Goal: Communication & Community: Participate in discussion

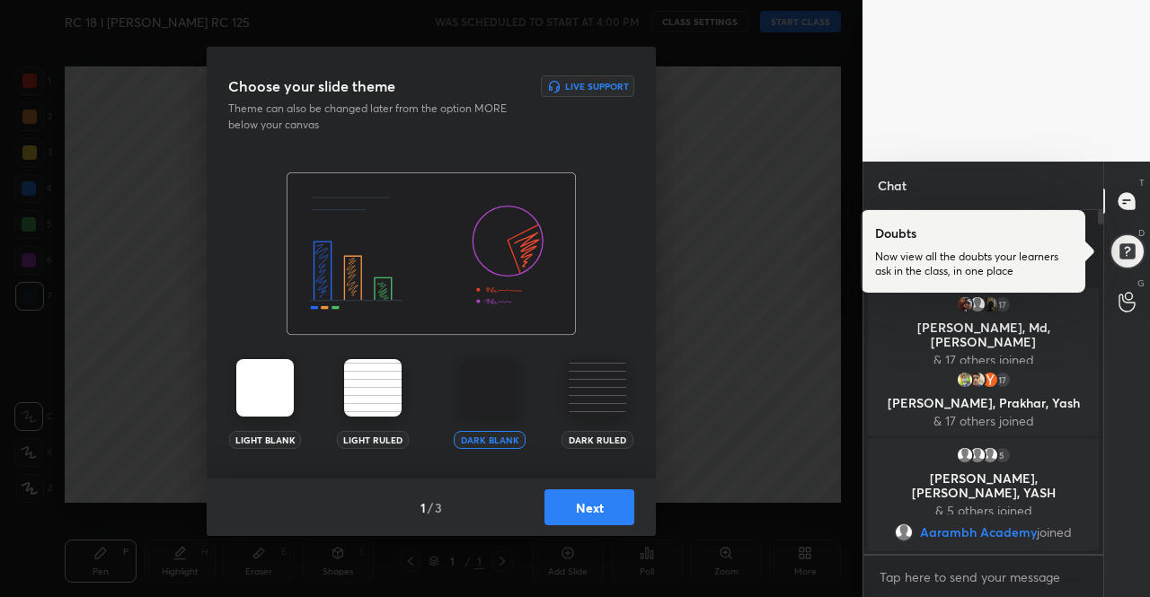
scroll to position [383, 234]
click at [261, 400] on img at bounding box center [264, 387] width 57 height 57
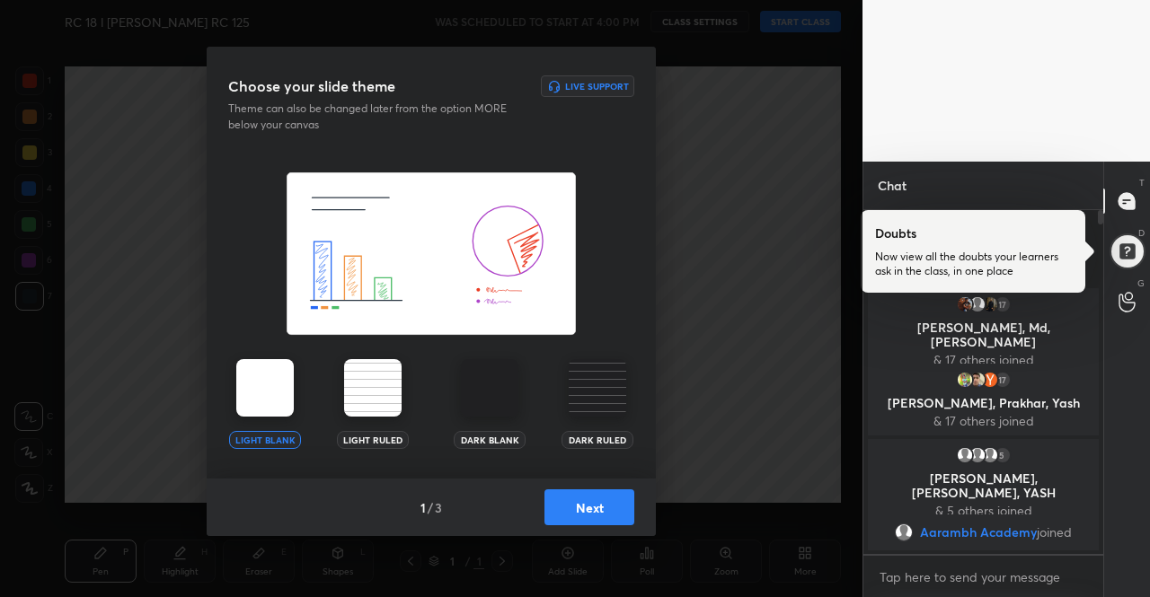
click at [261, 400] on img at bounding box center [264, 387] width 57 height 57
click at [590, 503] on button "Next" at bounding box center [589, 508] width 90 height 36
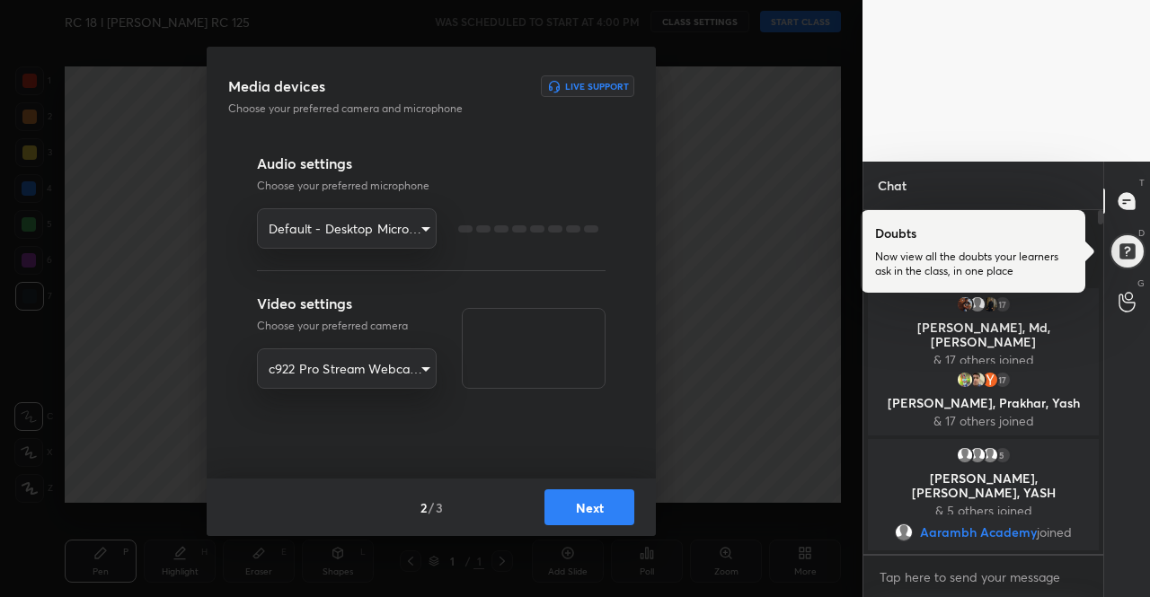
click at [590, 503] on button "Next" at bounding box center [589, 508] width 90 height 36
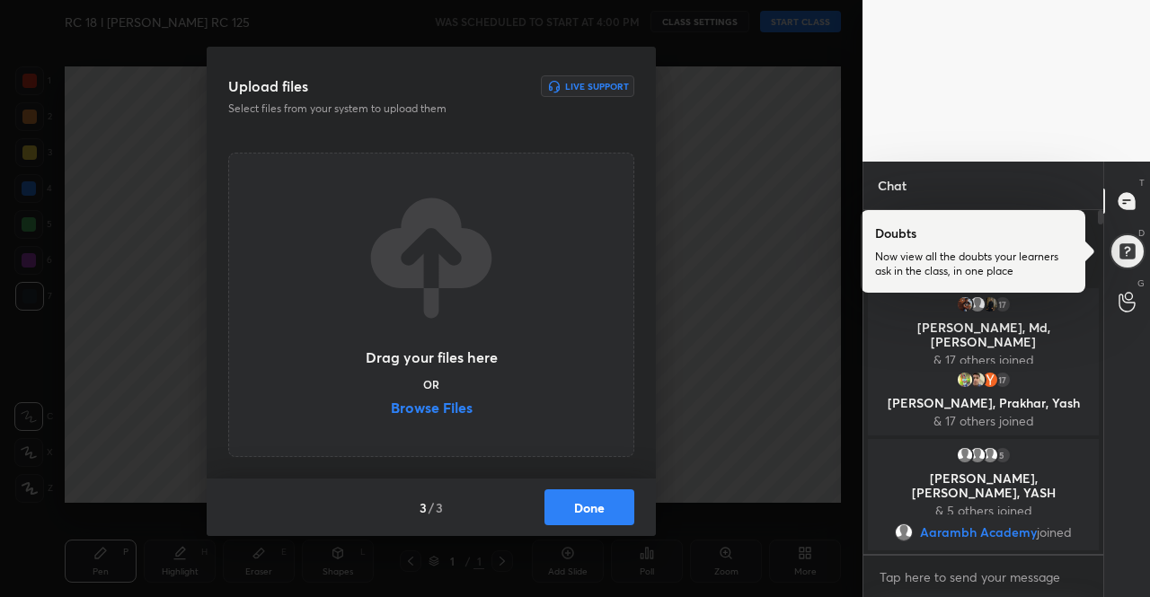
click at [620, 506] on button "Done" at bounding box center [589, 508] width 90 height 36
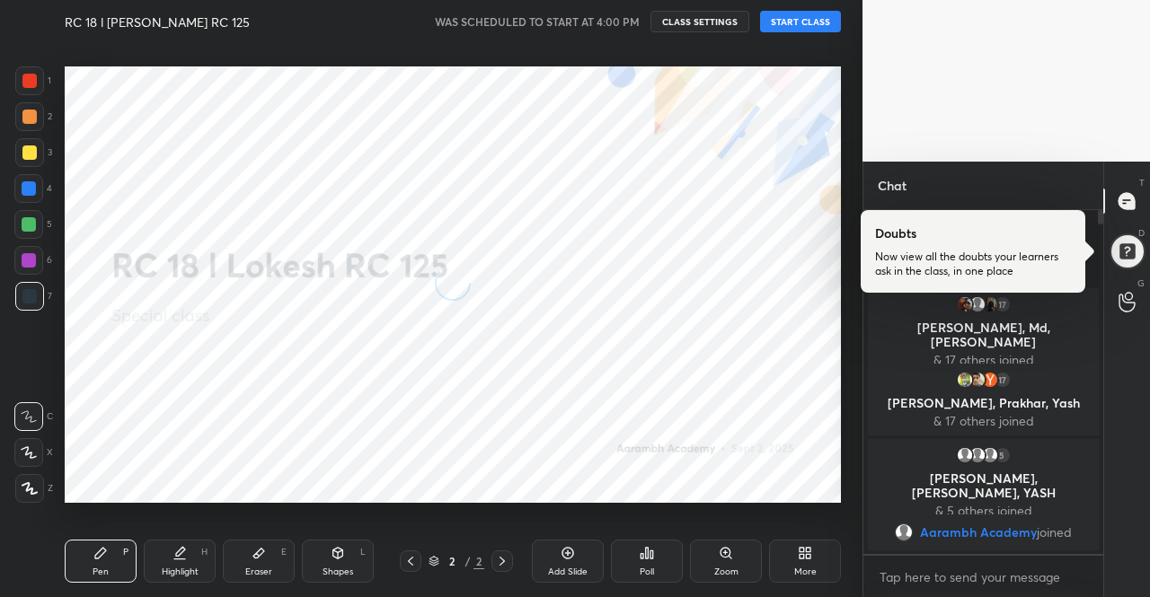
click at [795, 10] on div "RC 18 l [PERSON_NAME] RC 125 WAS SCHEDULED TO START AT 4:00 PM CLASS SETTINGS S…" at bounding box center [453, 21] width 776 height 43
click at [793, 17] on button "START CLASS" at bounding box center [800, 22] width 81 height 22
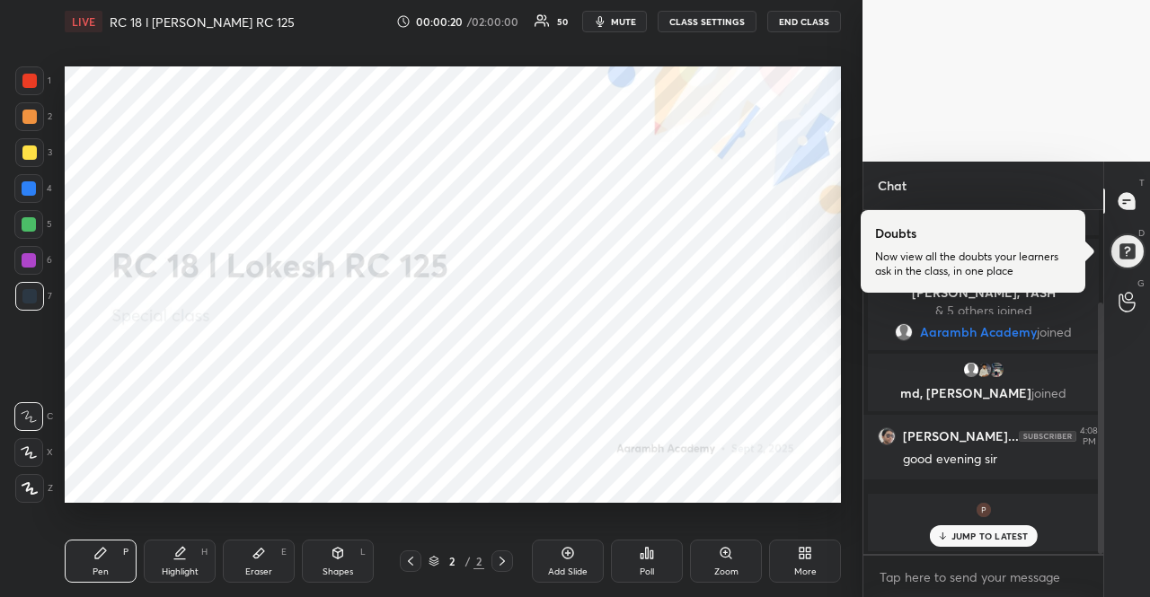
scroll to position [201, 0]
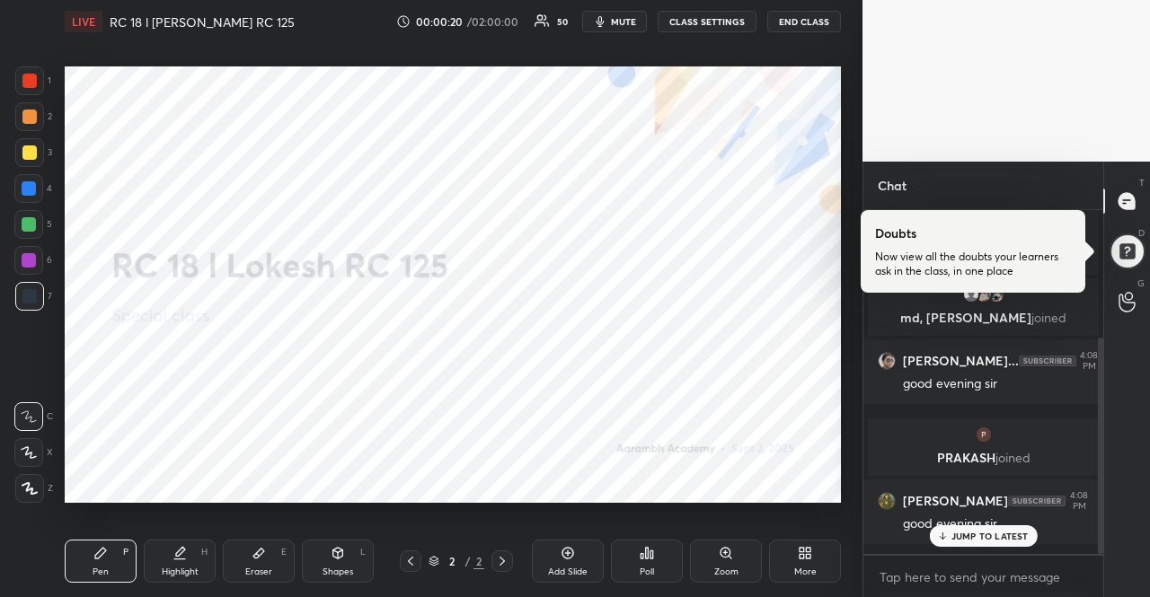
click at [1119, 199] on div at bounding box center [1128, 201] width 36 height 32
click at [1125, 227] on div "Doubts Now view all the doubts your learners ask in the class, in one place D D…" at bounding box center [1127, 251] width 46 height 50
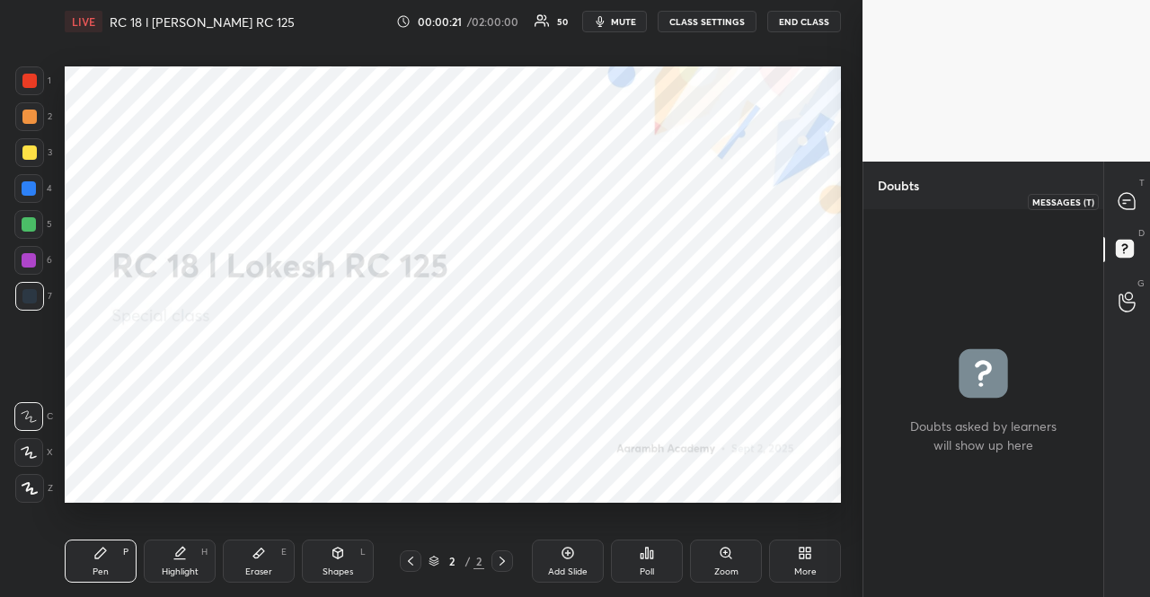
click at [1125, 201] on icon at bounding box center [1127, 201] width 19 height 19
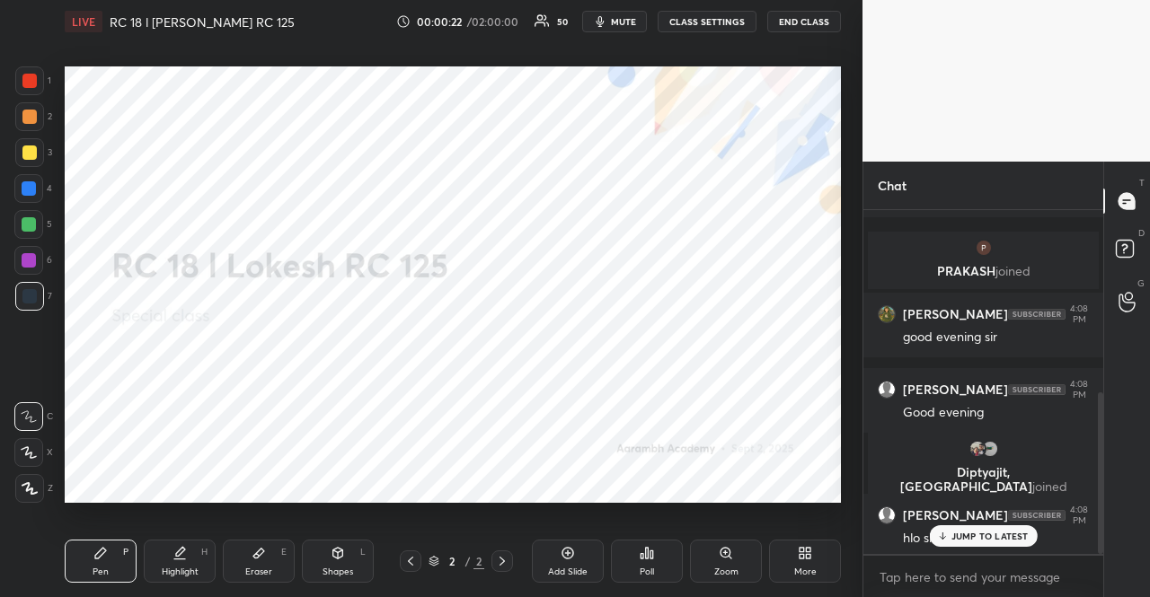
scroll to position [388, 0]
drag, startPoint x: 977, startPoint y: 542, endPoint x: 950, endPoint y: 533, distance: 28.4
click at [976, 542] on p "JUMP TO LATEST" at bounding box center [989, 536] width 77 height 11
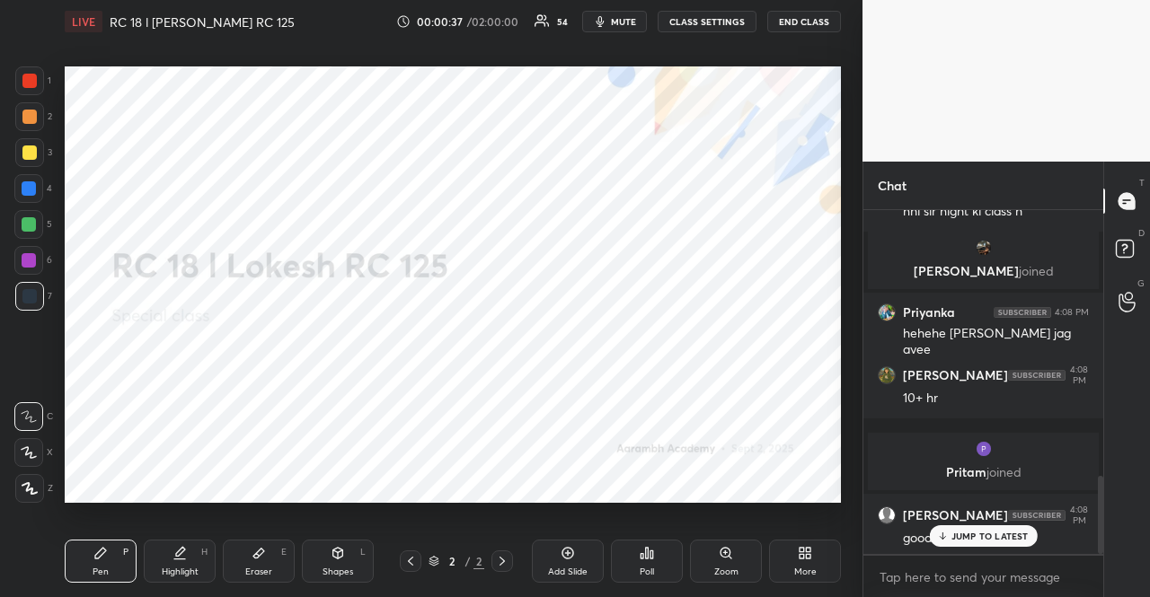
scroll to position [1179, 0]
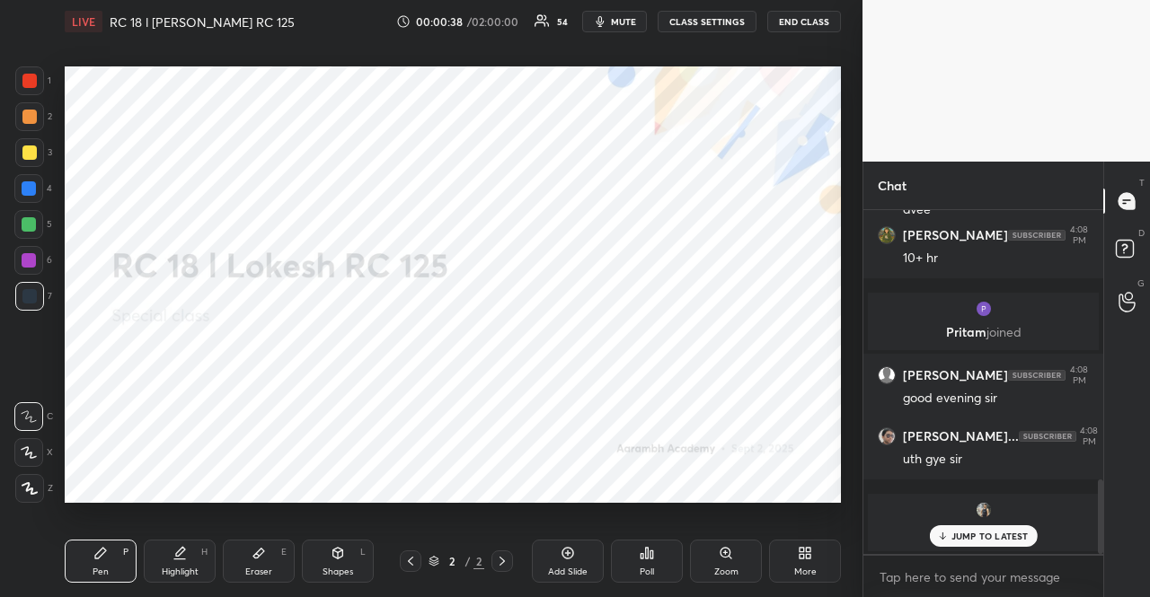
click at [979, 536] on p "JUMP TO LATEST" at bounding box center [989, 536] width 77 height 11
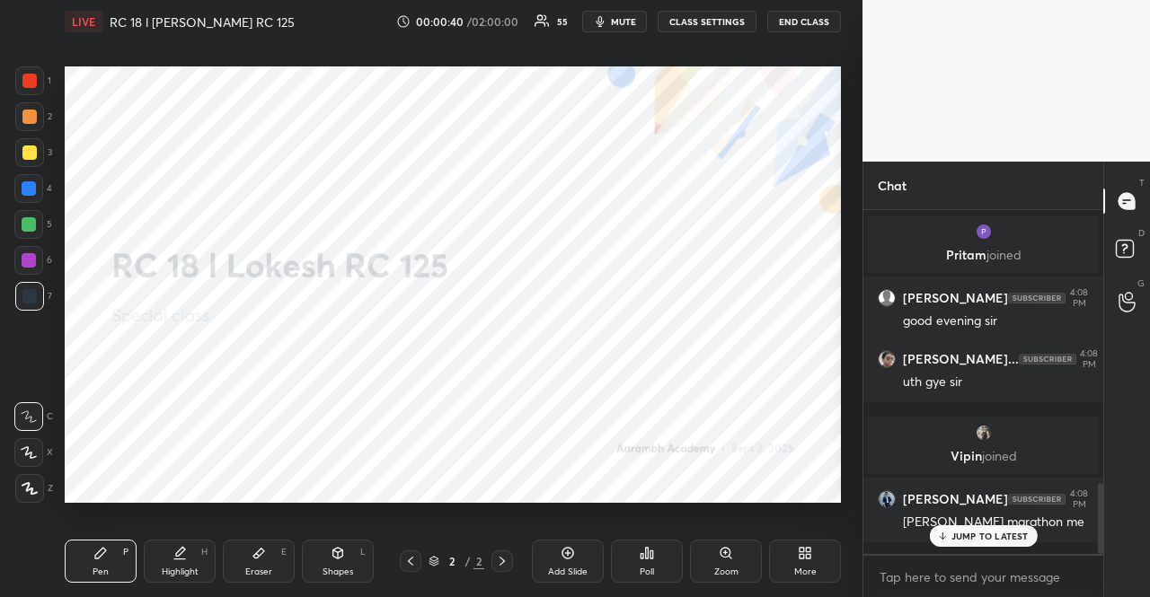
click at [987, 535] on p "JUMP TO LATEST" at bounding box center [989, 536] width 77 height 11
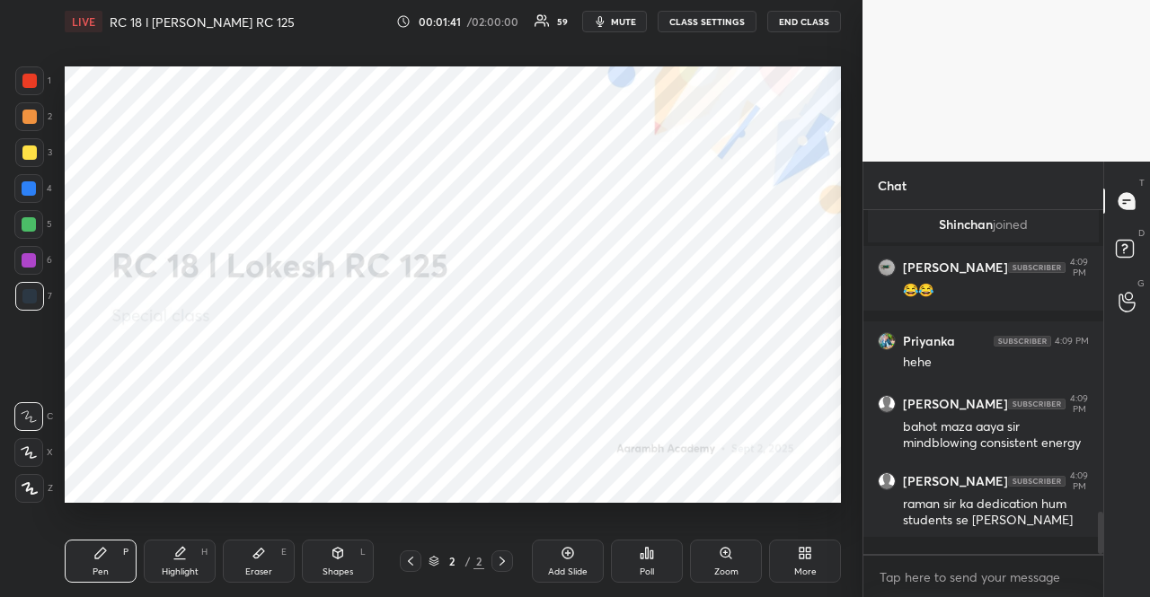
scroll to position [2244, 0]
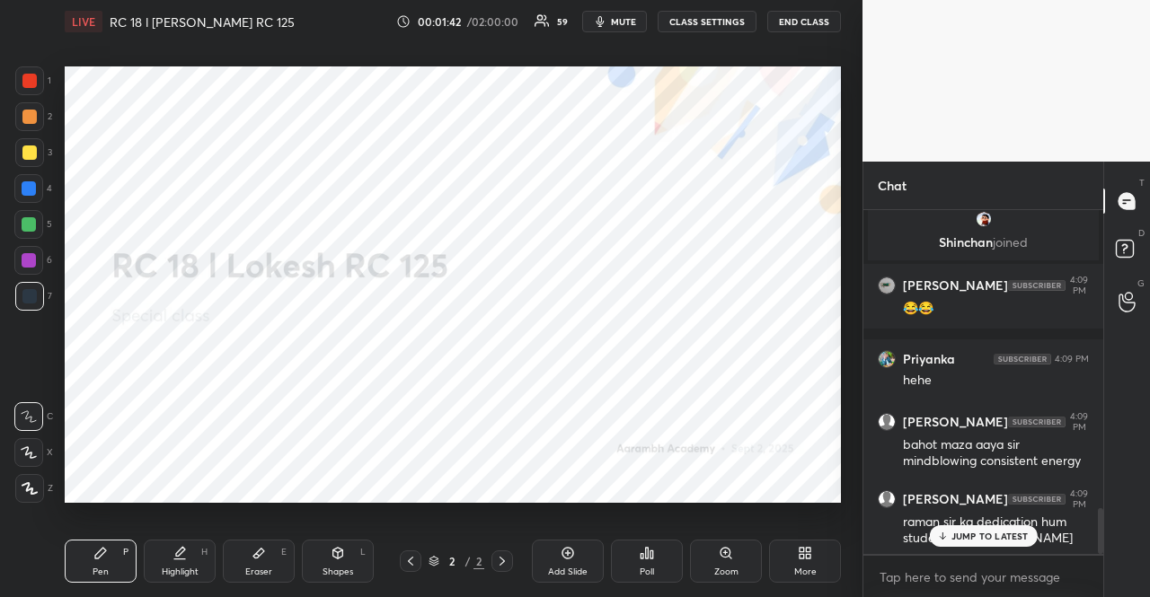
click at [990, 538] on div "JUMP TO LATEST" at bounding box center [983, 537] width 108 height 22
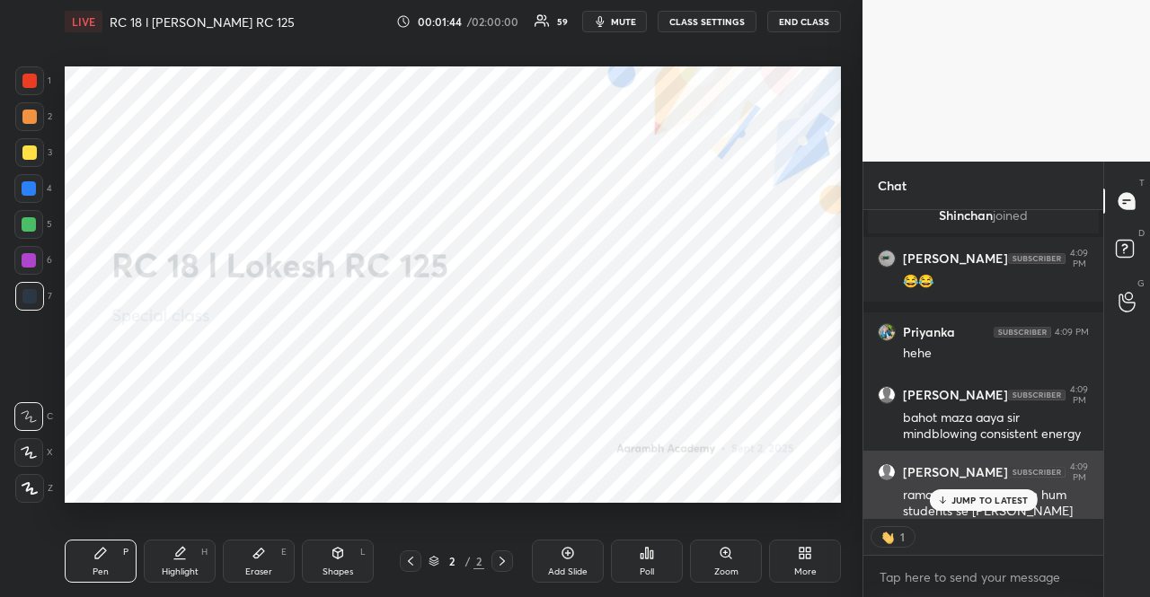
scroll to position [2280, 0]
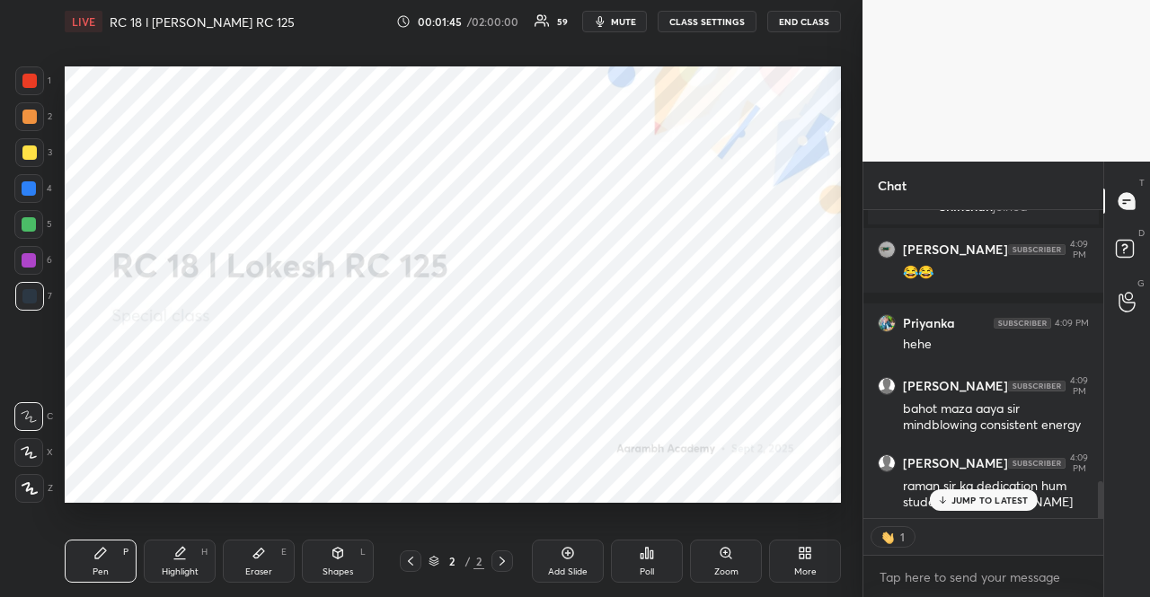
click at [979, 497] on p "JUMP TO LATEST" at bounding box center [989, 500] width 77 height 11
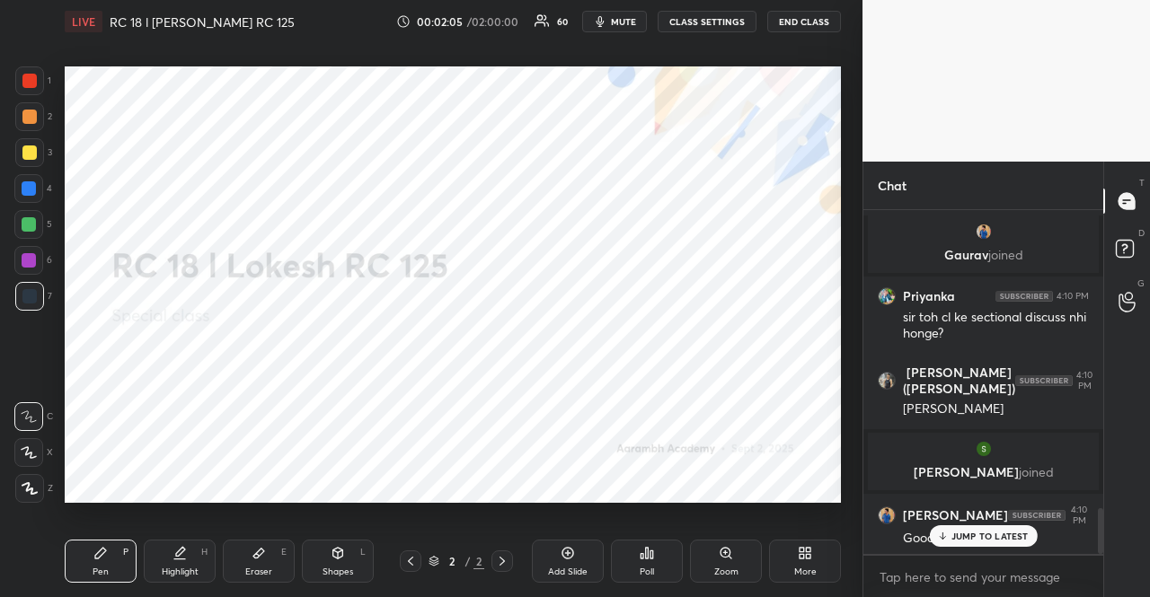
scroll to position [0, 0]
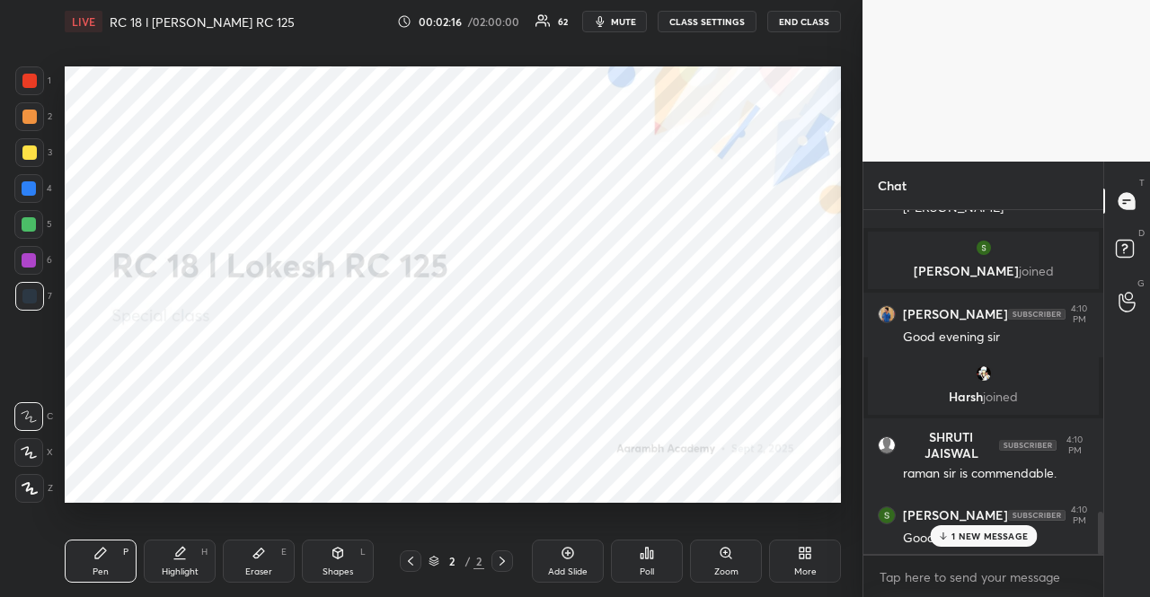
click at [983, 533] on p "1 NEW MESSAGE" at bounding box center [989, 536] width 76 height 11
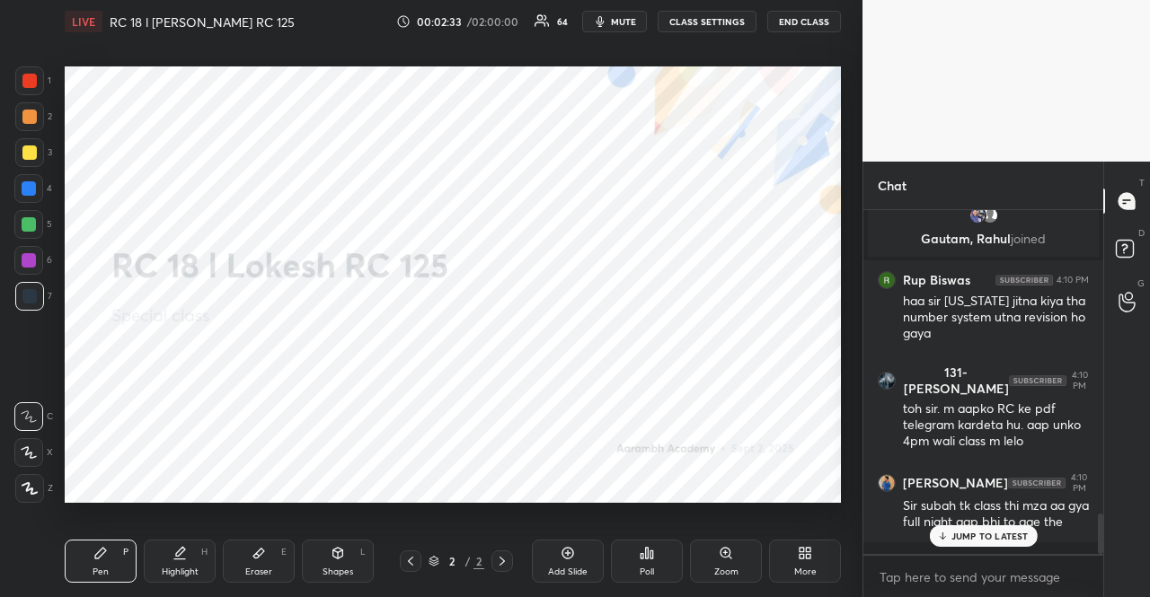
scroll to position [2640, 0]
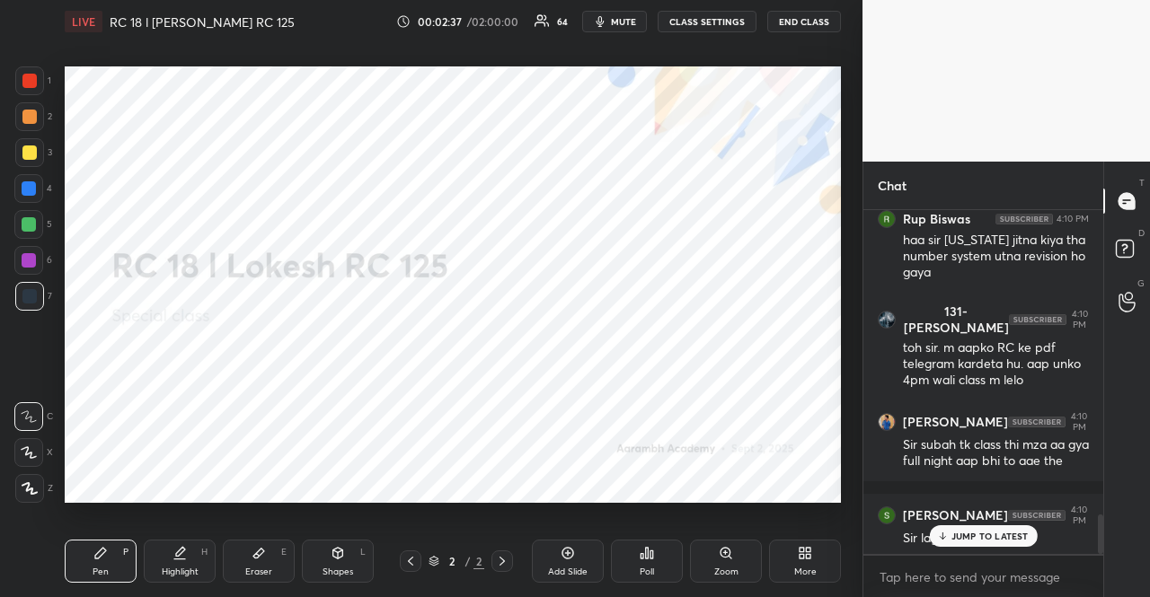
click at [976, 538] on p "JUMP TO LATEST" at bounding box center [989, 536] width 77 height 11
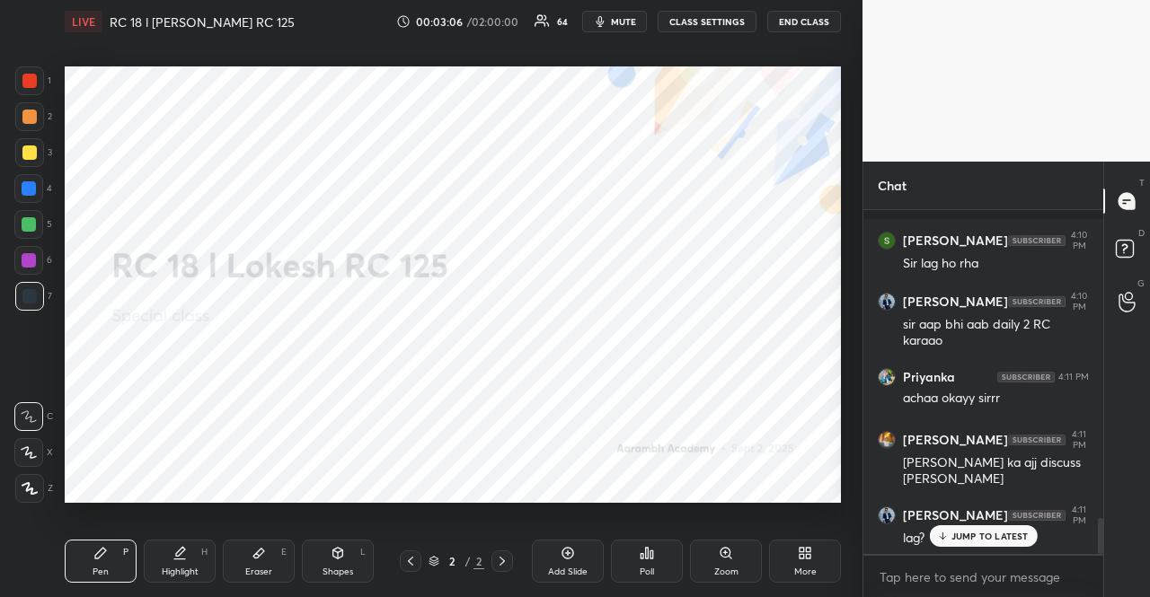
scroll to position [2976, 0]
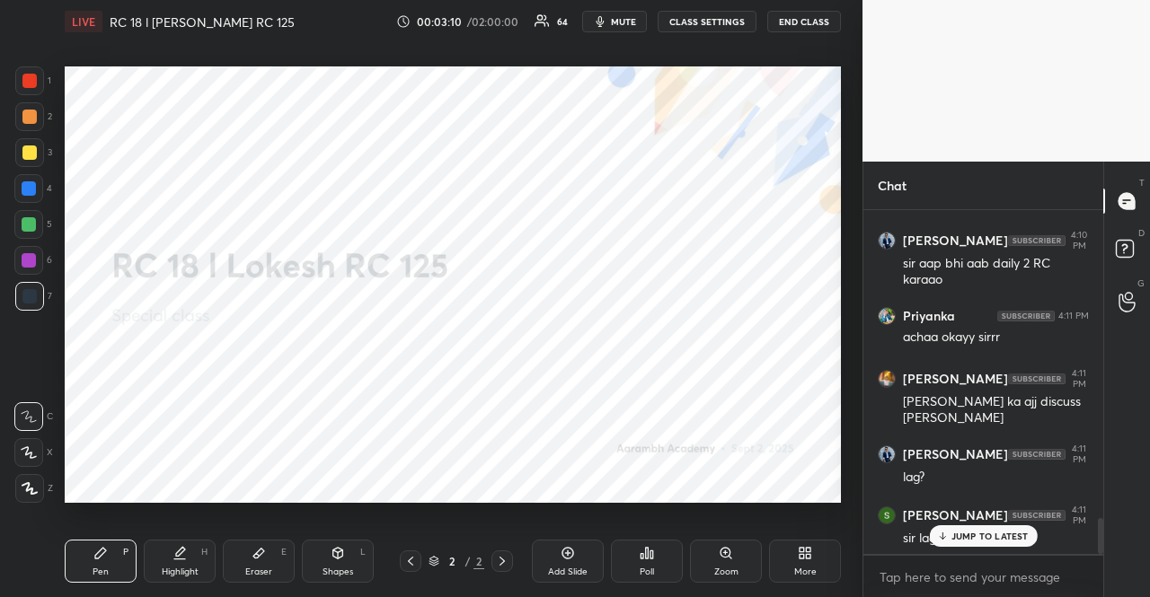
click at [954, 576] on body "1 2 3 4 5 6 7 R O A L C X Z Erase all C X Z LIVE RC 18 l [PERSON_NAME] RC 125 0…" at bounding box center [575, 298] width 1150 height 597
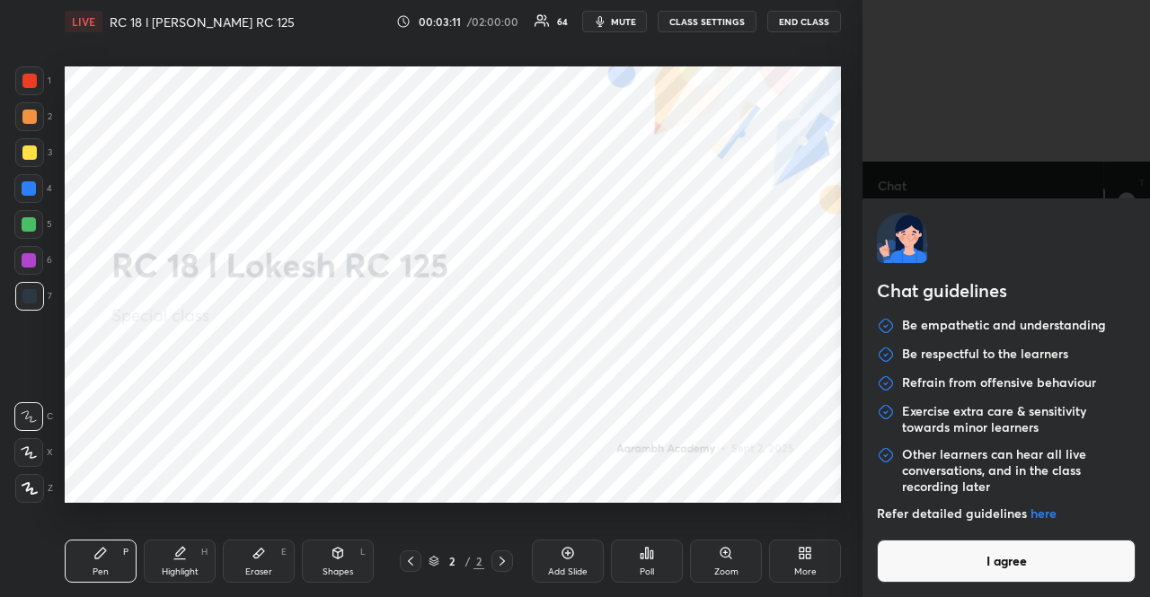
click at [973, 557] on button "I agree" at bounding box center [1006, 561] width 259 height 43
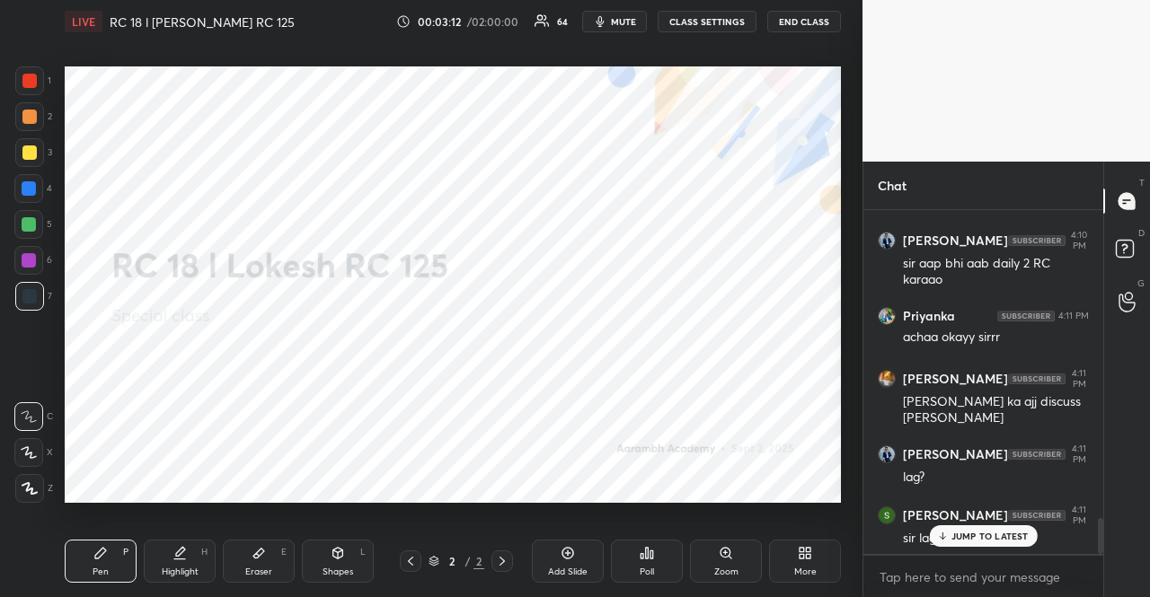
click at [992, 533] on p "JUMP TO LATEST" at bounding box center [989, 536] width 77 height 11
click at [942, 578] on textarea at bounding box center [983, 577] width 211 height 29
paste textarea "VA Practice Playlist: [URL][DOMAIN_NAME] All CAT VA PYQs: [URL][DOMAIN_NAME] [D…"
type textarea "VA Practice Playlist: [URL][DOMAIN_NAME] All CAT VA PYQs: [URL][DOMAIN_NAME] [D…"
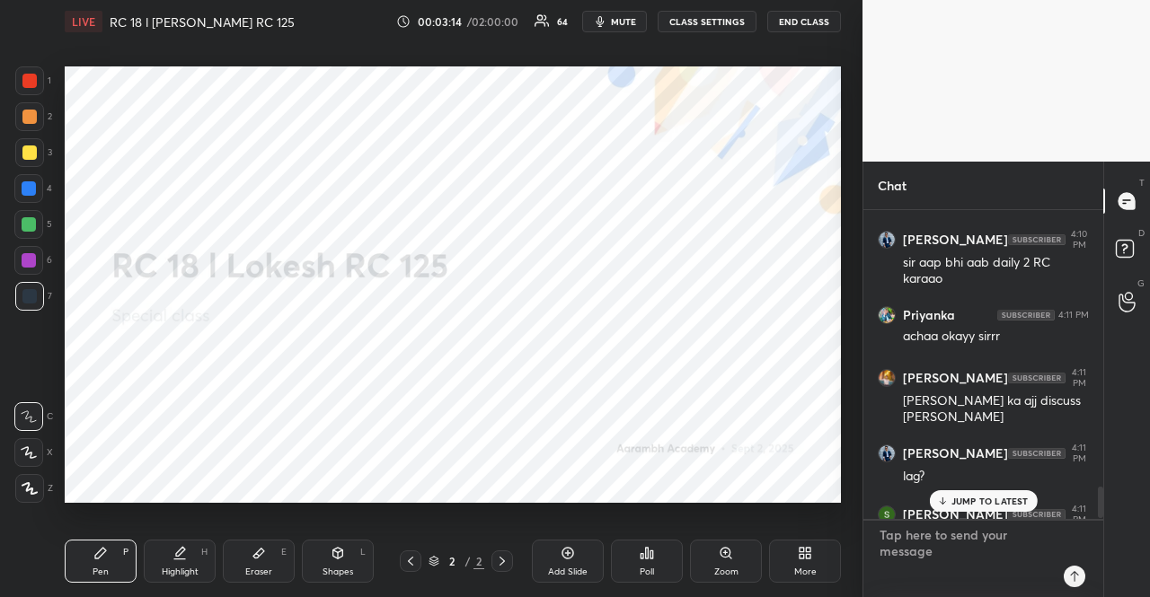
scroll to position [5, 5]
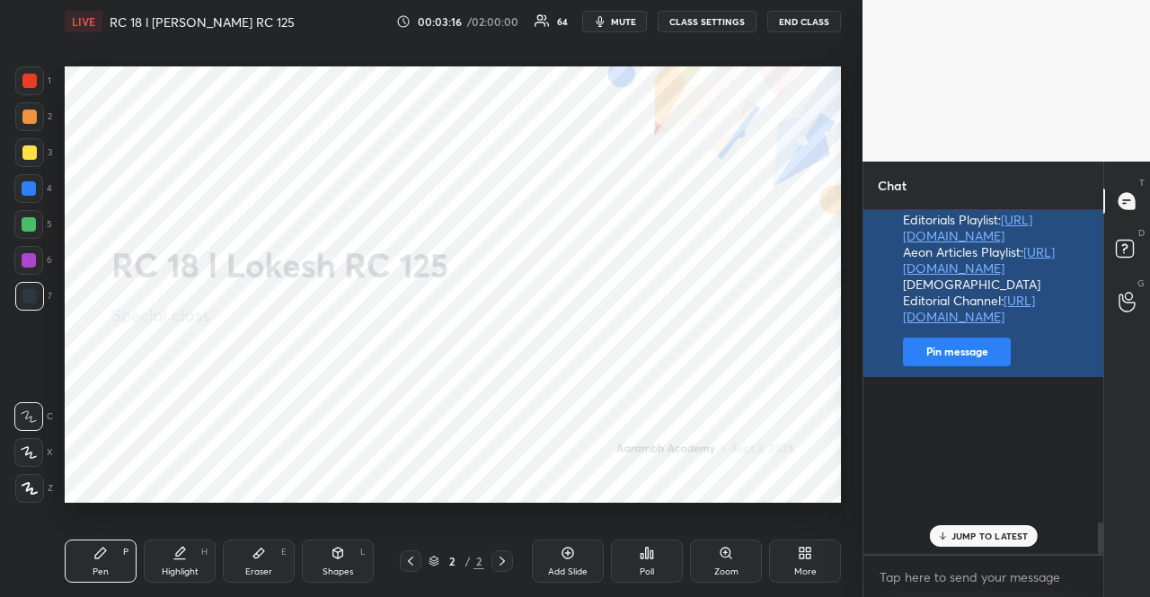
click at [916, 367] on button "Pin message" at bounding box center [957, 352] width 108 height 29
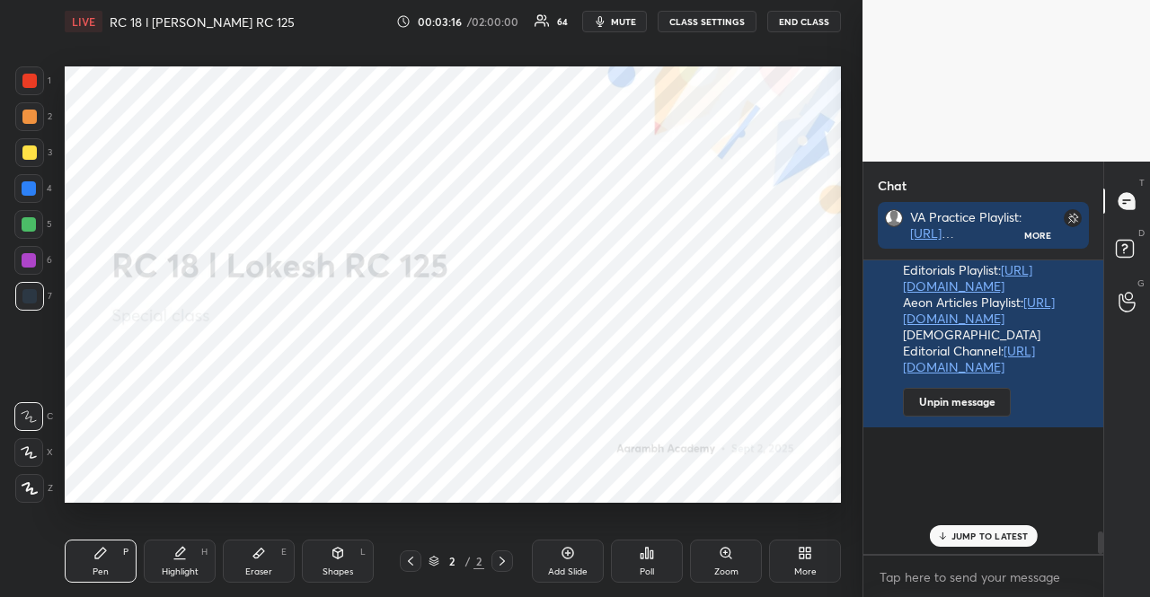
scroll to position [3547, 0]
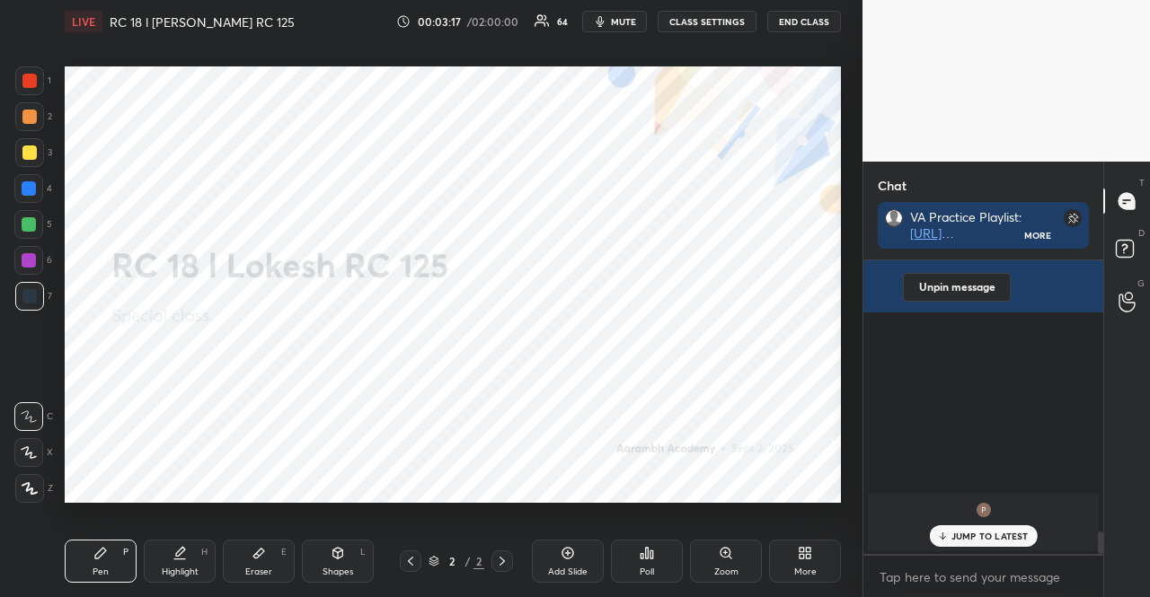
click at [810, 557] on icon at bounding box center [805, 553] width 14 height 14
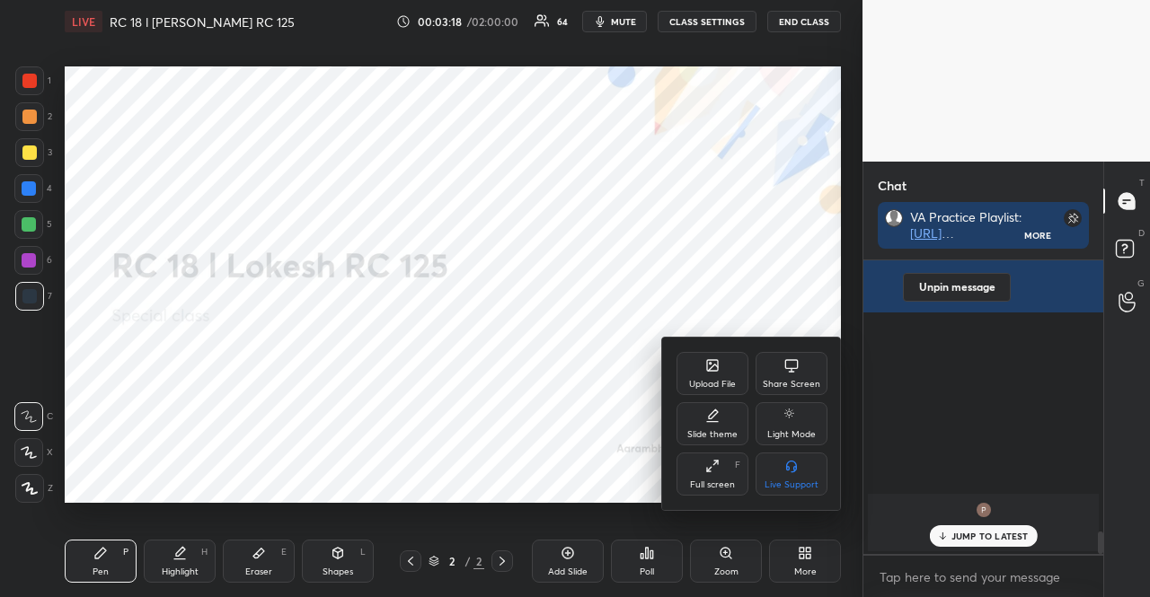
click at [702, 396] on div "Upload File Share Screen Slide theme Light Mode Full screen F Live Support" at bounding box center [752, 424] width 151 height 144
click at [697, 382] on div "Upload File" at bounding box center [712, 384] width 47 height 9
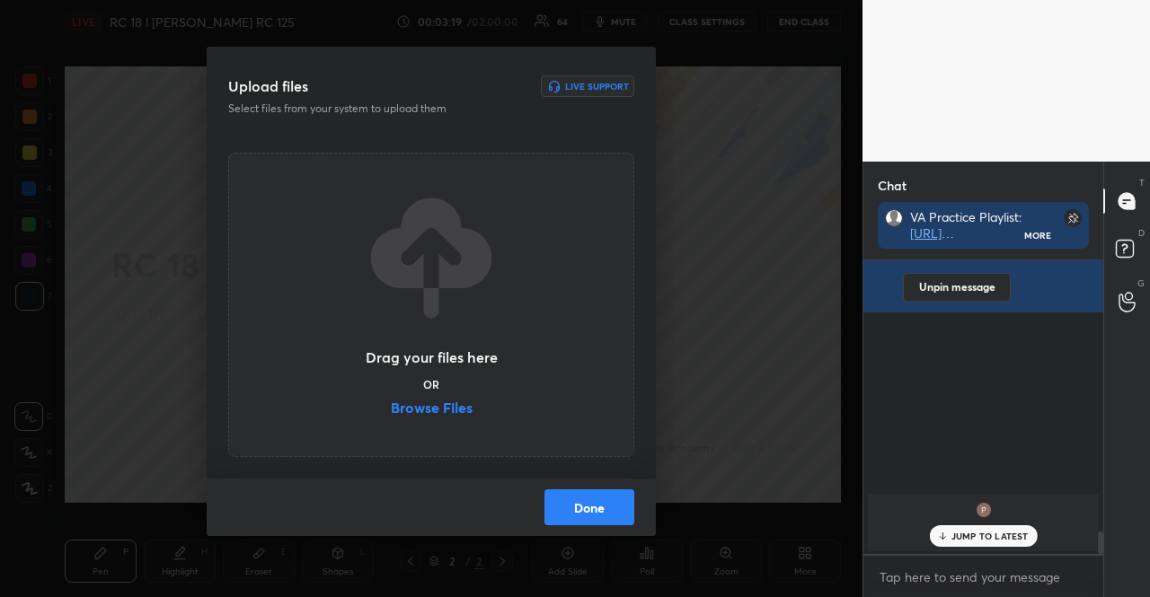
click at [429, 410] on label "Browse Files" at bounding box center [432, 410] width 82 height 19
click at [391, 410] on input "Browse Files" at bounding box center [391, 410] width 0 height 19
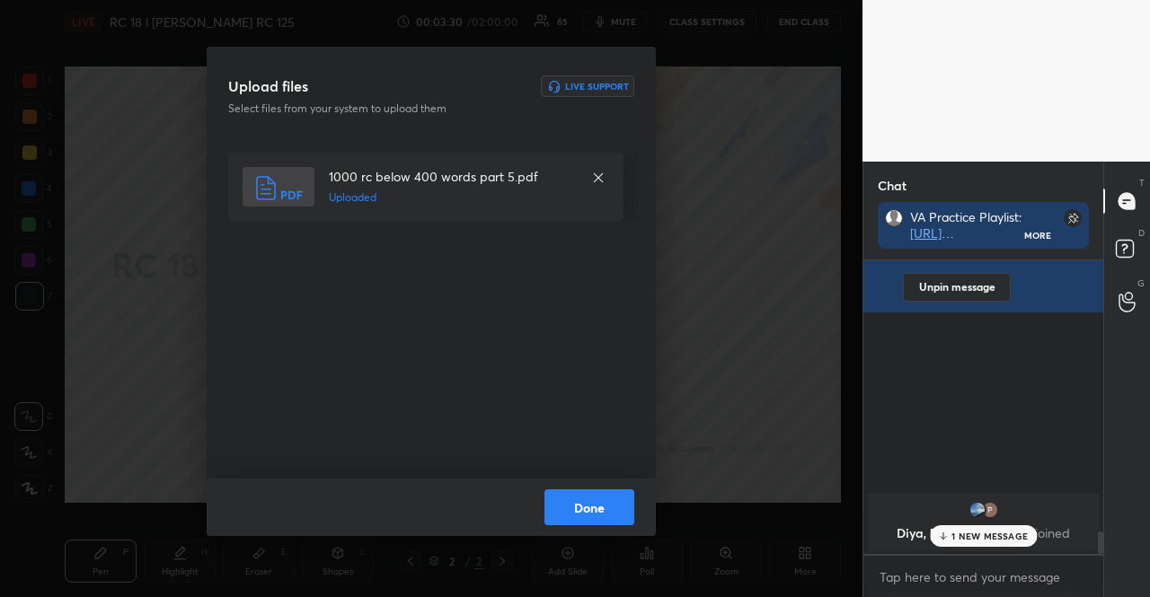
click at [583, 504] on button "Done" at bounding box center [589, 508] width 90 height 36
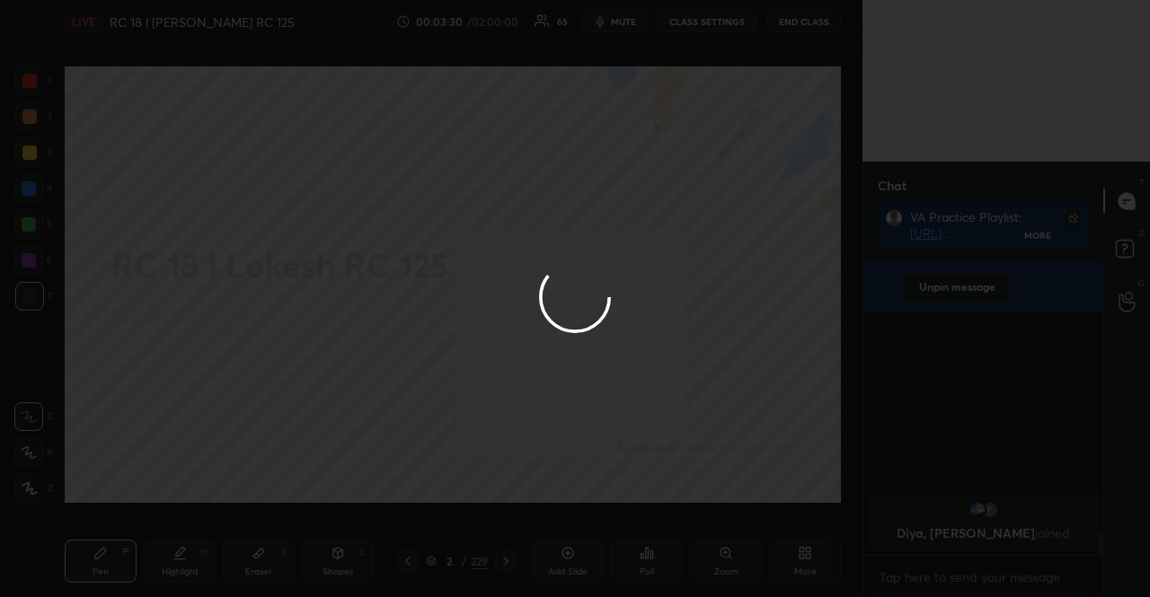
scroll to position [3640, 0]
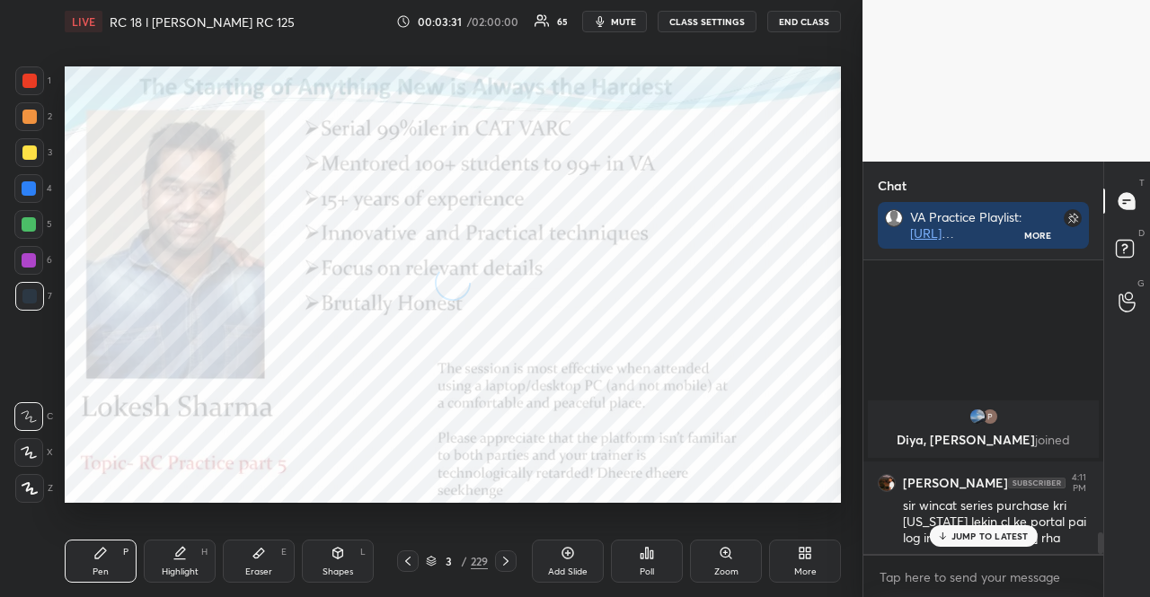
click at [435, 560] on icon at bounding box center [431, 561] width 11 height 11
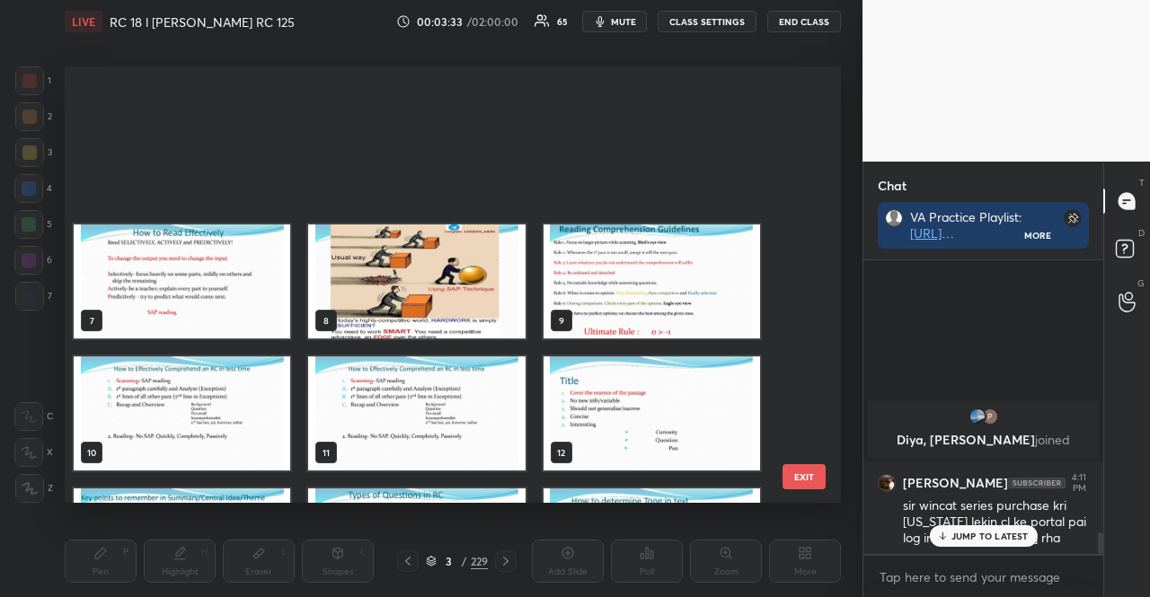
scroll to position [359, 0]
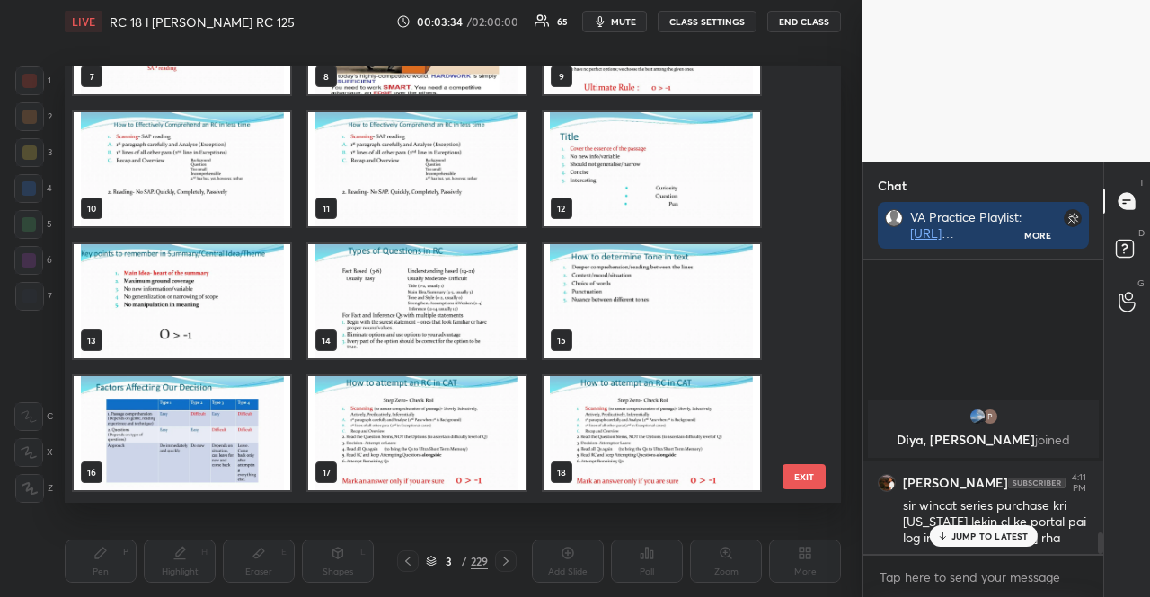
click at [969, 532] on p "JUMP TO LATEST" at bounding box center [989, 536] width 77 height 11
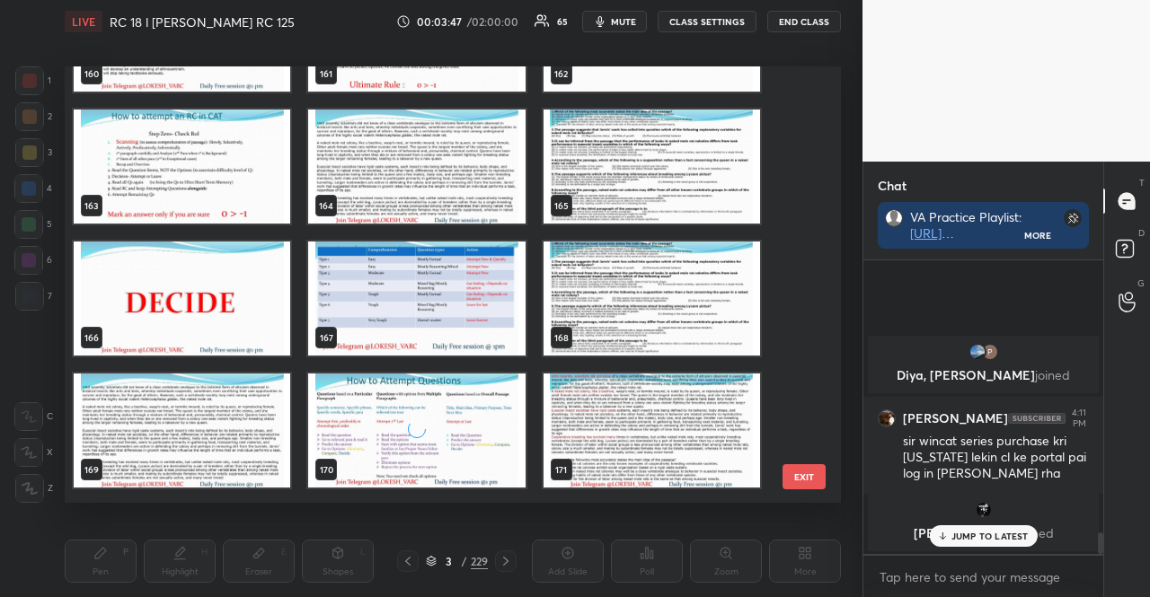
scroll to position [3434, 0]
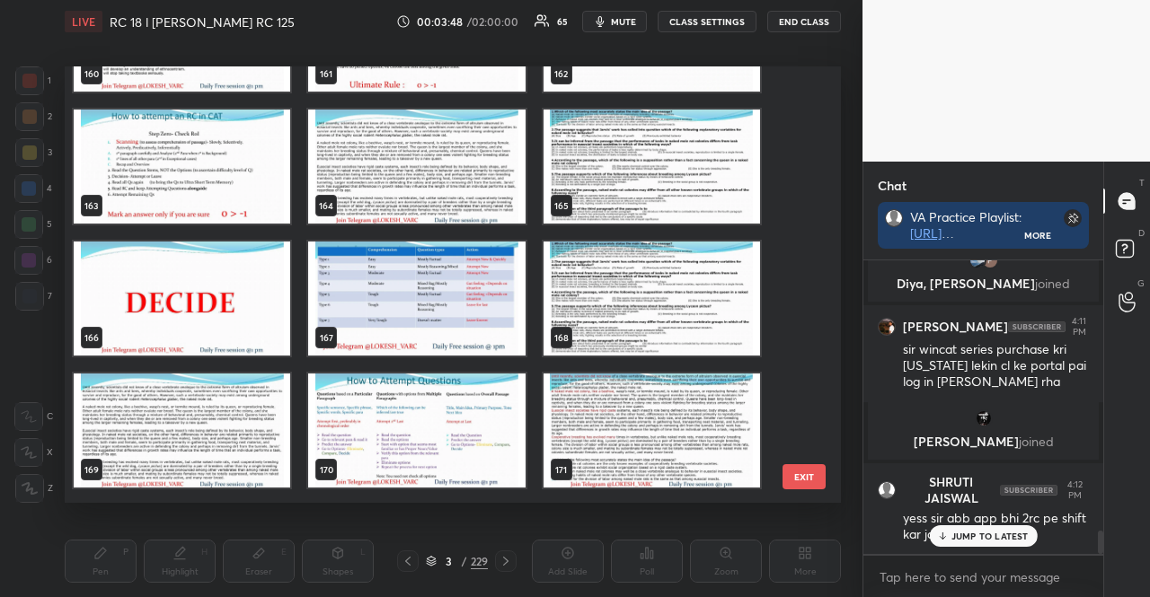
click at [369, 184] on img "grid" at bounding box center [416, 167] width 217 height 114
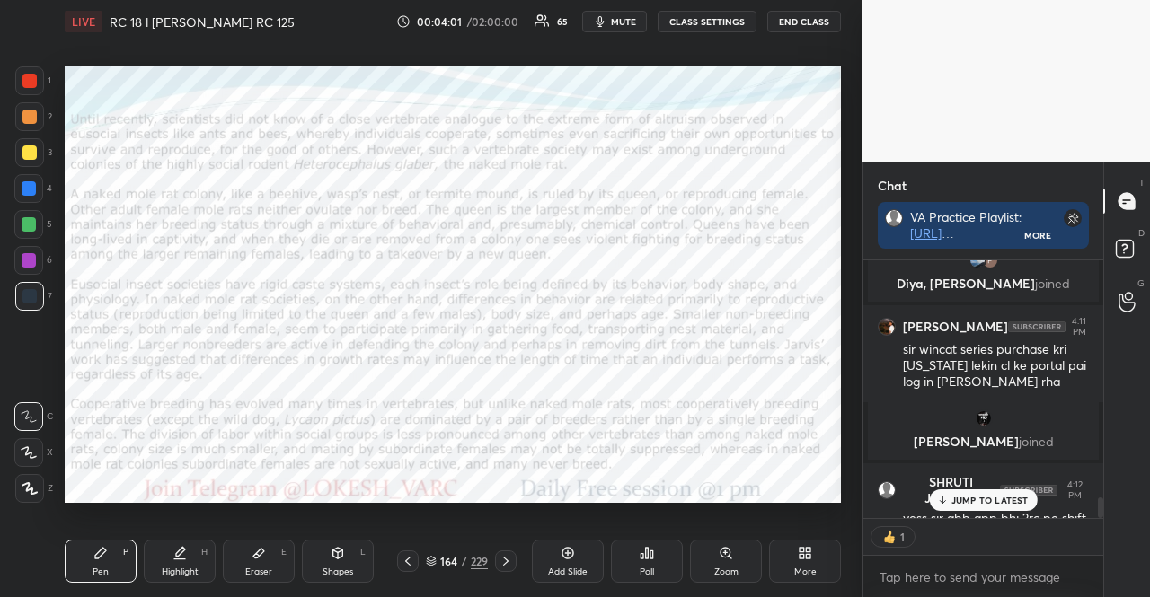
scroll to position [3531, 0]
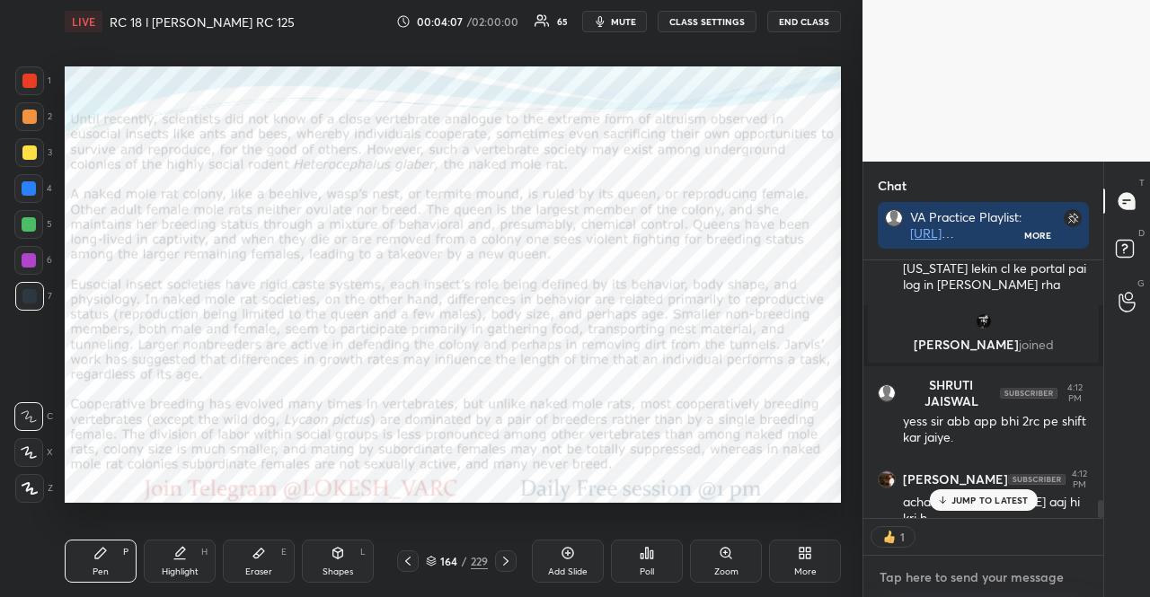
click at [986, 571] on textarea at bounding box center [983, 577] width 211 height 29
paste textarea "Everything you need to know about WINCAT Test Series by Aarambh Academy Know th…"
type textarea "Everything you need to know about WINCAT Test Series by Aarambh Academy Know th…"
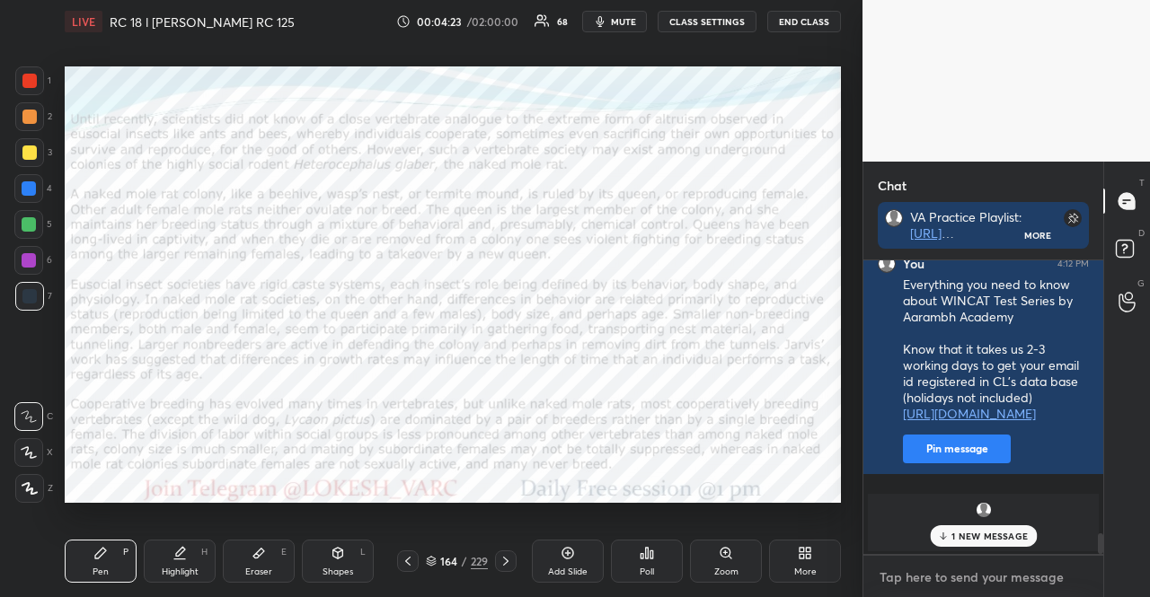
scroll to position [5, 5]
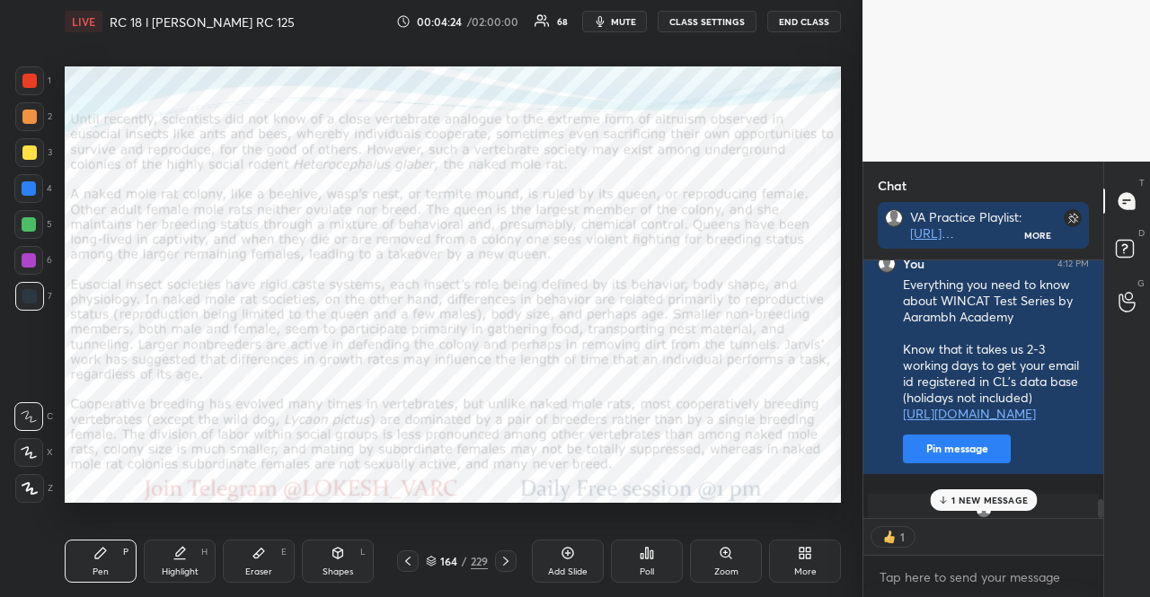
click at [431, 557] on icon at bounding box center [431, 561] width 11 height 11
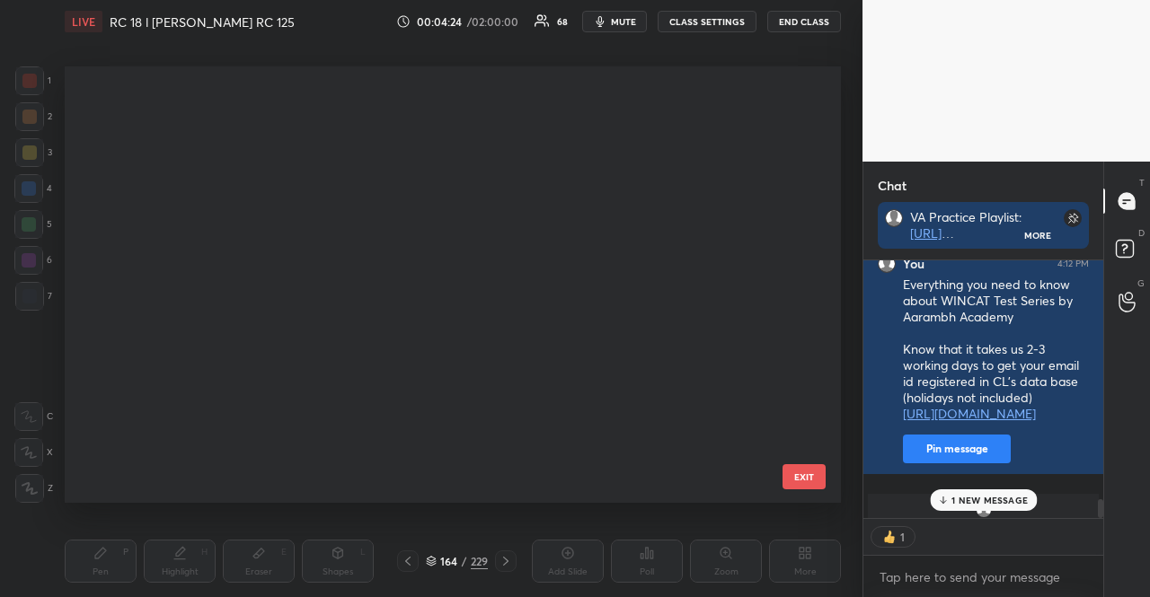
scroll to position [6, 10]
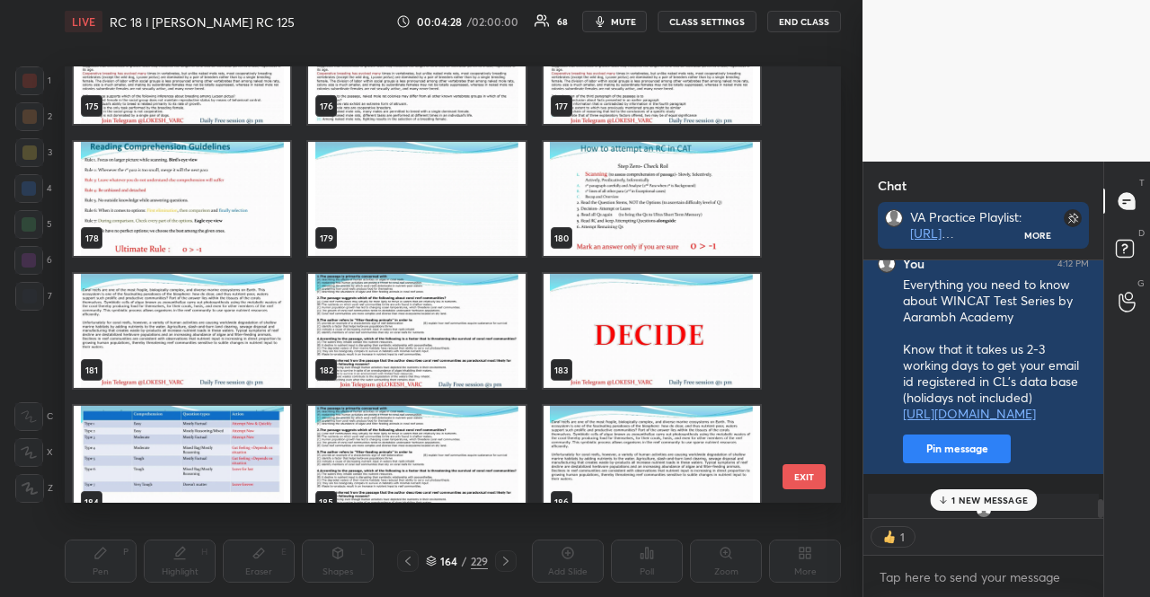
click at [271, 313] on img "grid" at bounding box center [182, 331] width 217 height 114
click at [271, 312] on img "grid" at bounding box center [182, 331] width 217 height 114
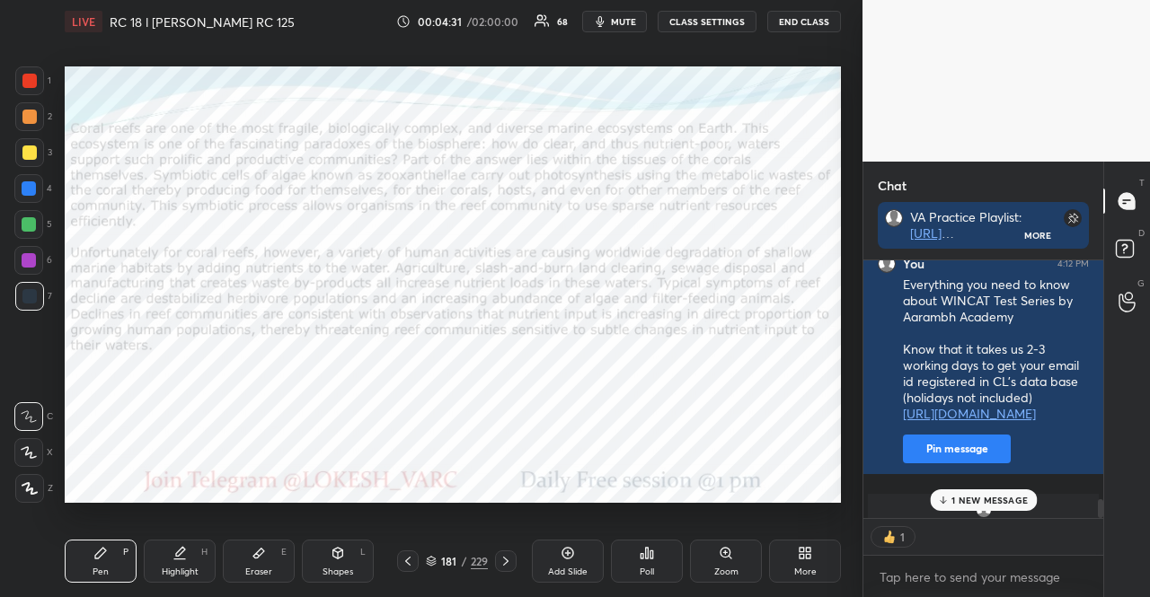
click at [423, 560] on div "181 / 229" at bounding box center [456, 562] width 119 height 22
click at [426, 563] on icon at bounding box center [431, 561] width 11 height 11
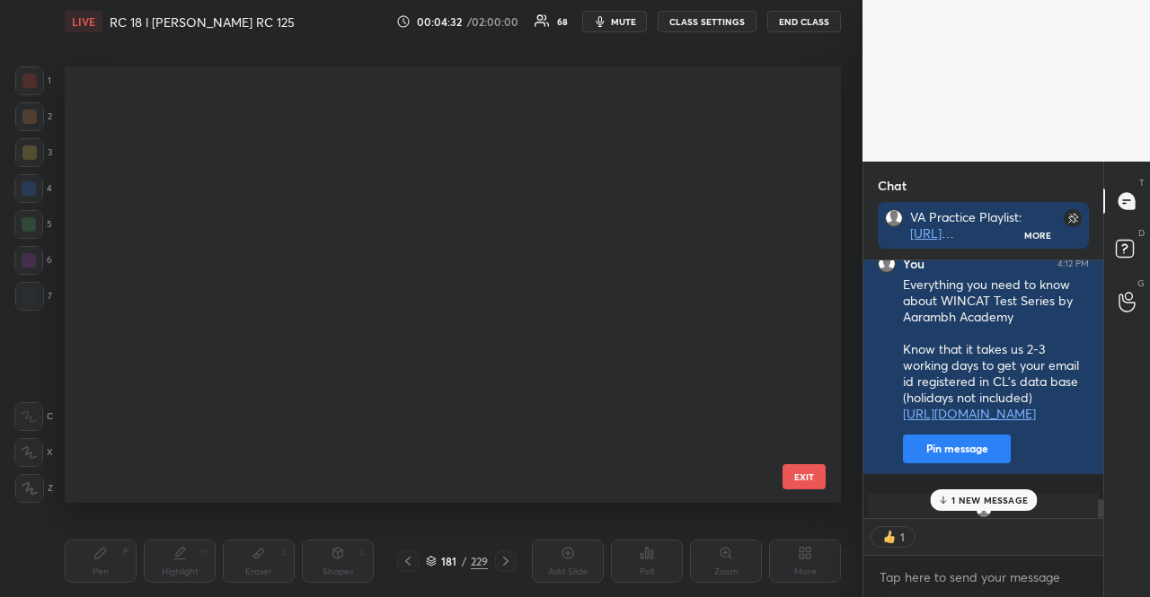
scroll to position [7620, 0]
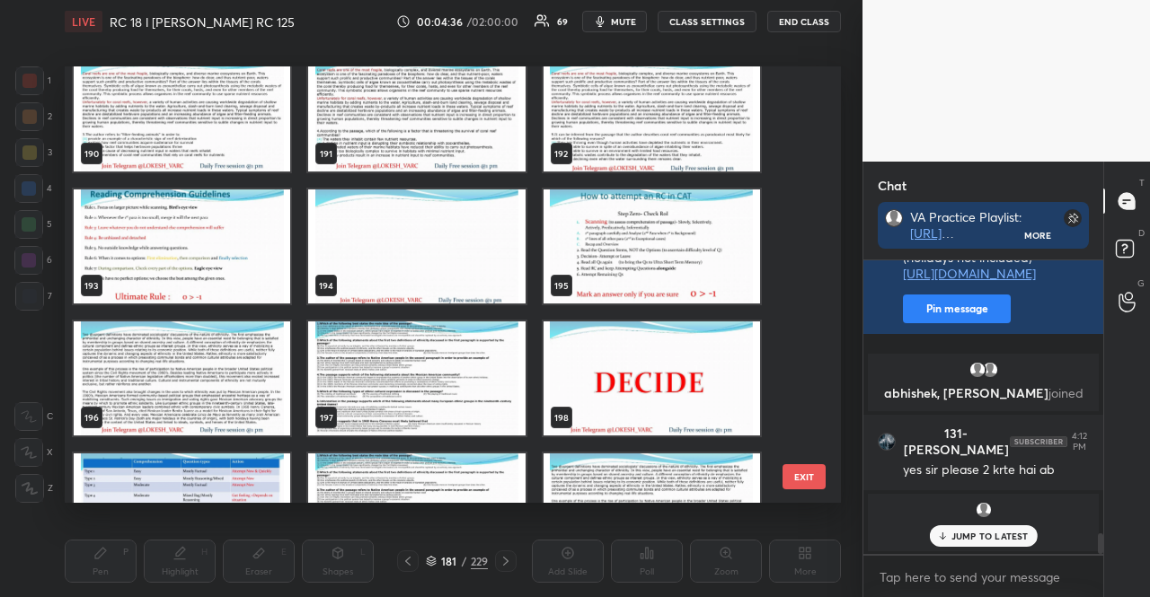
click at [226, 351] on img "grid" at bounding box center [182, 379] width 217 height 114
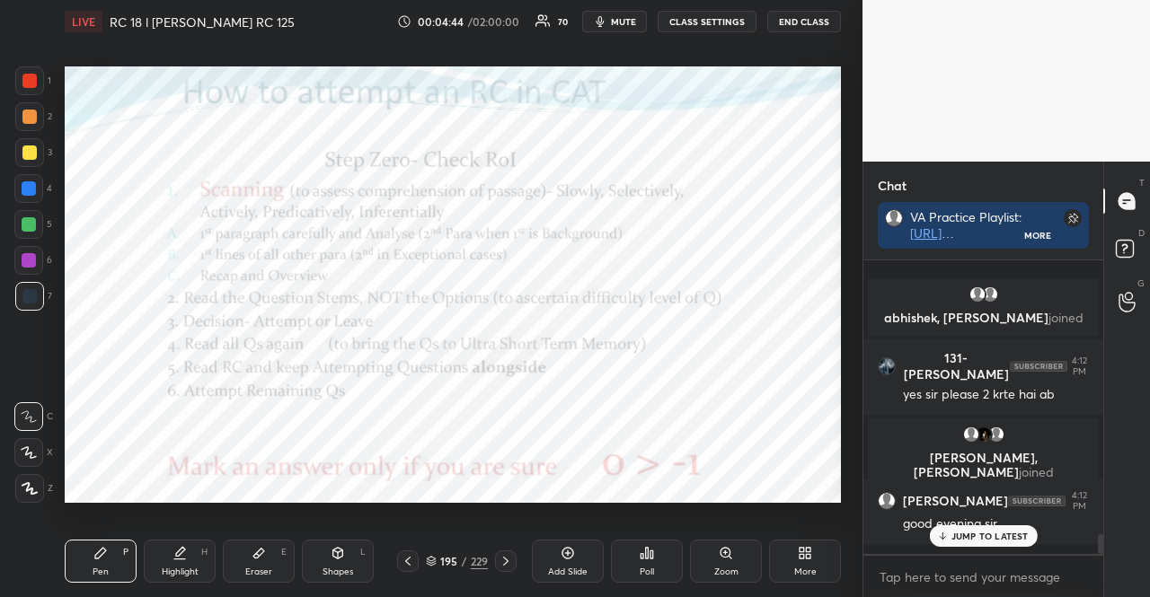
click at [1000, 533] on p "JUMP TO LATEST" at bounding box center [989, 536] width 77 height 11
click at [29, 220] on div at bounding box center [29, 224] width 14 height 14
click at [40, 452] on div at bounding box center [28, 452] width 29 height 29
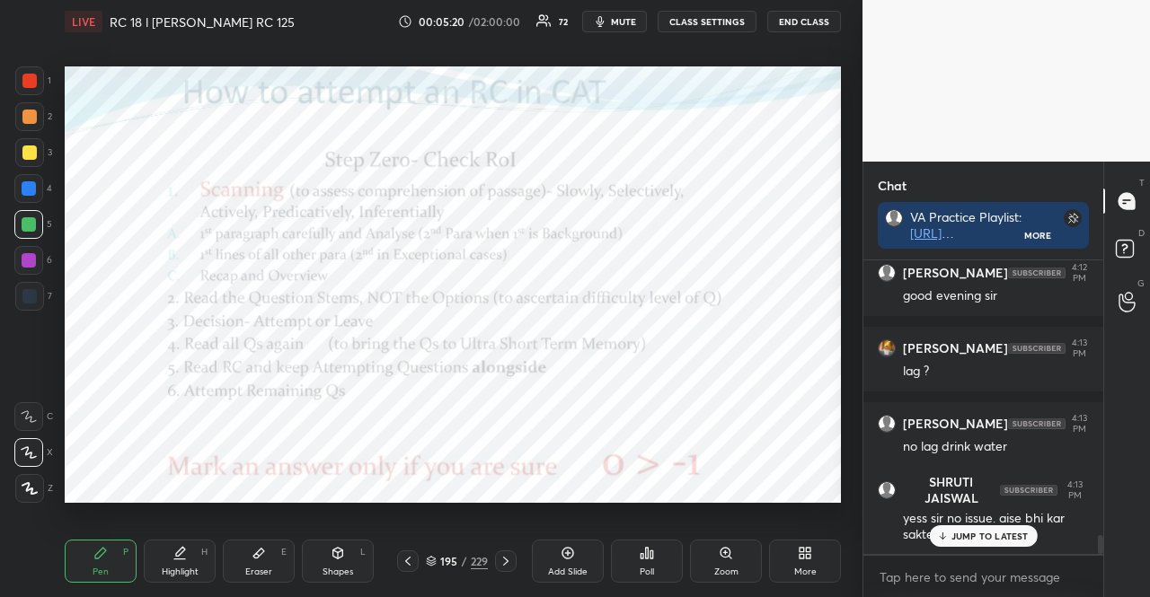
scroll to position [4311, 0]
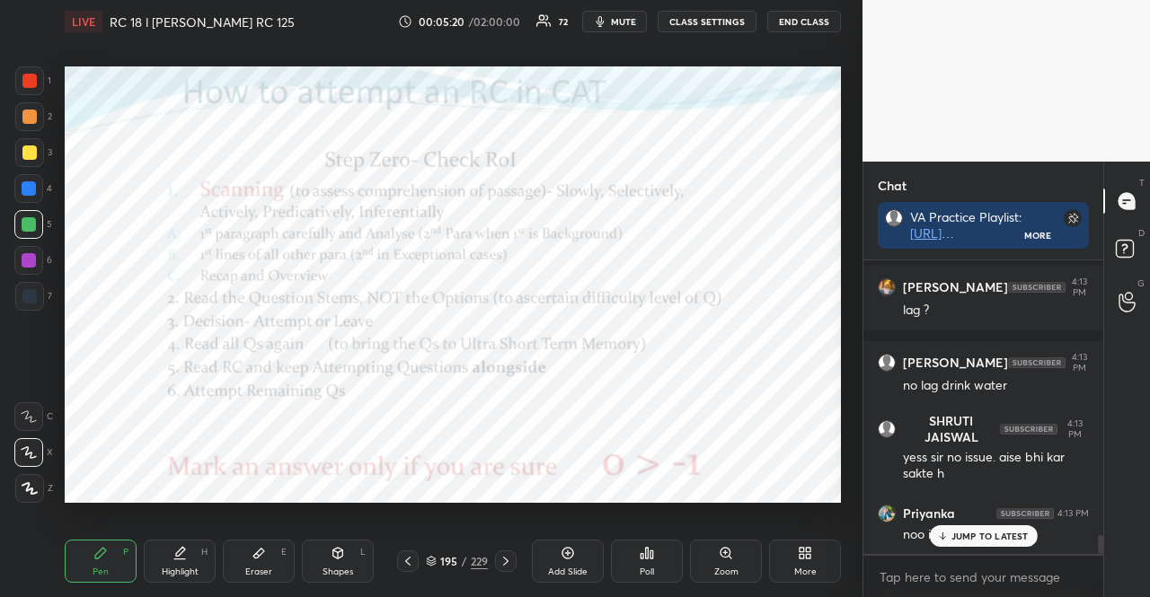
click at [26, 259] on div at bounding box center [29, 260] width 14 height 14
drag, startPoint x: 30, startPoint y: 260, endPoint x: 28, endPoint y: 249, distance: 10.9
click at [28, 260] on div at bounding box center [29, 260] width 14 height 14
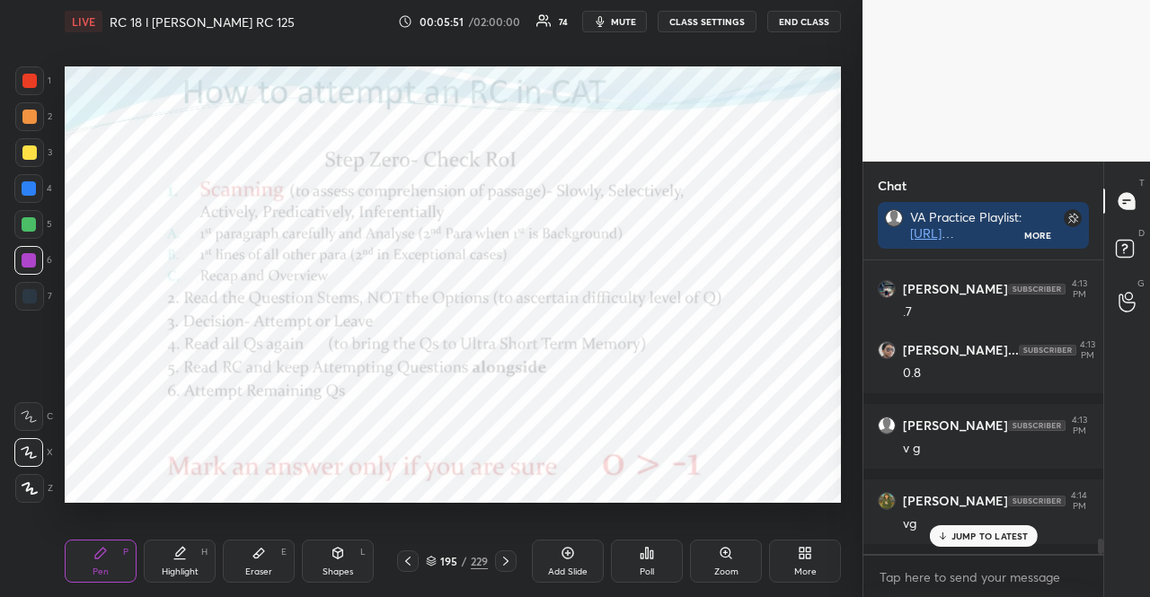
scroll to position [5396, 0]
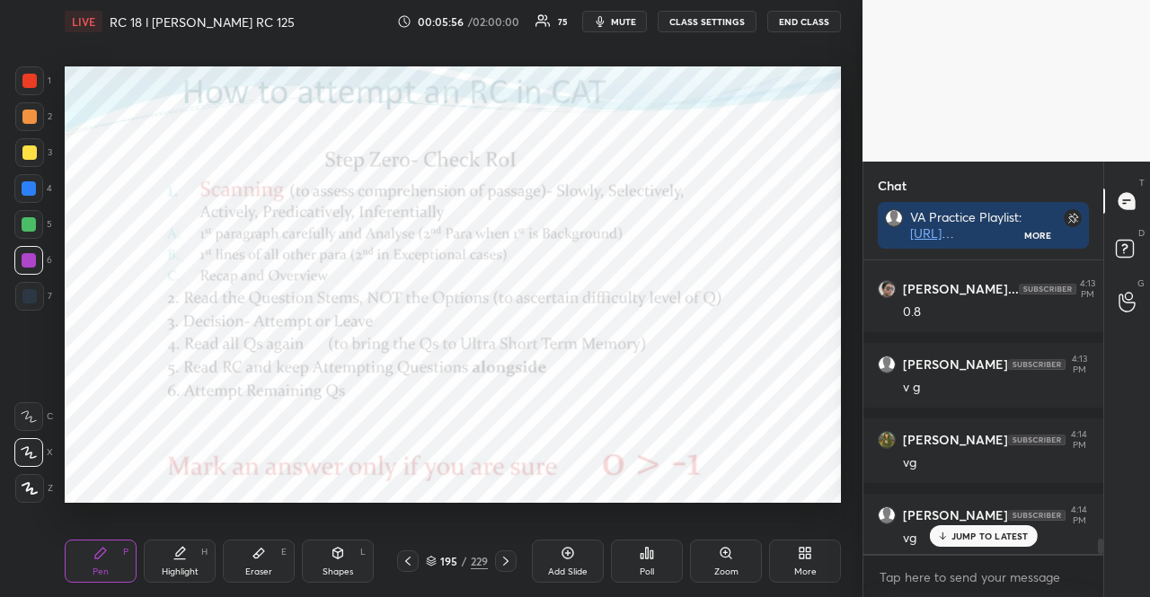
click at [16, 237] on div at bounding box center [28, 224] width 29 height 29
click at [27, 227] on div at bounding box center [29, 224] width 14 height 14
drag, startPoint x: 22, startPoint y: 227, endPoint x: 13, endPoint y: 220, distance: 11.5
click at [20, 226] on div at bounding box center [28, 224] width 29 height 29
click at [30, 299] on div at bounding box center [29, 296] width 14 height 14
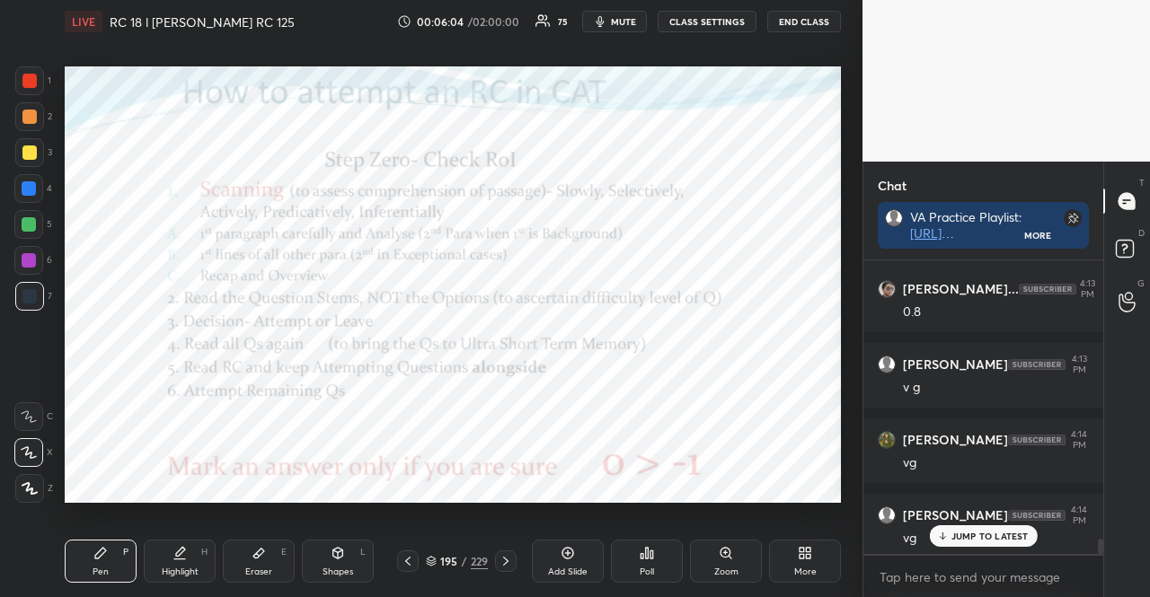
drag, startPoint x: 28, startPoint y: 294, endPoint x: 47, endPoint y: 286, distance: 20.5
click at [28, 296] on div at bounding box center [29, 296] width 14 height 14
click at [31, 261] on div at bounding box center [29, 260] width 14 height 14
click at [36, 260] on div at bounding box center [28, 260] width 29 height 29
click at [31, 182] on div at bounding box center [29, 188] width 14 height 14
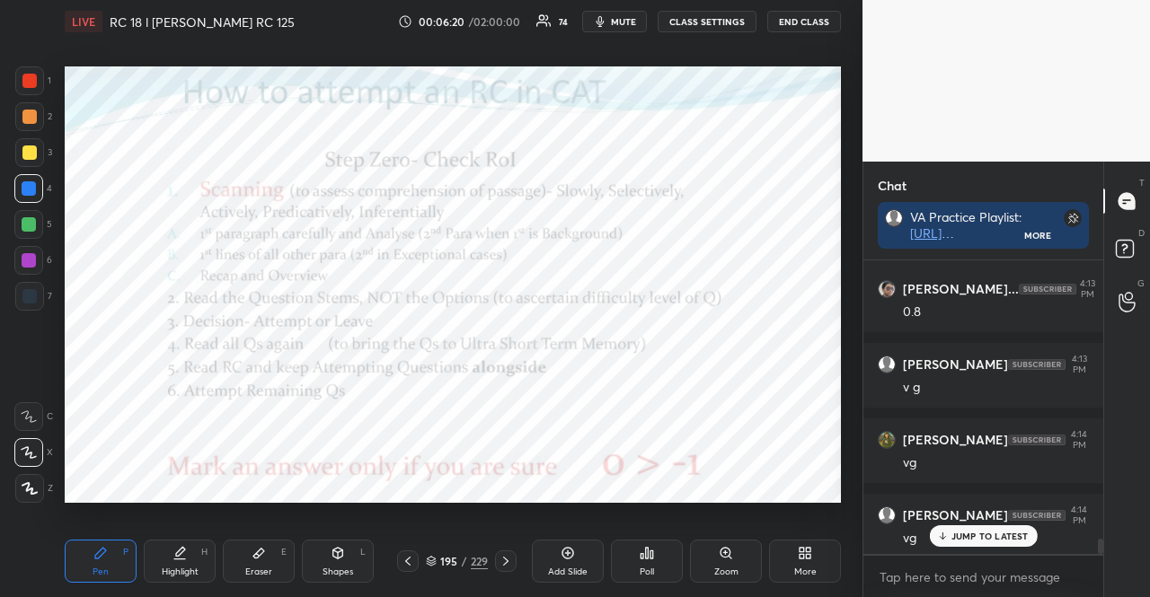
click at [28, 78] on div at bounding box center [29, 81] width 14 height 14
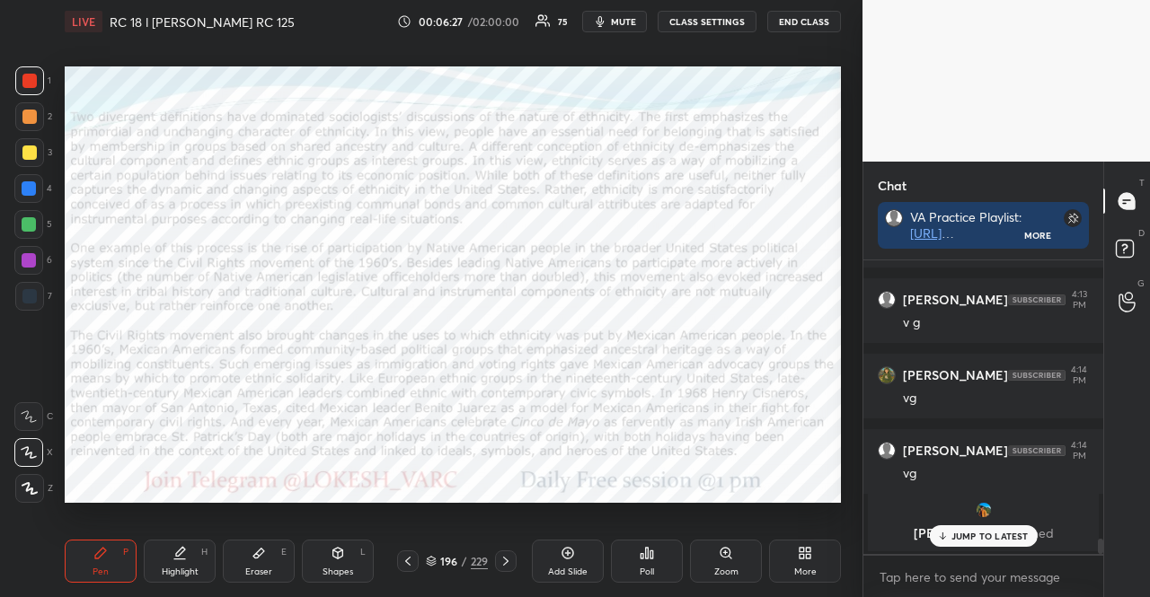
click at [632, 22] on span "mute" at bounding box center [623, 21] width 25 height 13
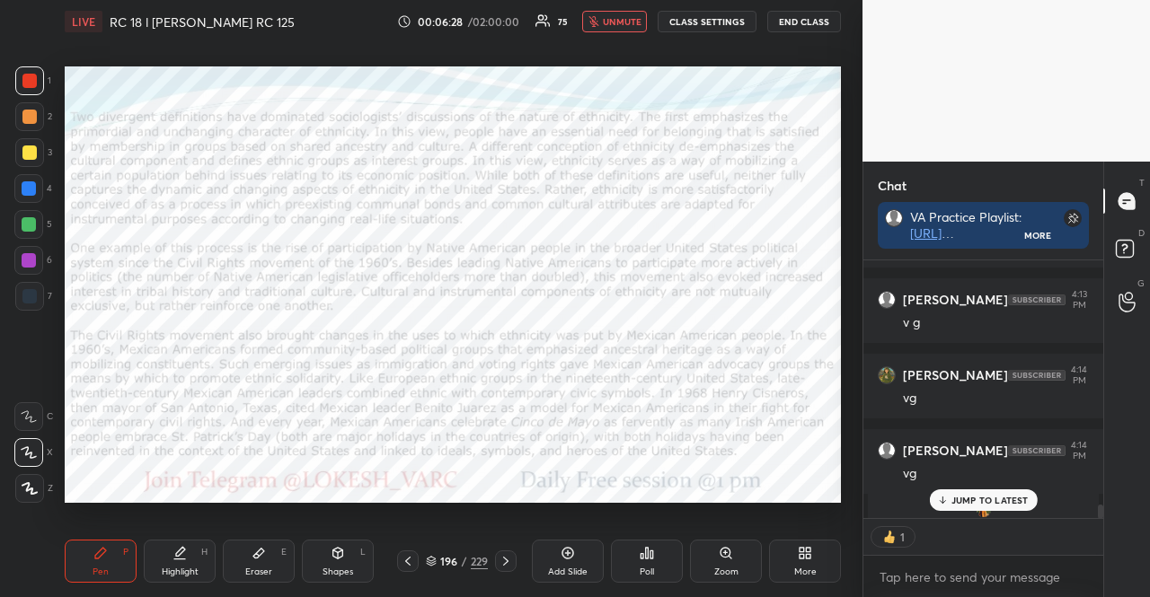
scroll to position [6, 5]
click at [649, 569] on div "Poll" at bounding box center [647, 572] width 14 height 9
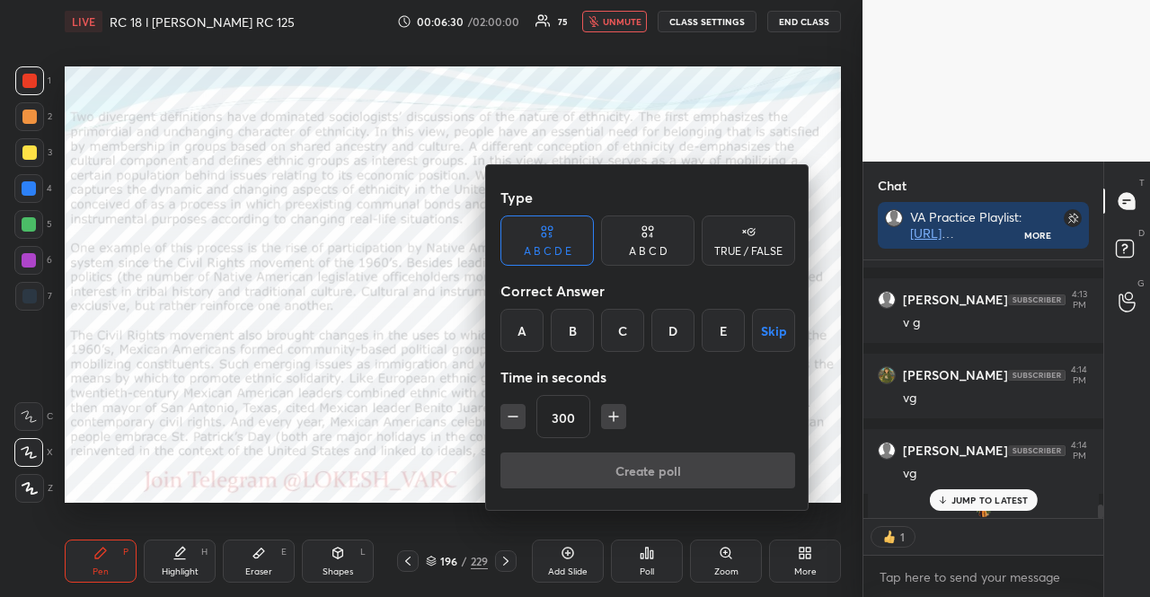
click at [516, 412] on icon "button" at bounding box center [513, 417] width 18 height 18
click at [517, 412] on icon "button" at bounding box center [513, 417] width 18 height 18
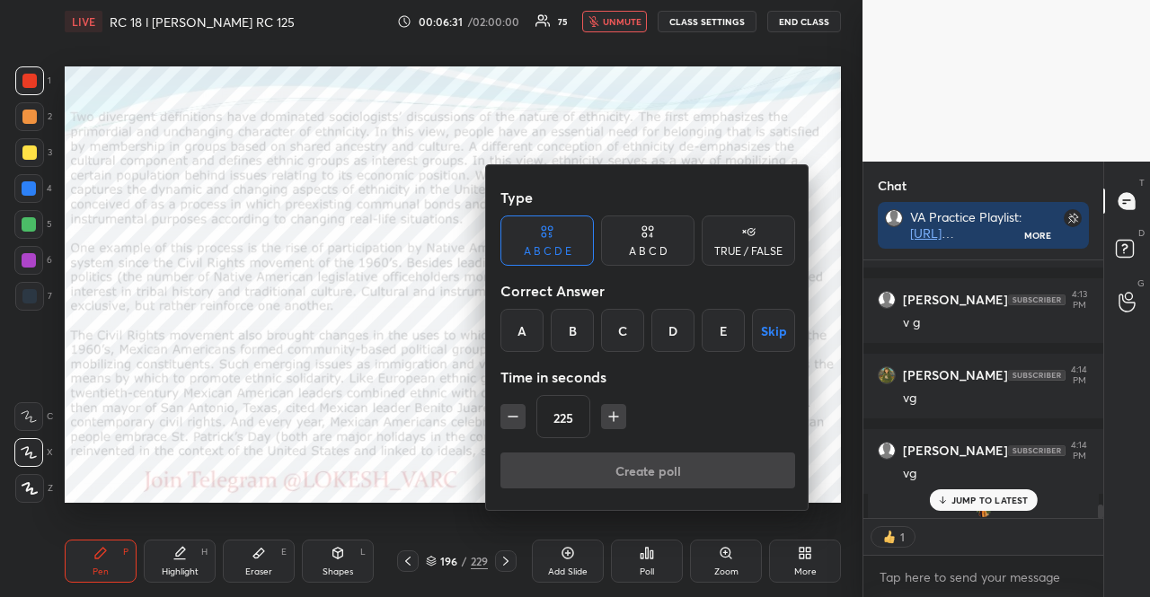
click at [517, 410] on icon "button" at bounding box center [513, 417] width 18 height 18
click at [517, 407] on button "button" at bounding box center [512, 416] width 25 height 25
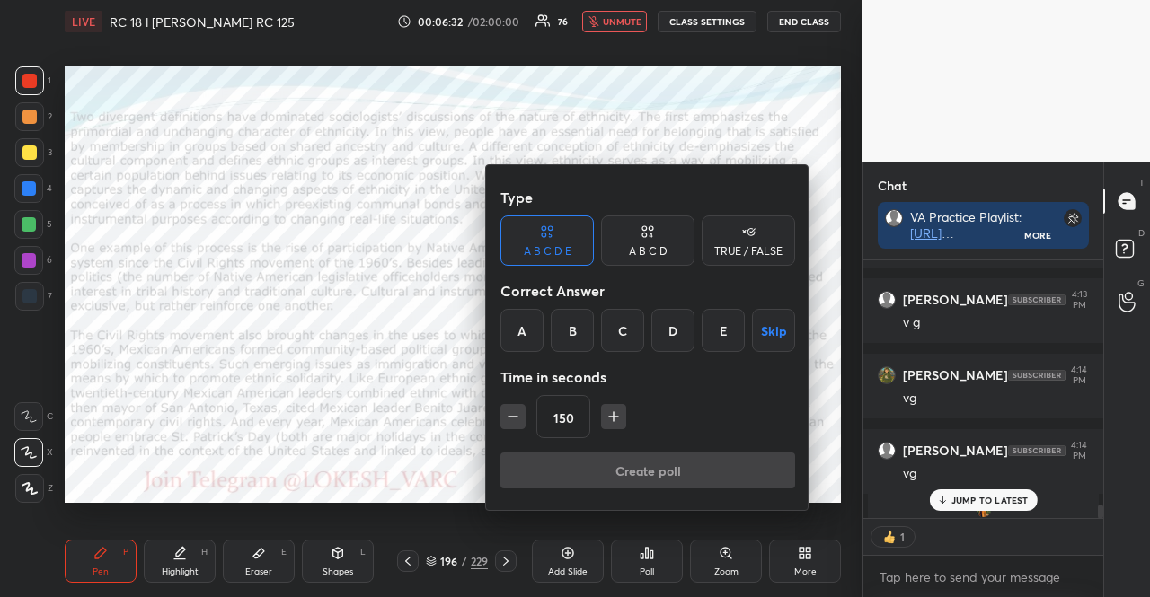
click at [517, 407] on button "button" at bounding box center [512, 416] width 25 height 25
drag, startPoint x: 517, startPoint y: 407, endPoint x: 566, endPoint y: 407, distance: 48.5
click at [517, 407] on button "button" at bounding box center [512, 416] width 25 height 25
type input "120"
click at [773, 341] on button "Skip" at bounding box center [773, 330] width 43 height 43
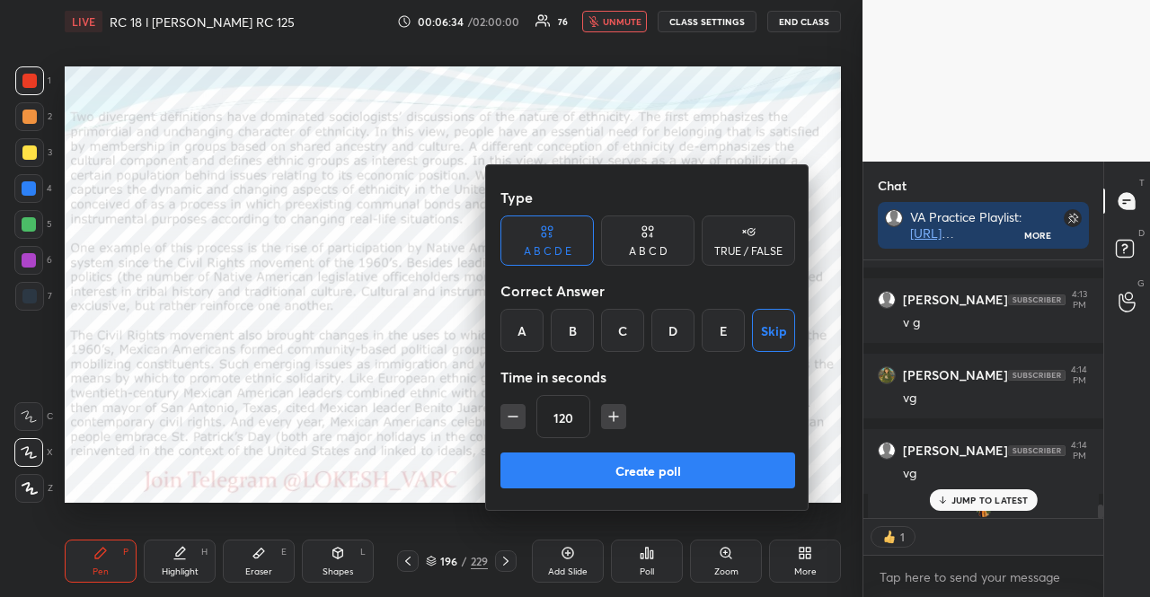
click at [727, 469] on button "Create poll" at bounding box center [647, 471] width 295 height 36
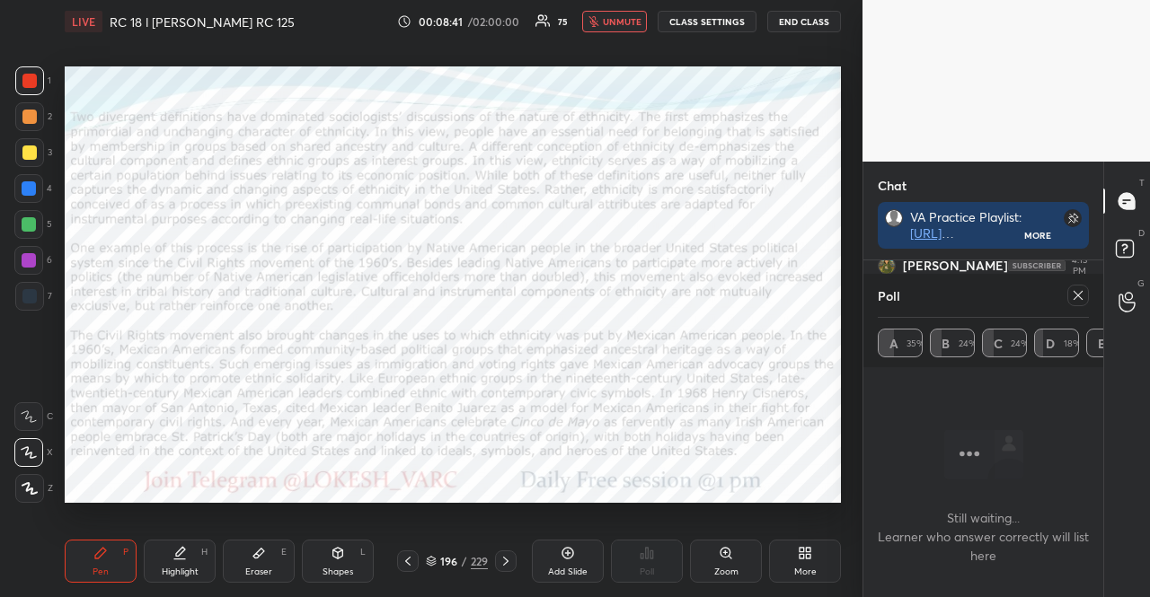
scroll to position [190, 234]
click at [628, 25] on span "unmute" at bounding box center [622, 21] width 39 height 13
click at [1076, 291] on icon at bounding box center [1078, 295] width 14 height 14
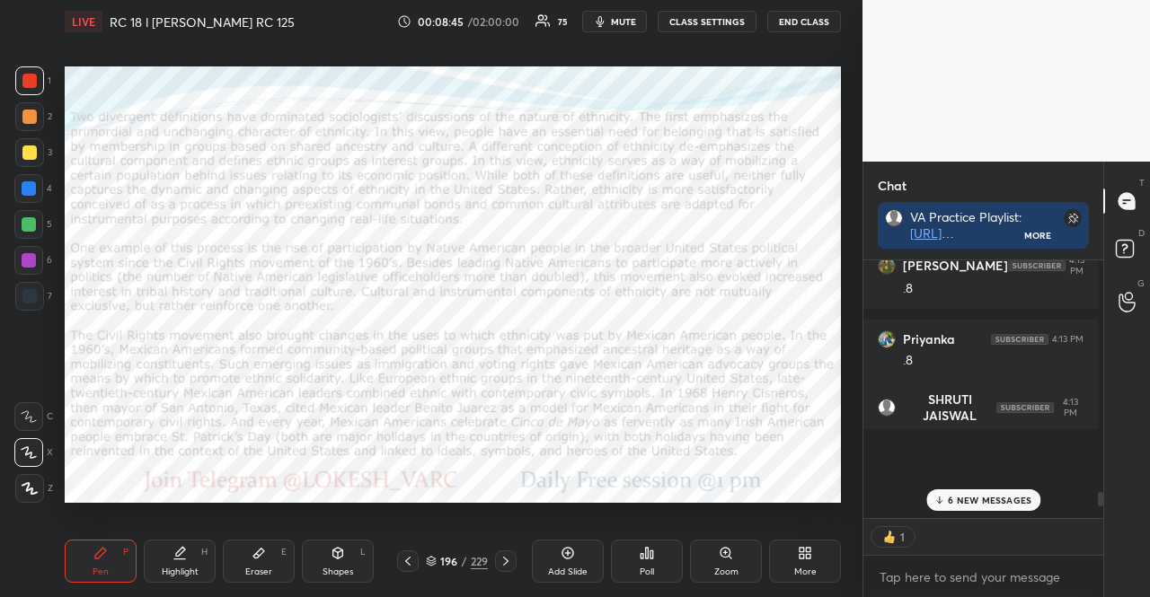
scroll to position [322, 229]
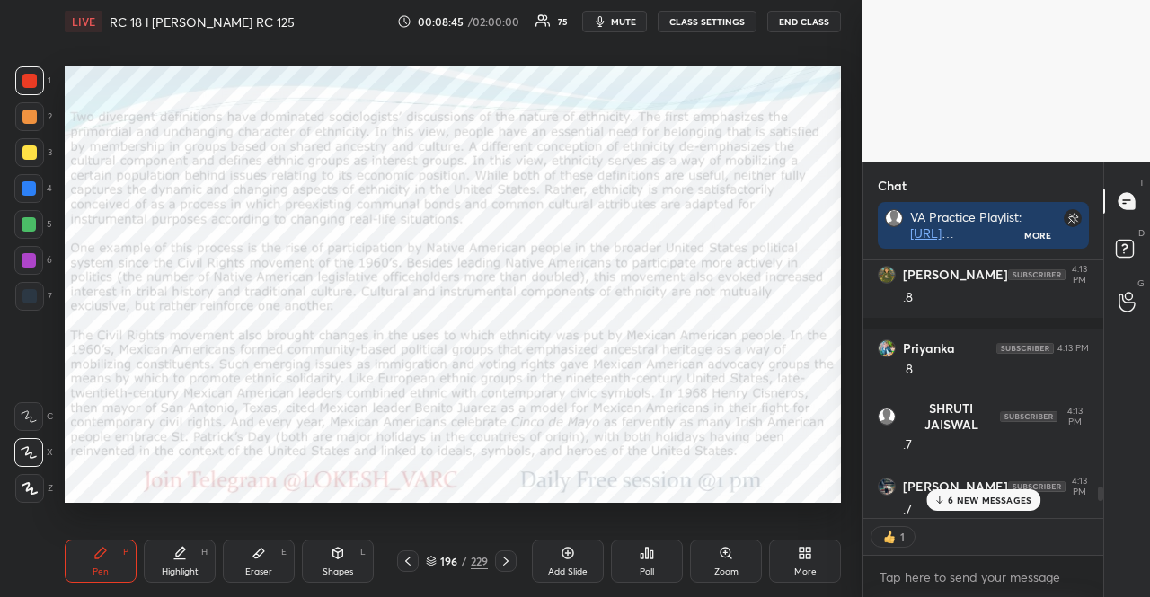
click at [633, 569] on div "Poll" at bounding box center [647, 561] width 72 height 43
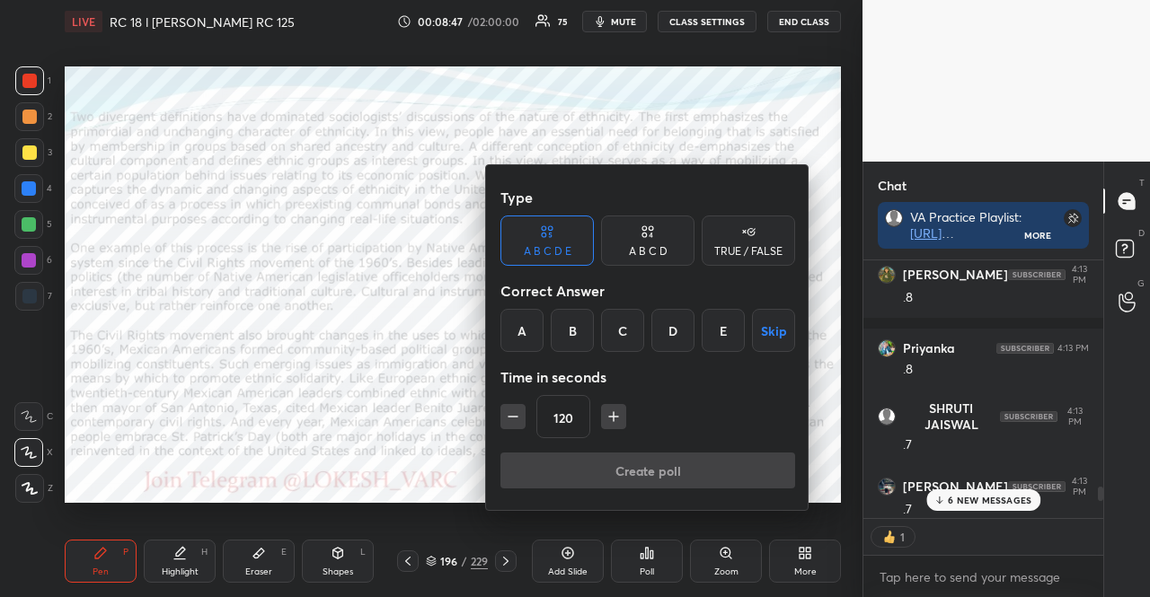
click at [771, 327] on button "Skip" at bounding box center [773, 330] width 43 height 43
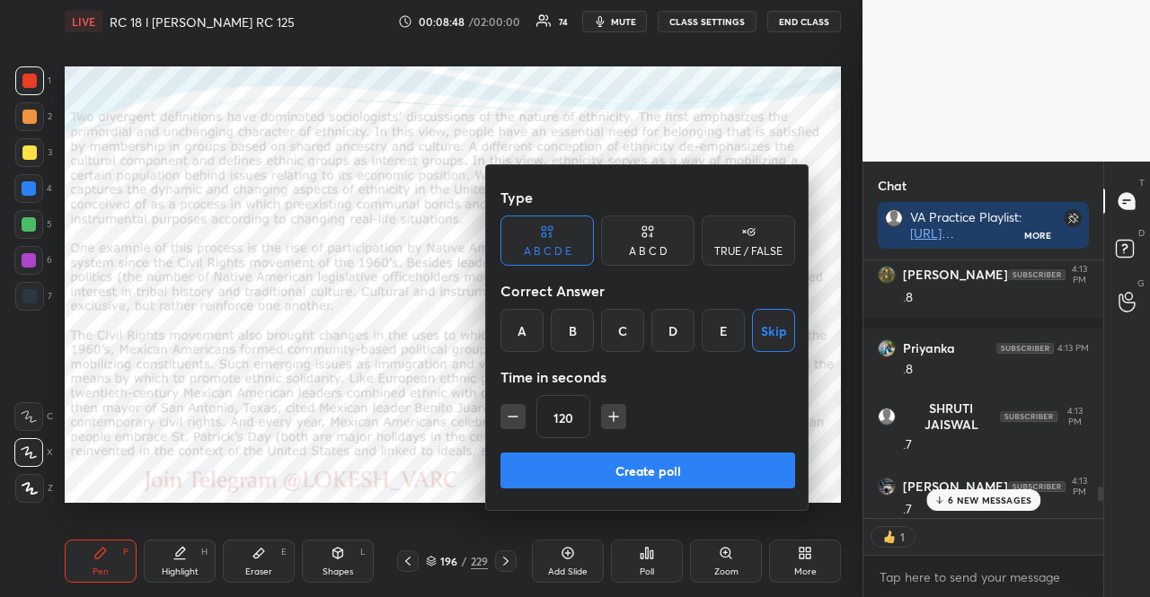
click at [515, 417] on icon "button" at bounding box center [513, 417] width 9 height 0
click at [514, 417] on icon "button" at bounding box center [513, 417] width 9 height 0
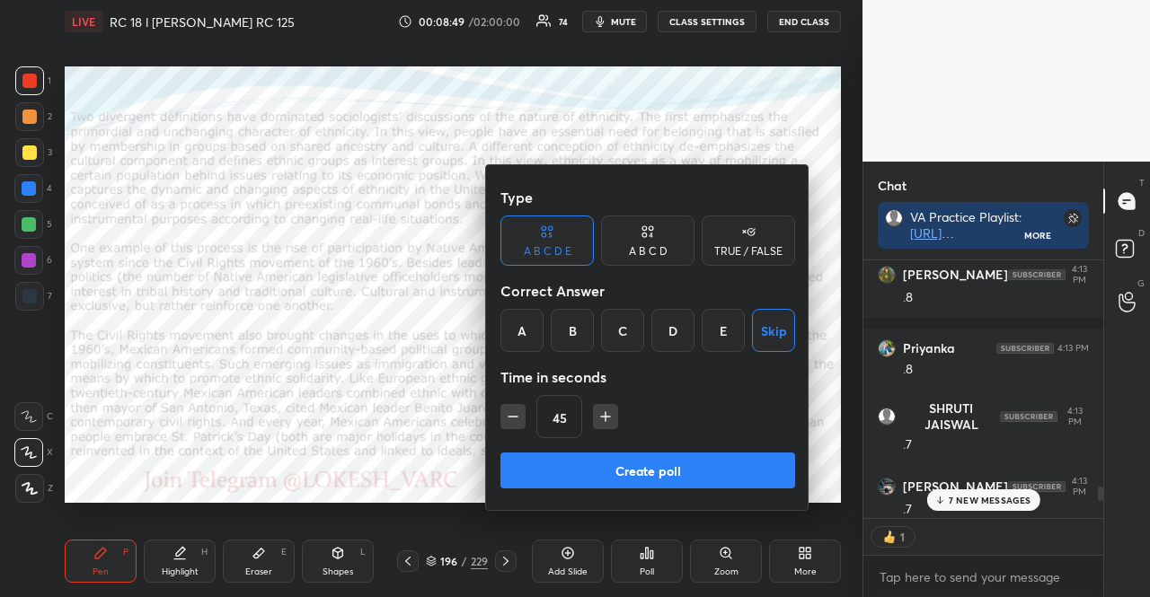
click at [514, 417] on icon "button" at bounding box center [513, 417] width 9 height 0
type input "15"
click at [514, 417] on div "15" at bounding box center [647, 416] width 295 height 43
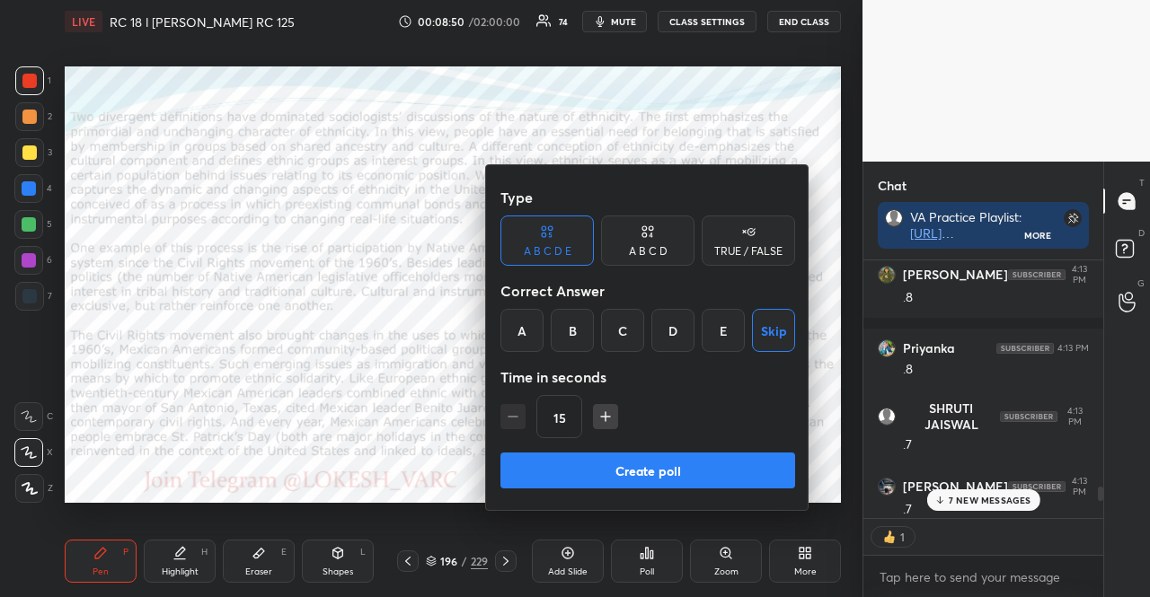
click at [514, 417] on div "15" at bounding box center [647, 416] width 295 height 43
click at [564, 460] on button "Create poll" at bounding box center [647, 471] width 295 height 36
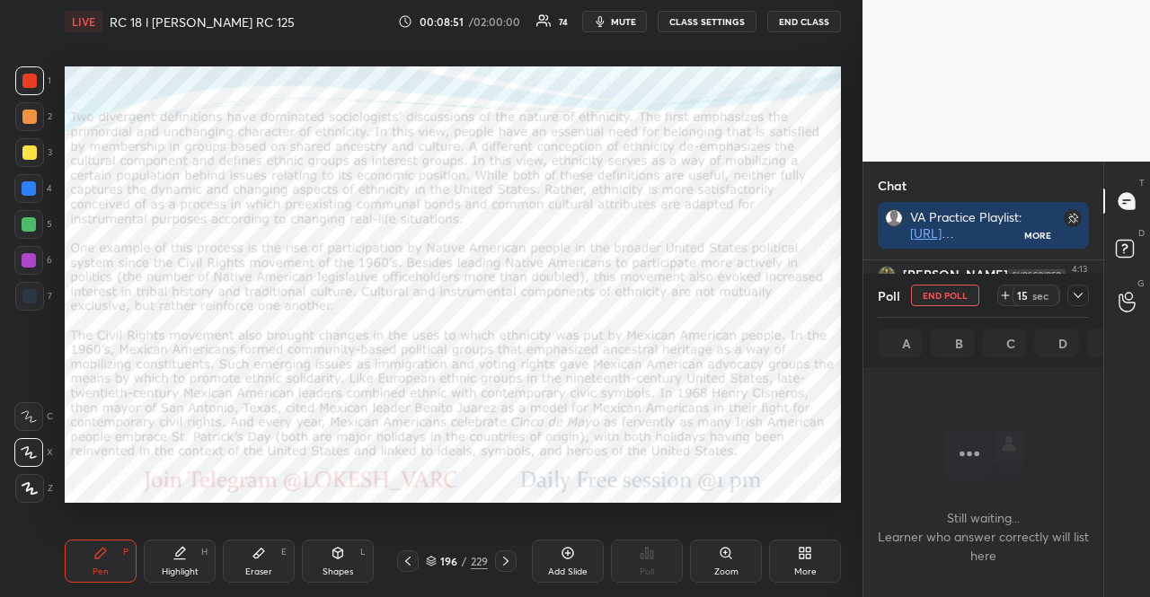
scroll to position [234, 234]
click at [1075, 290] on icon at bounding box center [1078, 295] width 14 height 14
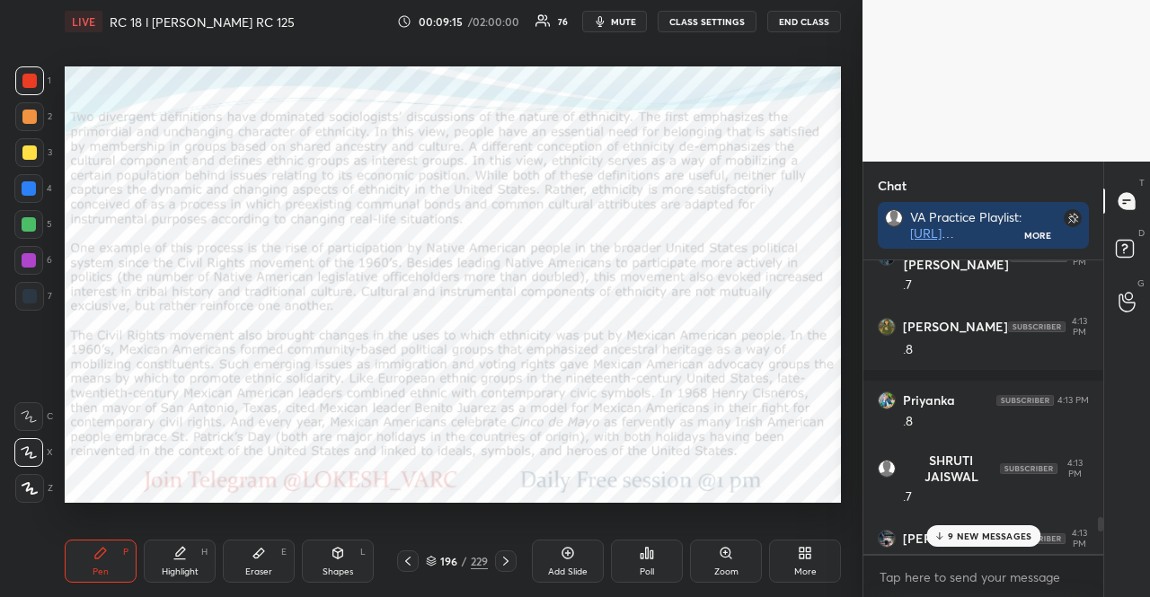
click at [509, 554] on icon at bounding box center [506, 561] width 14 height 14
click at [956, 528] on div "10 NEW MESSAGES" at bounding box center [983, 537] width 119 height 22
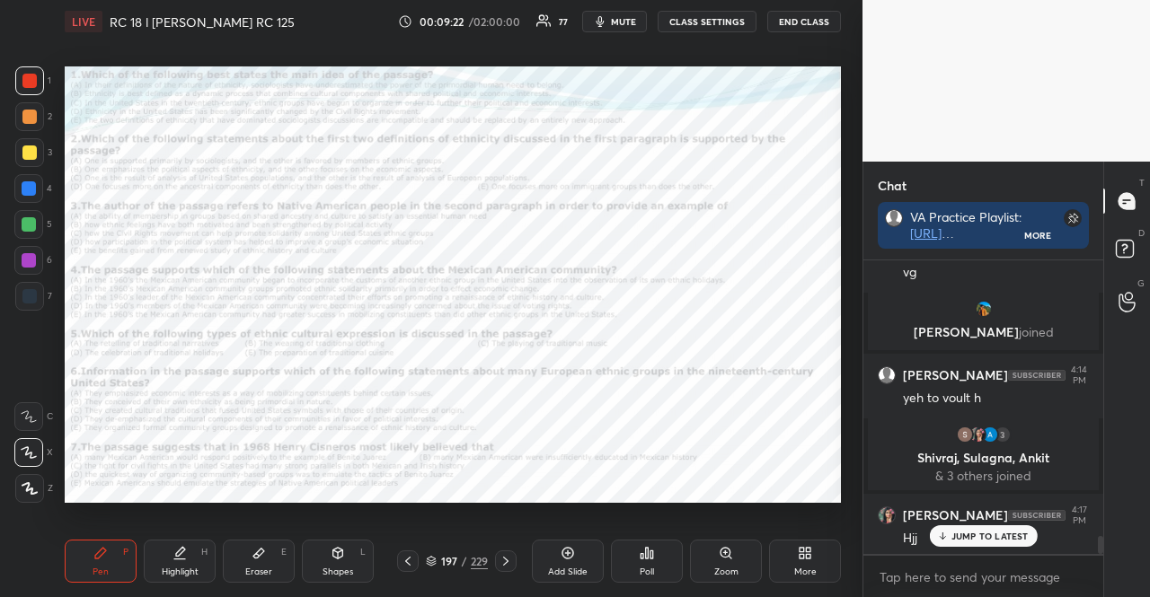
click at [31, 84] on div at bounding box center [29, 81] width 14 height 14
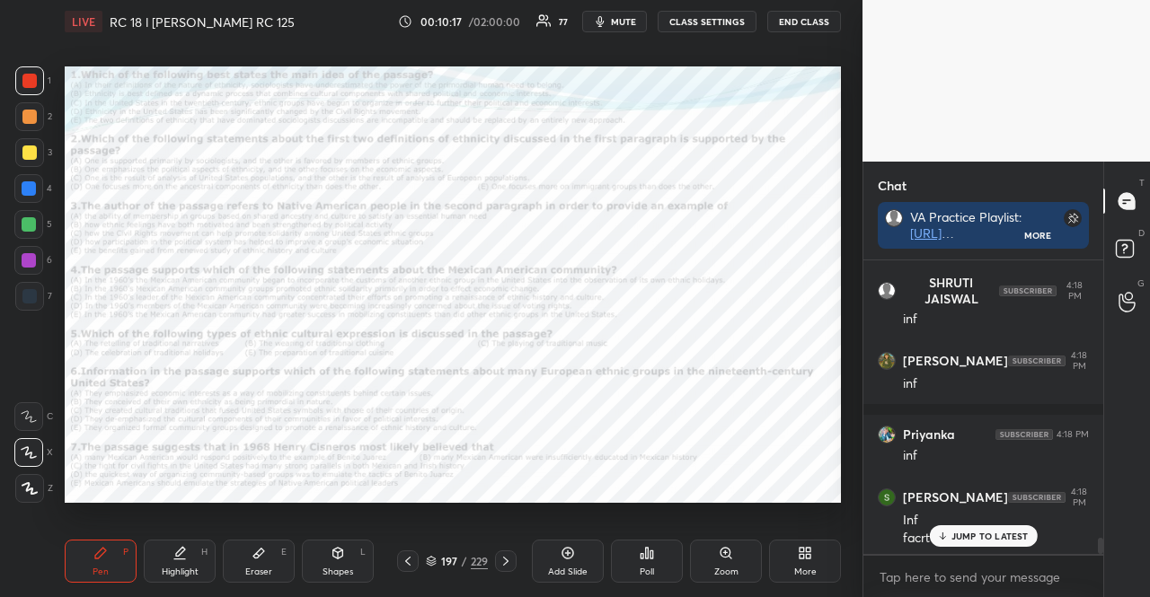
scroll to position [5161, 0]
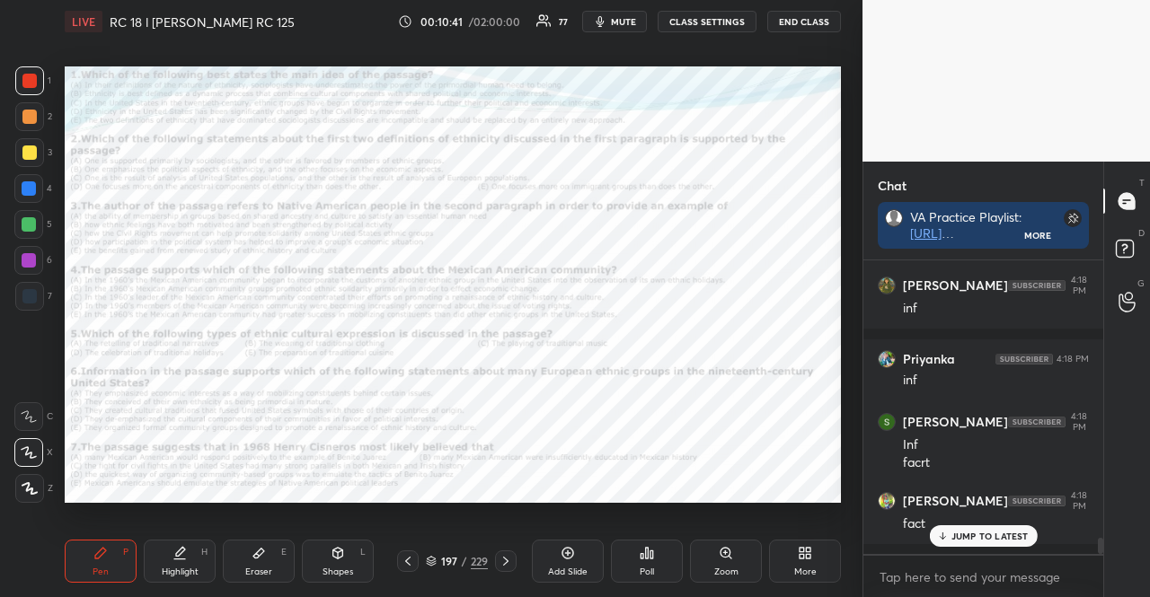
click at [27, 303] on div at bounding box center [29, 296] width 29 height 29
click at [25, 301] on div at bounding box center [29, 296] width 14 height 14
click at [412, 562] on icon at bounding box center [408, 561] width 14 height 14
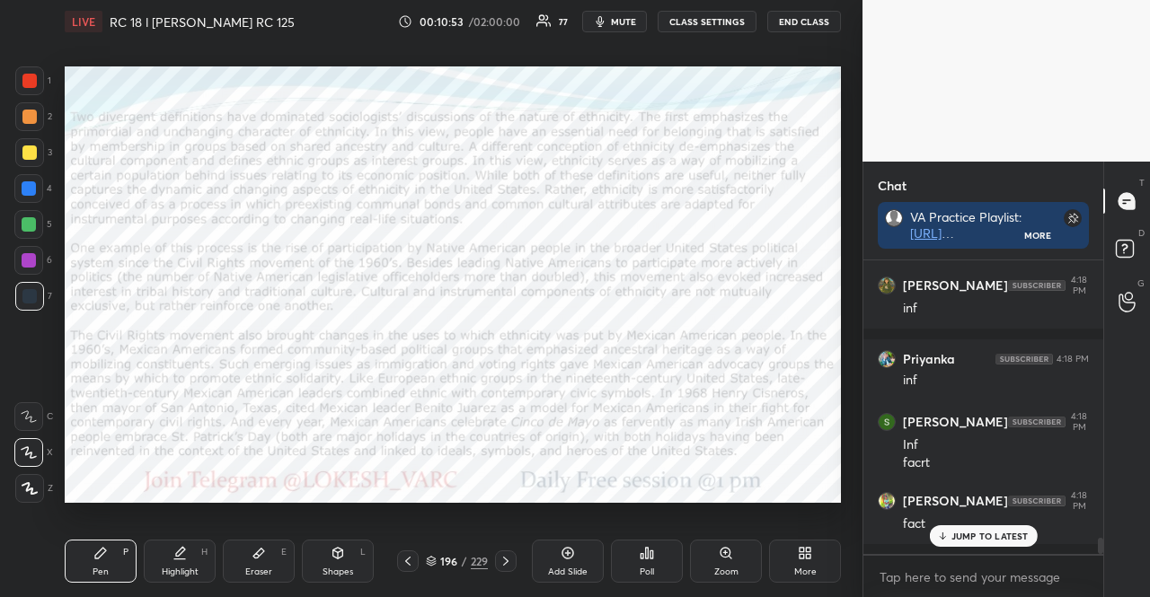
click at [507, 560] on icon at bounding box center [506, 561] width 14 height 14
click at [507, 562] on icon at bounding box center [506, 561] width 14 height 14
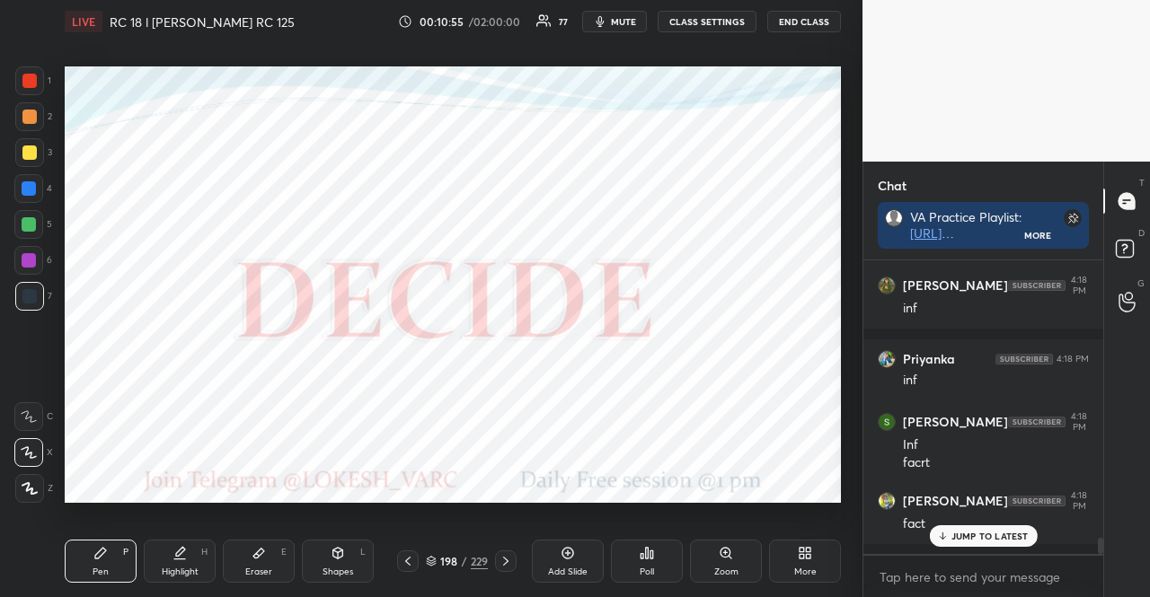
click at [654, 559] on div "Poll" at bounding box center [647, 561] width 72 height 43
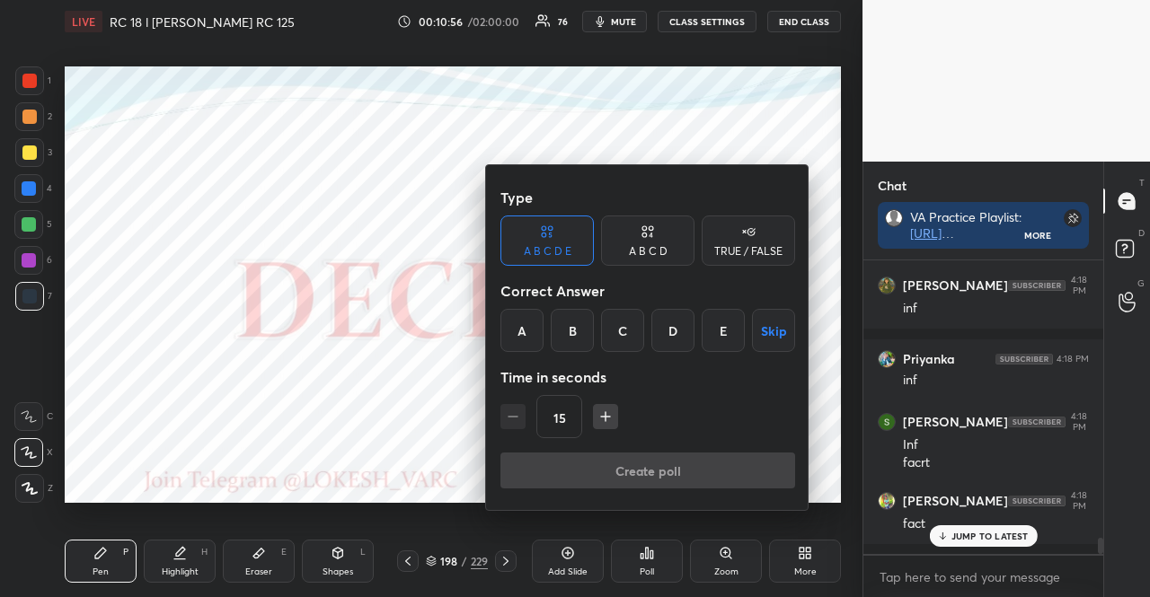
click at [758, 239] on div "TRUE / FALSE" at bounding box center [748, 241] width 93 height 50
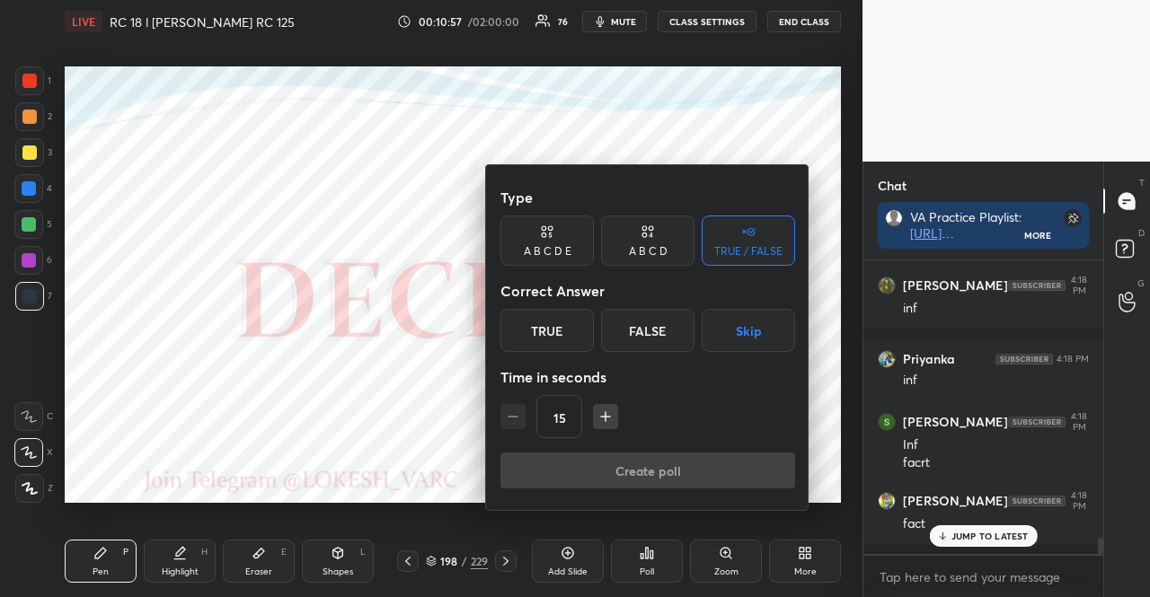
click at [753, 327] on button "Skip" at bounding box center [748, 330] width 93 height 43
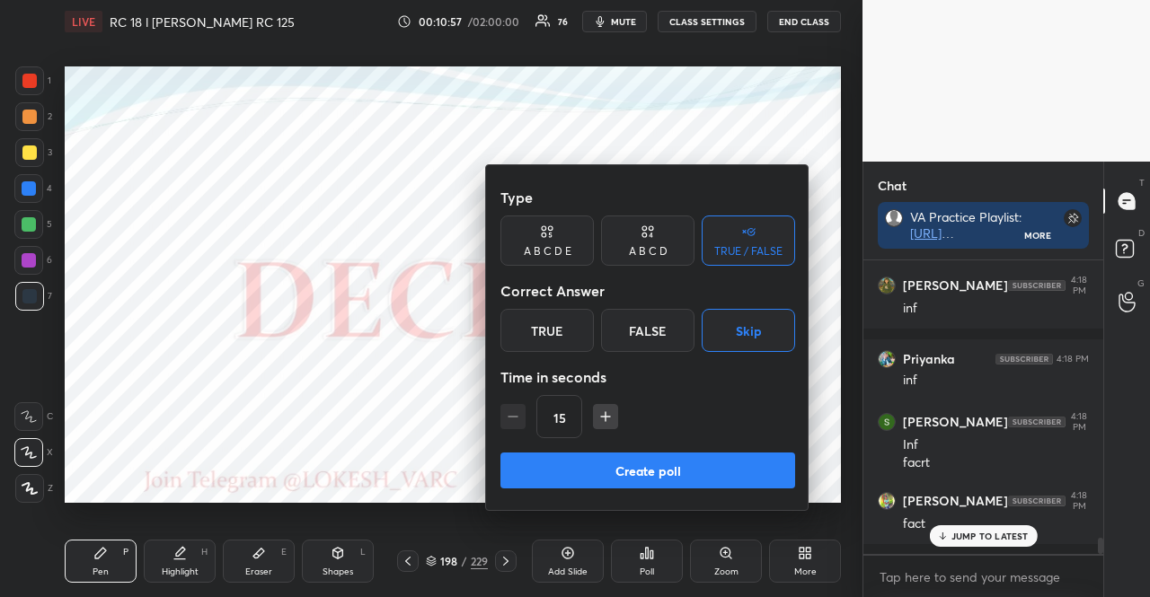
click at [698, 465] on button "Create poll" at bounding box center [647, 471] width 295 height 36
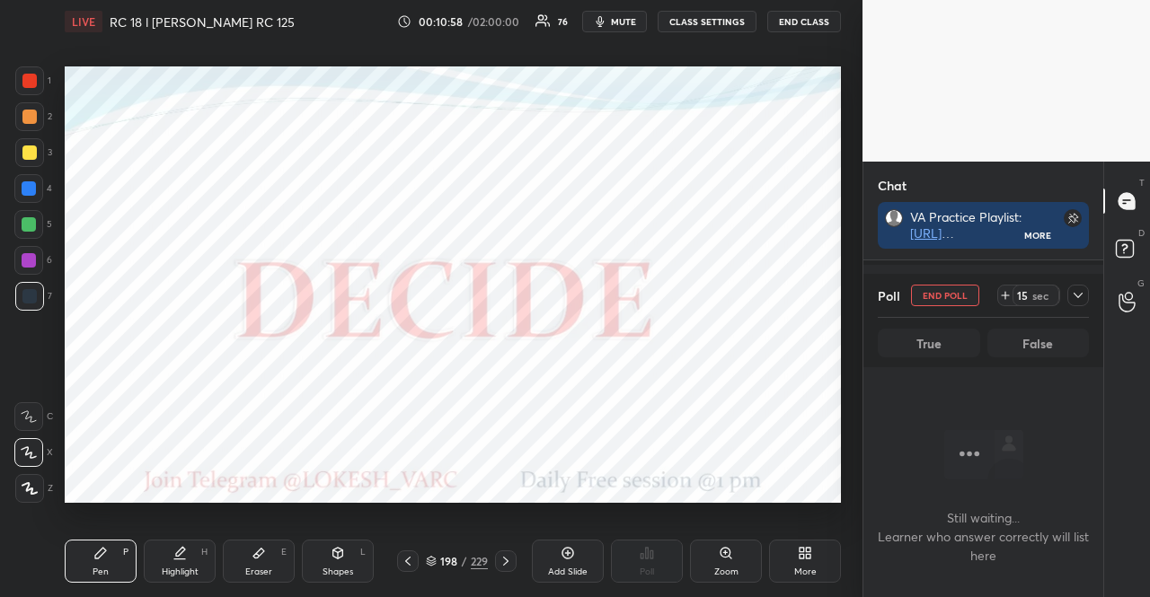
scroll to position [4471, 0]
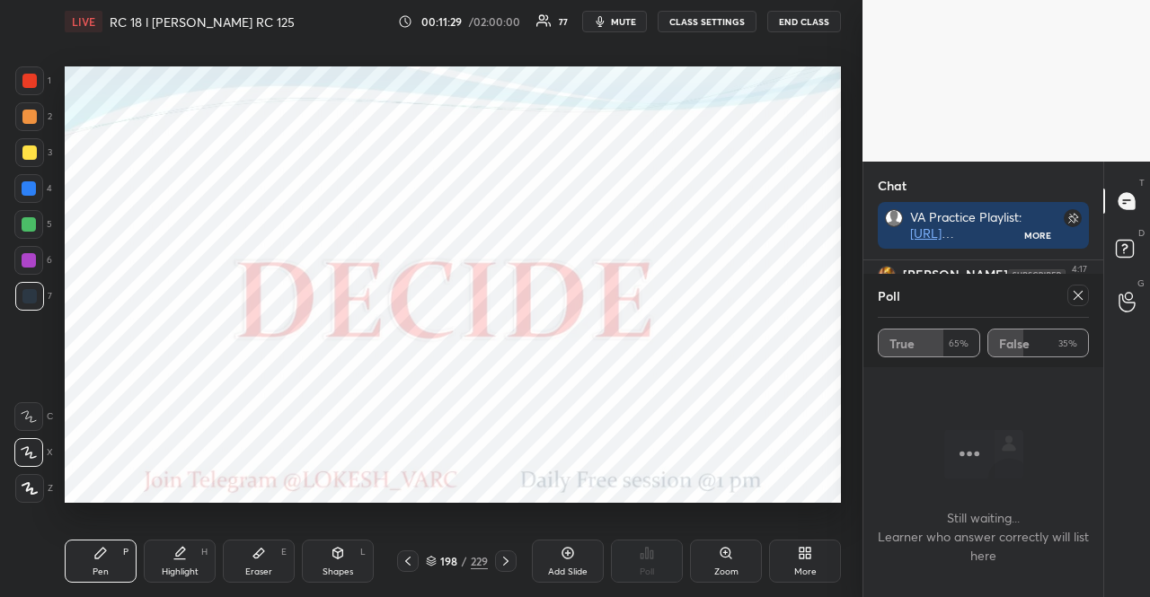
click at [40, 182] on div at bounding box center [28, 188] width 29 height 29
click at [509, 553] on div at bounding box center [506, 562] width 22 height 22
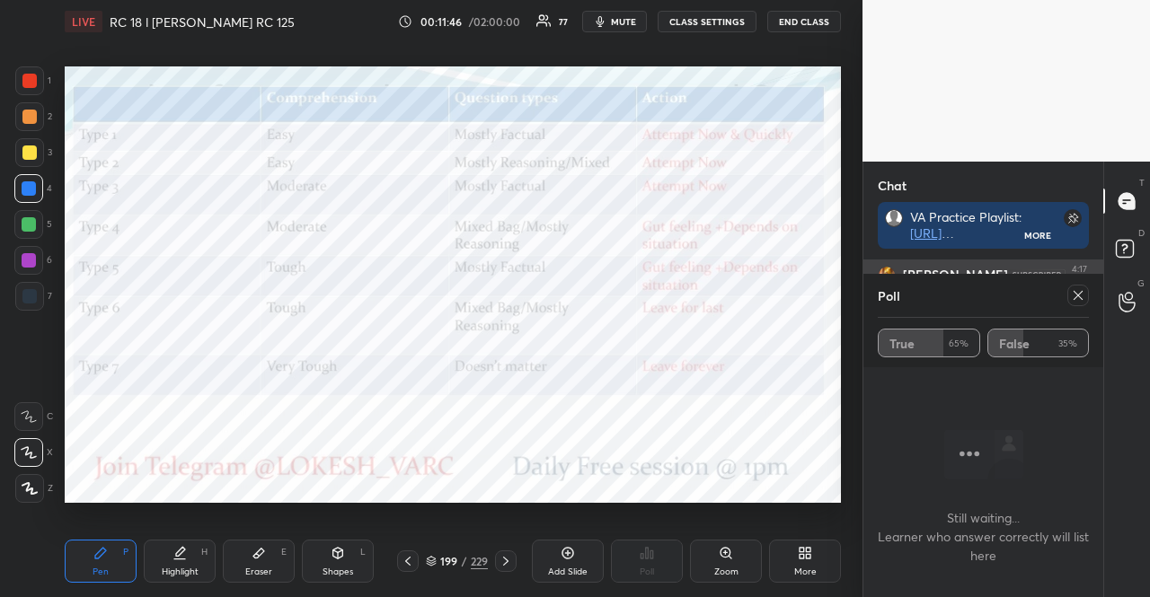
drag, startPoint x: 1079, startPoint y: 294, endPoint x: 965, endPoint y: 318, distance: 116.7
click at [1076, 293] on icon at bounding box center [1078, 295] width 14 height 14
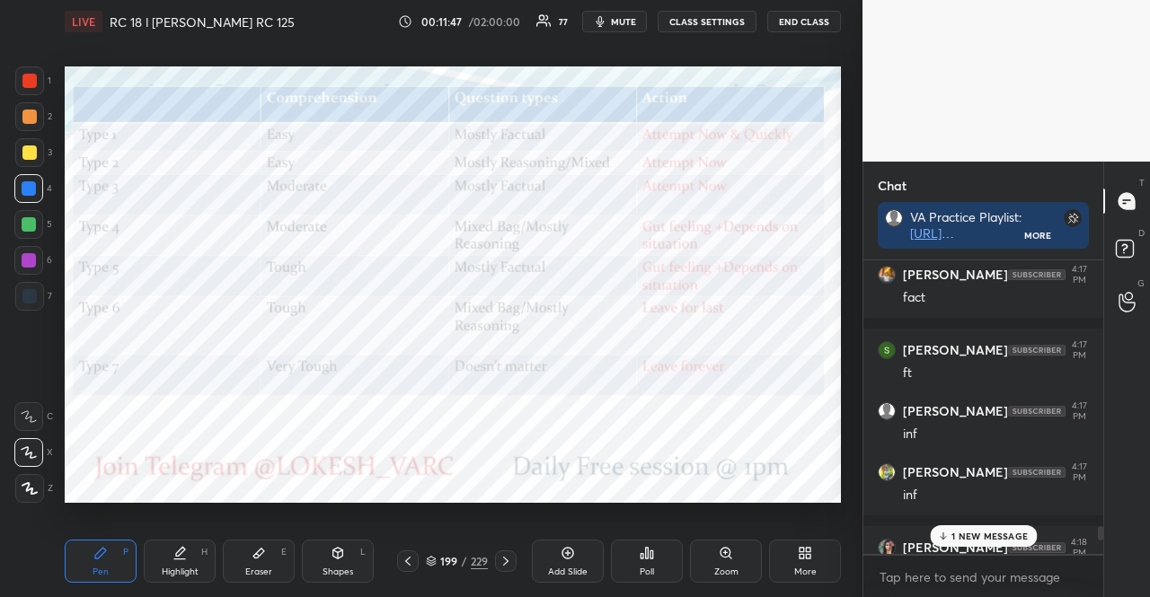
scroll to position [4422, 0]
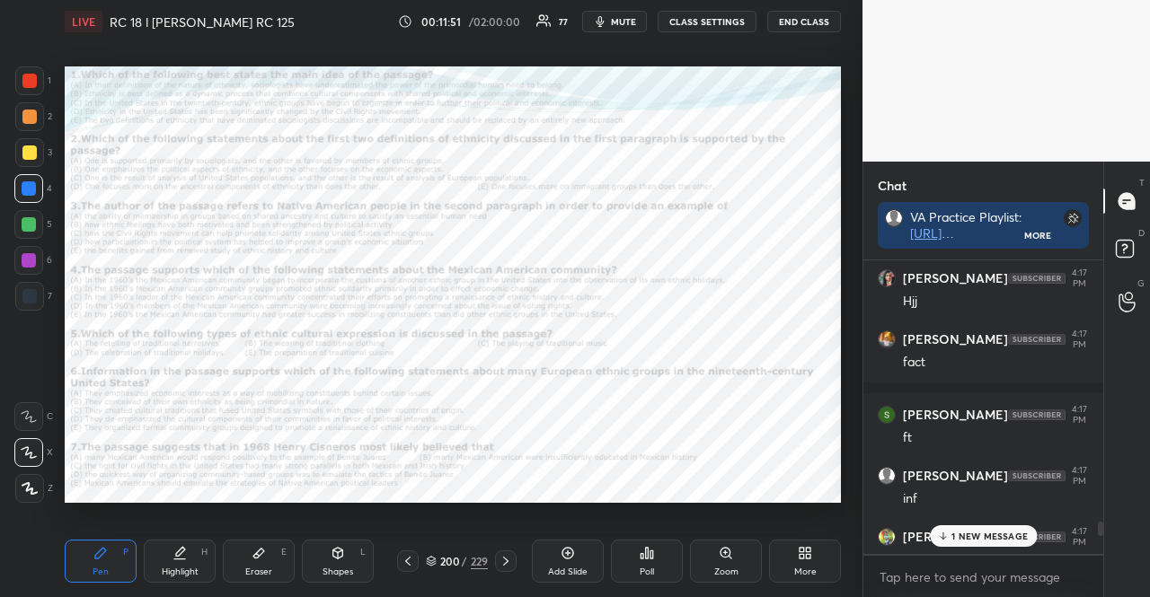
drag, startPoint x: 951, startPoint y: 540, endPoint x: 873, endPoint y: 473, distance: 101.9
click at [951, 540] on div "1 NEW MESSAGE" at bounding box center [983, 537] width 107 height 22
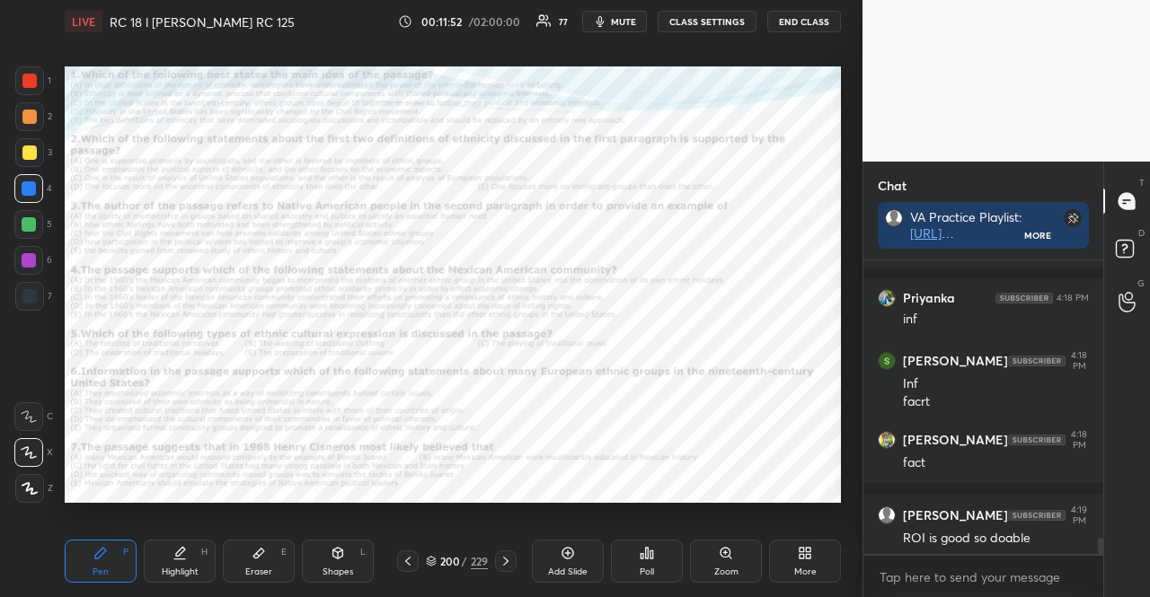
click at [21, 86] on div at bounding box center [29, 80] width 29 height 29
click at [18, 84] on div at bounding box center [29, 80] width 29 height 29
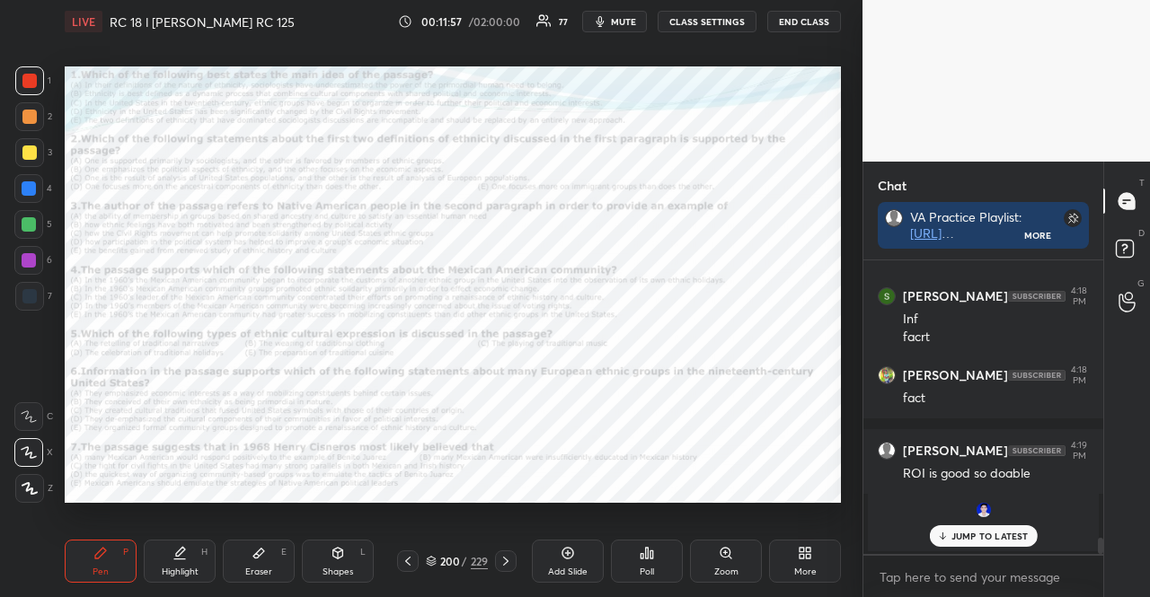
scroll to position [4898, 0]
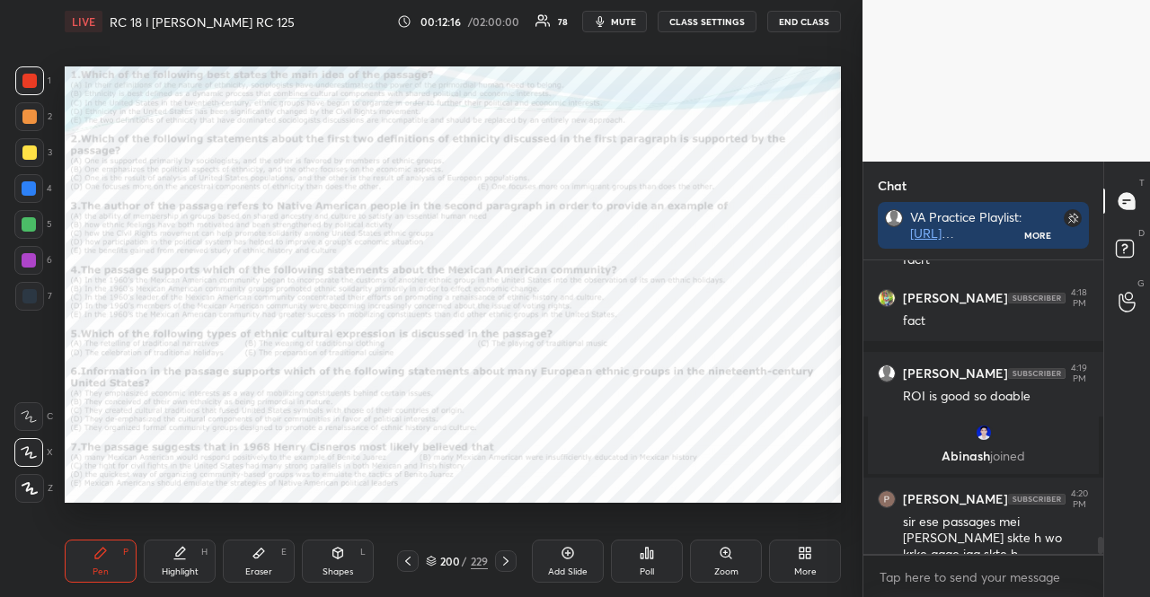
click at [32, 258] on div at bounding box center [29, 260] width 14 height 14
drag, startPoint x: 28, startPoint y: 252, endPoint x: 49, endPoint y: 244, distance: 21.9
click at [27, 252] on div at bounding box center [28, 260] width 29 height 29
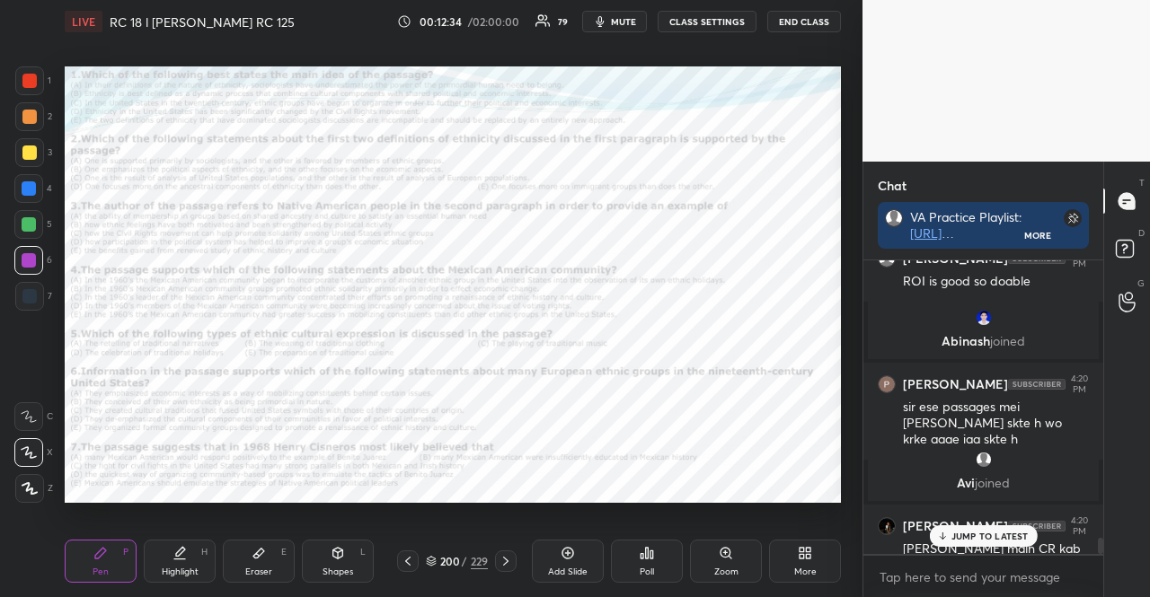
scroll to position [4990, 0]
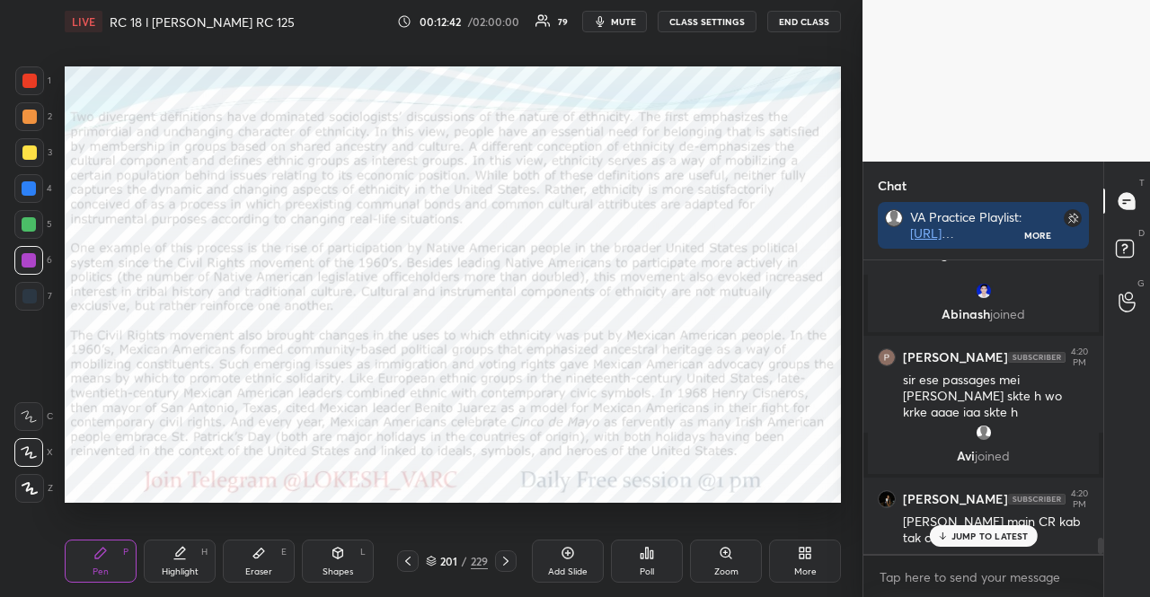
click at [642, 553] on icon at bounding box center [647, 553] width 14 height 14
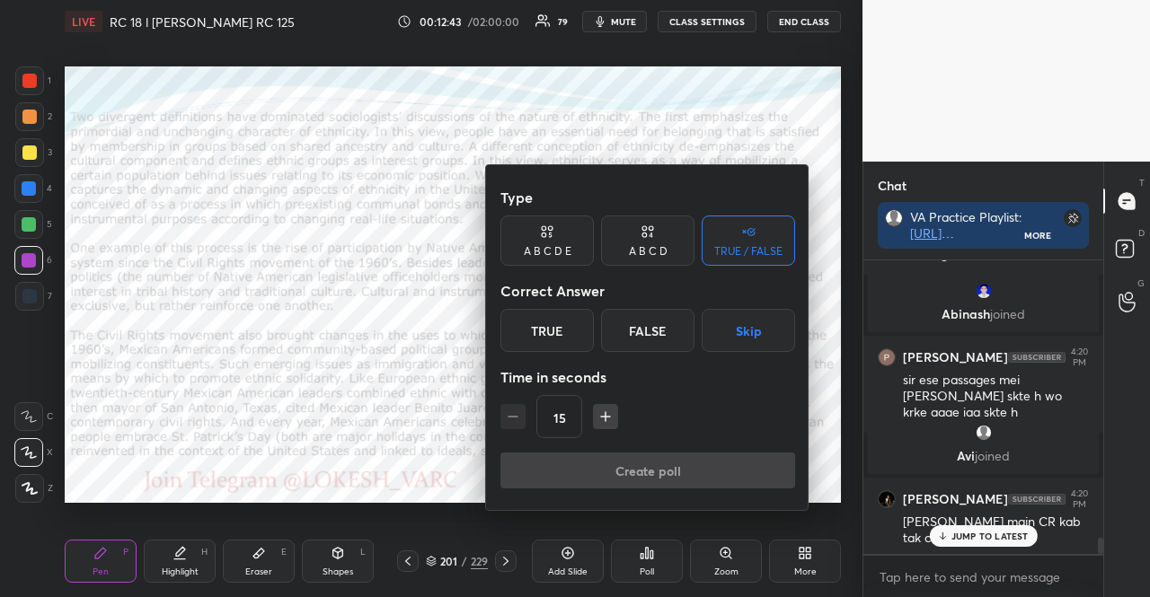
click at [607, 409] on icon "button" at bounding box center [606, 417] width 18 height 18
click at [609, 412] on icon "button" at bounding box center [606, 417] width 18 height 18
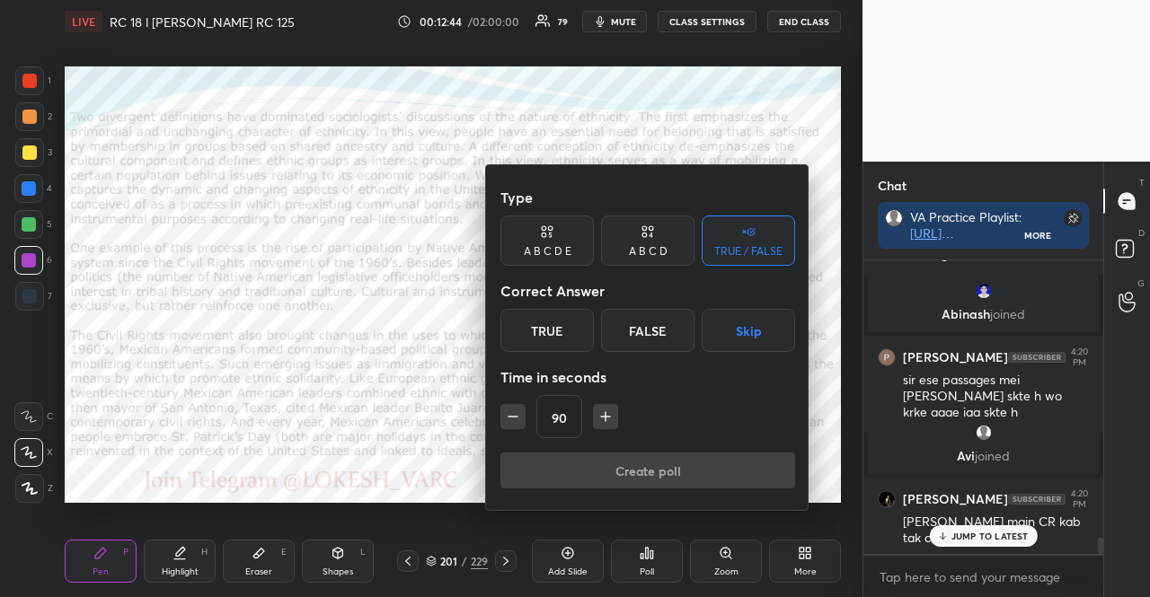
click at [609, 412] on icon "button" at bounding box center [606, 417] width 18 height 18
click at [609, 412] on icon "button" at bounding box center [614, 417] width 18 height 18
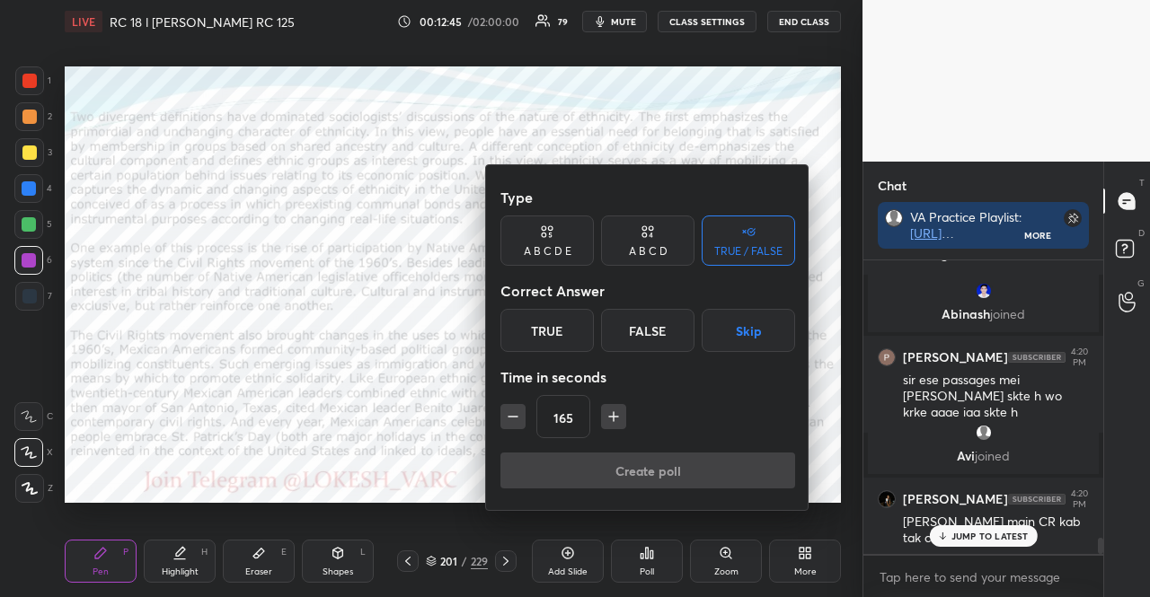
click at [609, 412] on icon "button" at bounding box center [614, 417] width 18 height 18
type input "180"
click at [748, 317] on button "Skip" at bounding box center [748, 330] width 93 height 43
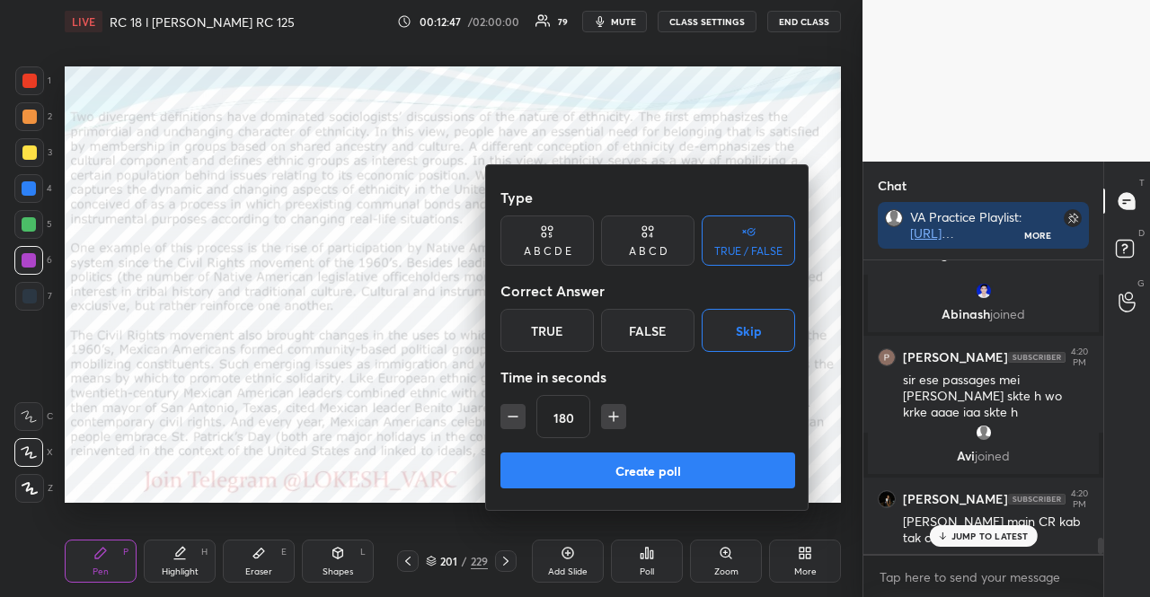
click at [717, 468] on button "Create poll" at bounding box center [647, 471] width 295 height 36
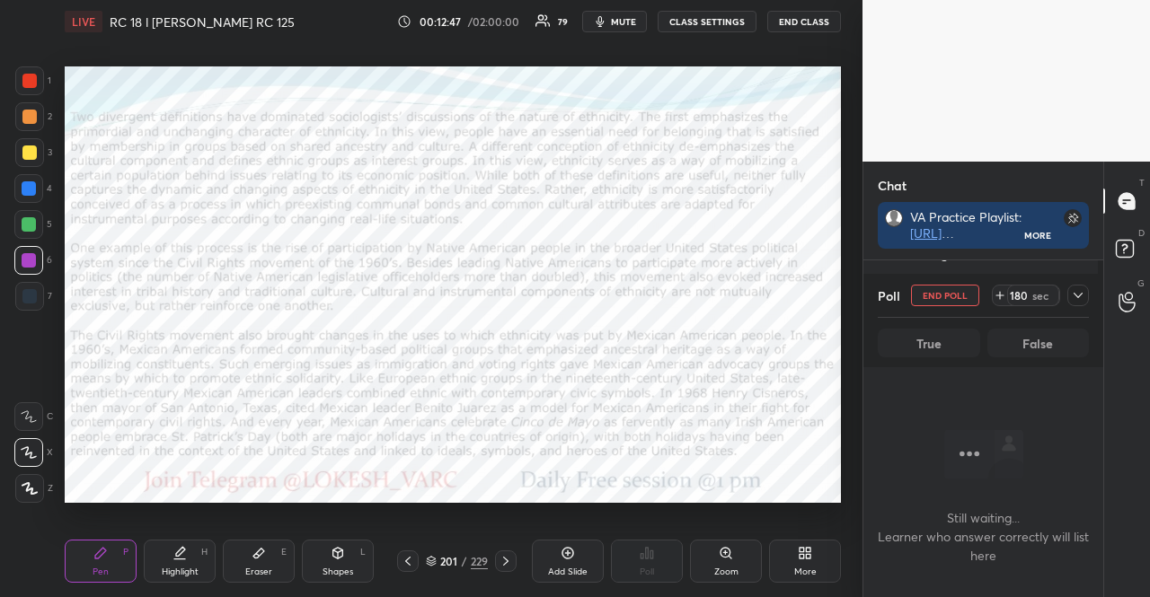
scroll to position [239, 234]
click at [618, 15] on span "mute" at bounding box center [623, 21] width 25 height 13
click at [1080, 295] on icon at bounding box center [1078, 295] width 14 height 14
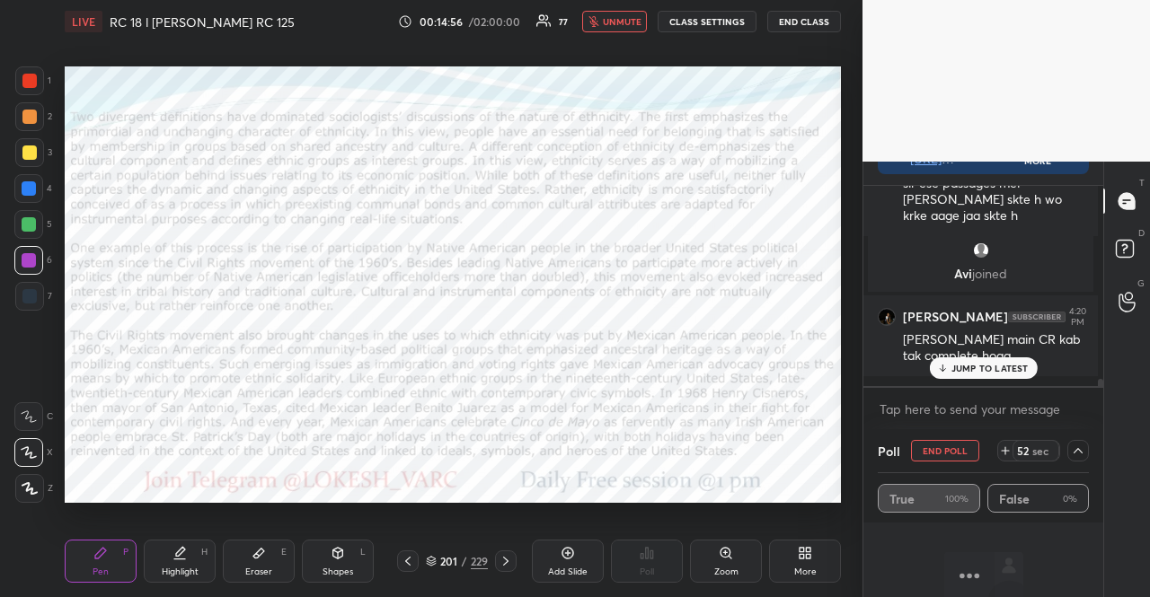
scroll to position [5277, 0]
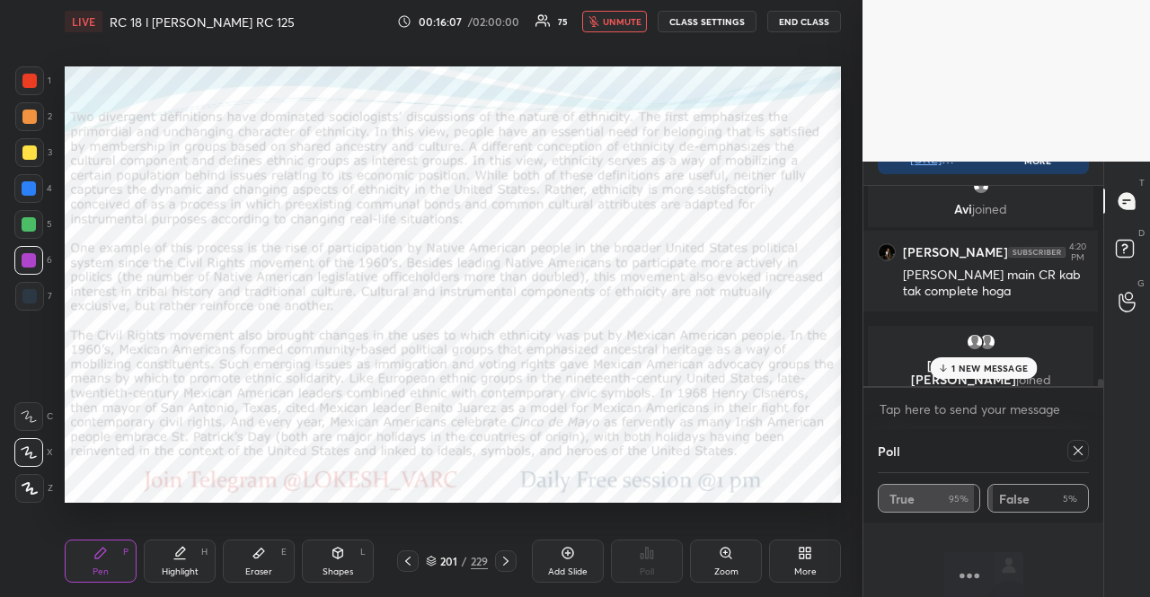
click at [624, 21] on span "unmute" at bounding box center [622, 21] width 39 height 13
click at [1071, 453] on icon at bounding box center [1078, 451] width 14 height 14
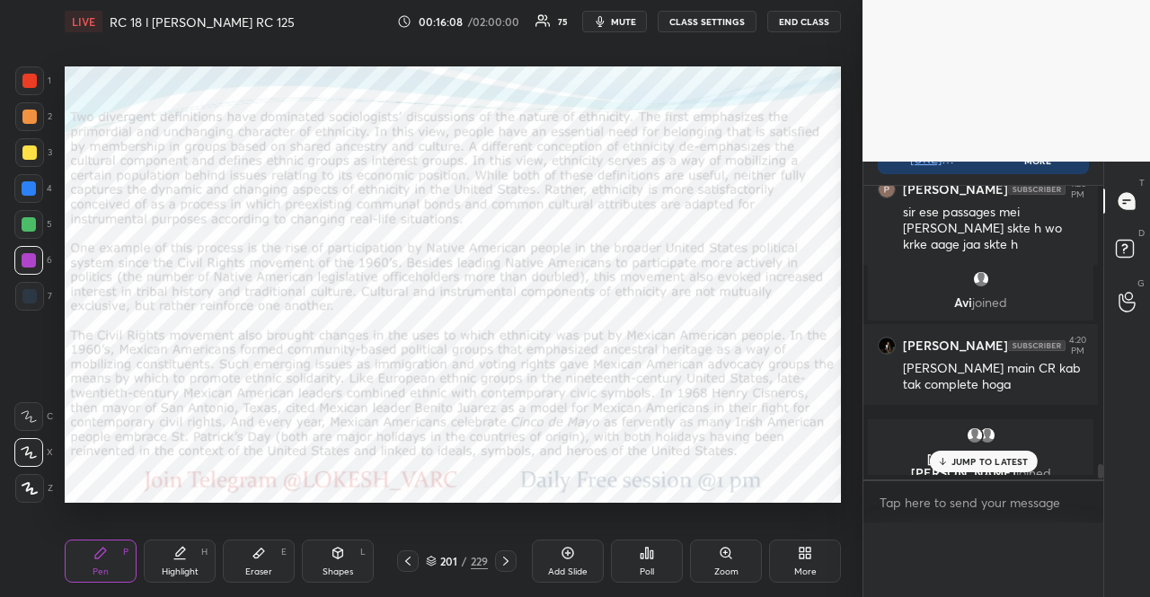
scroll to position [0, 0]
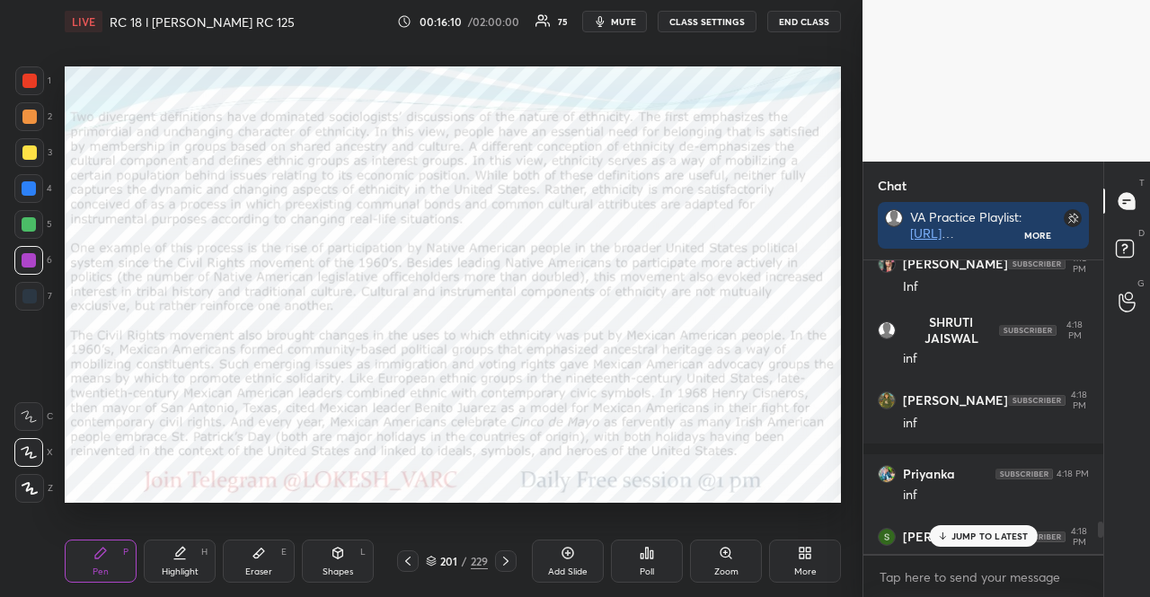
click at [509, 559] on icon at bounding box center [506, 561] width 14 height 14
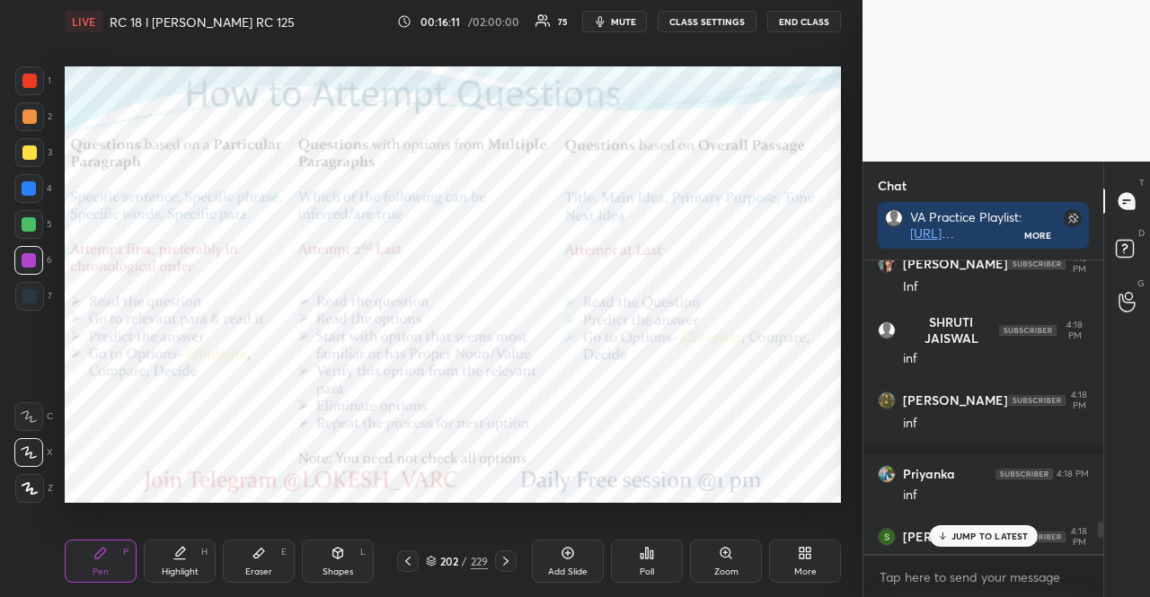
click at [31, 223] on div at bounding box center [29, 224] width 14 height 14
click at [332, 556] on icon at bounding box center [338, 553] width 14 height 14
click at [27, 179] on div at bounding box center [28, 188] width 29 height 29
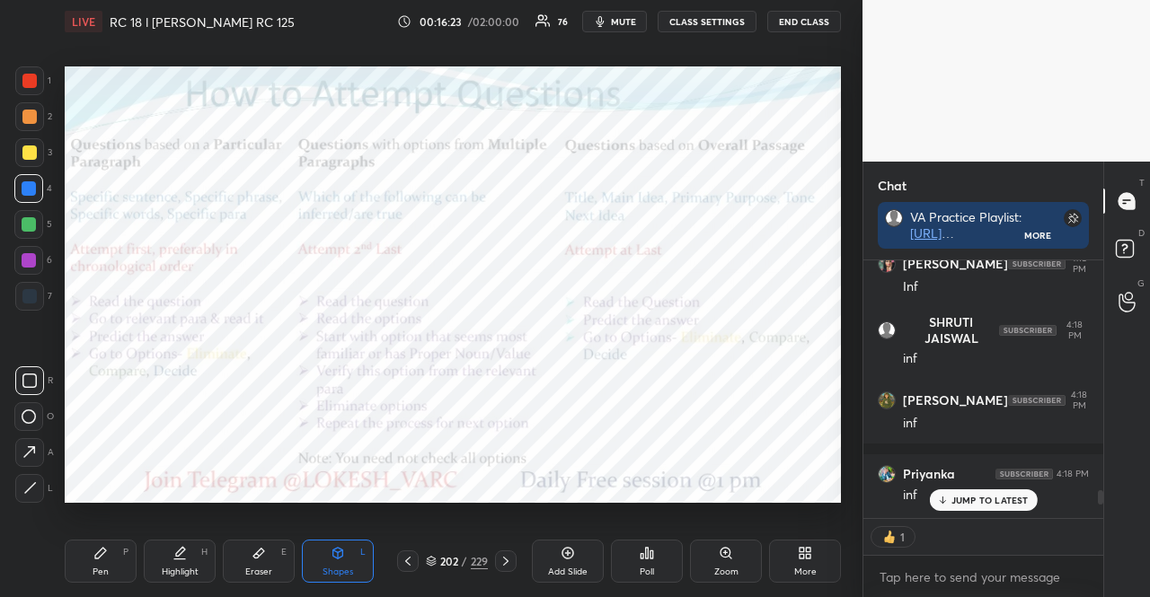
scroll to position [5, 5]
click at [15, 81] on div at bounding box center [29, 80] width 29 height 29
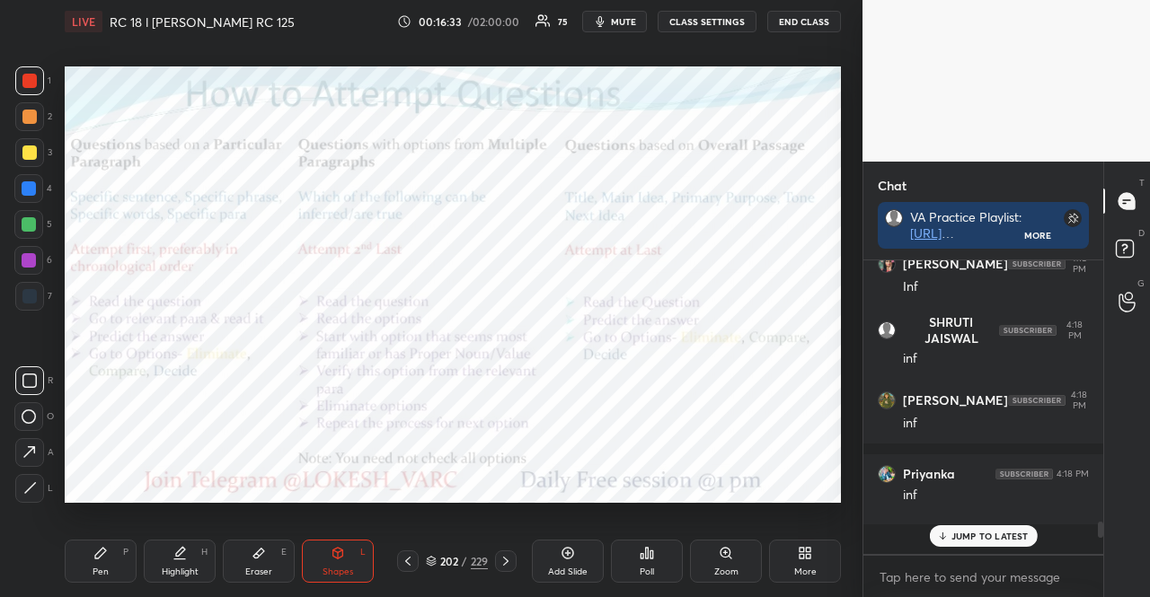
scroll to position [288, 234]
click at [998, 531] on p "1 NEW MESSAGE" at bounding box center [989, 536] width 76 height 11
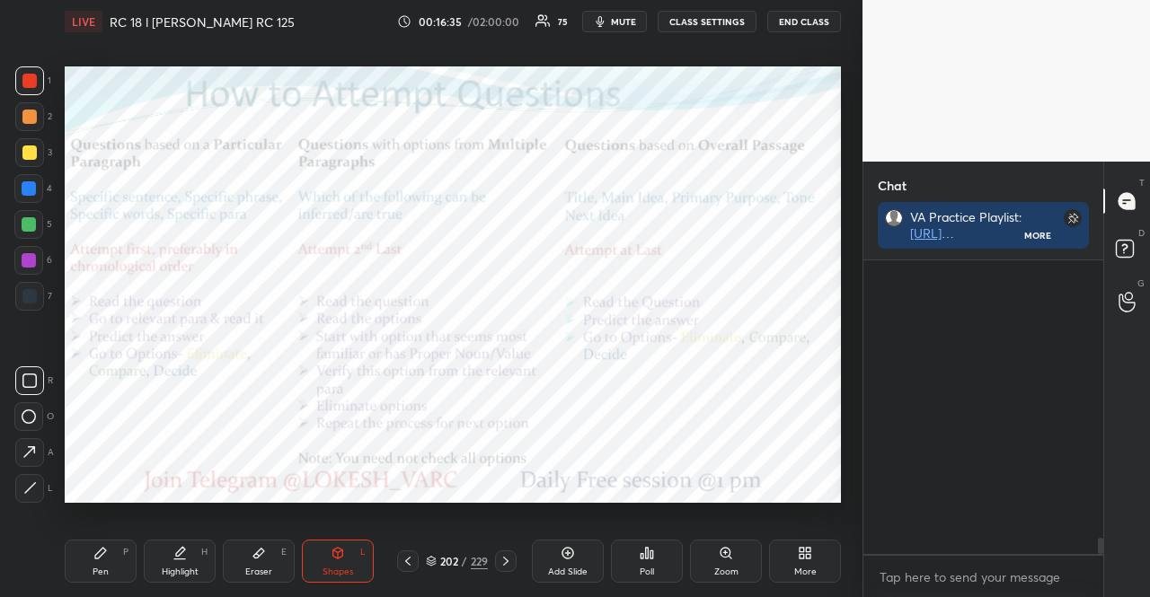
scroll to position [5171, 0]
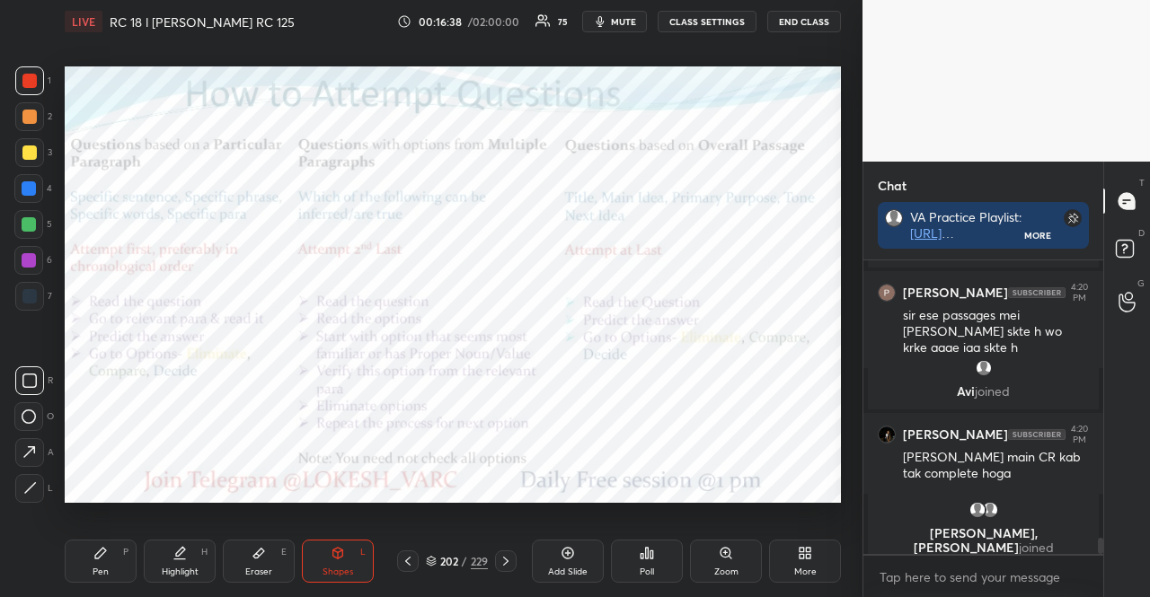
click at [512, 553] on div at bounding box center [506, 562] width 22 height 22
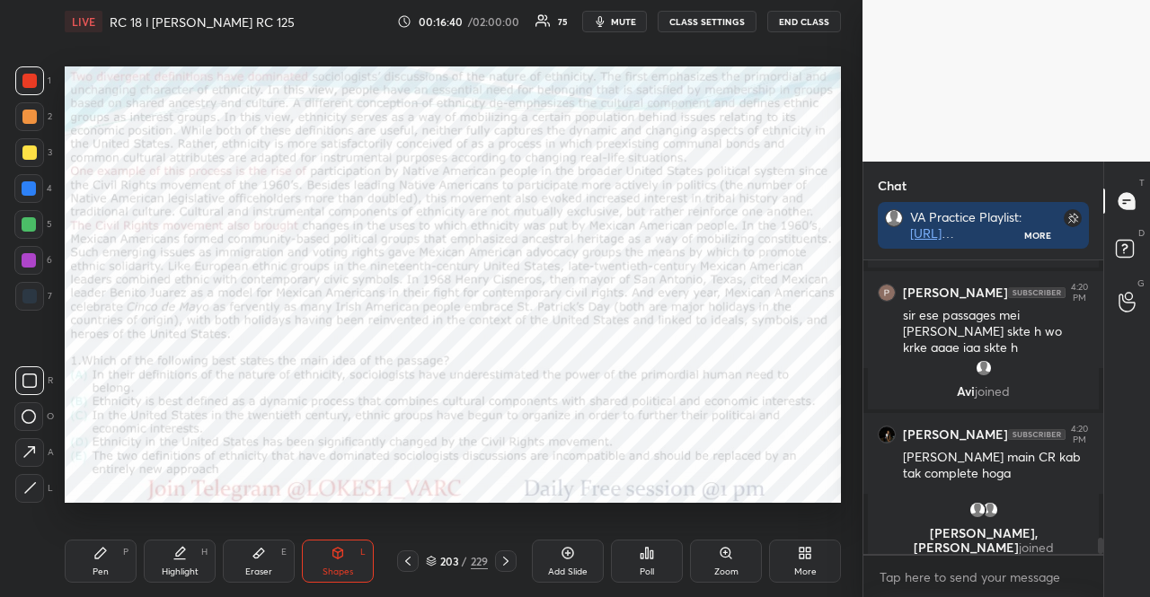
click at [406, 555] on icon at bounding box center [408, 561] width 14 height 14
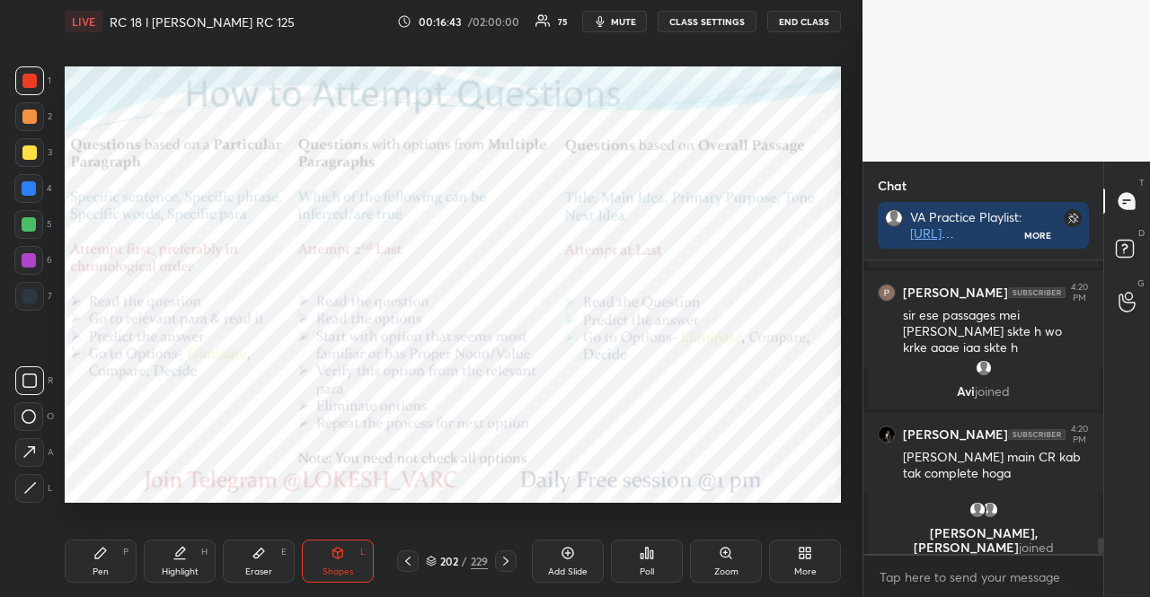
click at [25, 256] on div at bounding box center [29, 260] width 14 height 14
click at [13, 224] on div "1 2 3 4 5 6 7 R O A L C X Z Erase all C X Z" at bounding box center [28, 284] width 57 height 437
click at [22, 225] on div at bounding box center [29, 224] width 14 height 14
click at [31, 200] on div at bounding box center [28, 188] width 29 height 29
click at [22, 84] on div at bounding box center [29, 80] width 29 height 29
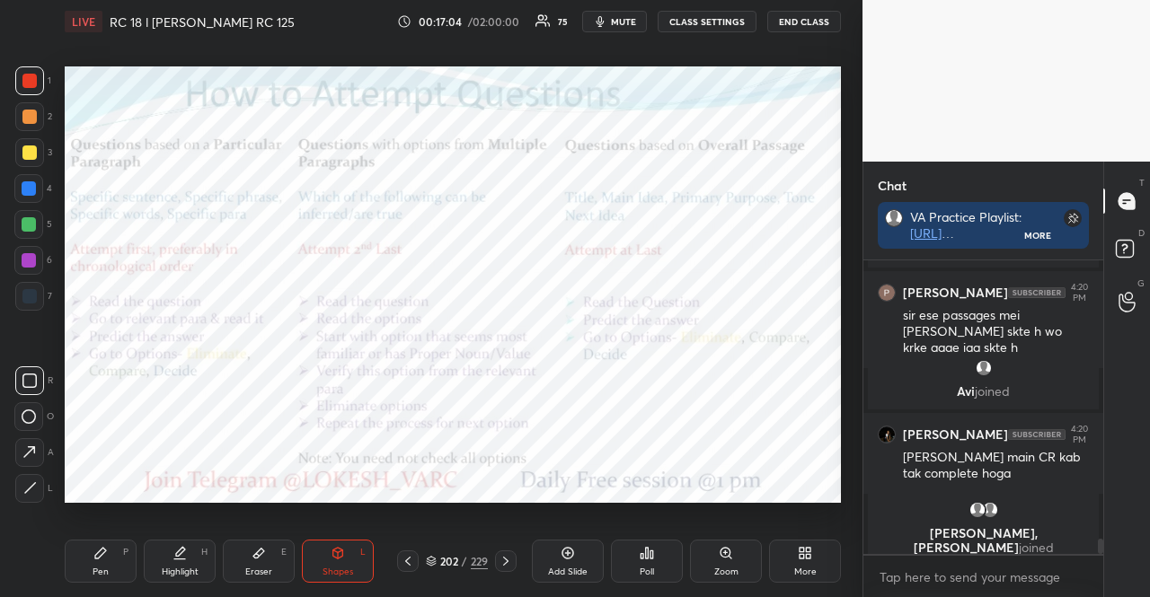
scroll to position [5232, 0]
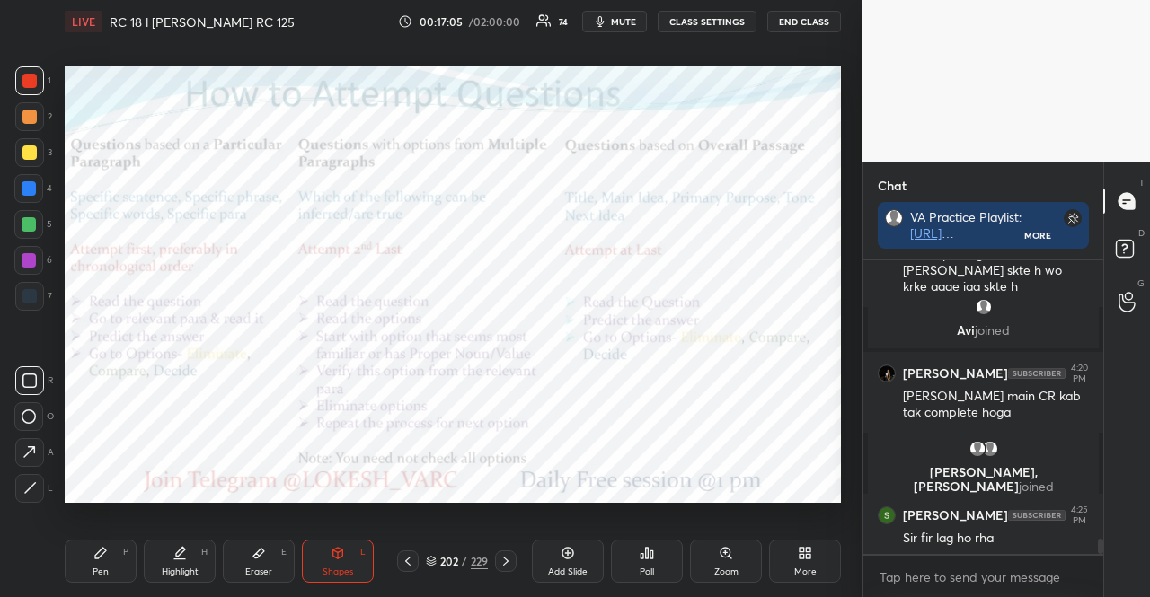
click at [22, 288] on div at bounding box center [29, 296] width 29 height 29
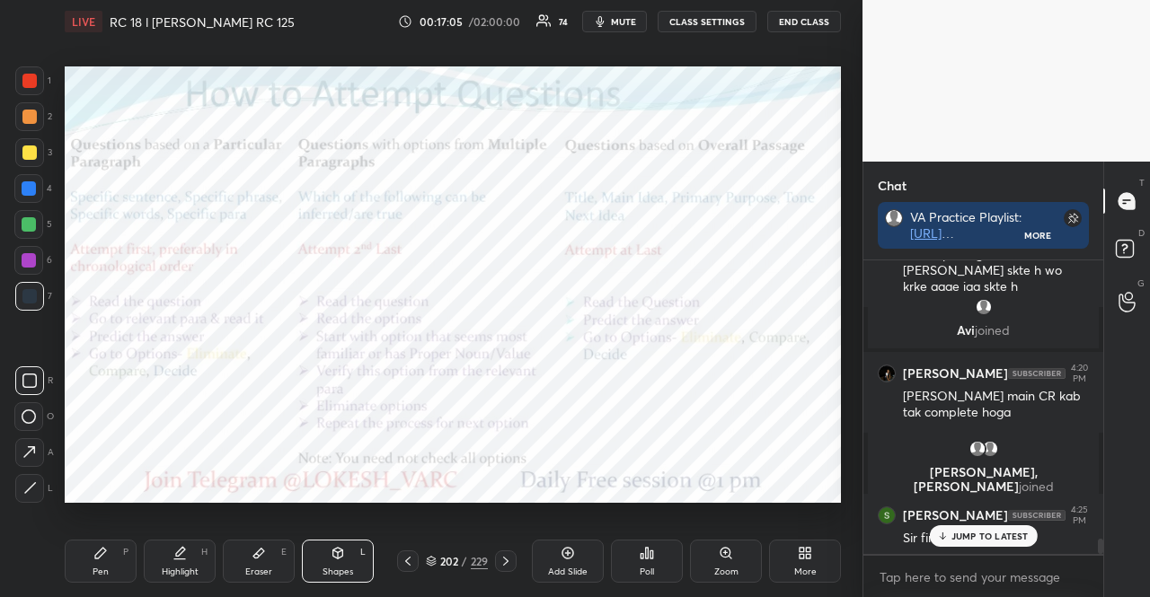
scroll to position [5324, 0]
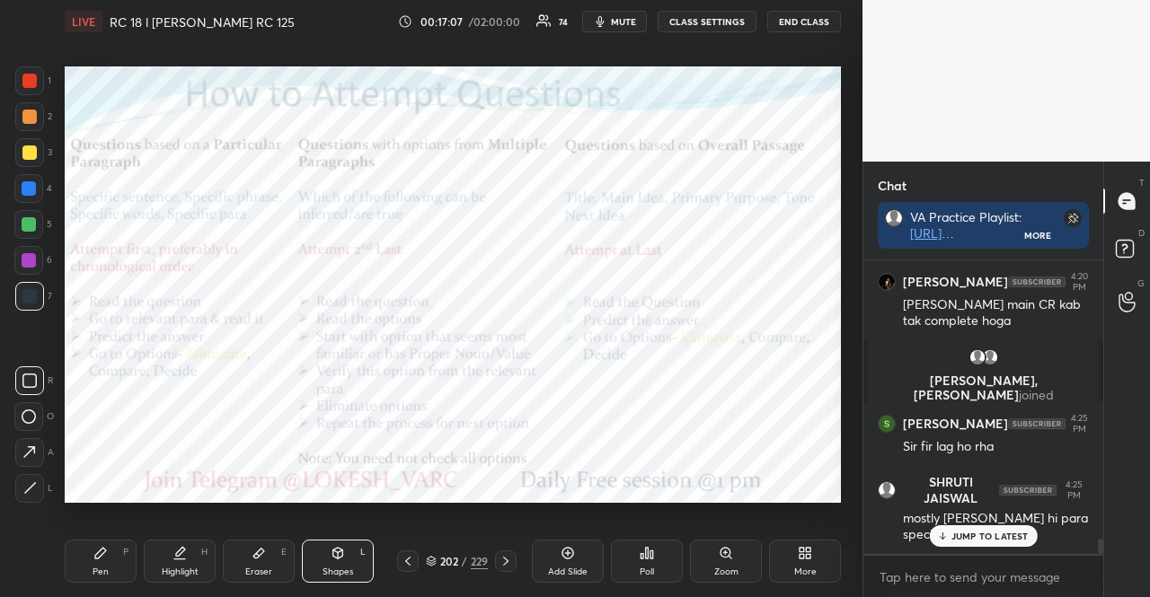
click at [972, 546] on div "JUMP TO LATEST" at bounding box center [983, 537] width 108 height 22
click at [33, 183] on div at bounding box center [29, 188] width 14 height 14
click at [29, 73] on div at bounding box center [29, 80] width 29 height 29
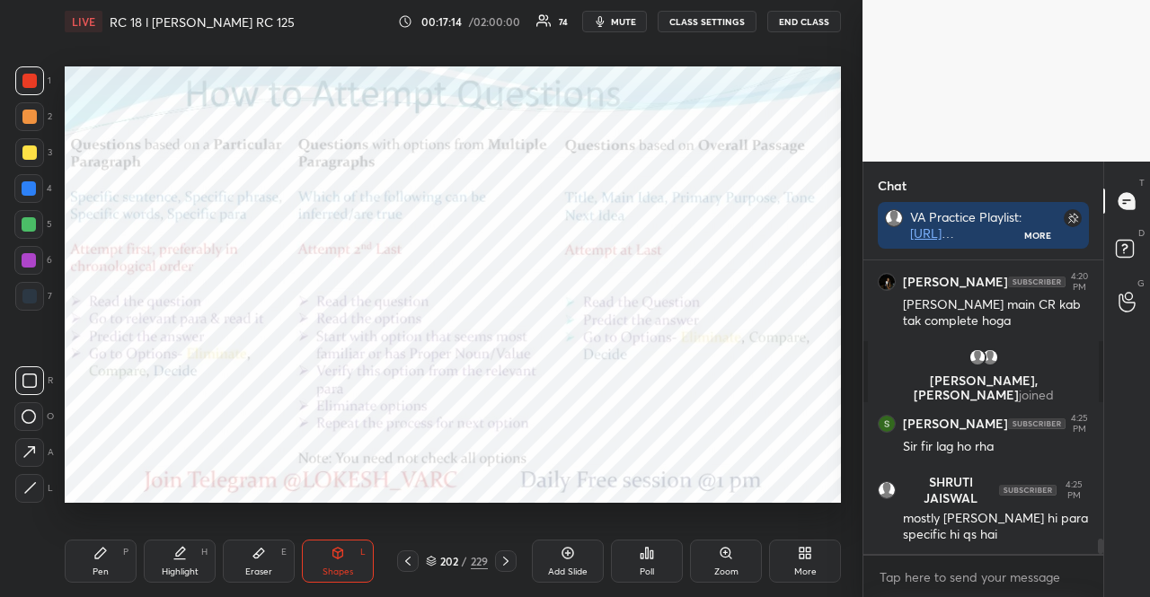
click at [23, 76] on div at bounding box center [29, 81] width 14 height 14
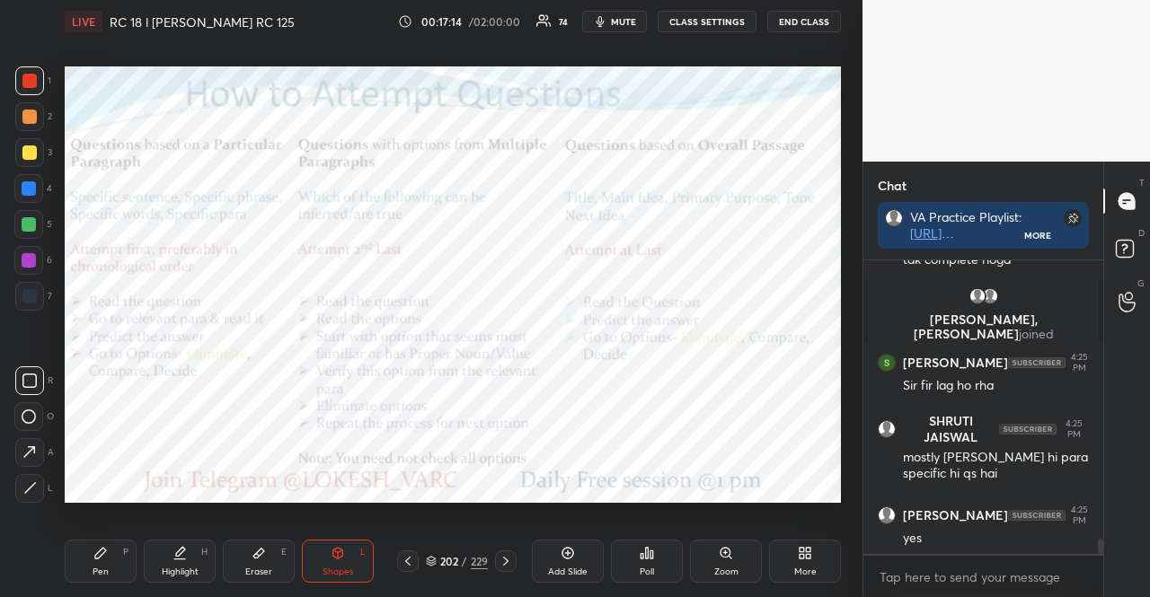
click at [83, 551] on div "Pen P" at bounding box center [101, 561] width 72 height 43
click at [36, 450] on icon at bounding box center [29, 453] width 16 height 13
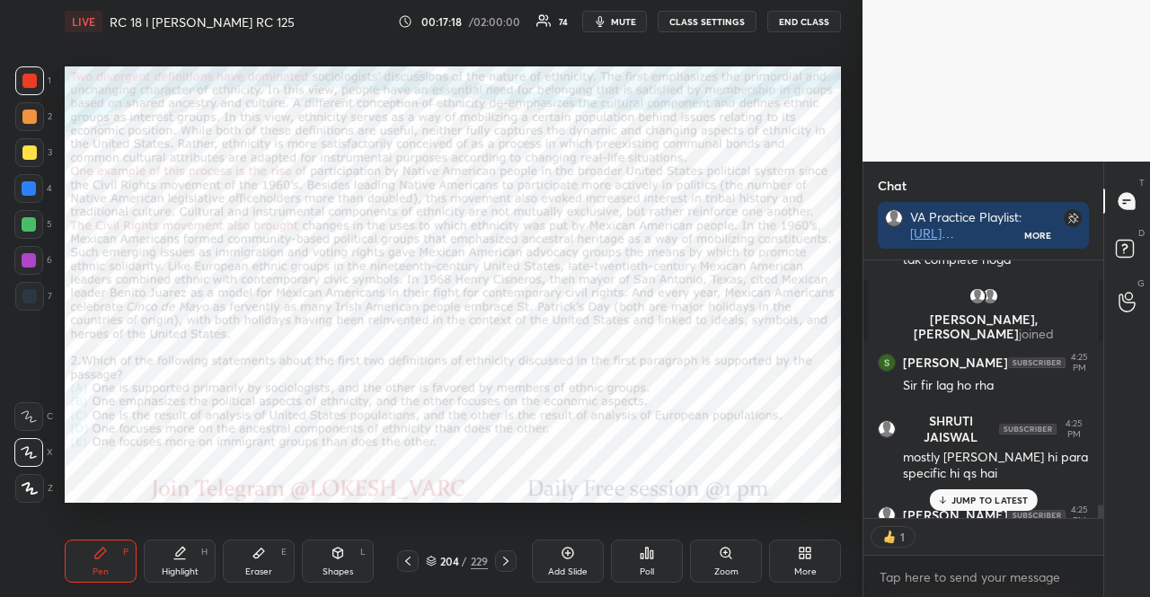
scroll to position [5386, 0]
click at [653, 558] on icon at bounding box center [647, 553] width 14 height 14
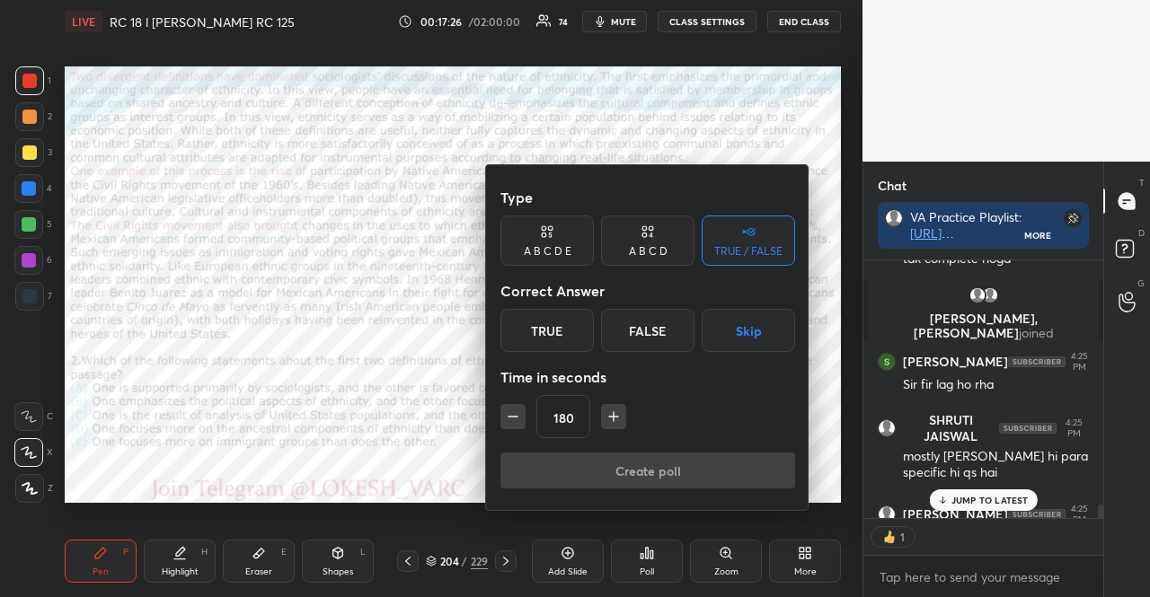
click at [545, 238] on icon at bounding box center [547, 232] width 14 height 18
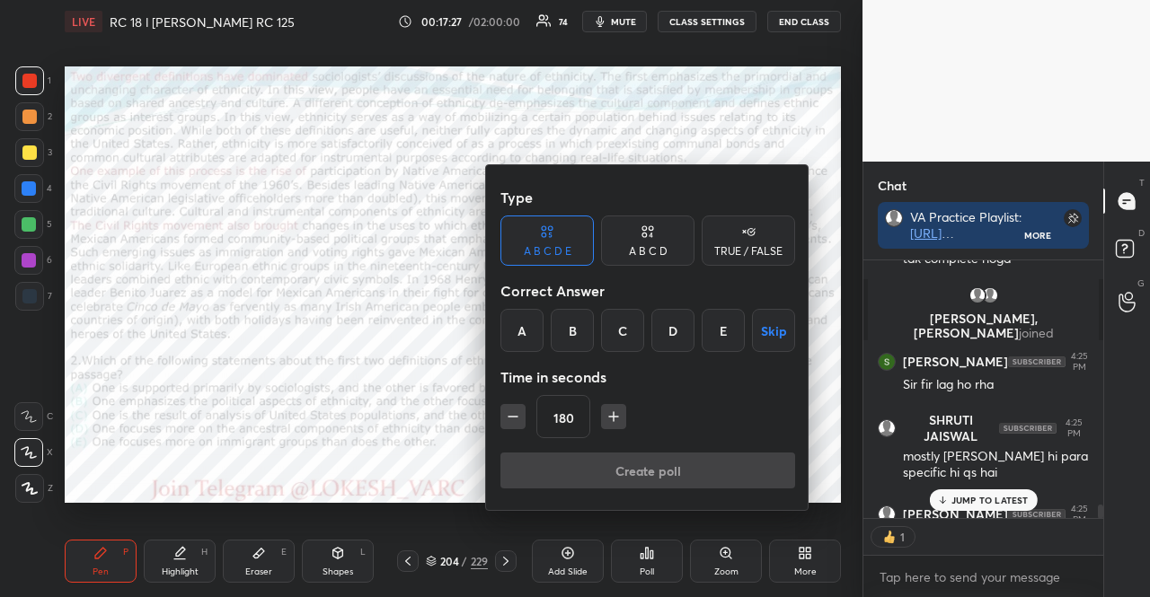
click at [501, 420] on button "button" at bounding box center [512, 416] width 25 height 25
click at [507, 421] on icon "button" at bounding box center [513, 417] width 18 height 18
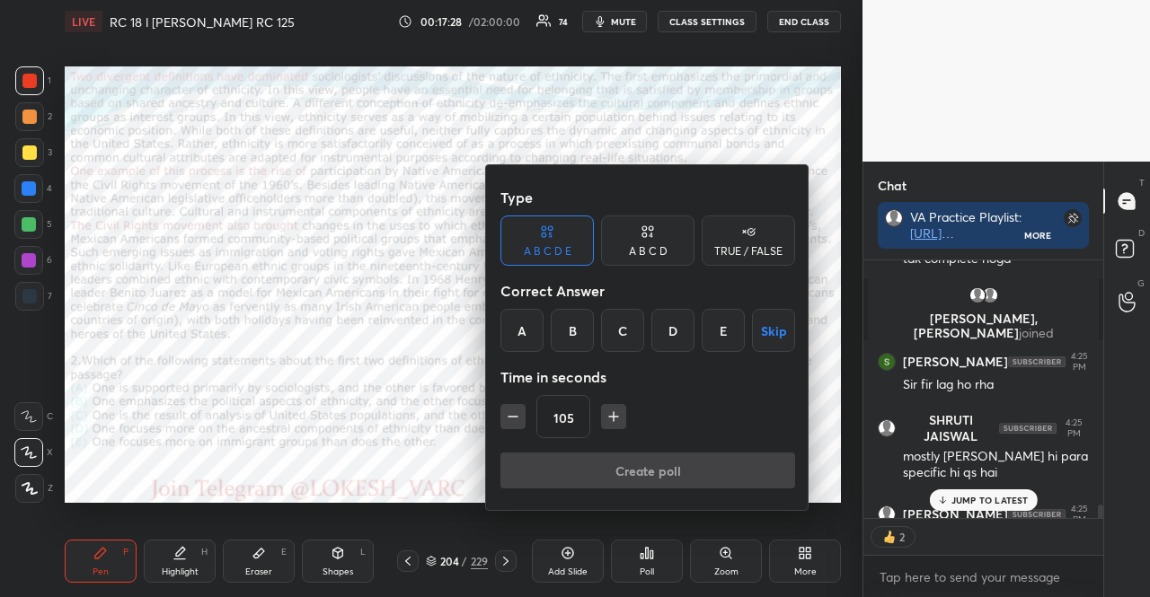
click at [507, 421] on icon "button" at bounding box center [513, 417] width 18 height 18
click at [507, 422] on icon "button" at bounding box center [513, 417] width 18 height 18
type input "75"
click at [772, 341] on button "Skip" at bounding box center [773, 330] width 43 height 43
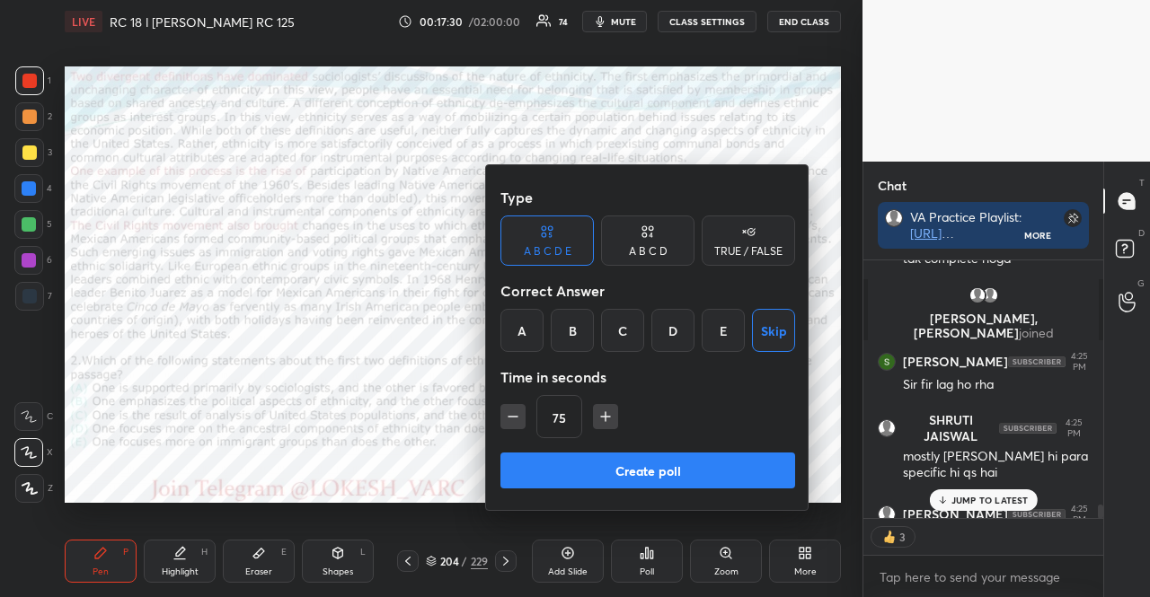
click at [709, 472] on button "Create poll" at bounding box center [647, 471] width 295 height 36
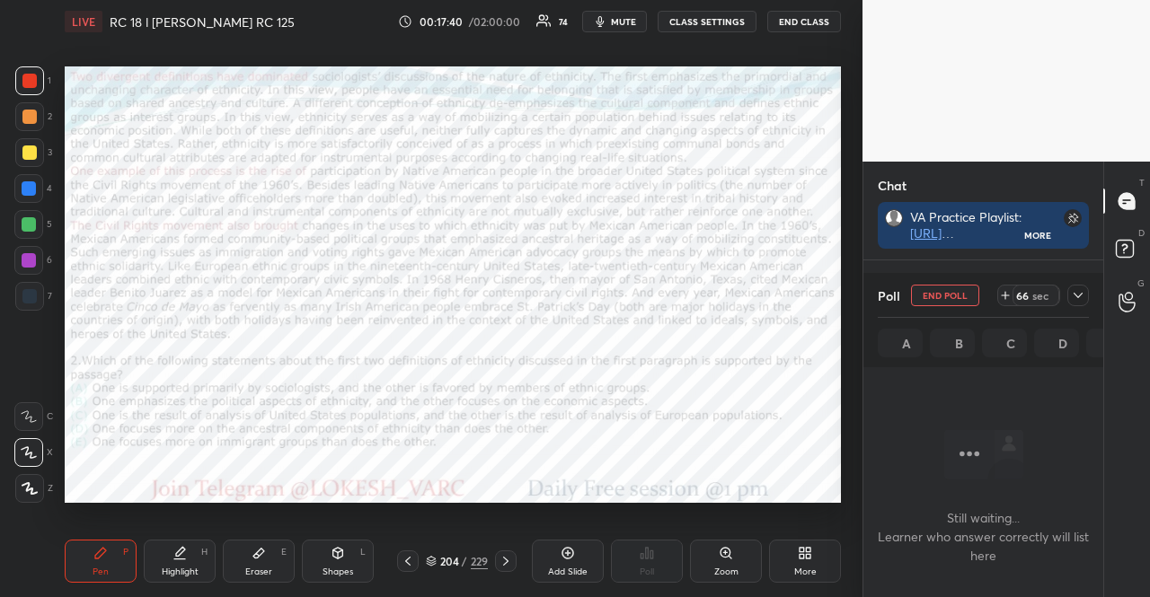
scroll to position [190, 234]
click at [514, 563] on div at bounding box center [506, 562] width 22 height 22
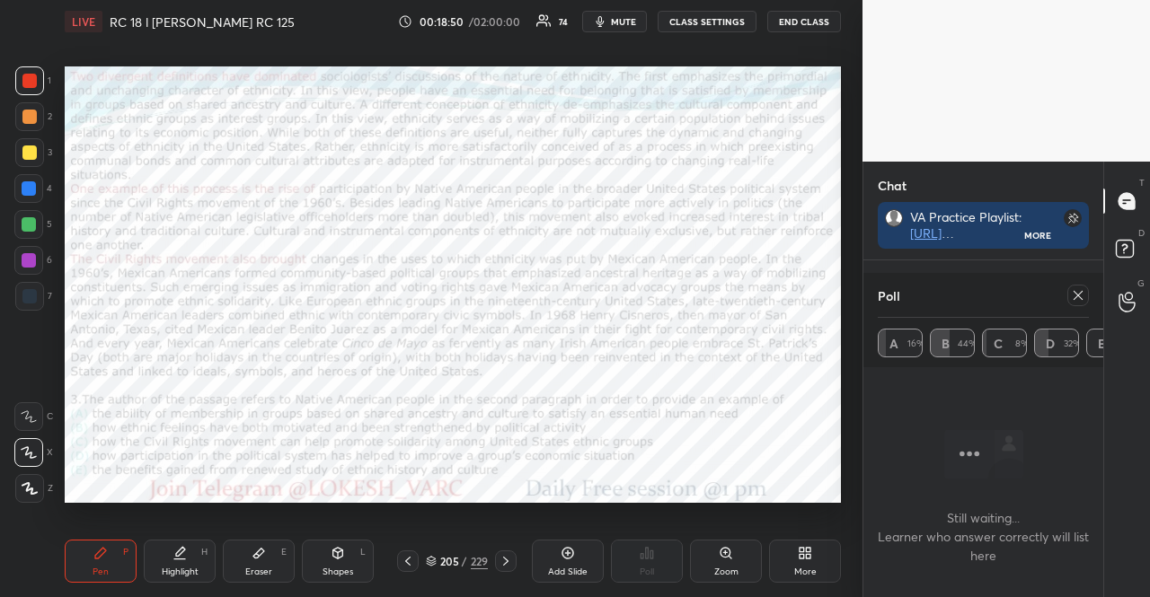
click at [1075, 288] on icon at bounding box center [1078, 295] width 14 height 14
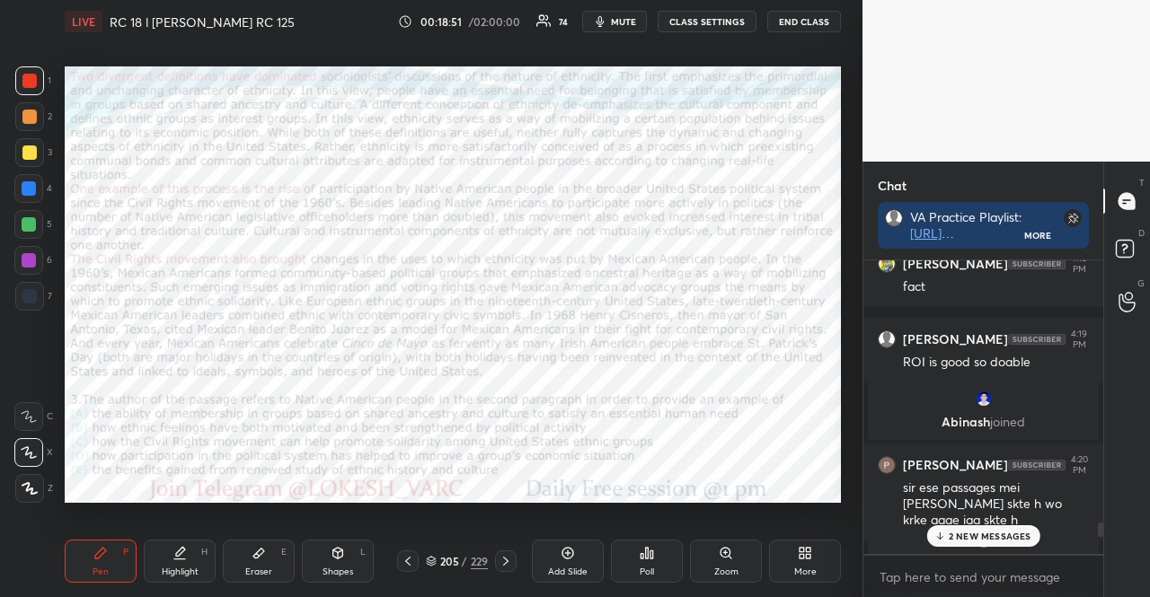
scroll to position [4826, 0]
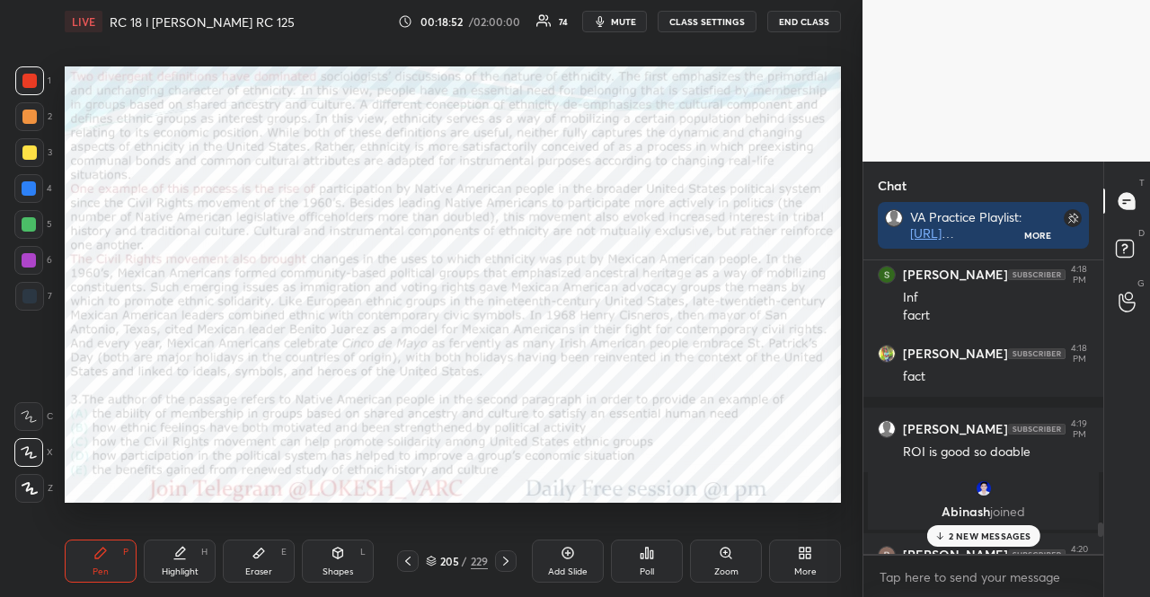
click at [664, 554] on div "Poll" at bounding box center [647, 561] width 72 height 43
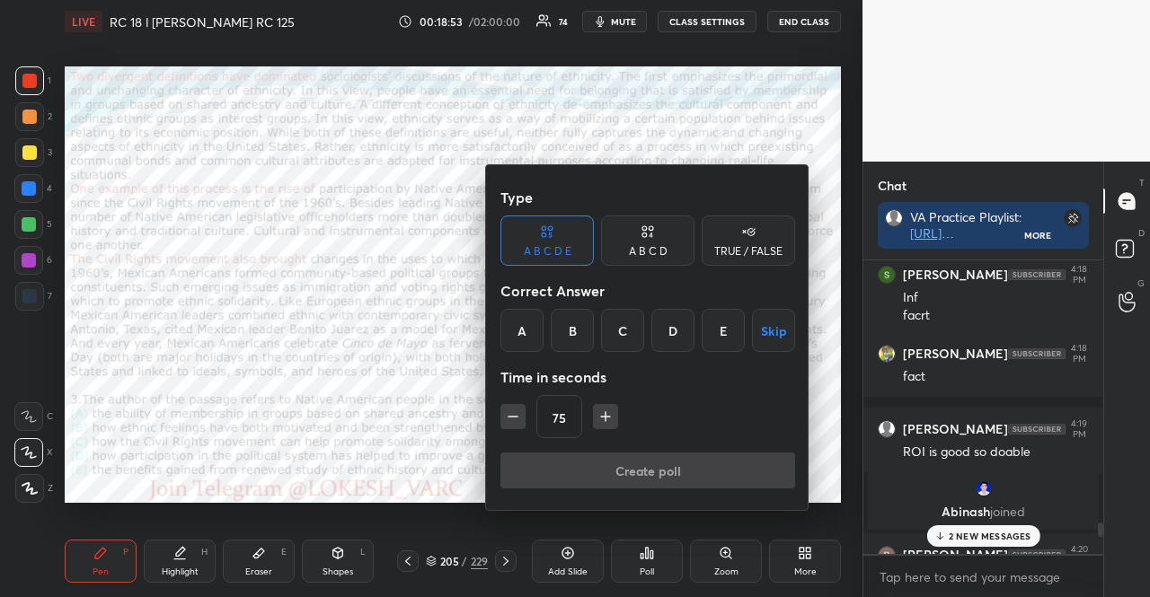
click at [764, 332] on button "Skip" at bounding box center [773, 330] width 43 height 43
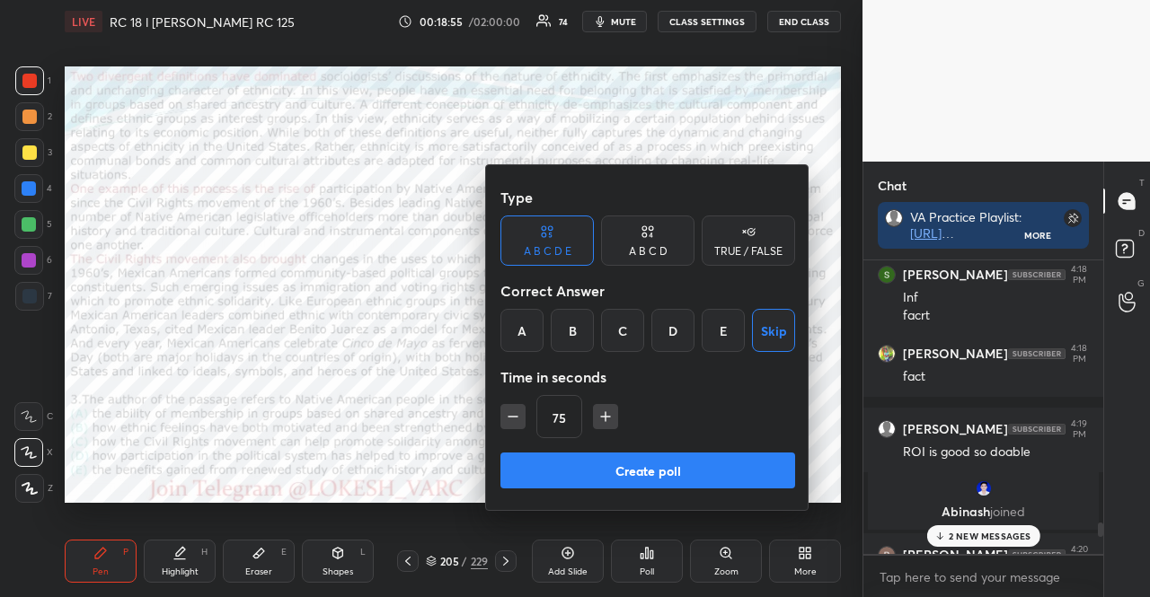
click at [694, 457] on button "Create poll" at bounding box center [647, 471] width 295 height 36
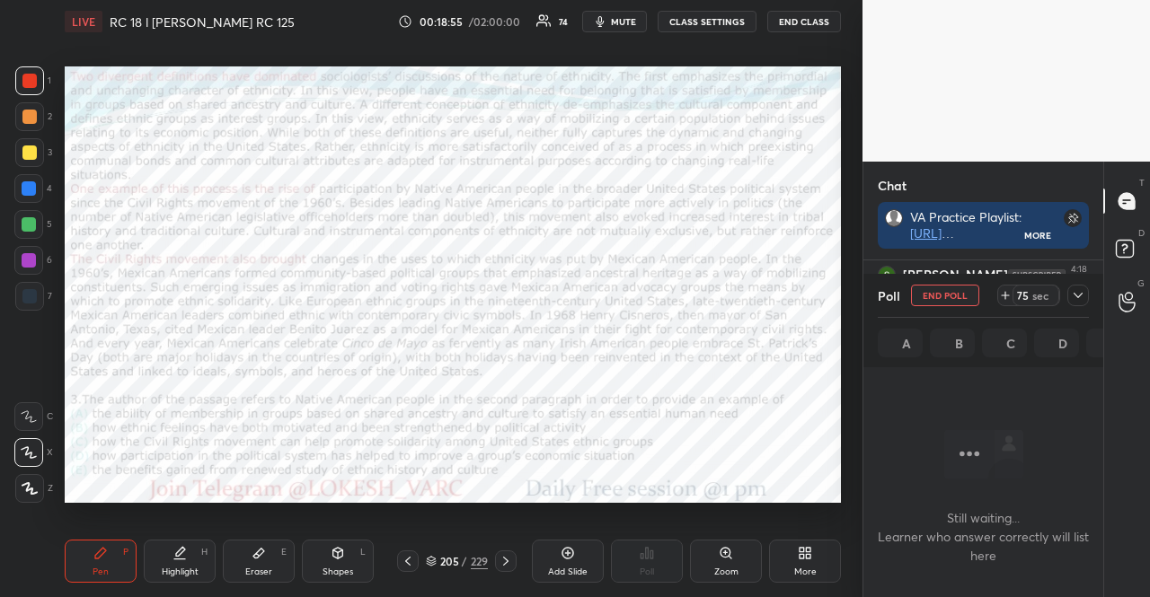
scroll to position [5, 5]
click at [497, 567] on div at bounding box center [506, 562] width 22 height 22
click at [1078, 296] on icon at bounding box center [1078, 295] width 14 height 14
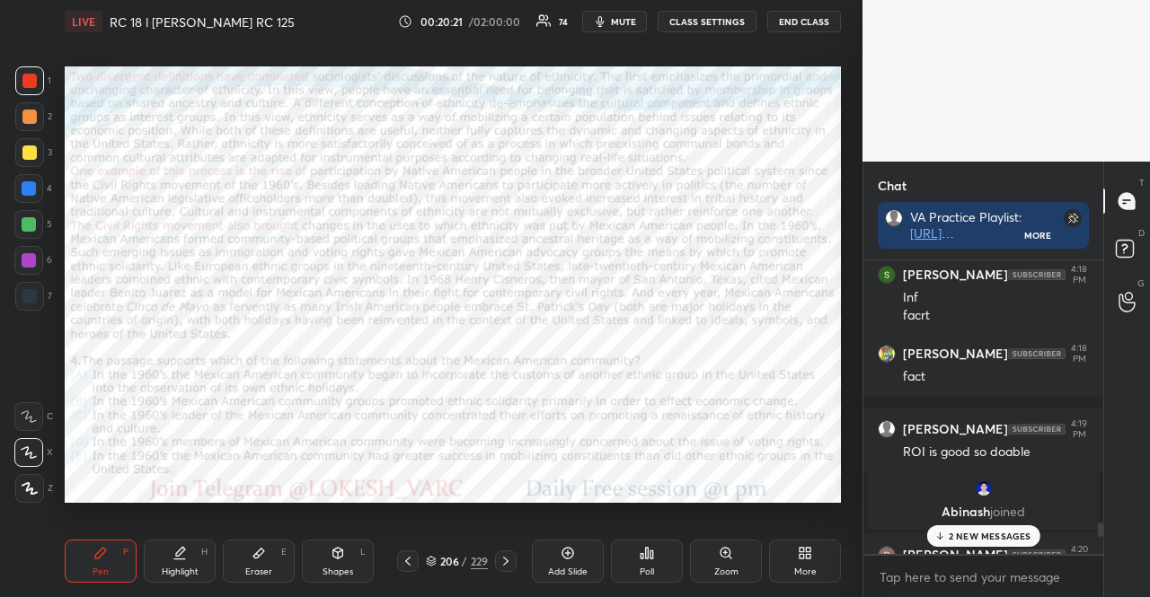
click at [652, 551] on icon at bounding box center [647, 553] width 14 height 14
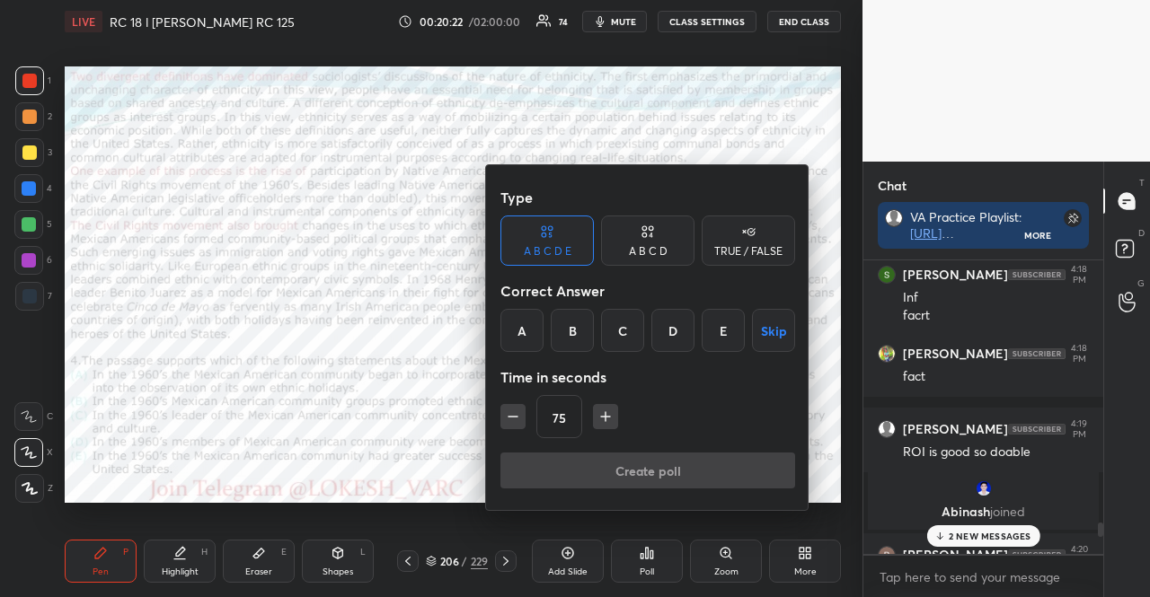
click at [606, 416] on icon "button" at bounding box center [606, 417] width 18 height 18
type input "90"
click at [755, 333] on button "Skip" at bounding box center [773, 330] width 43 height 43
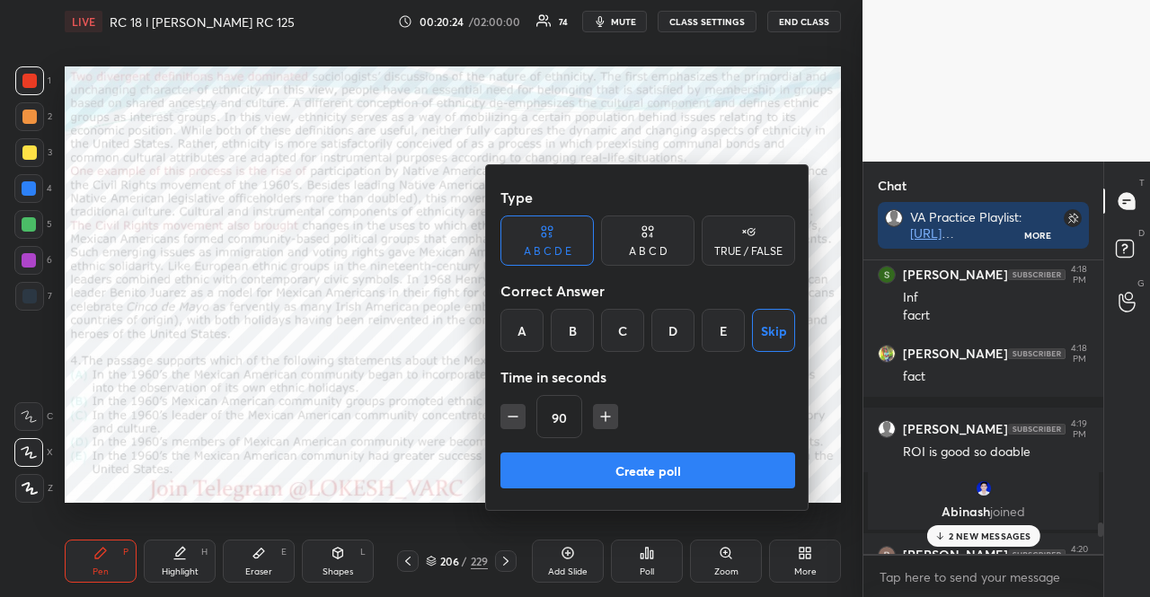
click at [683, 458] on button "Create poll" at bounding box center [647, 471] width 295 height 36
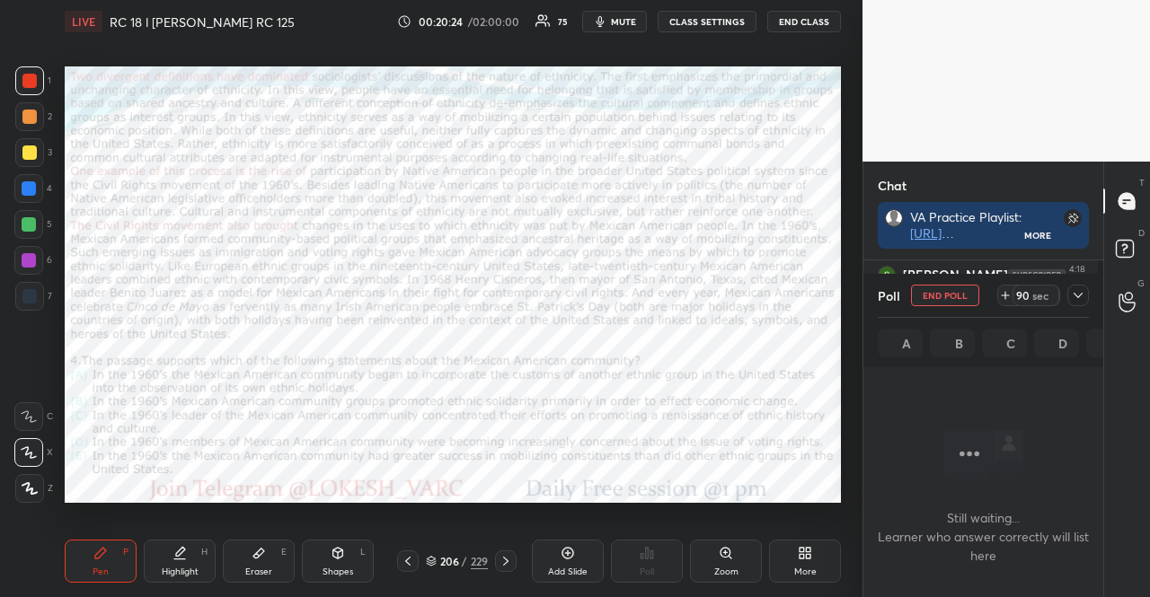
scroll to position [234, 234]
click at [509, 556] on icon at bounding box center [506, 561] width 14 height 14
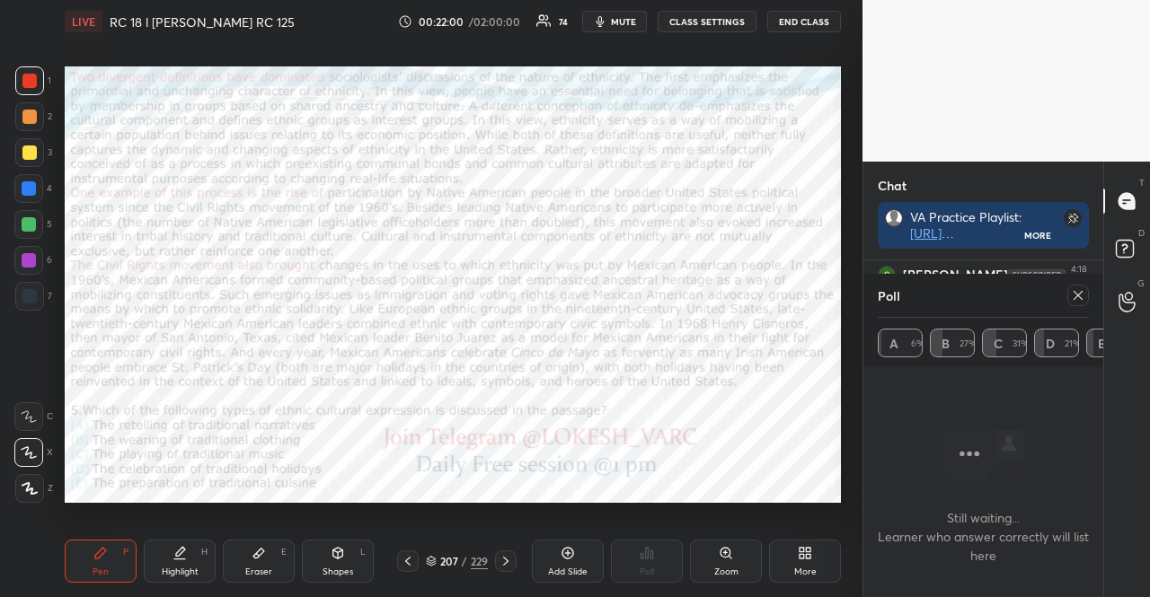
click at [1075, 291] on icon at bounding box center [1078, 295] width 14 height 14
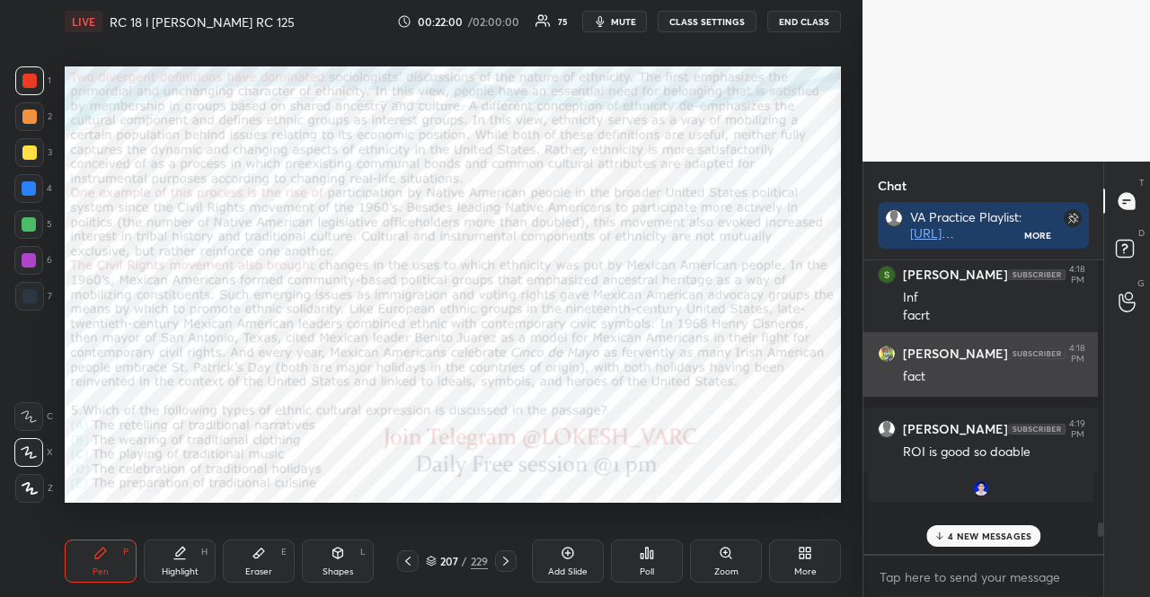
scroll to position [332, 234]
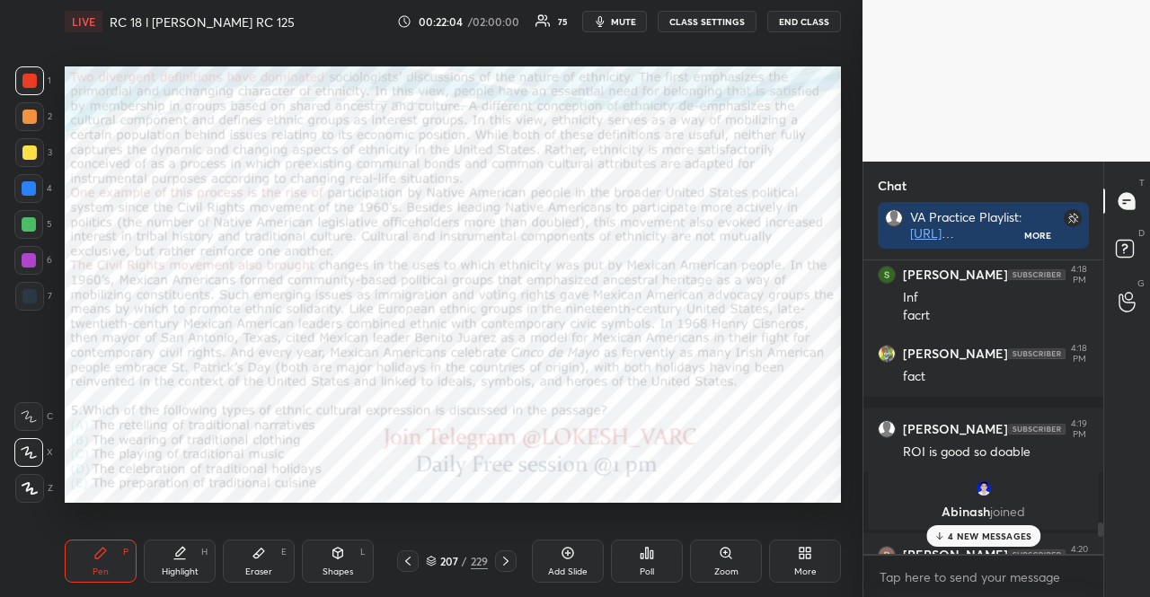
click at [509, 558] on icon at bounding box center [506, 561] width 14 height 14
click at [643, 550] on icon at bounding box center [647, 553] width 14 height 14
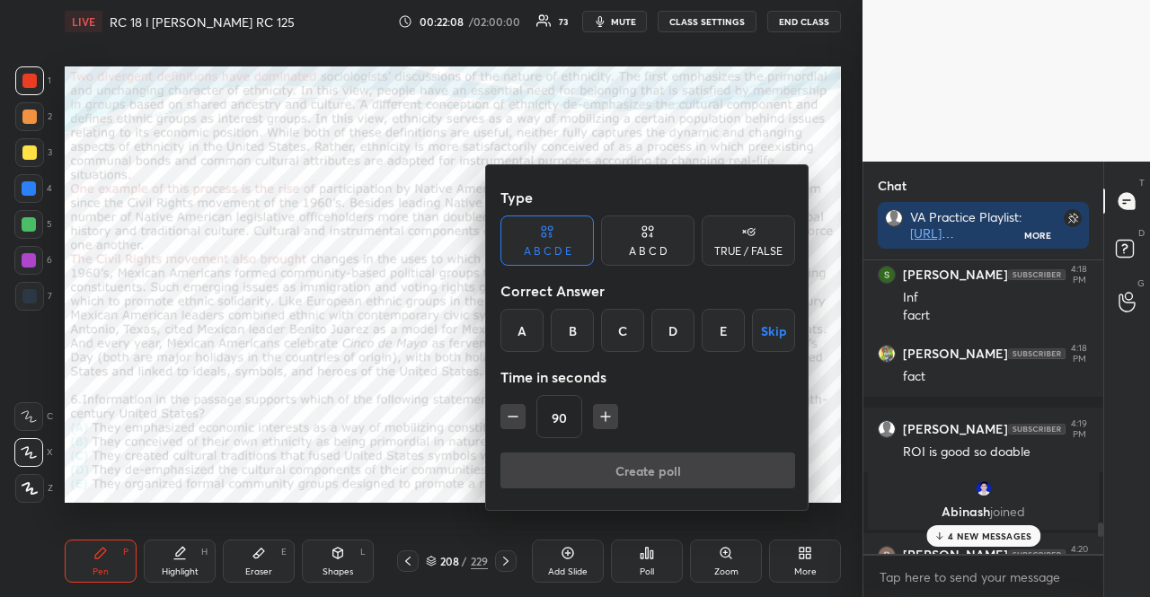
drag, startPoint x: 769, startPoint y: 319, endPoint x: 764, endPoint y: 337, distance: 18.8
click at [769, 319] on button "Skip" at bounding box center [773, 330] width 43 height 43
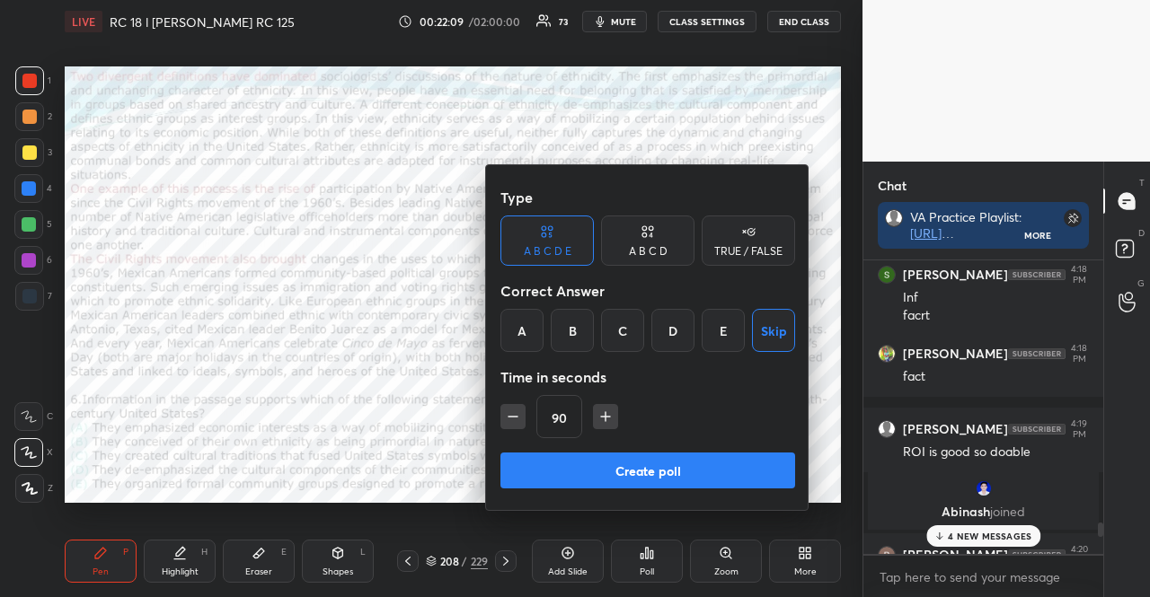
click at [686, 473] on button "Create poll" at bounding box center [647, 471] width 295 height 36
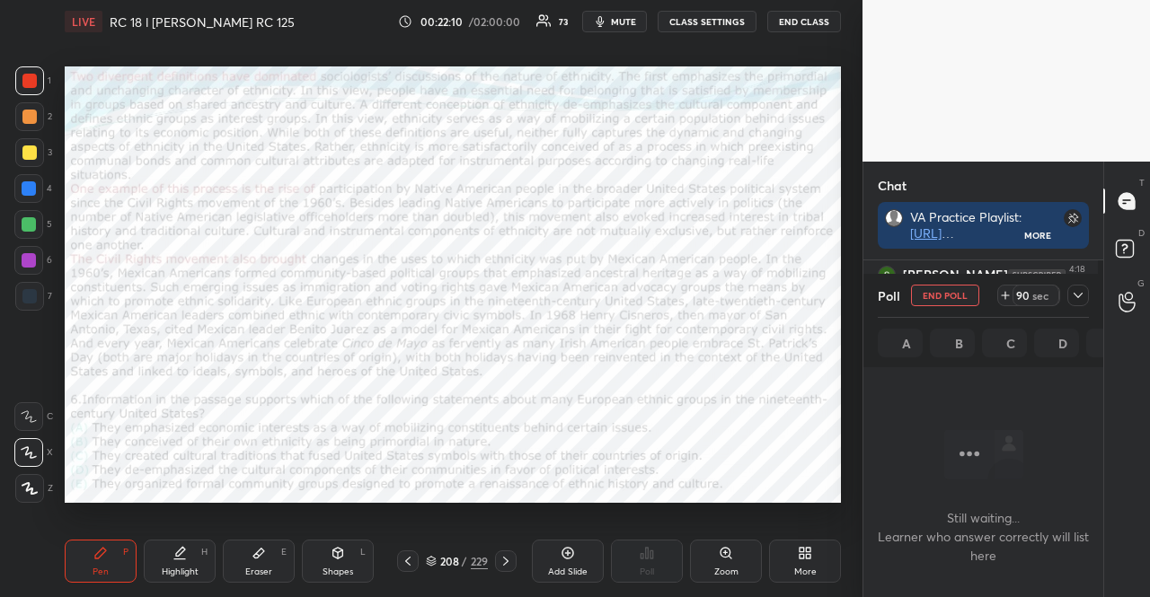
scroll to position [5, 5]
click at [631, 22] on span "mute" at bounding box center [623, 21] width 25 height 13
click at [509, 558] on icon at bounding box center [506, 561] width 14 height 14
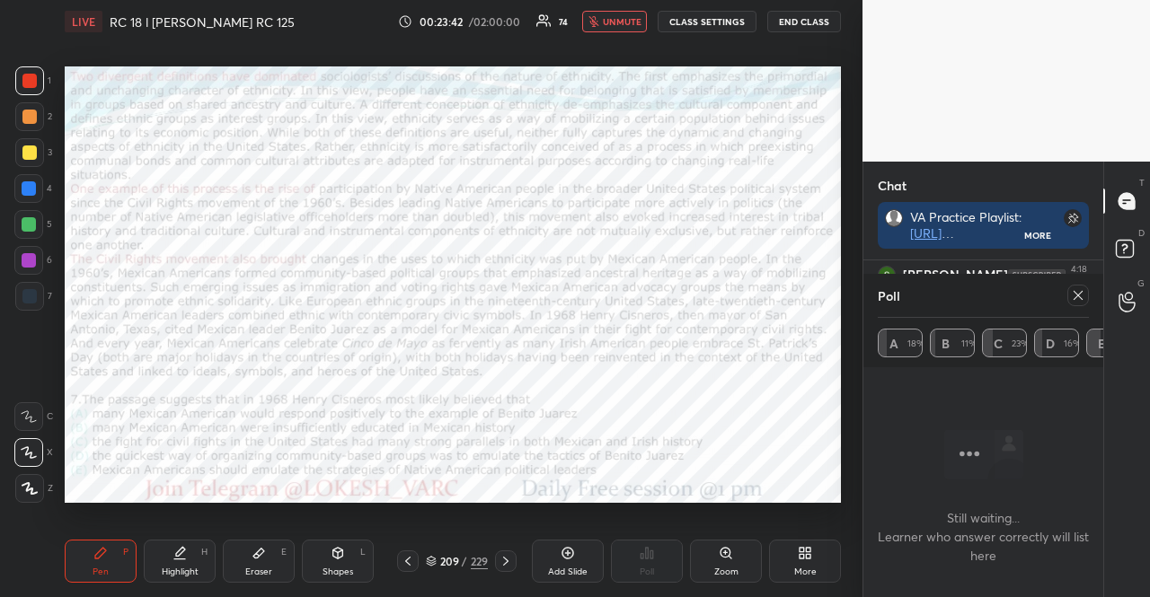
click at [1082, 289] on icon at bounding box center [1078, 295] width 14 height 14
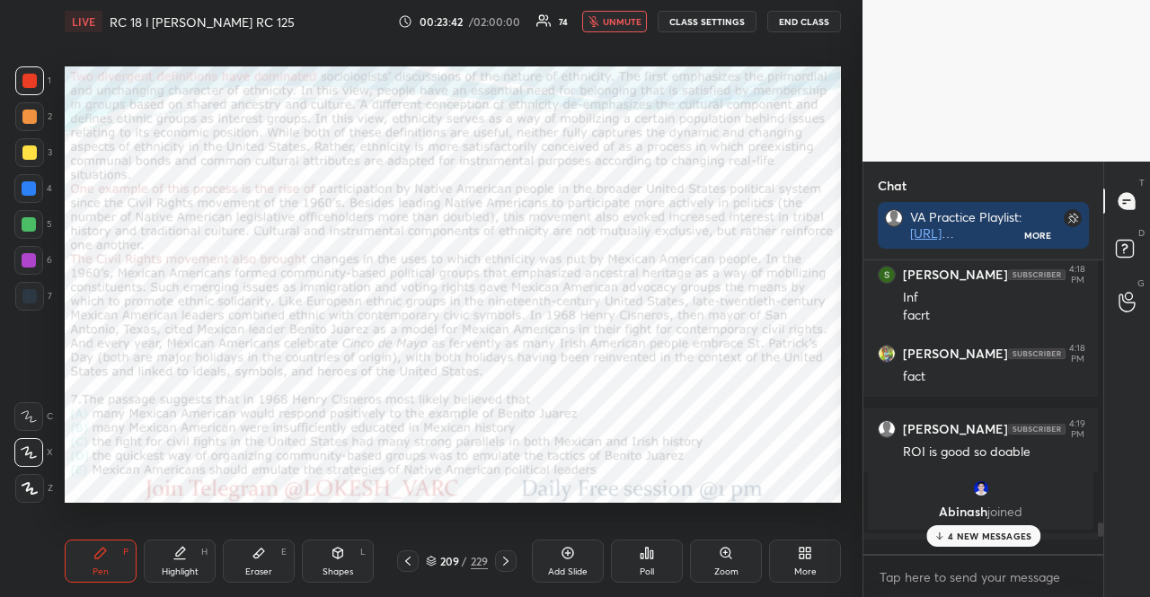
scroll to position [332, 234]
click at [640, 554] on icon at bounding box center [647, 553] width 14 height 14
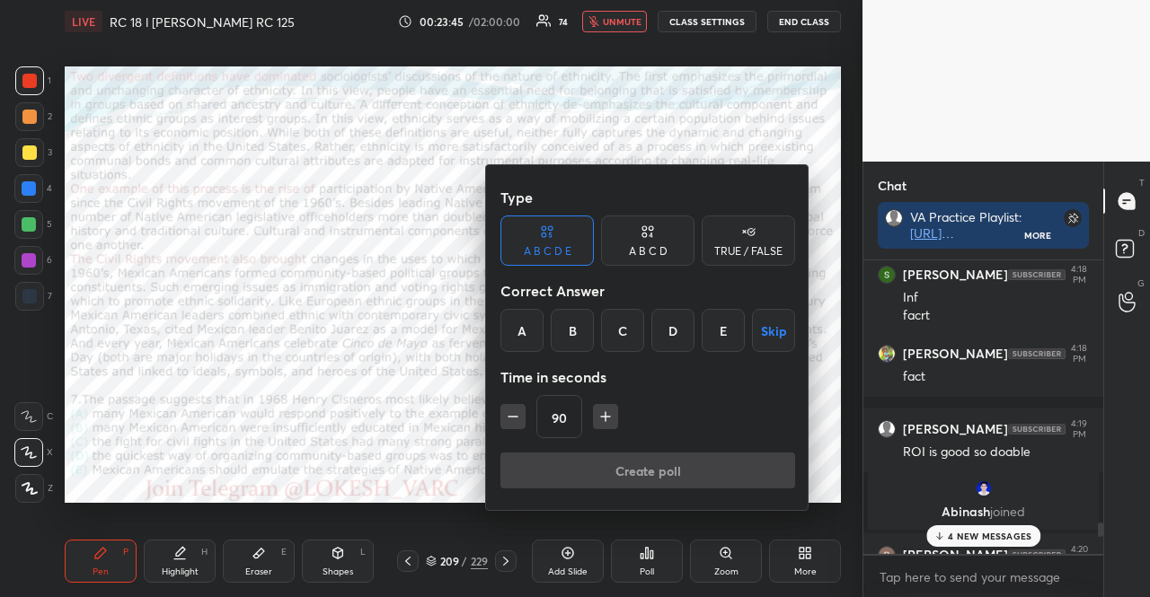
click at [733, 332] on div "E" at bounding box center [723, 330] width 43 height 43
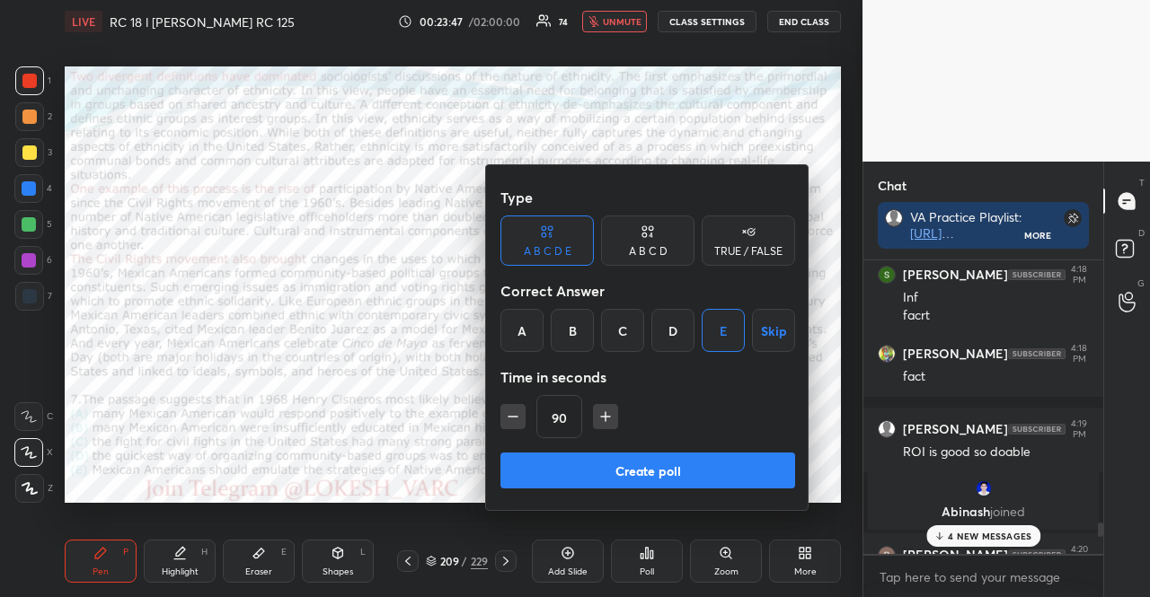
click at [771, 330] on button "Skip" at bounding box center [773, 330] width 43 height 43
click at [652, 468] on button "Create poll" at bounding box center [647, 471] width 295 height 36
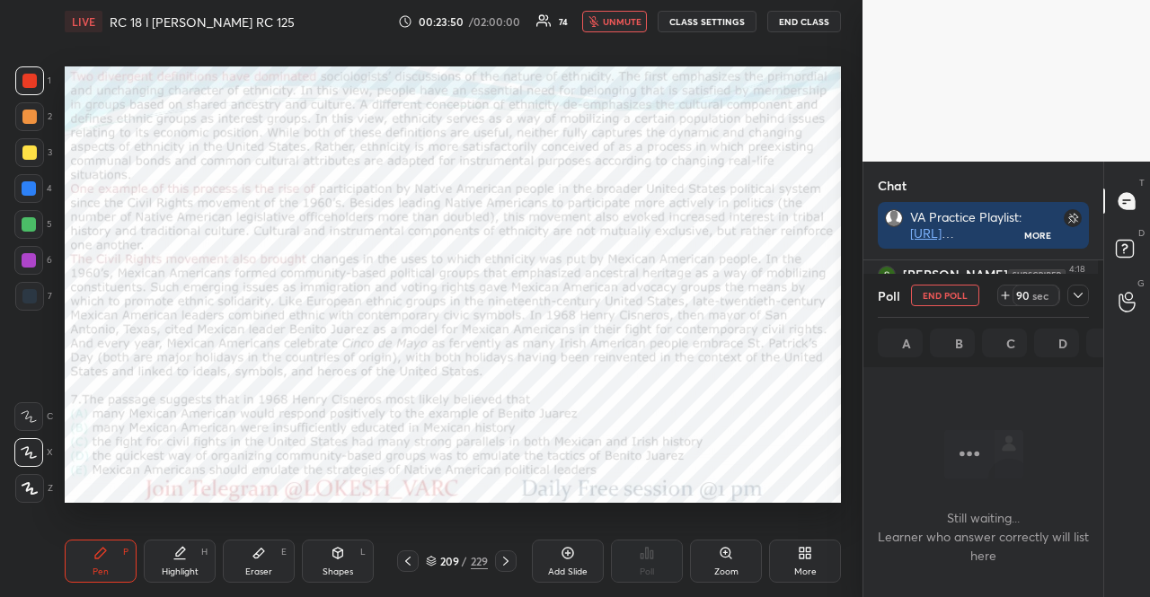
scroll to position [5, 5]
click at [410, 553] on div at bounding box center [408, 562] width 22 height 22
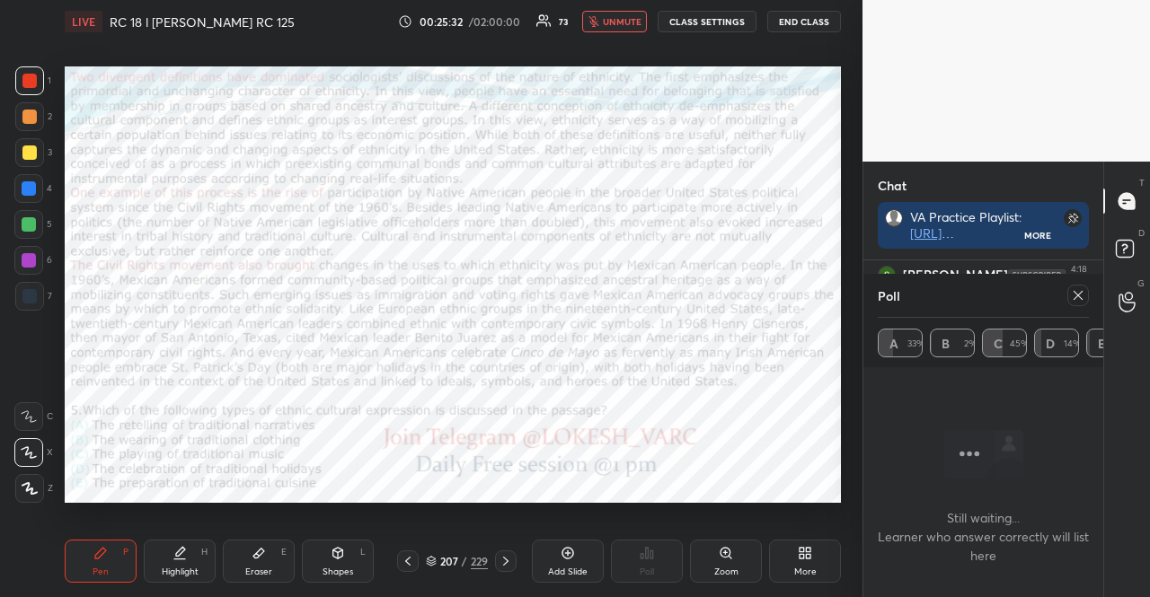
click at [622, 11] on button "unmute" at bounding box center [614, 22] width 65 height 22
click at [1083, 288] on icon at bounding box center [1078, 295] width 14 height 14
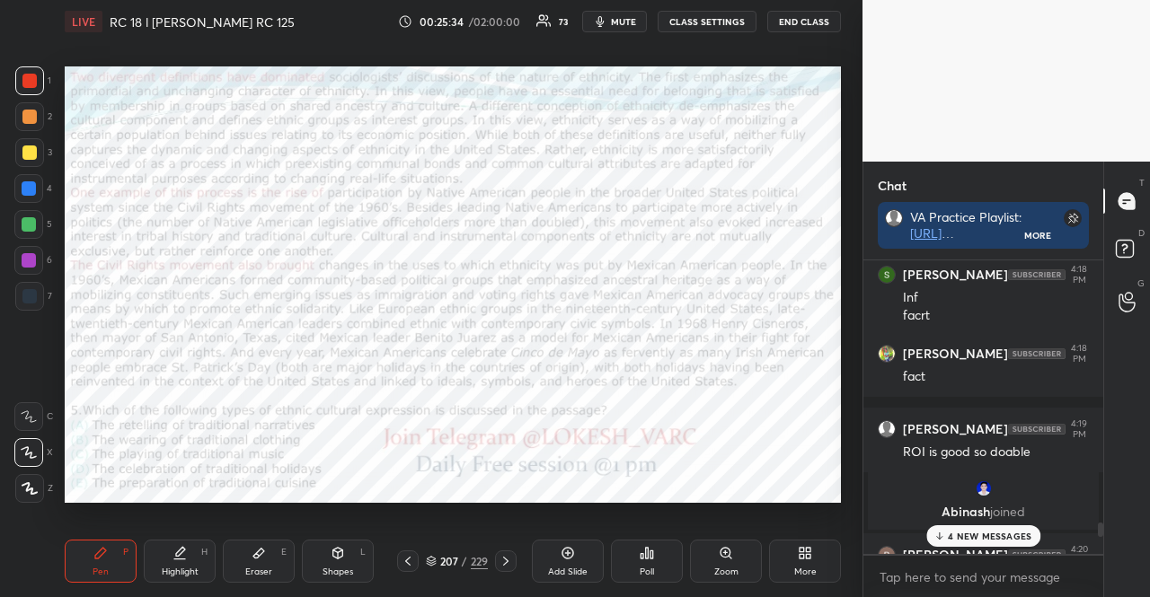
click at [636, 567] on div "Poll" at bounding box center [647, 561] width 72 height 43
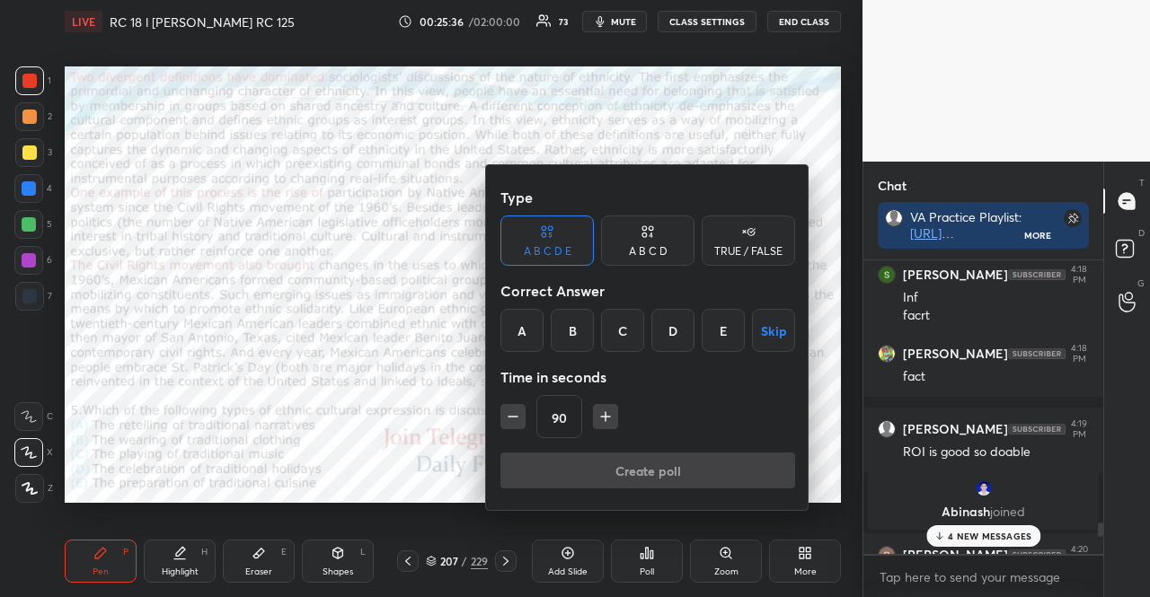
click at [520, 417] on icon "button" at bounding box center [513, 417] width 18 height 18
type input "75"
click at [767, 326] on button "Skip" at bounding box center [773, 330] width 43 height 43
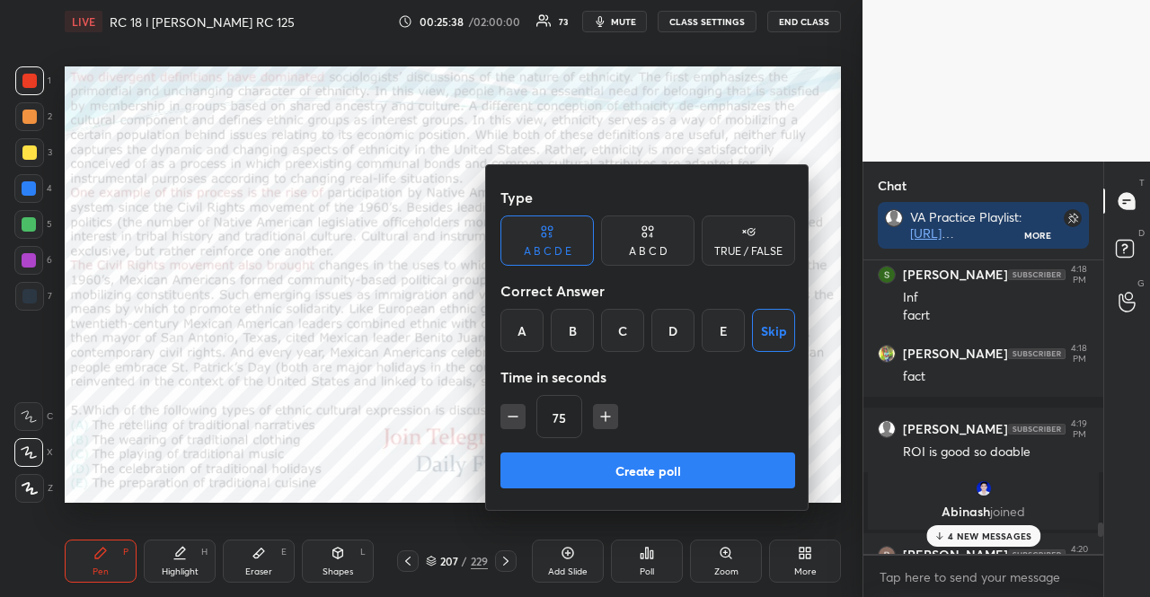
click at [728, 463] on button "Create poll" at bounding box center [647, 471] width 295 height 36
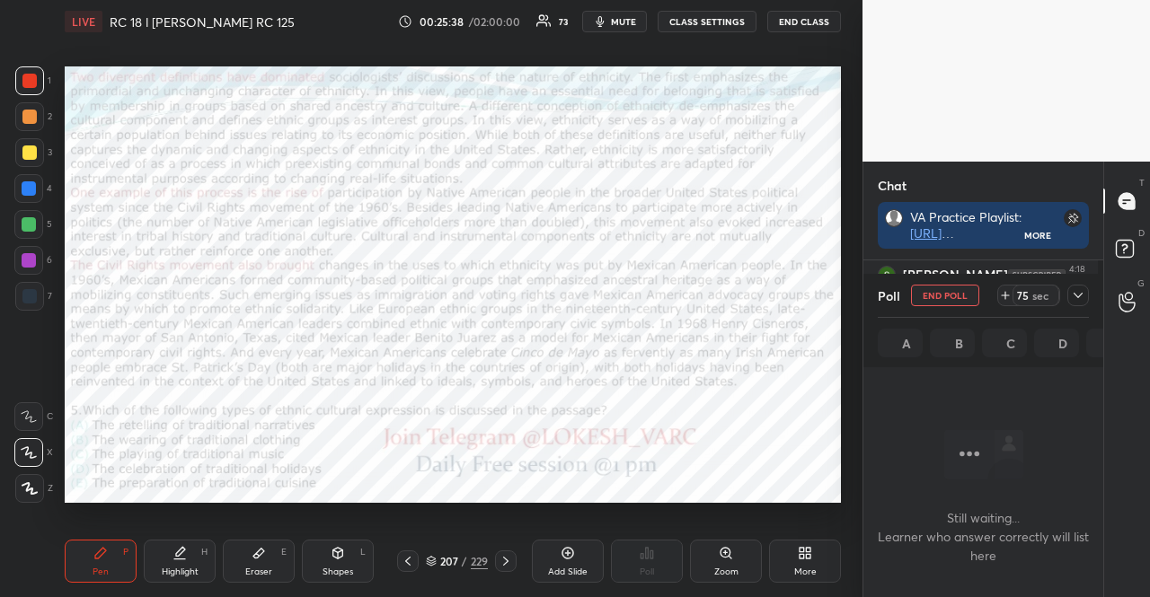
scroll to position [234, 234]
click at [411, 560] on icon at bounding box center [408, 561] width 14 height 14
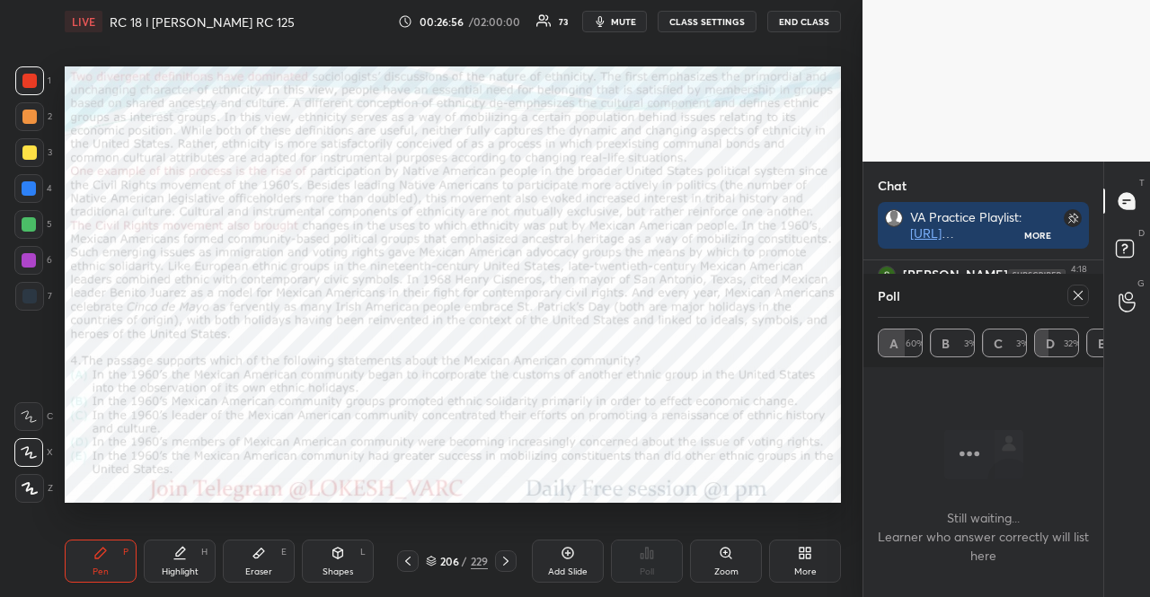
click at [411, 560] on icon at bounding box center [408, 561] width 14 height 14
click at [412, 560] on icon at bounding box center [408, 561] width 14 height 14
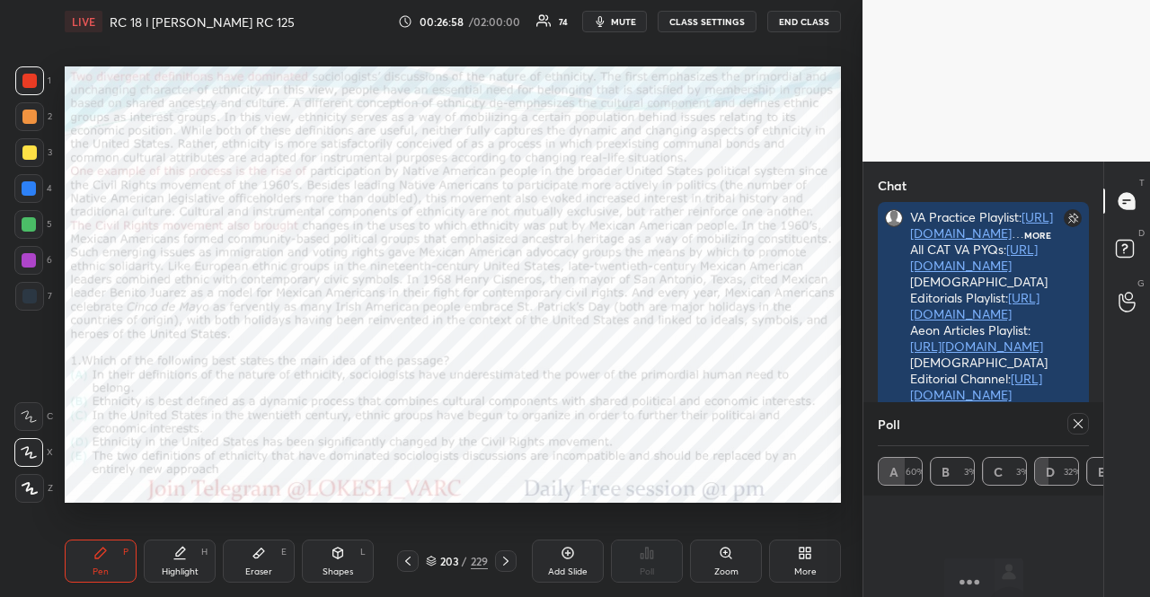
scroll to position [5, 5]
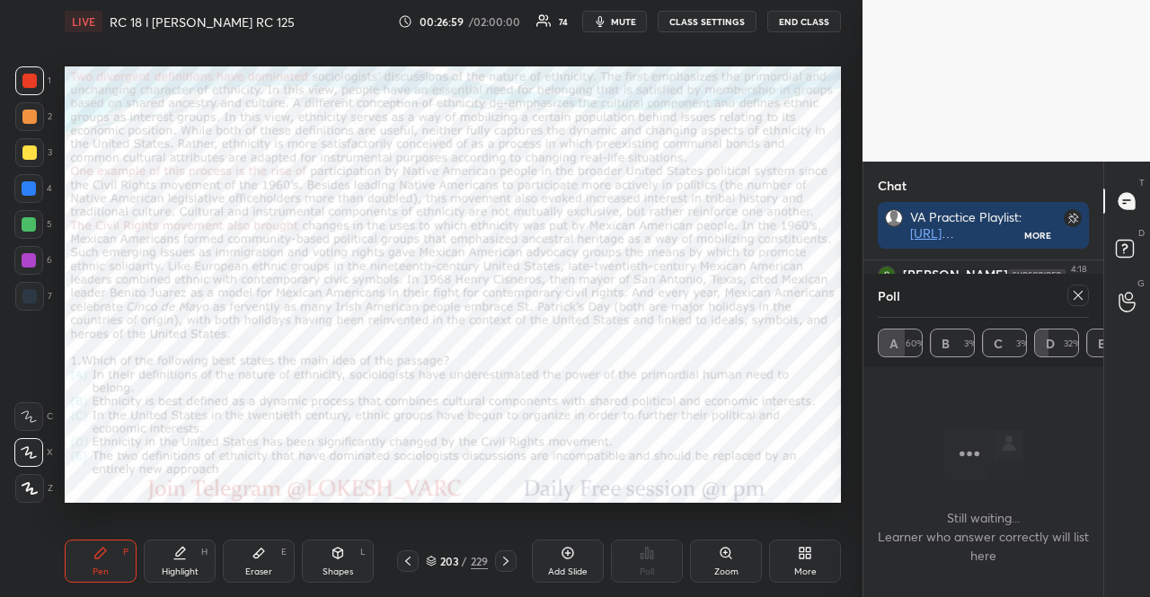
click at [1075, 291] on icon at bounding box center [1078, 295] width 9 height 9
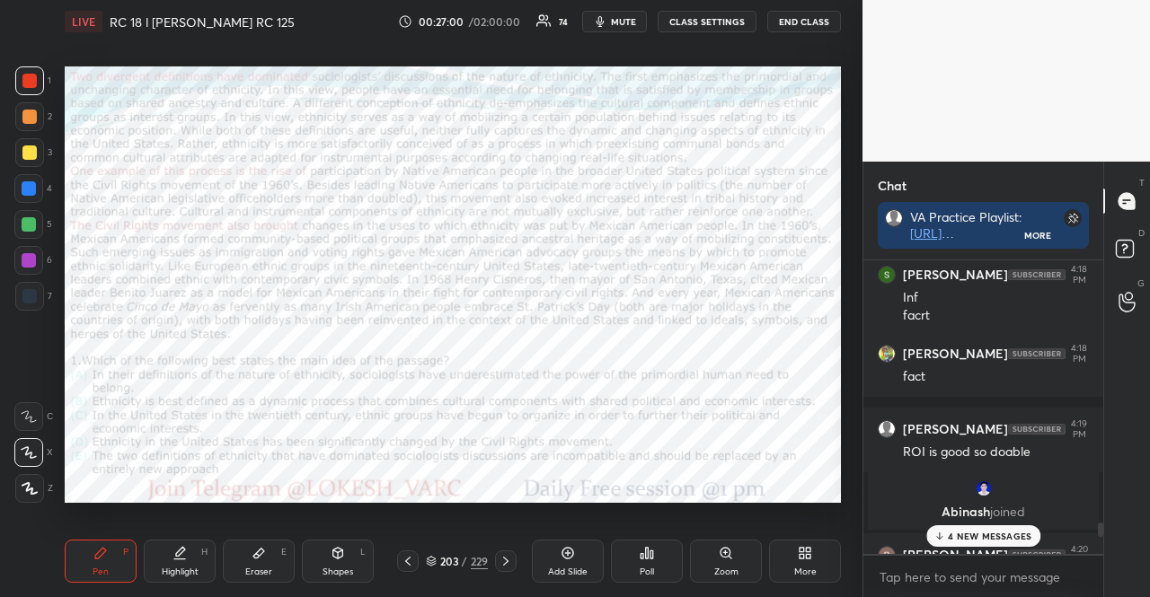
click at [647, 551] on icon at bounding box center [647, 553] width 3 height 11
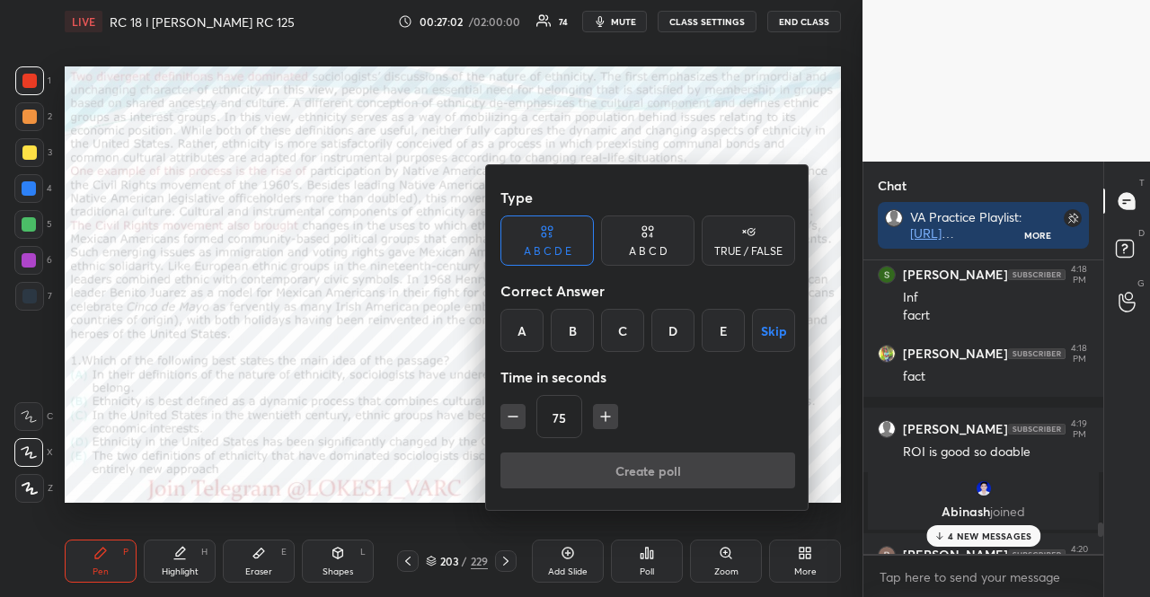
click at [581, 328] on div "B" at bounding box center [572, 330] width 43 height 43
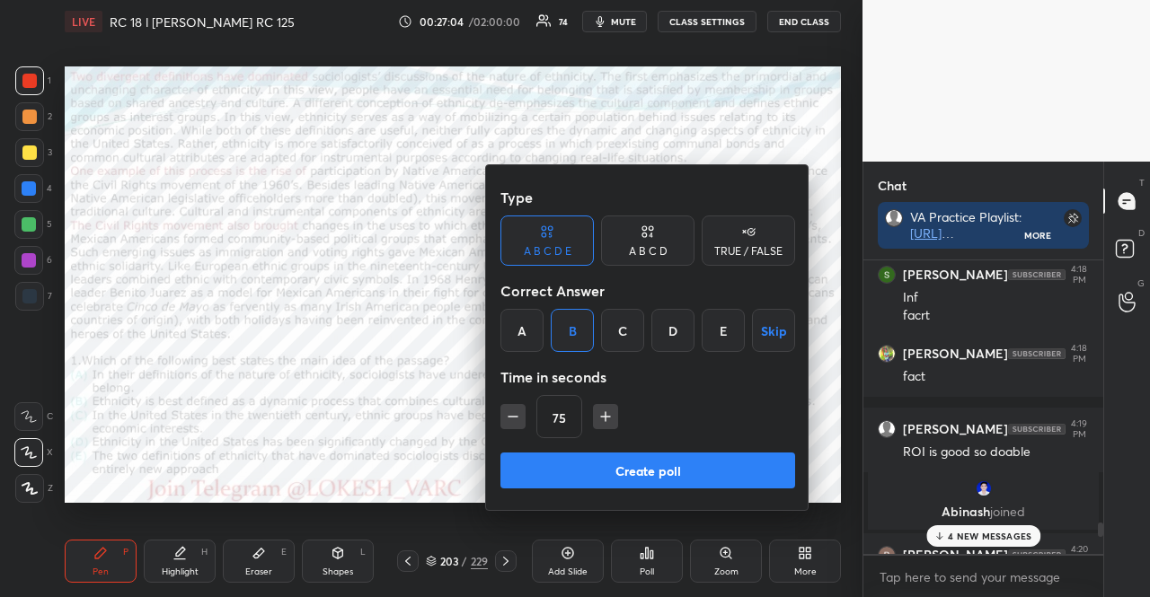
click at [584, 470] on button "Create poll" at bounding box center [647, 471] width 295 height 36
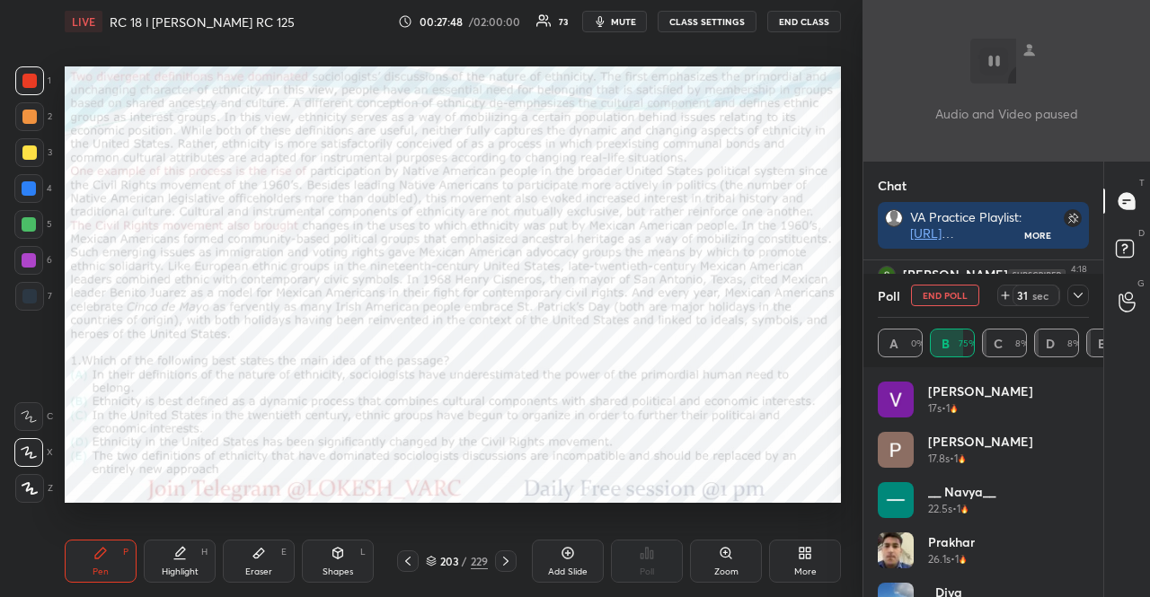
scroll to position [6, 5]
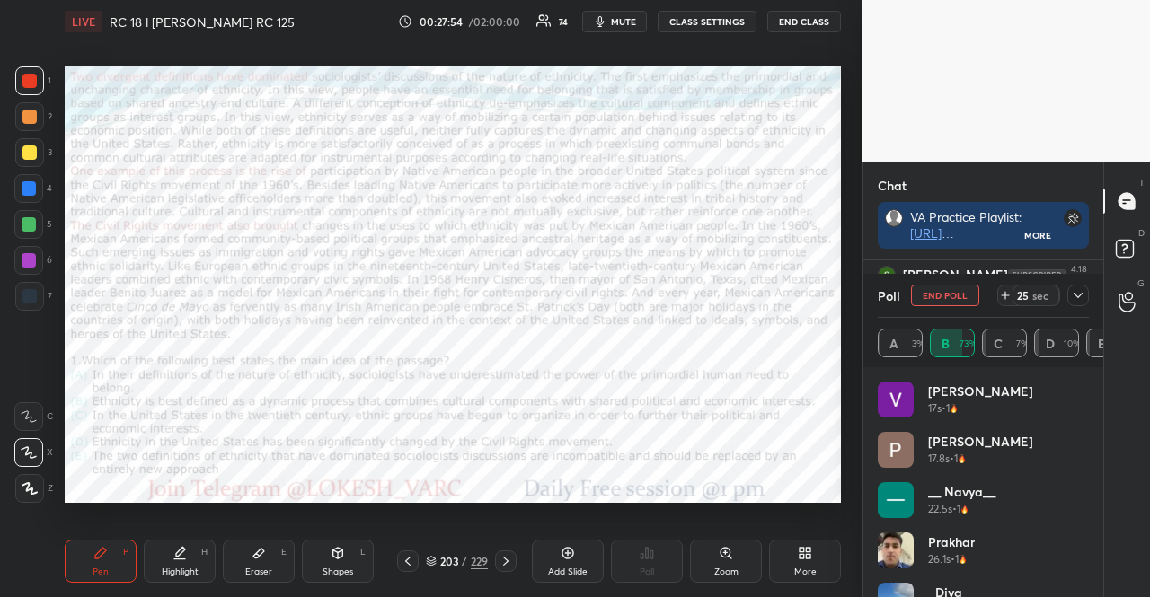
click at [598, 21] on icon "button" at bounding box center [600, 21] width 14 height 14
click at [1083, 292] on icon at bounding box center [1078, 295] width 14 height 14
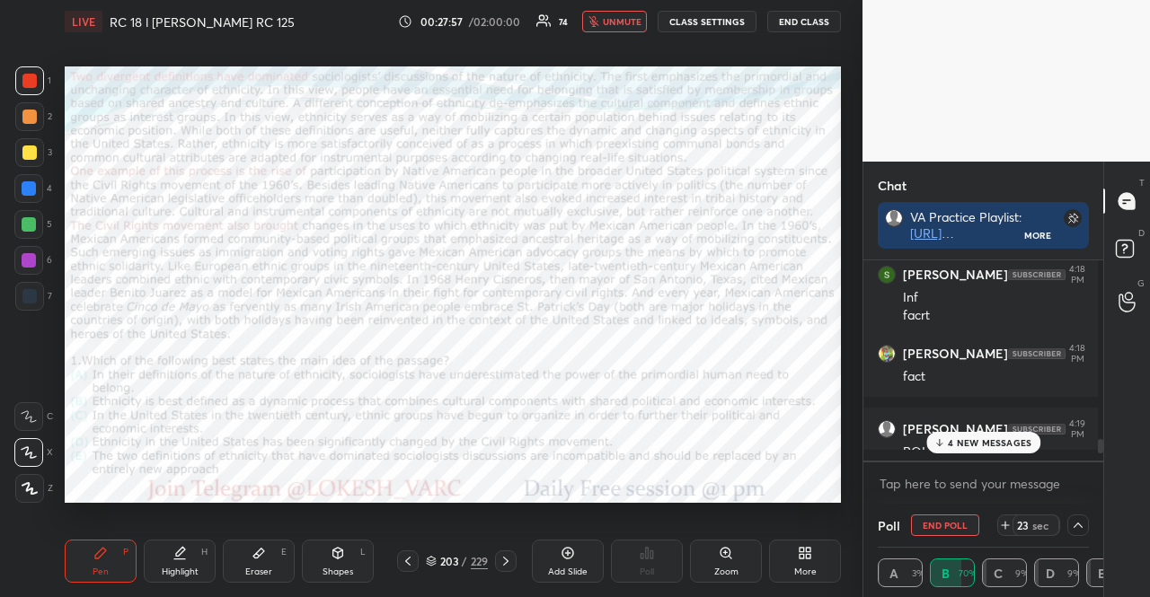
scroll to position [190, 229]
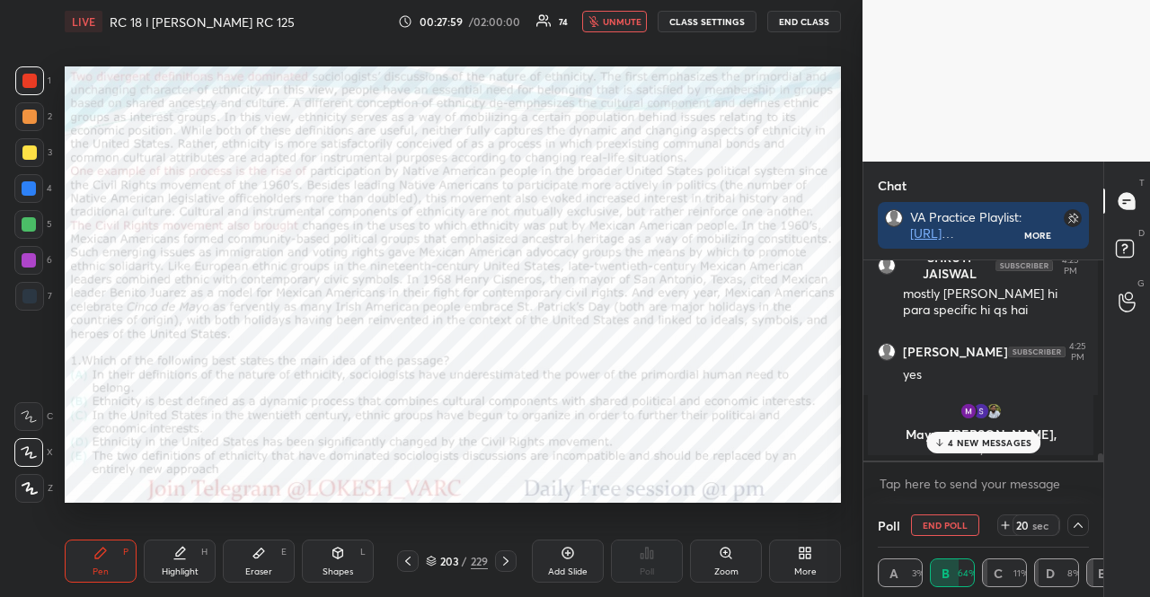
click at [972, 447] on div "4 NEW MESSAGES" at bounding box center [983, 443] width 114 height 22
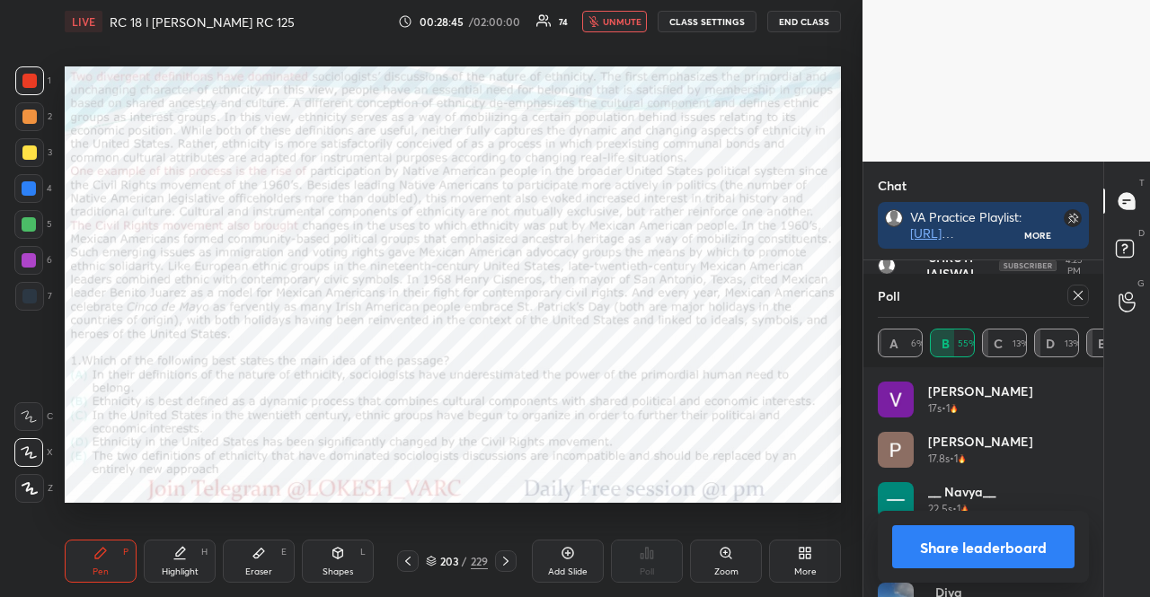
scroll to position [4961, 0]
click at [620, 19] on span "unmute" at bounding box center [622, 21] width 39 height 13
click at [1083, 288] on icon at bounding box center [1078, 295] width 14 height 14
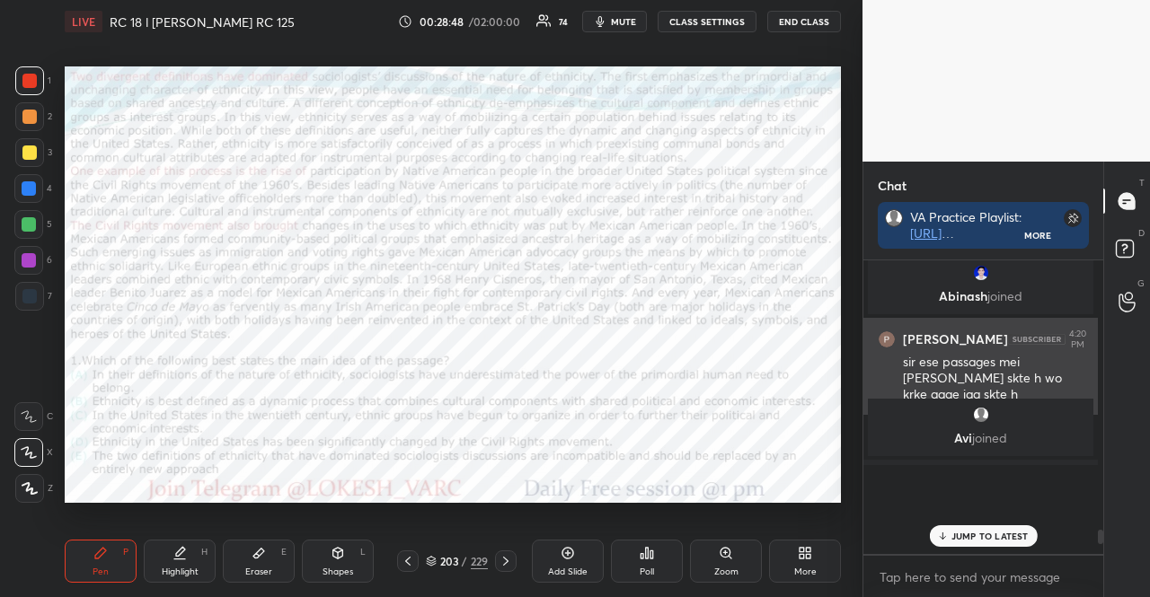
scroll to position [1, 5]
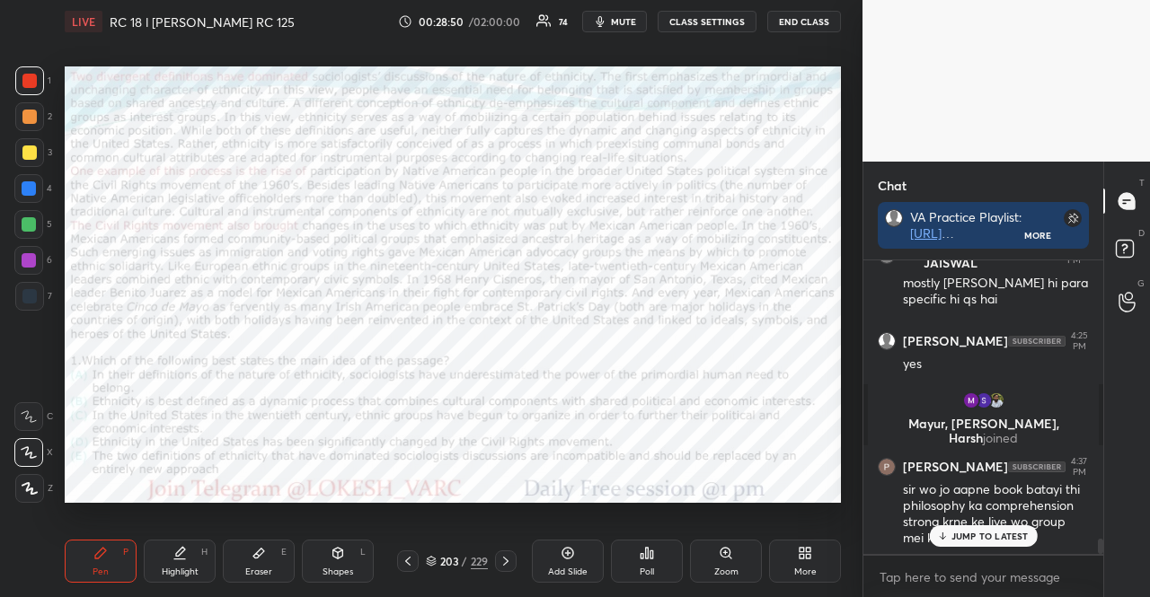
click at [1004, 529] on div "JUMP TO LATEST" at bounding box center [983, 537] width 108 height 22
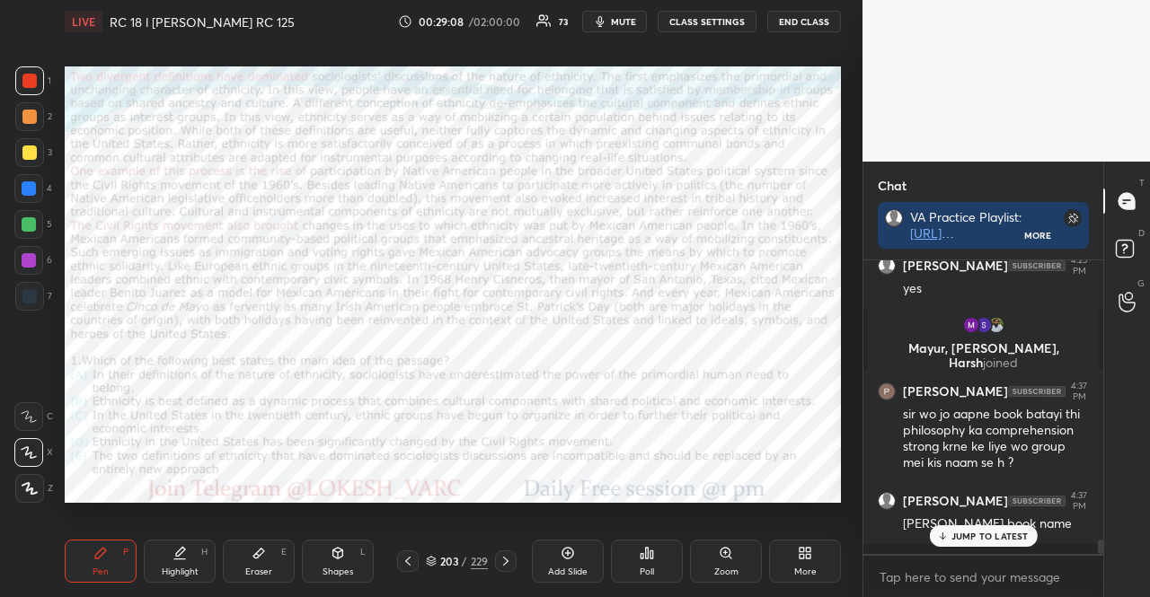
click at [997, 538] on p "JUMP TO LATEST" at bounding box center [989, 536] width 77 height 11
click at [1028, 585] on textarea at bounding box center [983, 577] width 211 height 29
type textarea "[PERSON_NAME]'s World"
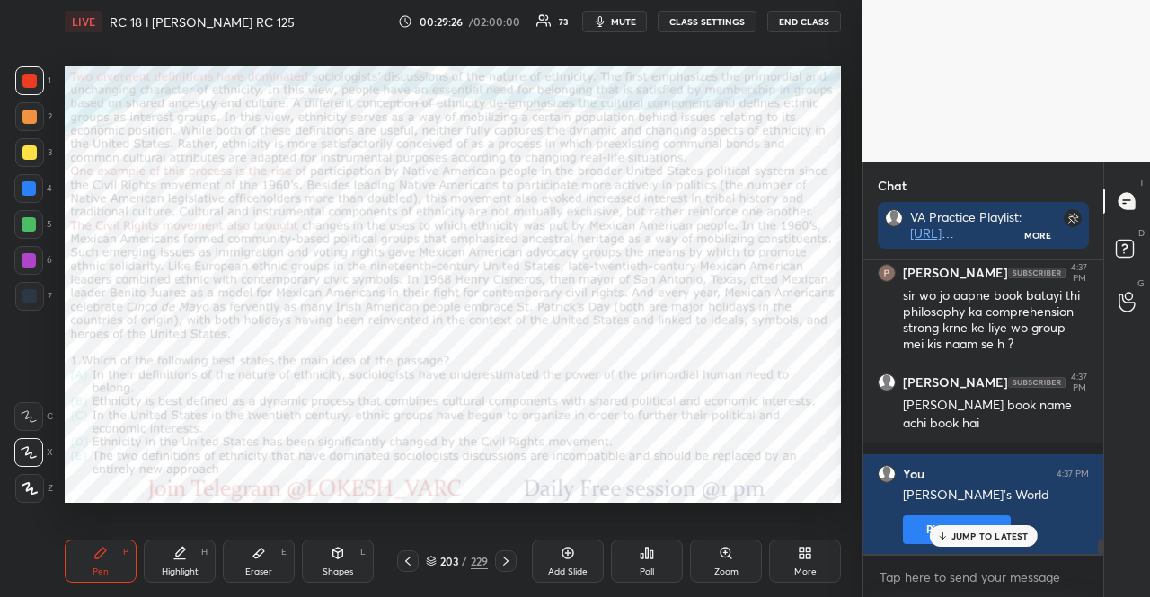
click at [512, 561] on icon at bounding box center [506, 561] width 14 height 14
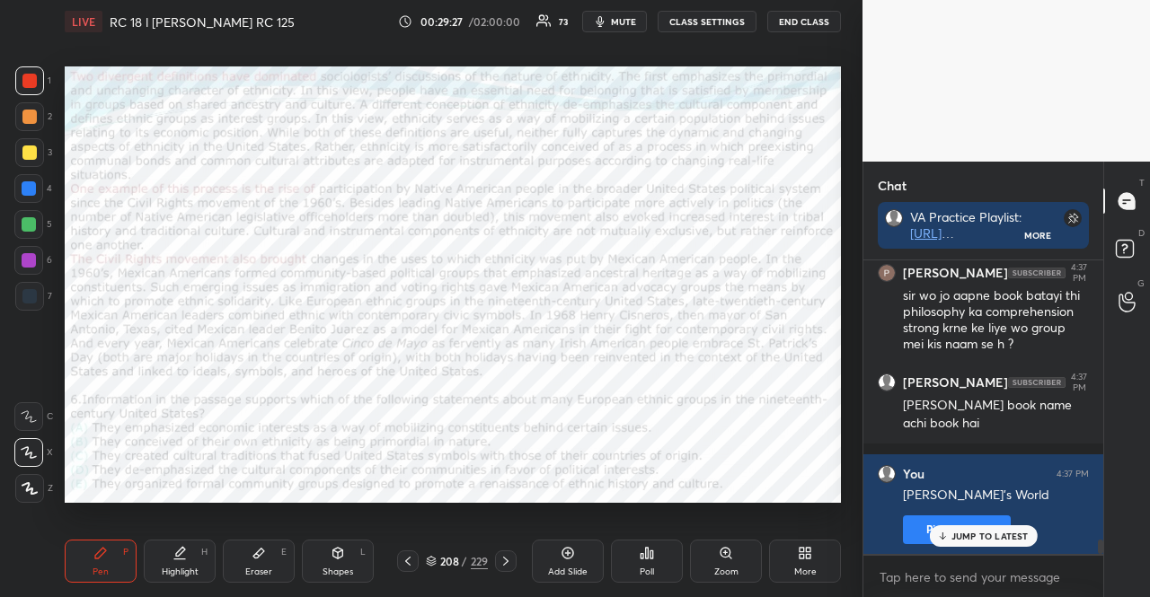
click at [512, 561] on icon at bounding box center [506, 561] width 14 height 14
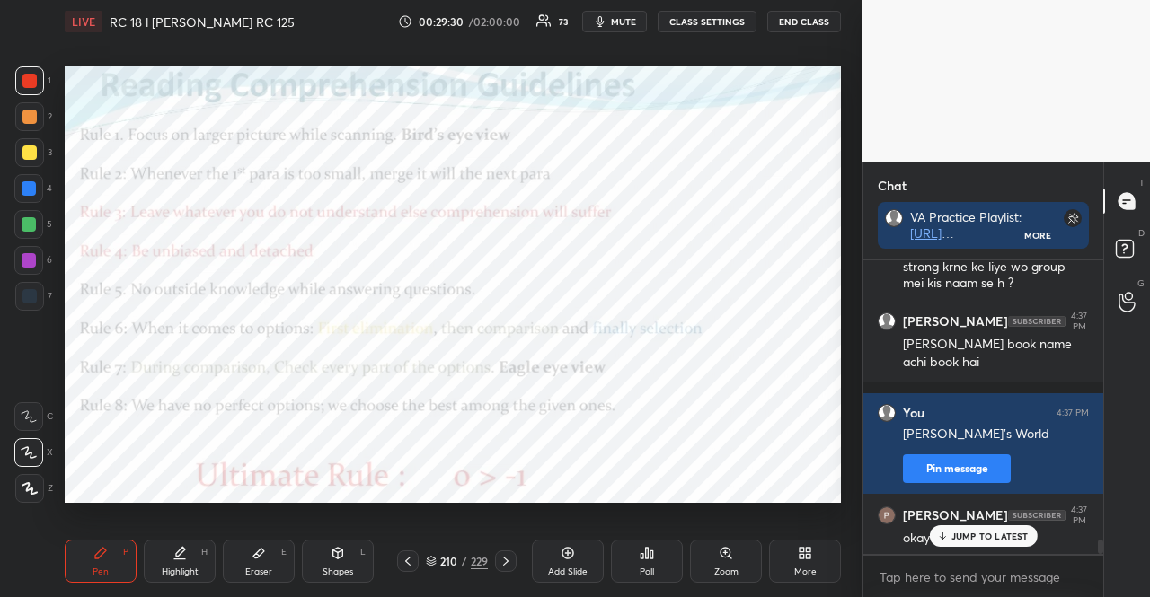
click at [792, 556] on div "More" at bounding box center [805, 561] width 72 height 43
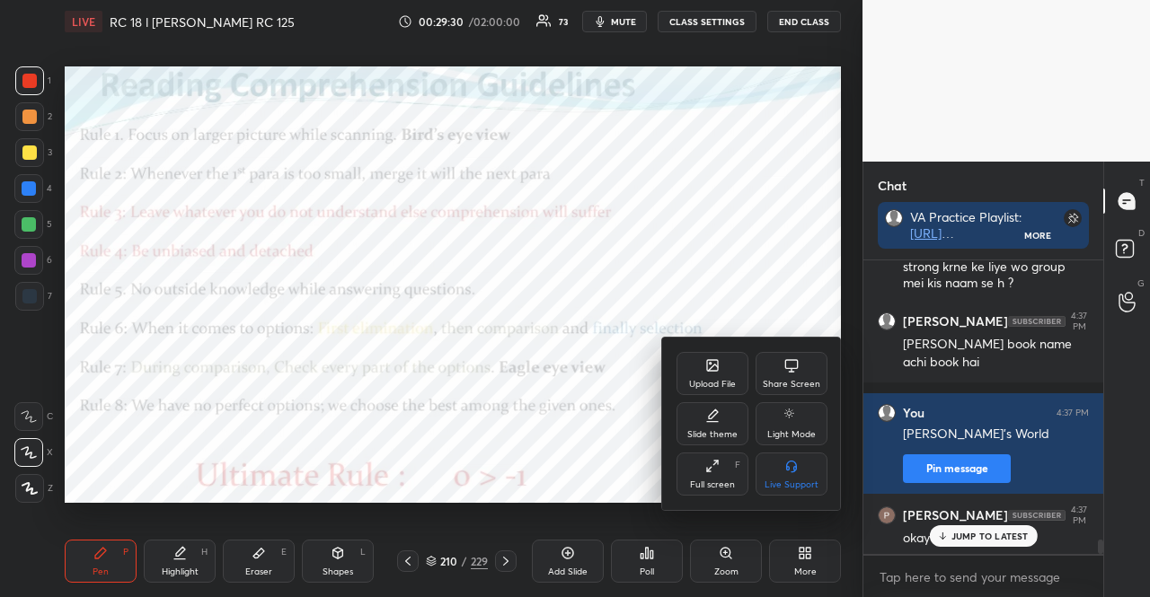
click at [699, 377] on div "Upload File" at bounding box center [713, 373] width 72 height 43
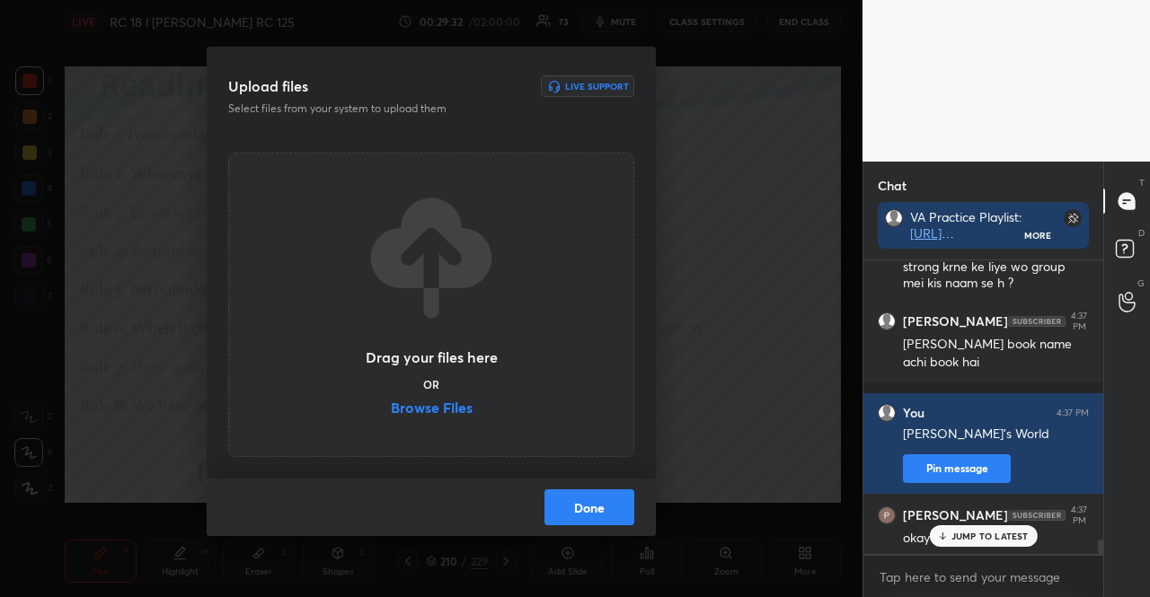
click at [462, 405] on label "Browse Files" at bounding box center [432, 410] width 82 height 19
click at [391, 405] on input "Browse Files" at bounding box center [391, 410] width 0 height 19
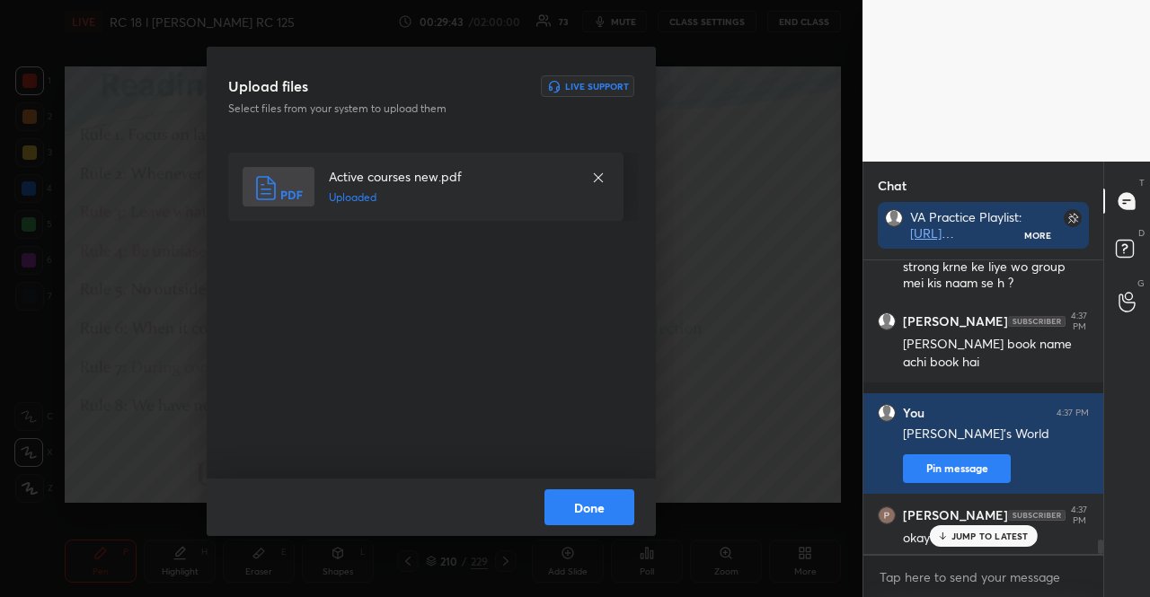
click at [606, 500] on button "Done" at bounding box center [589, 508] width 90 height 36
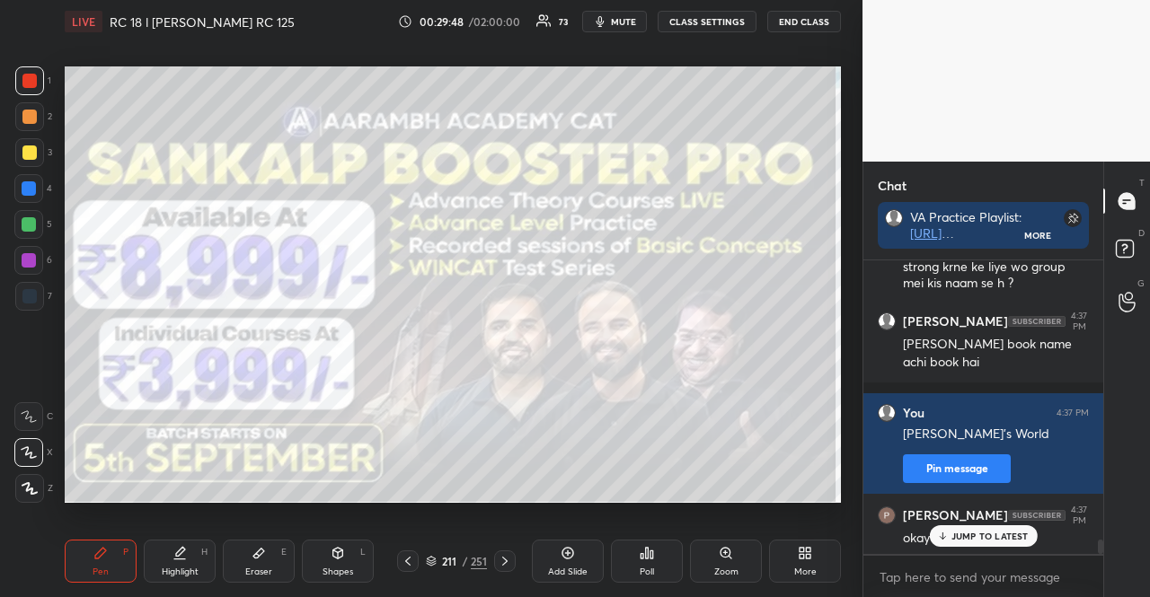
click at [34, 152] on div at bounding box center [29, 153] width 14 height 14
click at [31, 252] on div at bounding box center [28, 260] width 29 height 29
click at [32, 256] on div at bounding box center [29, 260] width 14 height 14
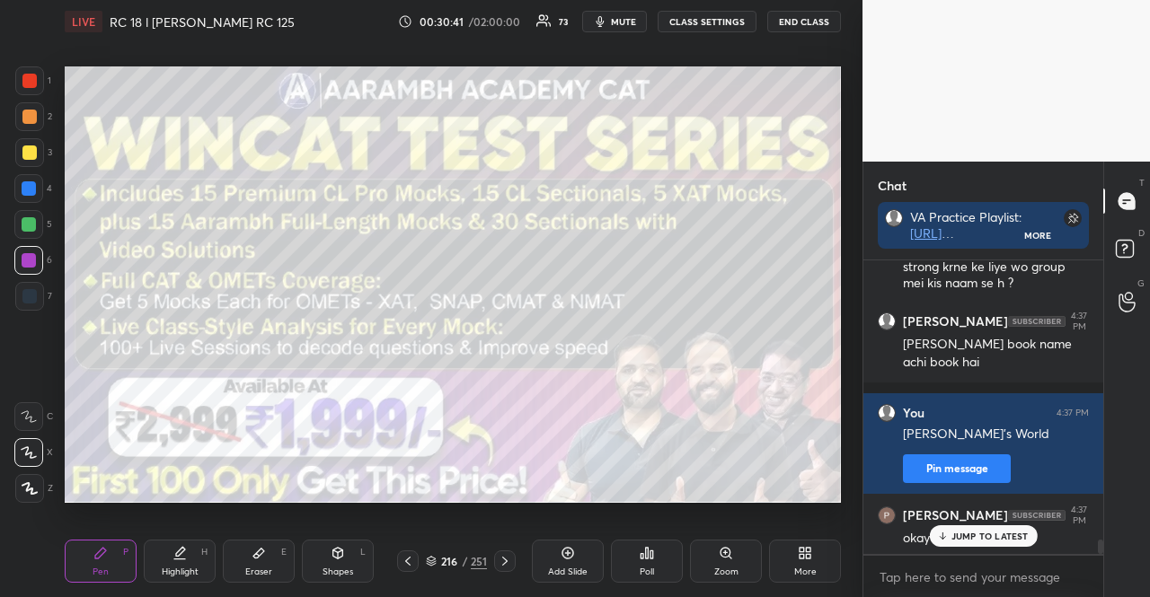
click at [31, 163] on div at bounding box center [29, 152] width 29 height 29
click at [29, 165] on div at bounding box center [29, 152] width 29 height 29
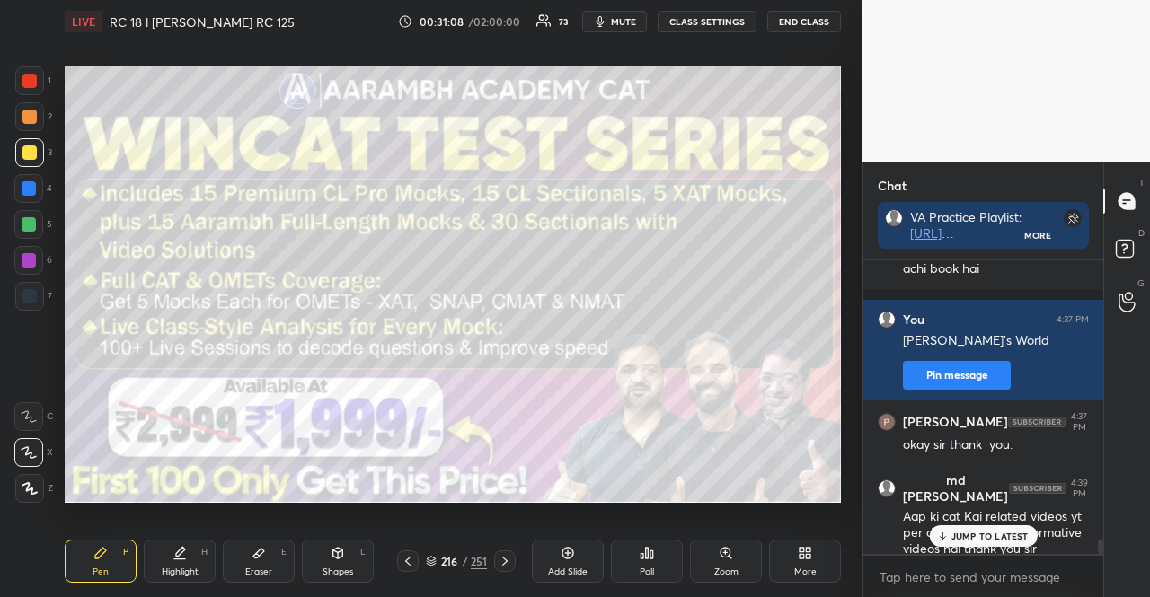
scroll to position [5890, 0]
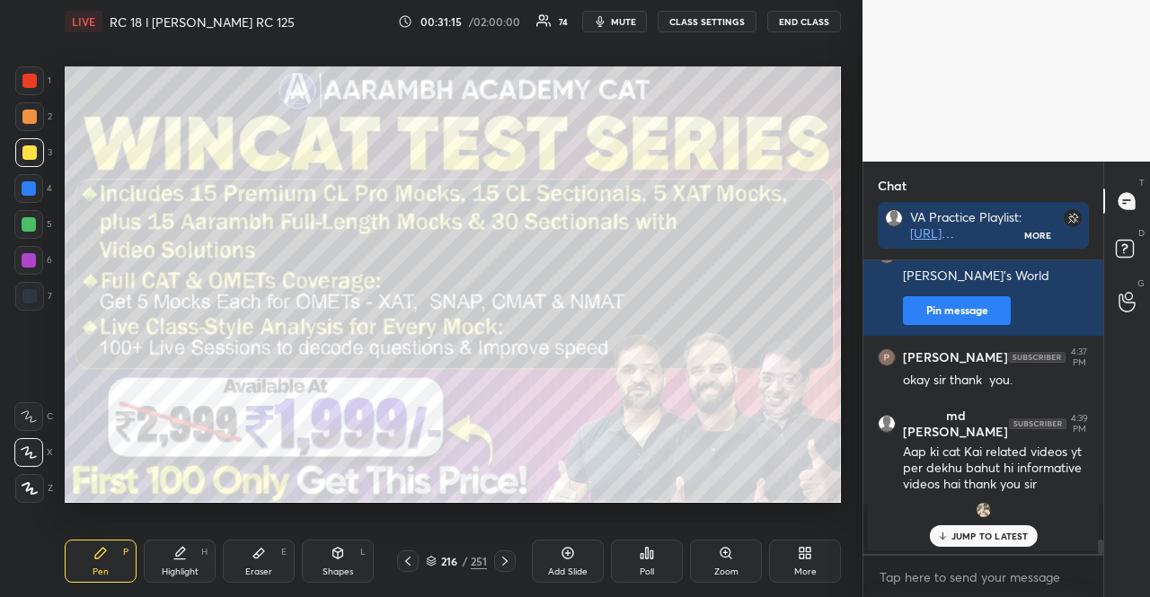
click at [428, 562] on icon at bounding box center [431, 563] width 9 height 3
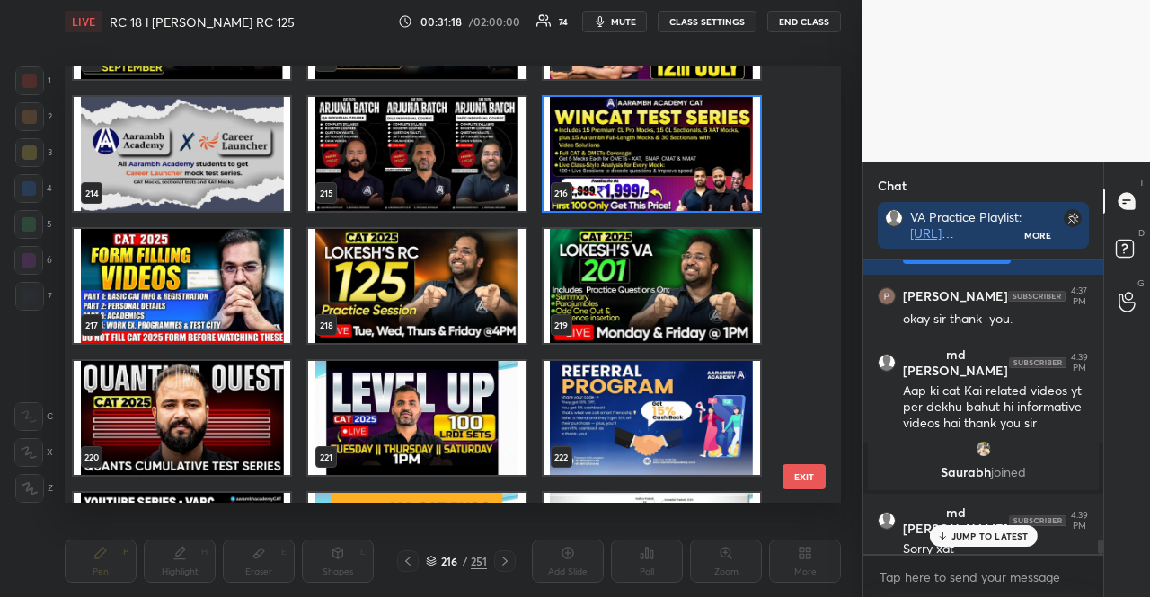
scroll to position [9342, 0]
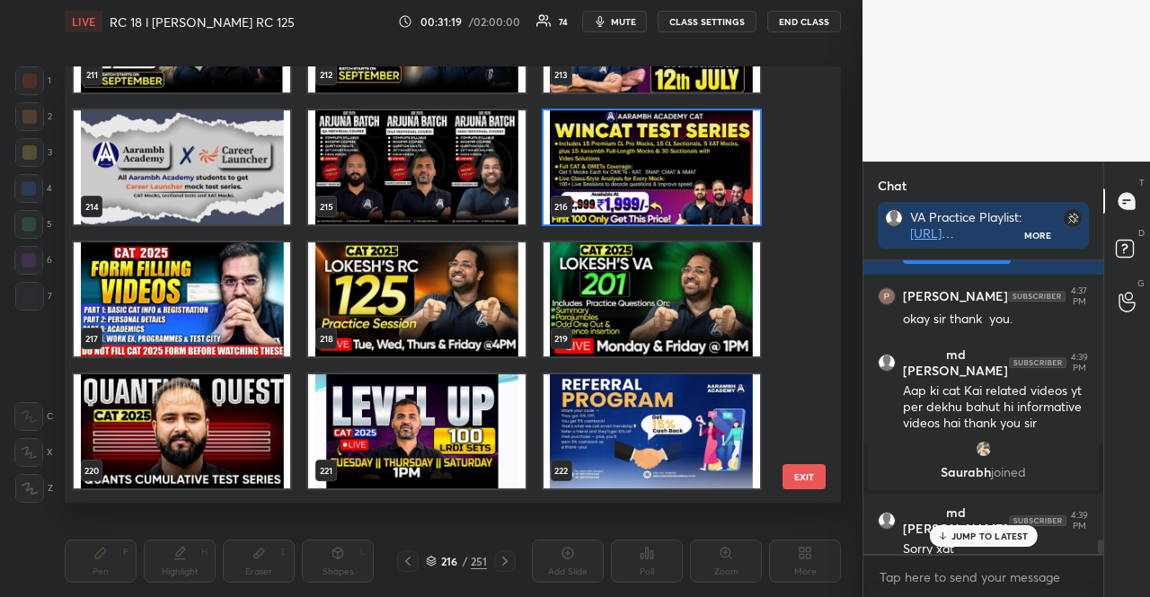
click at [449, 299] on img "grid" at bounding box center [416, 300] width 217 height 114
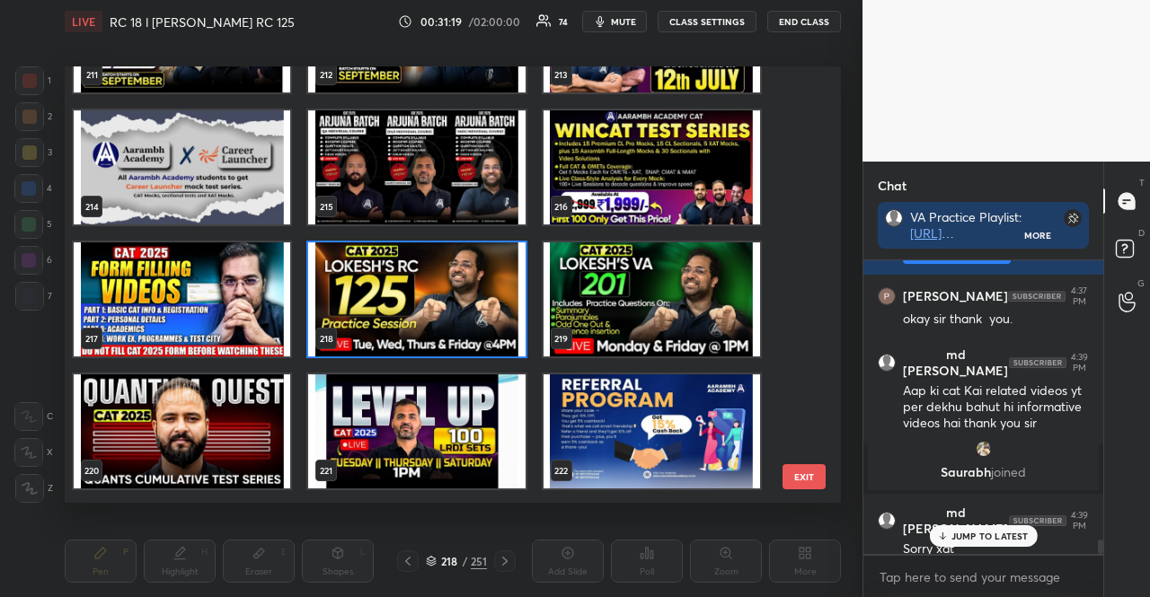
click at [449, 299] on img "grid" at bounding box center [416, 300] width 217 height 114
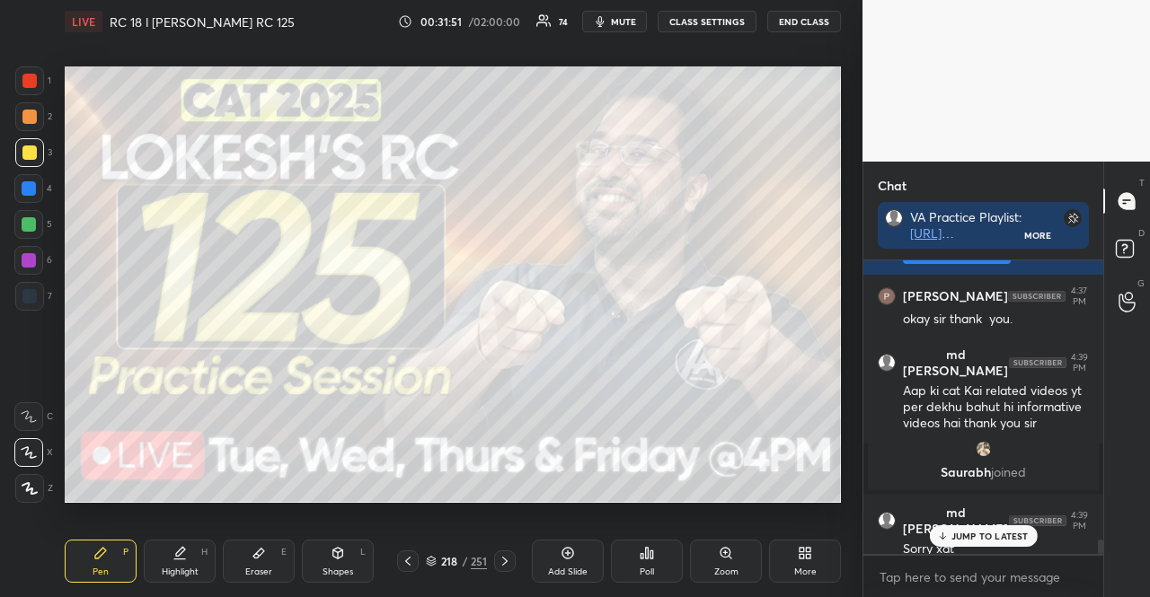
scroll to position [5691, 0]
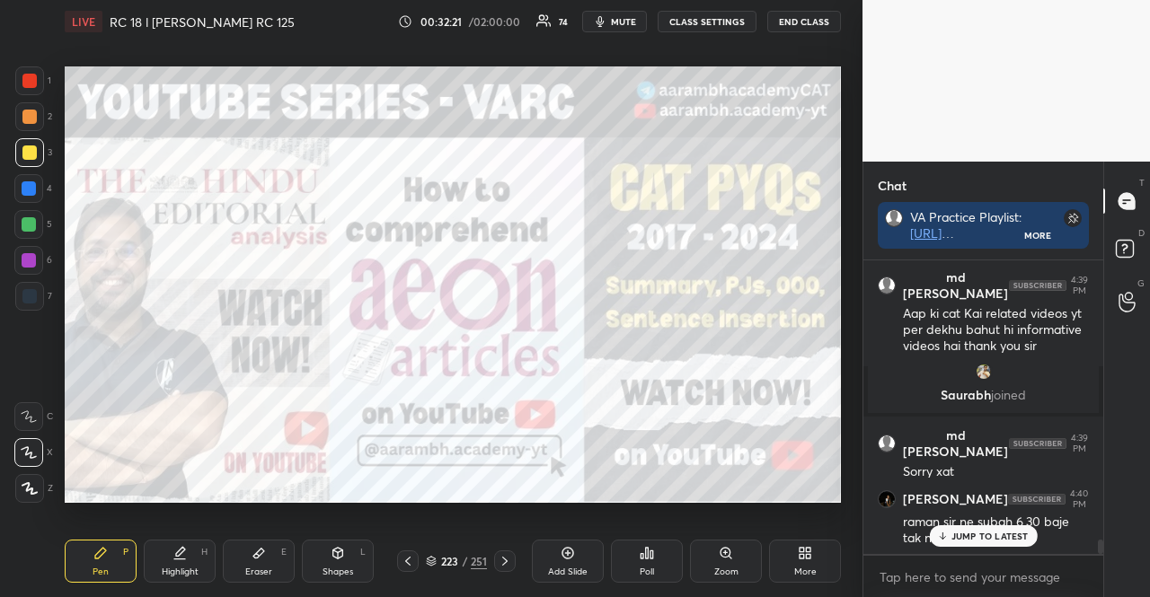
click at [34, 68] on div at bounding box center [29, 80] width 29 height 29
click at [32, 486] on icon at bounding box center [30, 488] width 16 height 13
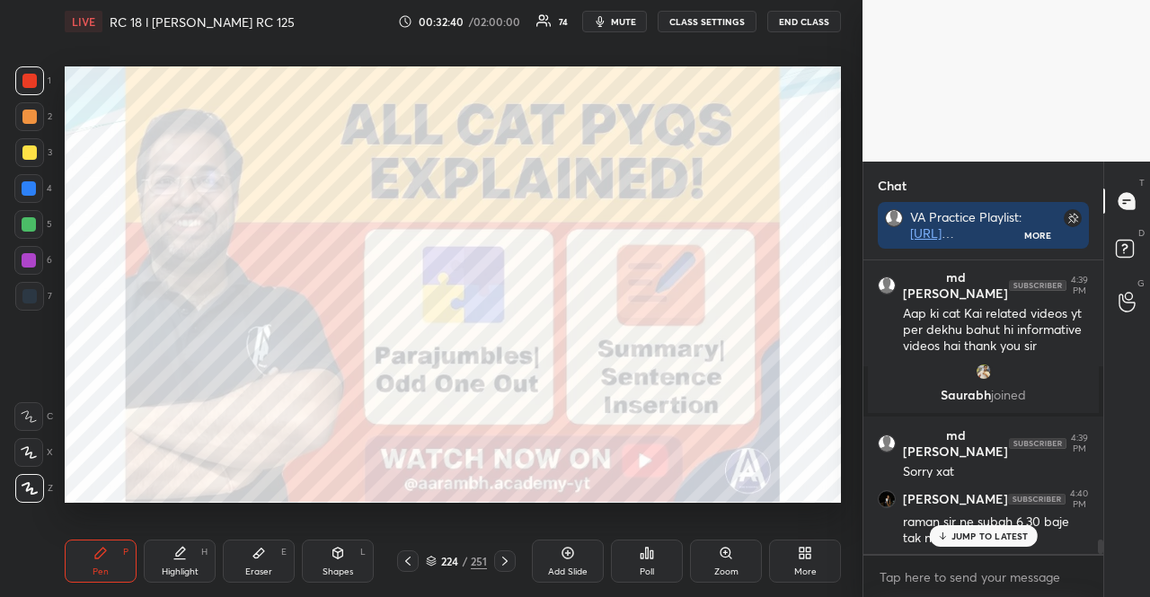
scroll to position [5755, 0]
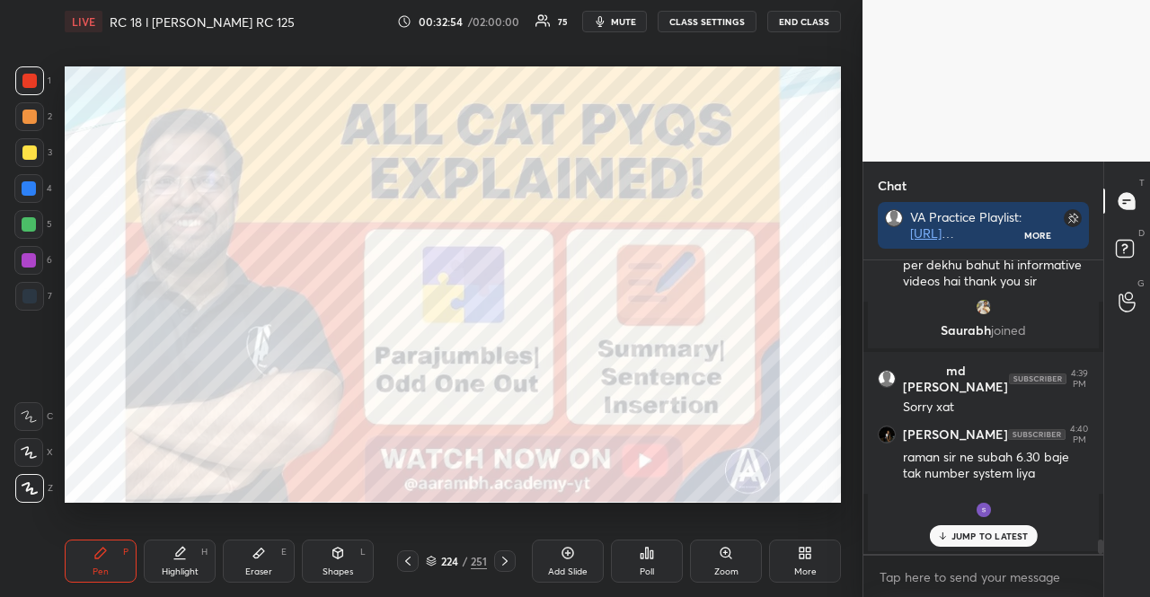
click at [424, 560] on div "224 / 251" at bounding box center [456, 562] width 119 height 22
click at [429, 560] on icon at bounding box center [431, 561] width 11 height 11
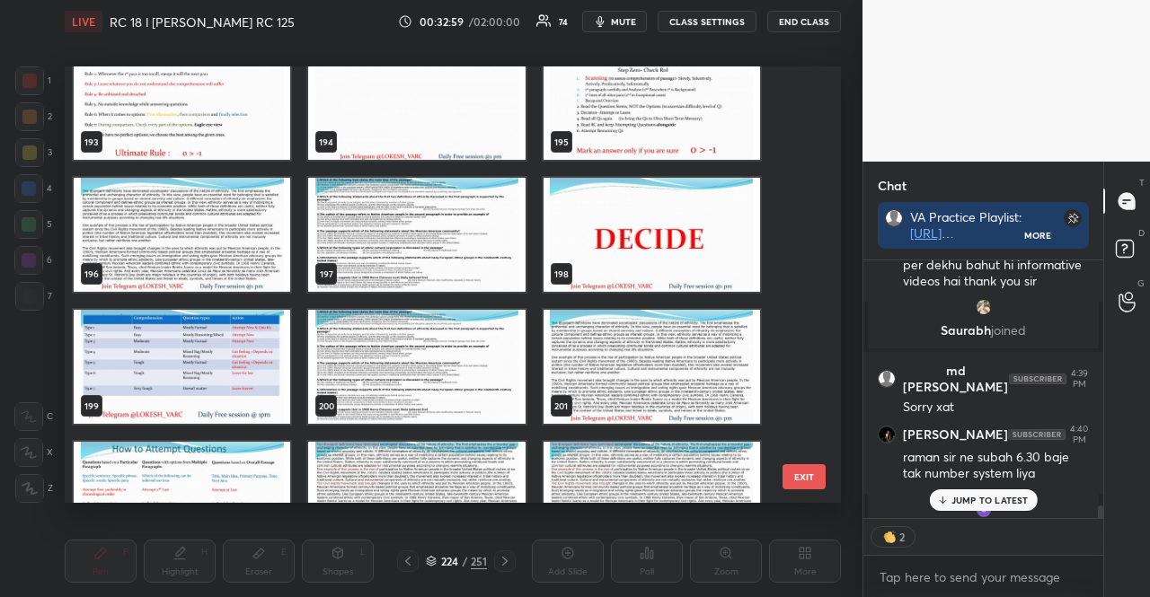
scroll to position [8480, 0]
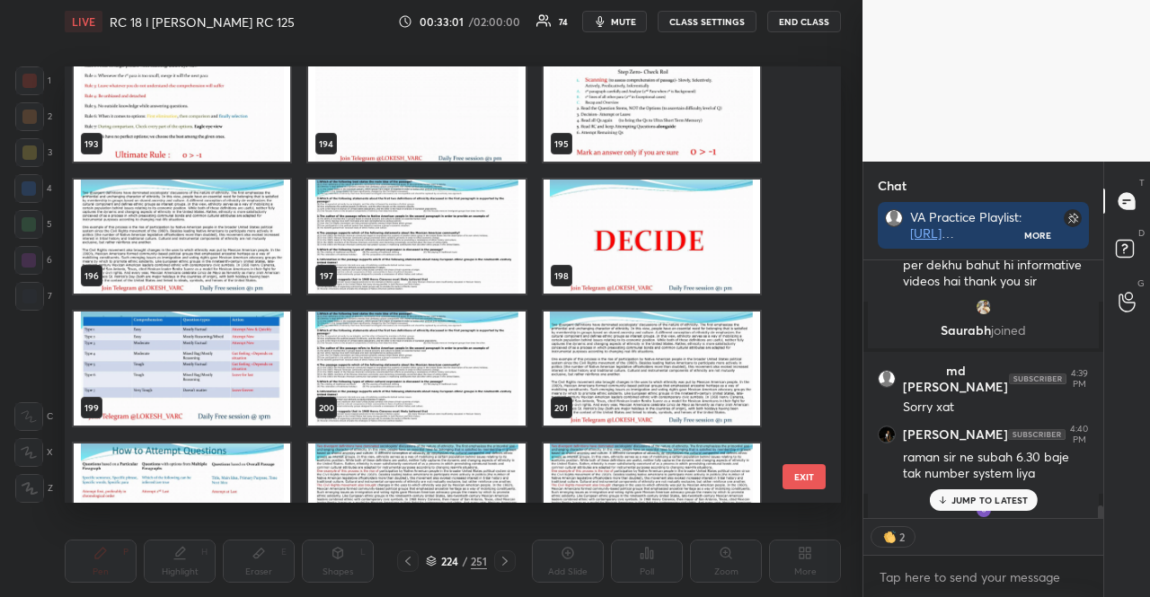
click at [243, 253] on img "grid" at bounding box center [182, 237] width 217 height 114
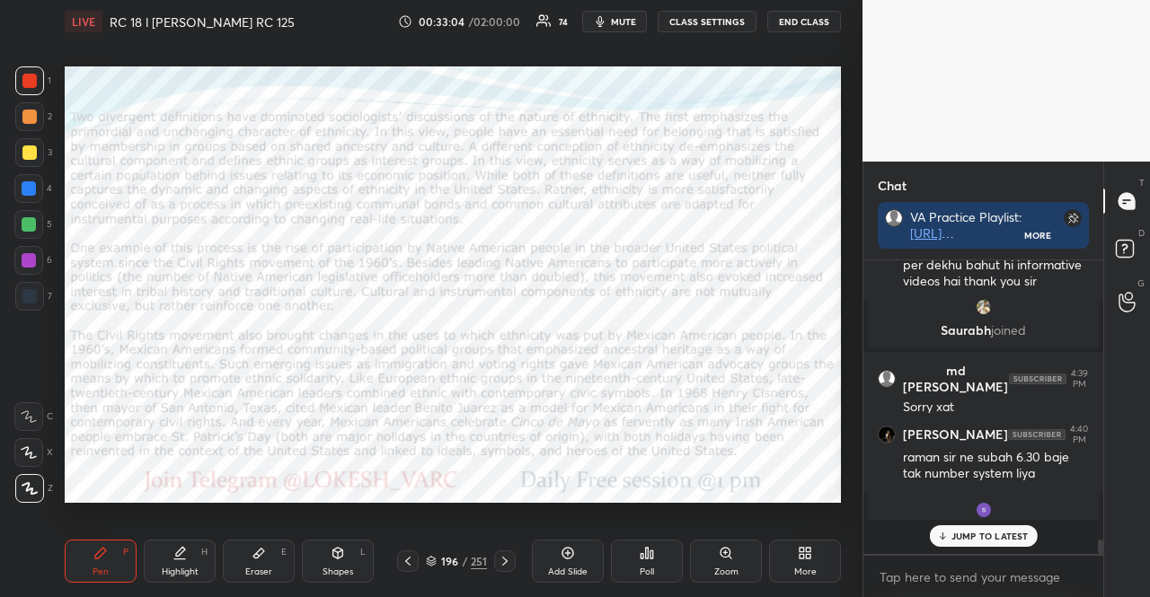
scroll to position [5755, 0]
drag, startPoint x: 28, startPoint y: 252, endPoint x: 32, endPoint y: 272, distance: 20.3
click at [29, 252] on div at bounding box center [28, 260] width 29 height 29
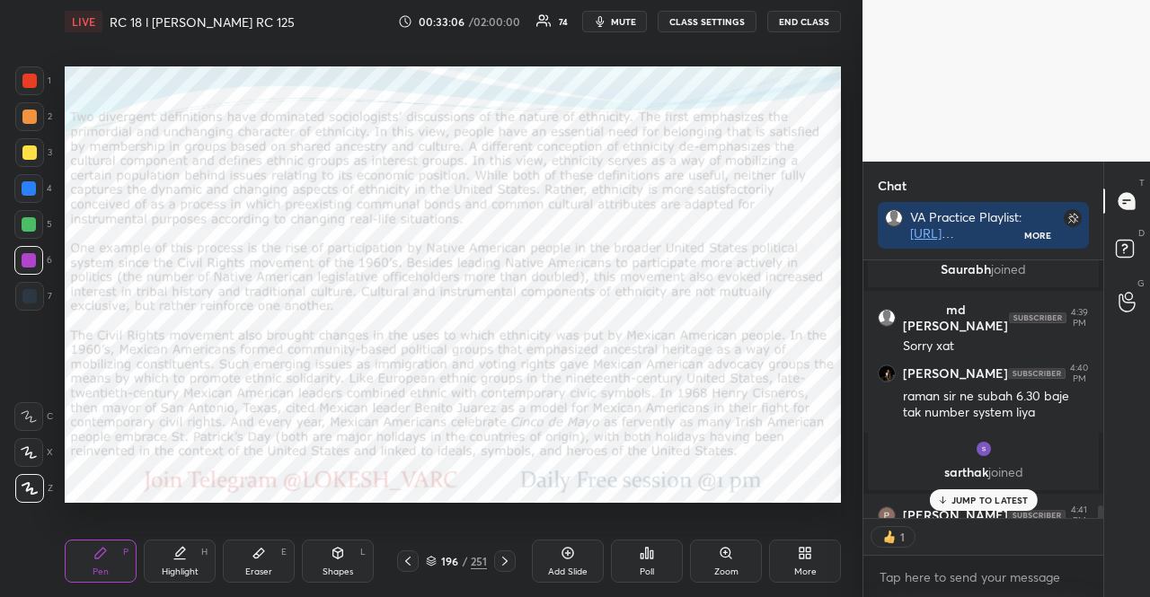
click at [354, 548] on div "Shapes L" at bounding box center [338, 561] width 72 height 43
click at [101, 568] on div "Pen" at bounding box center [101, 572] width 16 height 9
click at [22, 497] on div at bounding box center [29, 488] width 29 height 29
click at [353, 556] on div "Shapes L" at bounding box center [338, 561] width 72 height 43
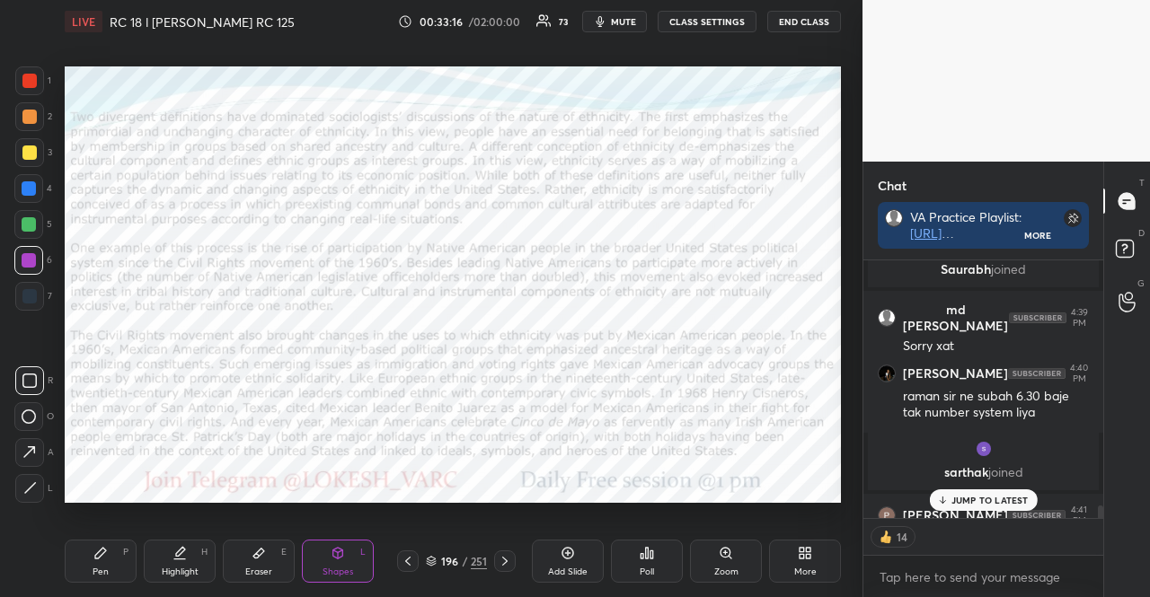
click at [35, 374] on icon at bounding box center [29, 381] width 14 height 14
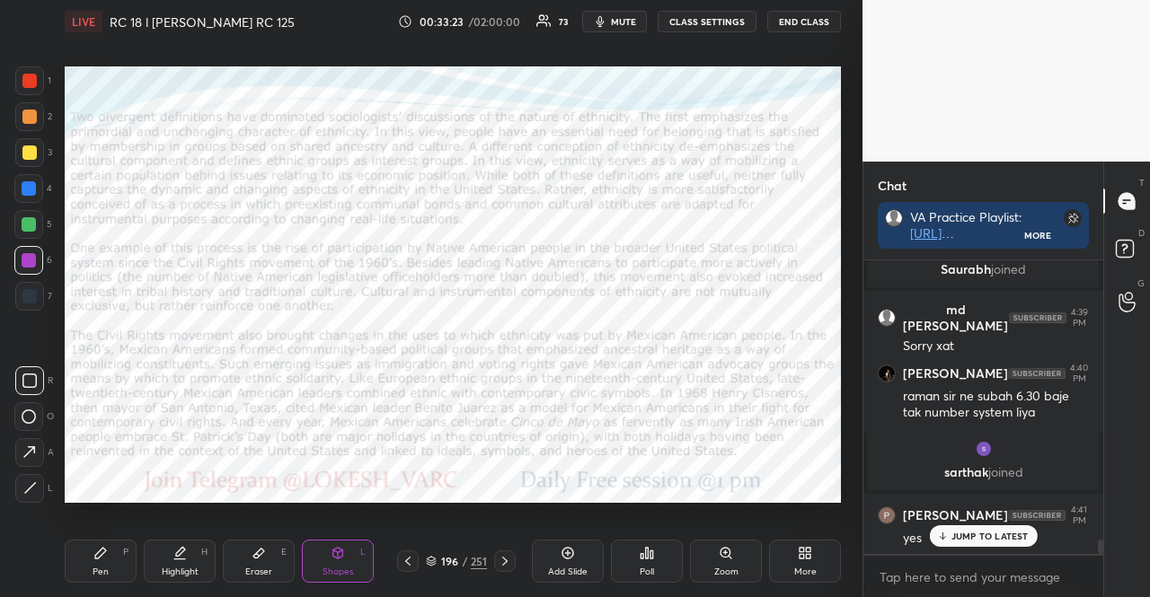
scroll to position [5878, 0]
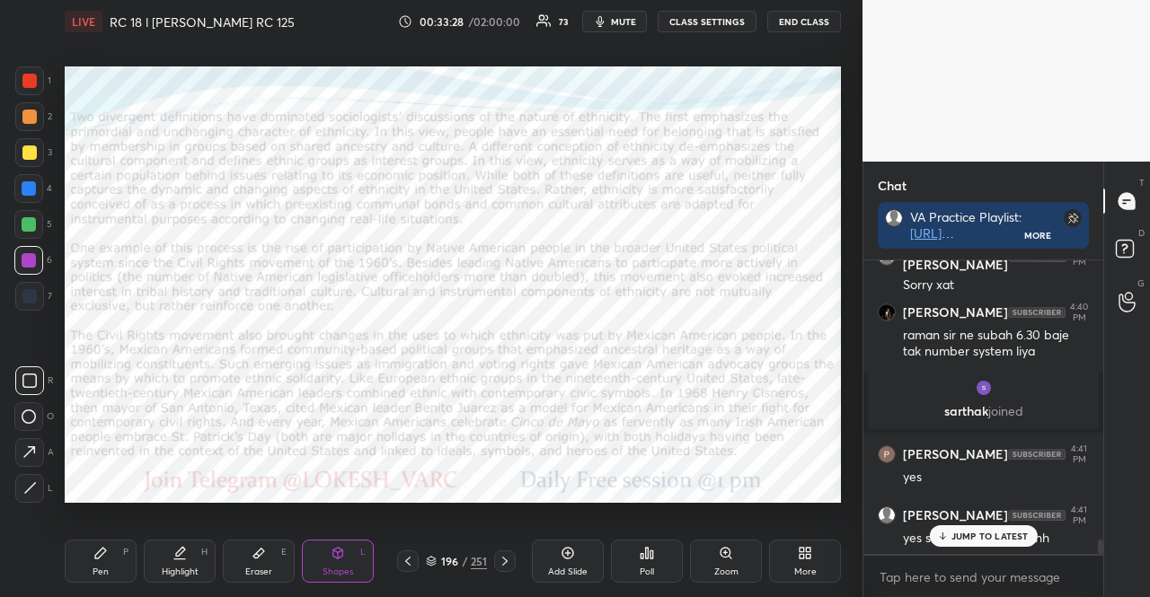
drag, startPoint x: 119, startPoint y: 548, endPoint x: 108, endPoint y: 541, distance: 13.7
click at [119, 548] on div "Pen P" at bounding box center [101, 561] width 72 height 43
click at [27, 495] on div at bounding box center [29, 488] width 29 height 29
click at [341, 558] on icon at bounding box center [338, 553] width 10 height 11
click at [31, 382] on icon at bounding box center [29, 381] width 14 height 14
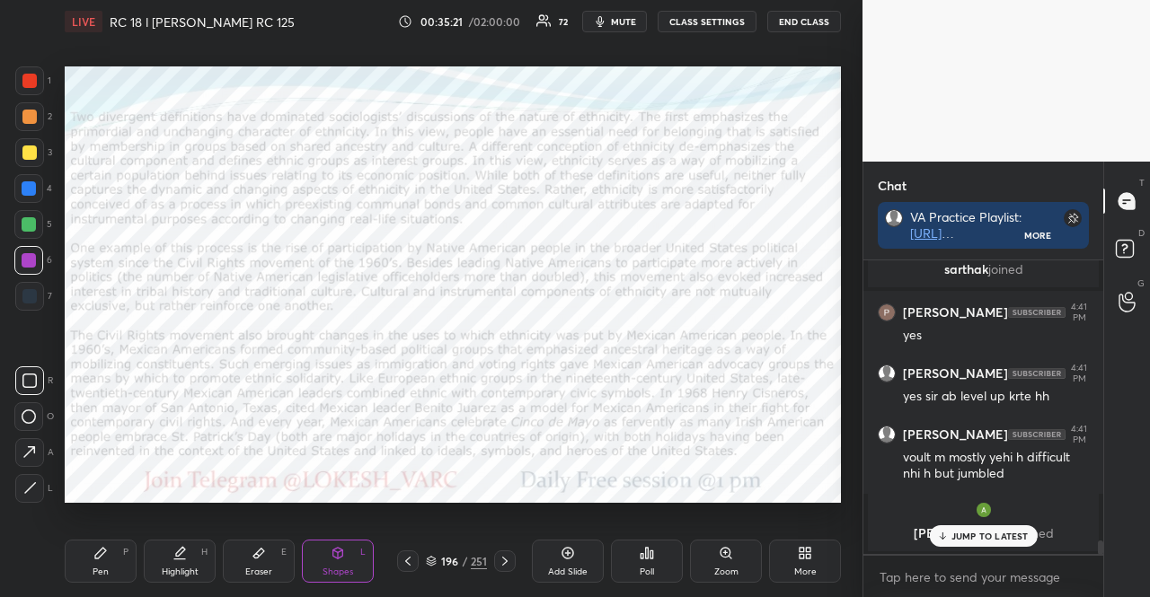
scroll to position [6081, 0]
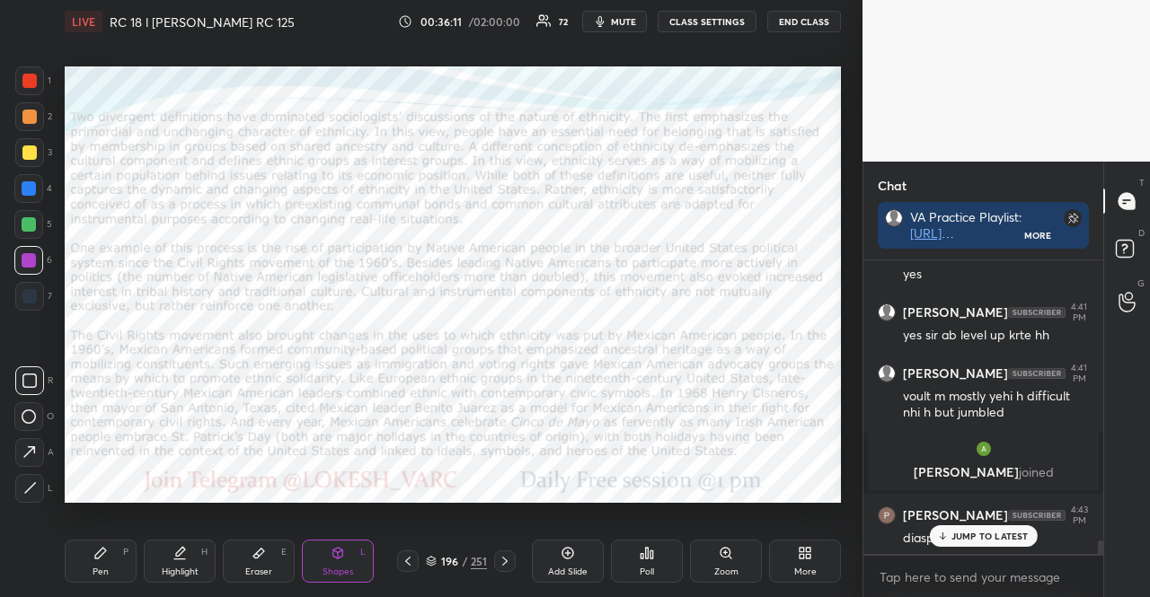
click at [356, 553] on div "Shapes L" at bounding box center [338, 561] width 72 height 43
click at [25, 193] on div at bounding box center [29, 188] width 14 height 14
click at [31, 250] on div at bounding box center [28, 260] width 29 height 29
click at [31, 443] on icon at bounding box center [29, 452] width 19 height 19
drag, startPoint x: 31, startPoint y: 67, endPoint x: 30, endPoint y: 76, distance: 9.0
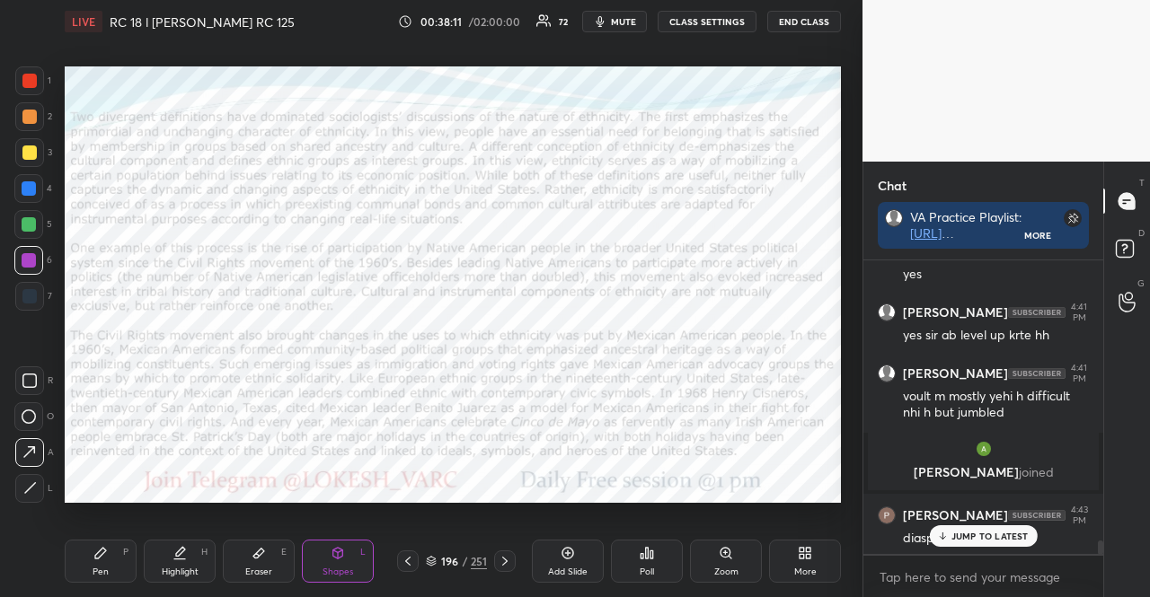
click at [30, 69] on div at bounding box center [29, 80] width 29 height 29
click at [30, 76] on div at bounding box center [29, 81] width 14 height 14
drag, startPoint x: 18, startPoint y: 253, endPoint x: 23, endPoint y: 274, distance: 21.4
click at [18, 253] on div at bounding box center [28, 260] width 29 height 29
drag, startPoint x: 104, startPoint y: 562, endPoint x: 92, endPoint y: 555, distance: 14.1
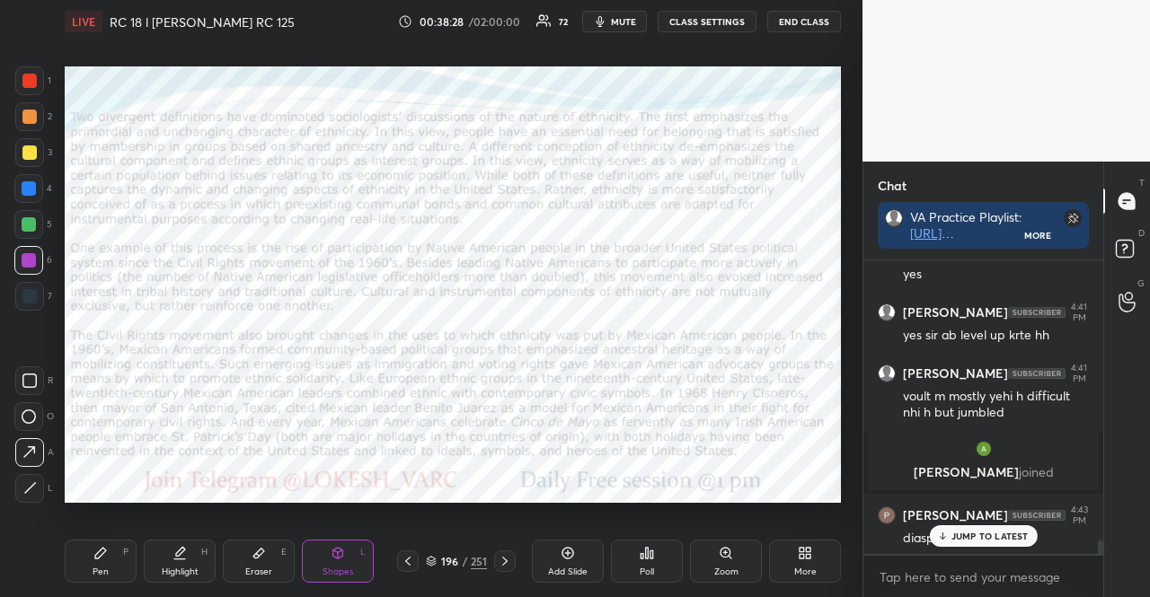
click at [103, 562] on div "Pen P" at bounding box center [101, 561] width 72 height 43
click at [25, 482] on icon at bounding box center [30, 488] width 16 height 13
click at [343, 554] on icon at bounding box center [338, 553] width 14 height 14
click at [26, 381] on icon at bounding box center [29, 381] width 14 height 14
click at [17, 301] on div at bounding box center [29, 296] width 29 height 29
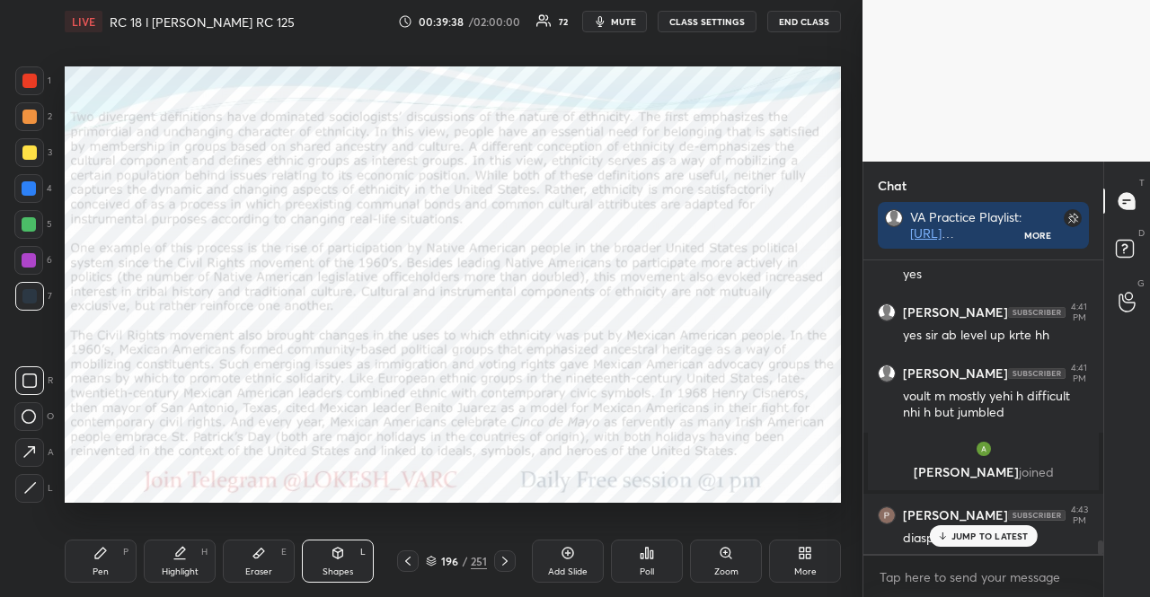
click at [341, 574] on div "Shapes" at bounding box center [338, 572] width 31 height 9
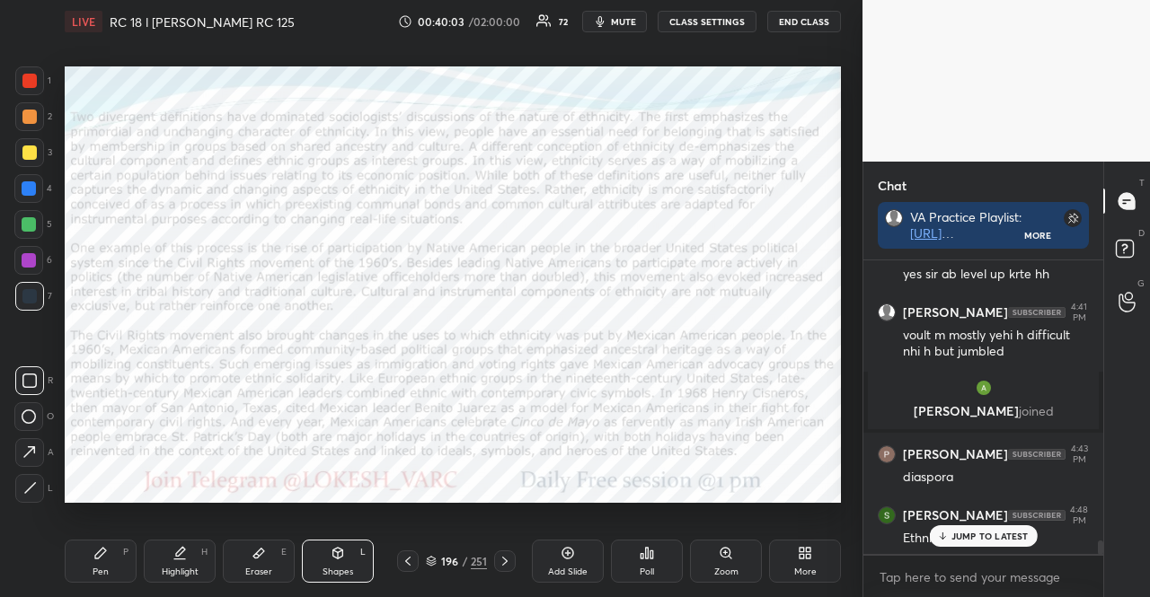
click at [24, 82] on div at bounding box center [29, 81] width 14 height 14
click at [104, 542] on div "Pen P" at bounding box center [101, 561] width 72 height 43
click at [22, 442] on div at bounding box center [28, 452] width 29 height 29
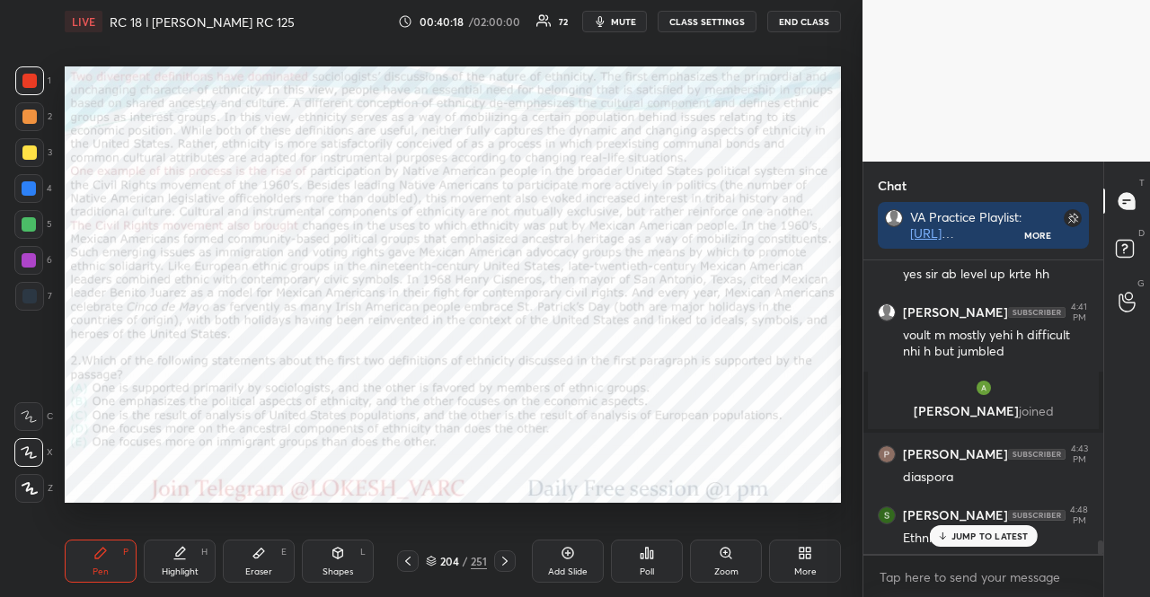
click at [23, 183] on div at bounding box center [29, 188] width 14 height 14
click at [102, 565] on div "Pen P" at bounding box center [101, 561] width 72 height 43
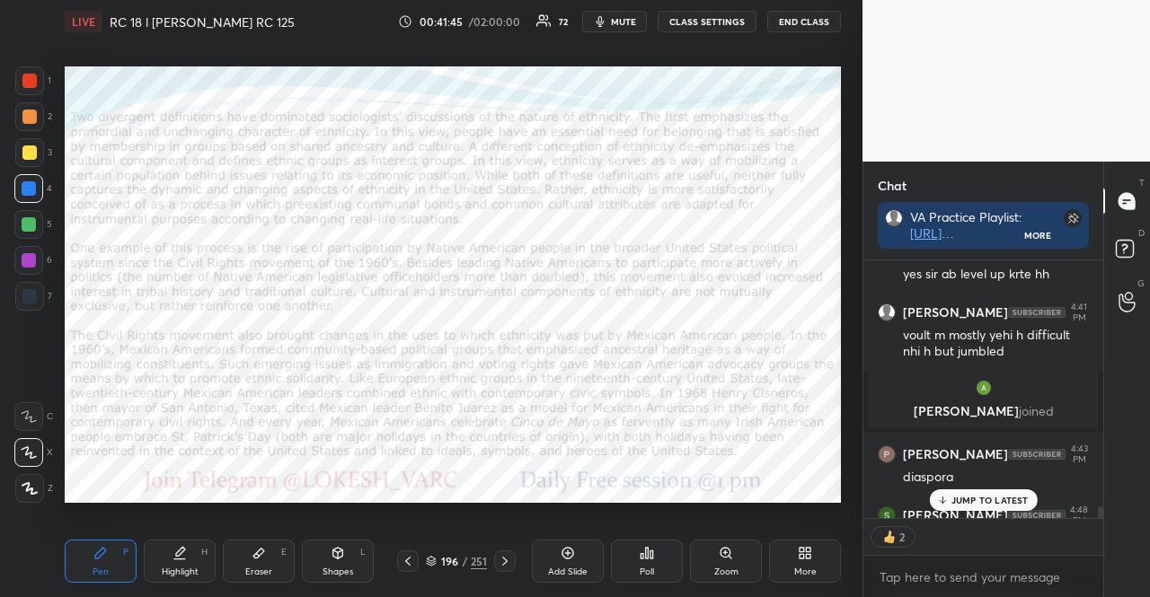
click at [30, 219] on div at bounding box center [29, 224] width 14 height 14
click at [32, 464] on div at bounding box center [28, 452] width 29 height 29
click at [34, 488] on icon at bounding box center [30, 488] width 16 height 13
click at [15, 263] on div at bounding box center [28, 260] width 29 height 29
click at [358, 558] on div "Shapes L" at bounding box center [338, 561] width 72 height 43
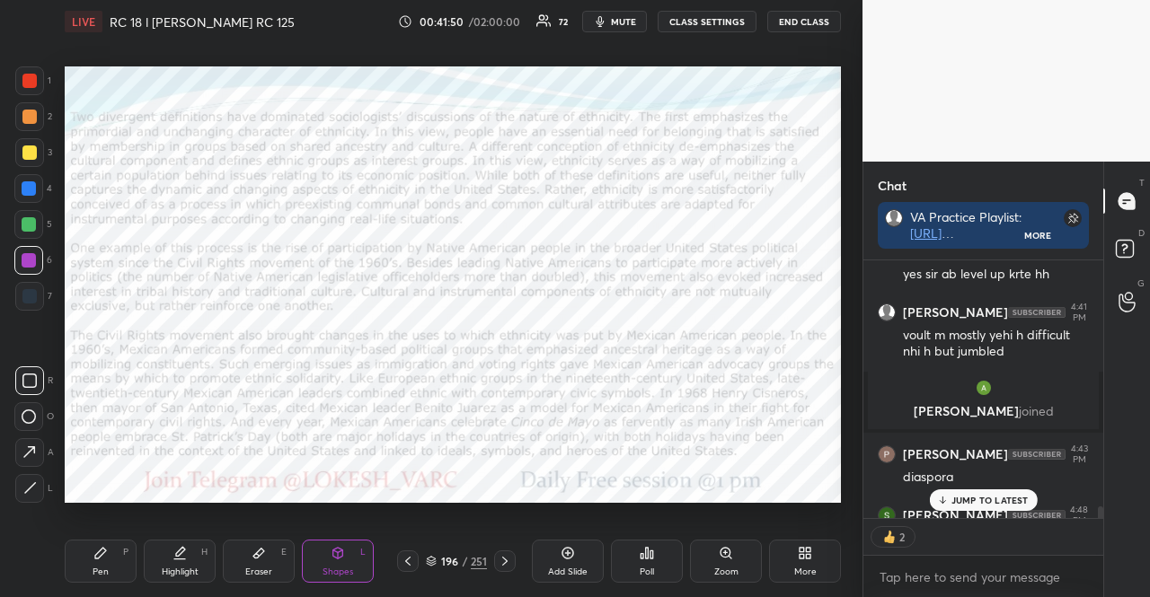
click at [23, 383] on rect at bounding box center [29, 380] width 13 height 13
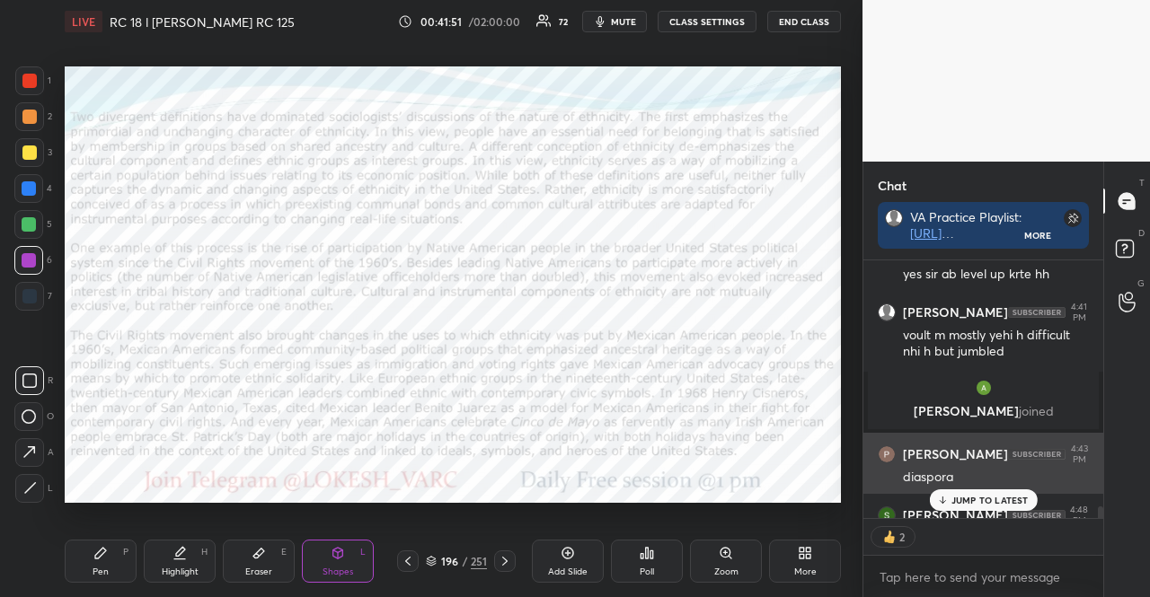
click at [964, 484] on div "[PERSON_NAME] 4:43 PM diaspora" at bounding box center [983, 465] width 240 height 65
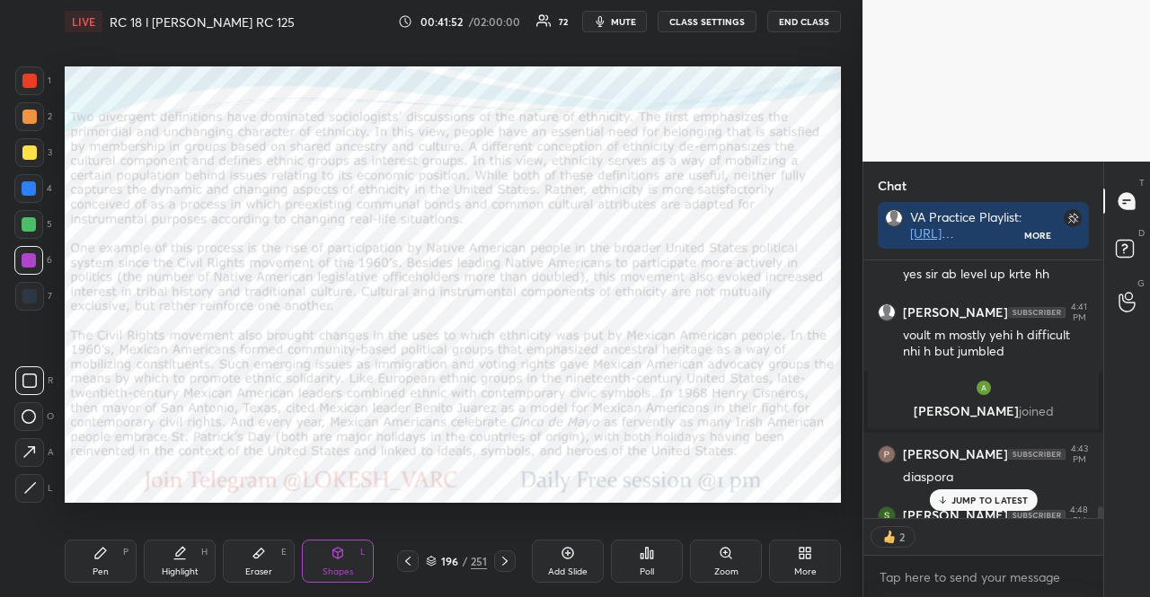
click at [965, 491] on div "JUMP TO LATEST" at bounding box center [983, 501] width 108 height 22
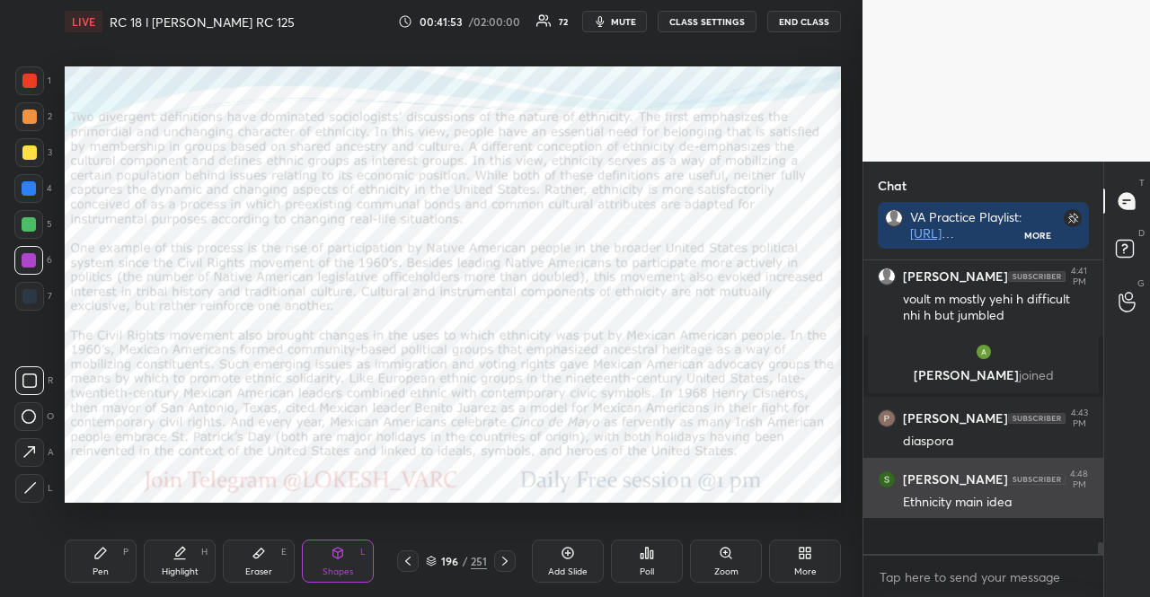
scroll to position [6142, 0]
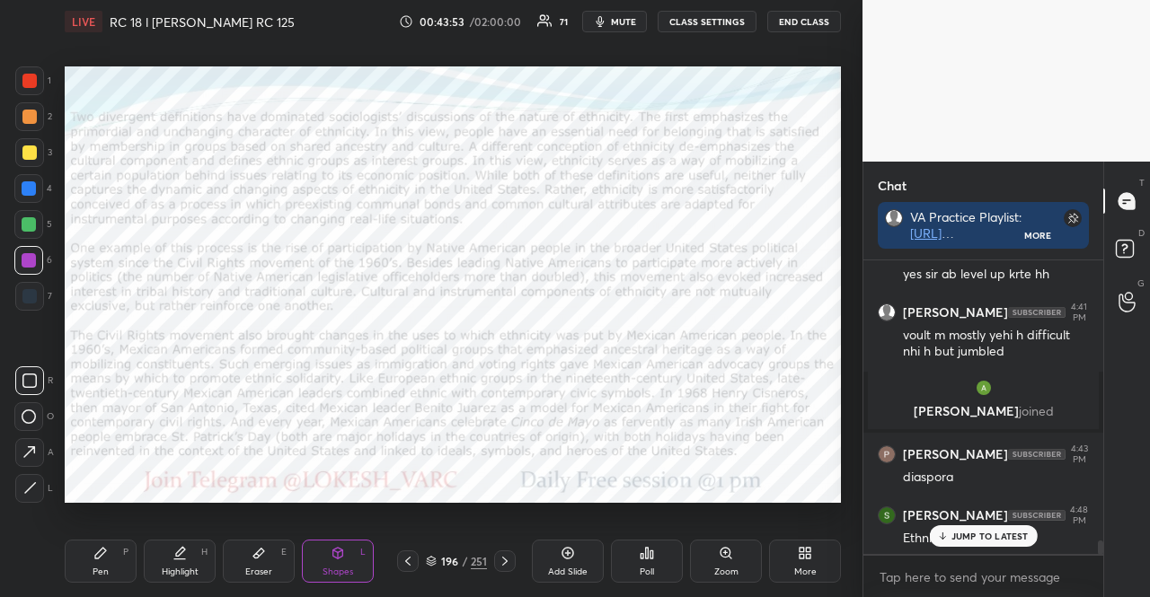
click at [500, 562] on icon at bounding box center [505, 561] width 14 height 14
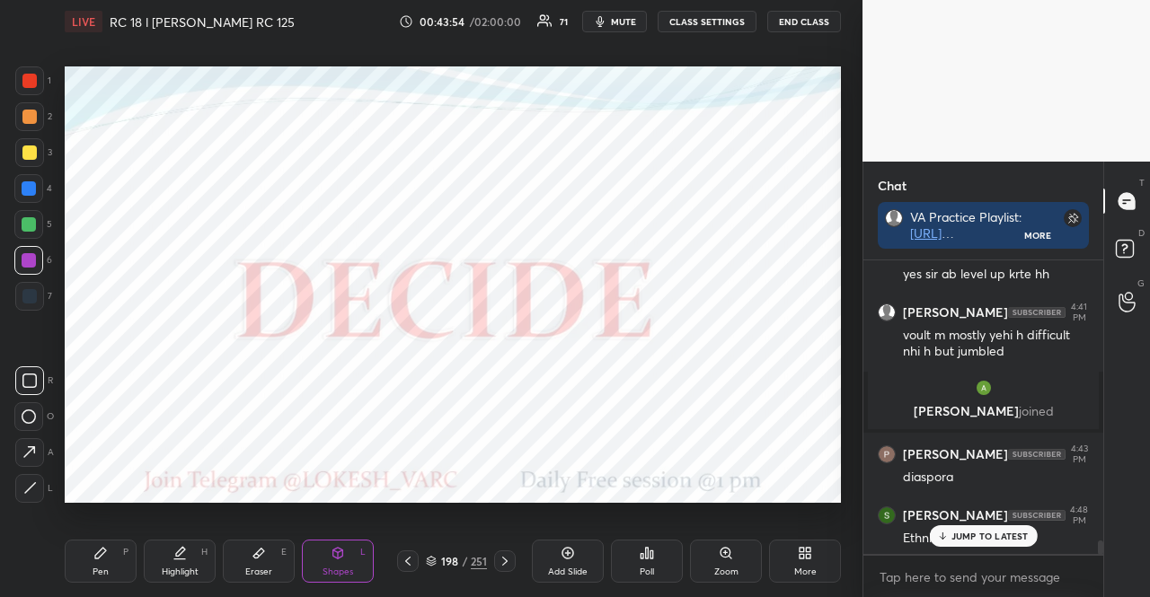
click at [501, 561] on icon at bounding box center [505, 561] width 14 height 14
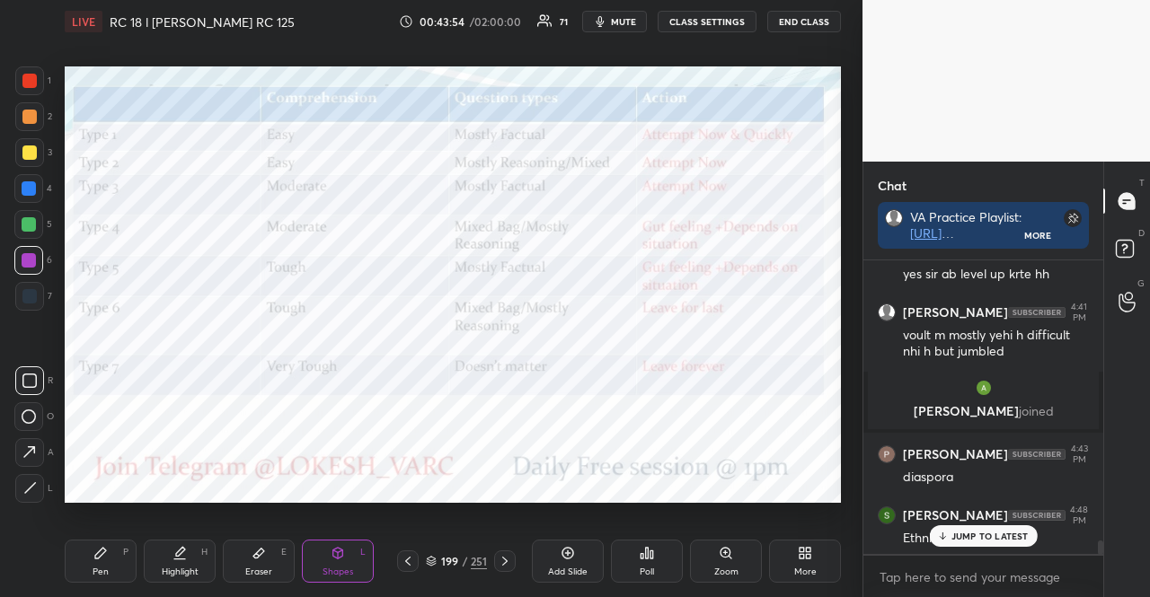
click at [501, 560] on icon at bounding box center [505, 561] width 14 height 14
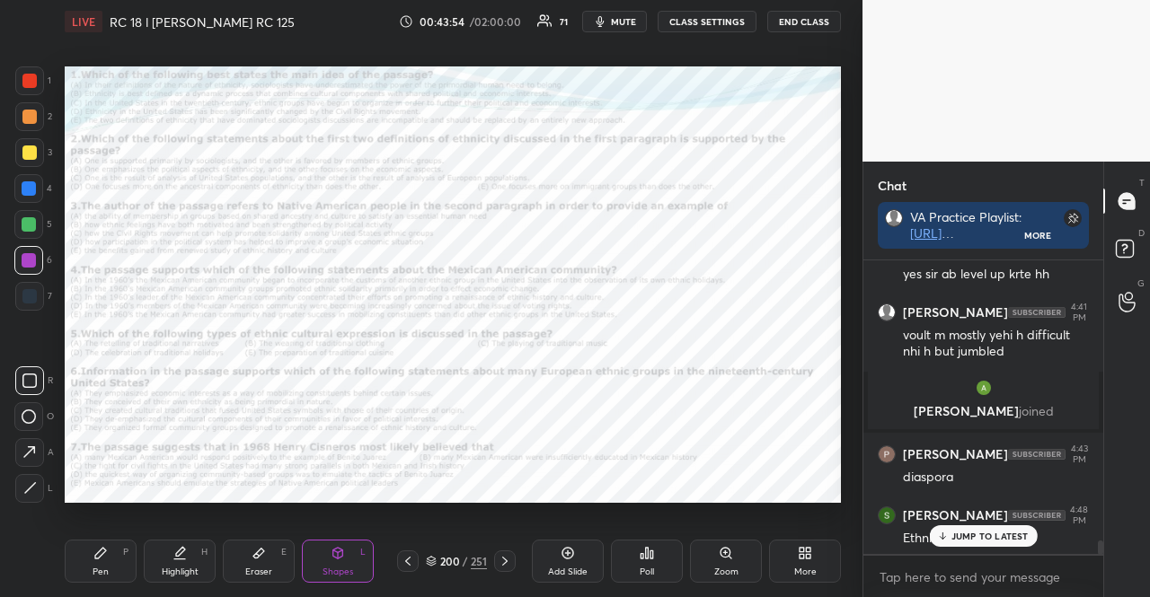
click at [501, 560] on icon at bounding box center [505, 561] width 14 height 14
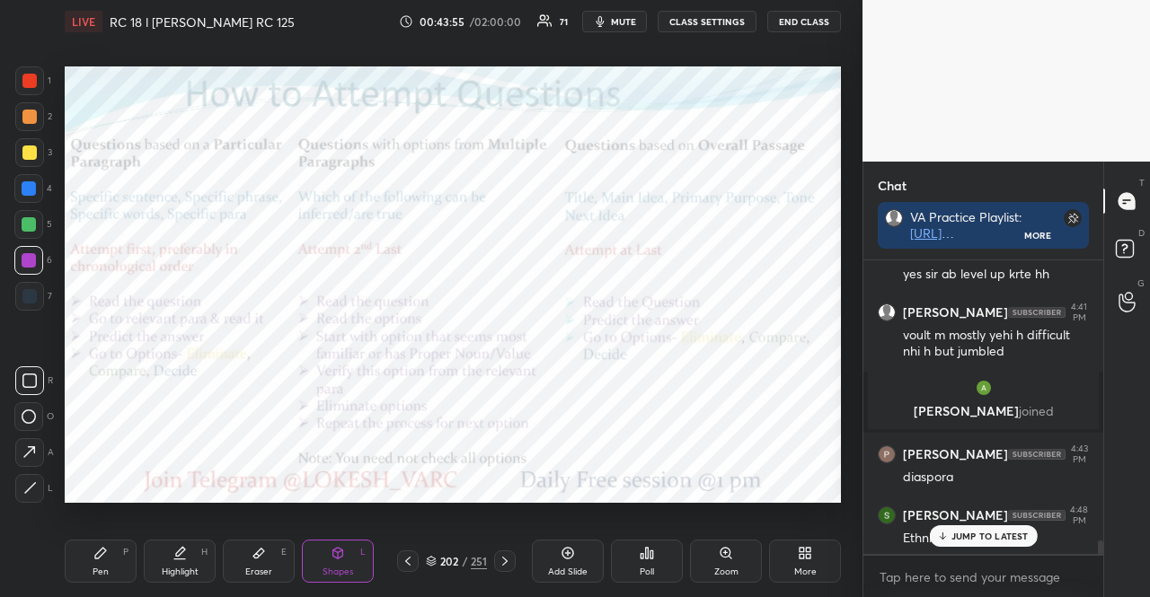
click at [501, 560] on icon at bounding box center [505, 561] width 14 height 14
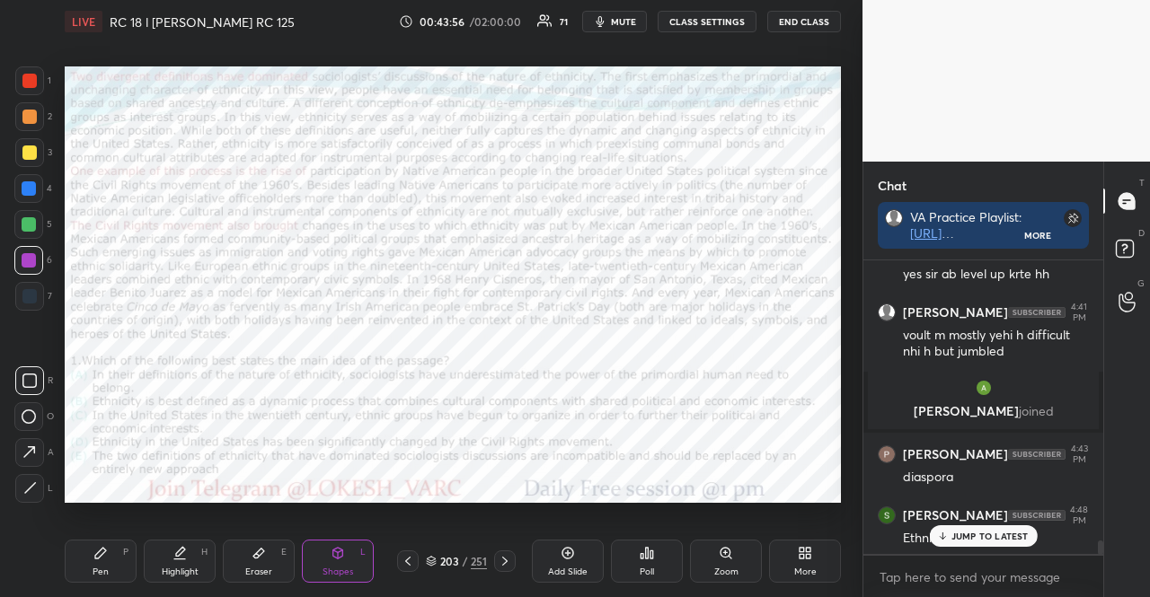
click at [501, 560] on icon at bounding box center [505, 561] width 14 height 14
click at [30, 216] on div at bounding box center [28, 224] width 29 height 29
drag, startPoint x: 93, startPoint y: 560, endPoint x: 92, endPoint y: 551, distance: 9.2
click at [93, 559] on icon at bounding box center [100, 553] width 14 height 14
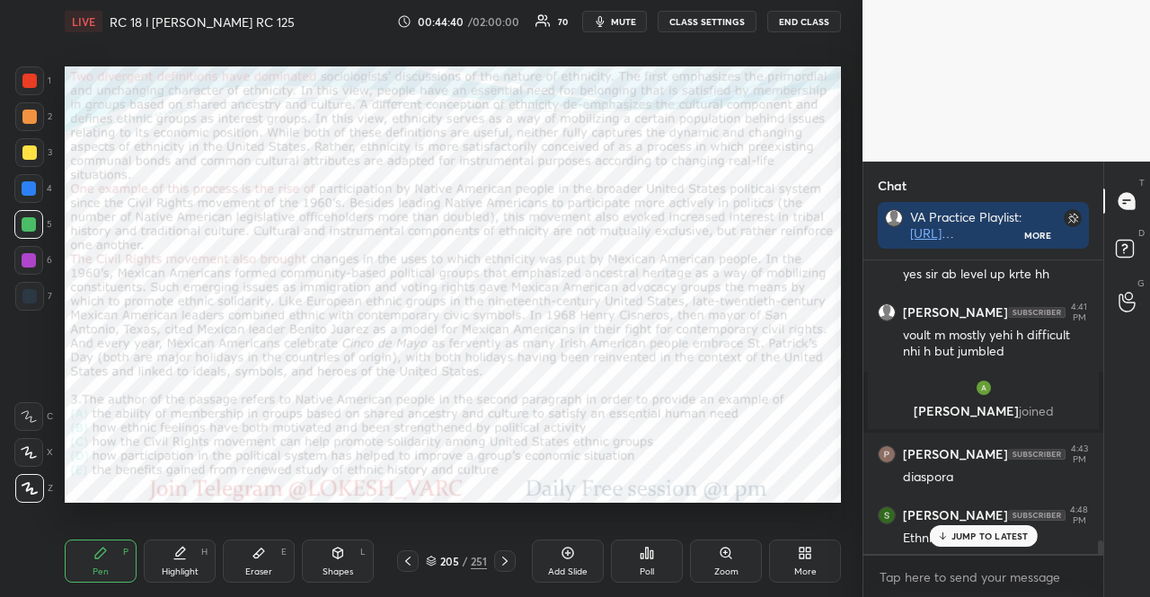
click at [31, 190] on div at bounding box center [29, 188] width 14 height 14
click at [23, 191] on div at bounding box center [29, 188] width 14 height 14
click at [24, 431] on div "C X Z" at bounding box center [33, 449] width 39 height 108
click at [28, 434] on div "C X Z" at bounding box center [33, 449] width 39 height 108
click at [34, 443] on div at bounding box center [28, 452] width 29 height 29
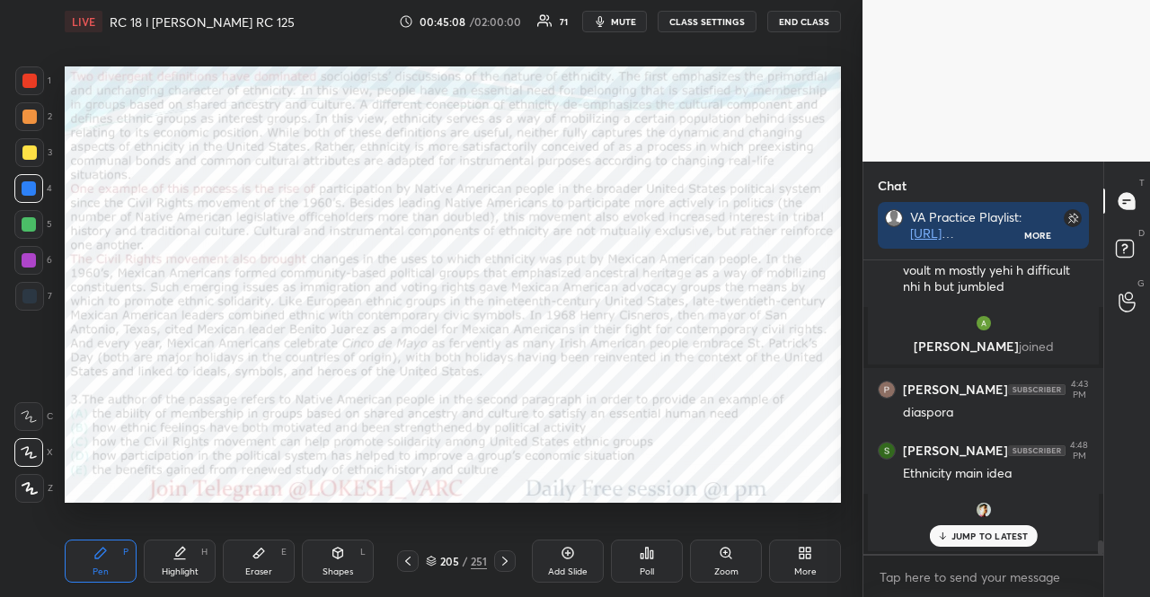
scroll to position [5, 5]
click at [34, 262] on div at bounding box center [29, 260] width 14 height 14
drag, startPoint x: 29, startPoint y: 186, endPoint x: 16, endPoint y: 186, distance: 12.6
click at [28, 184] on div at bounding box center [29, 188] width 14 height 14
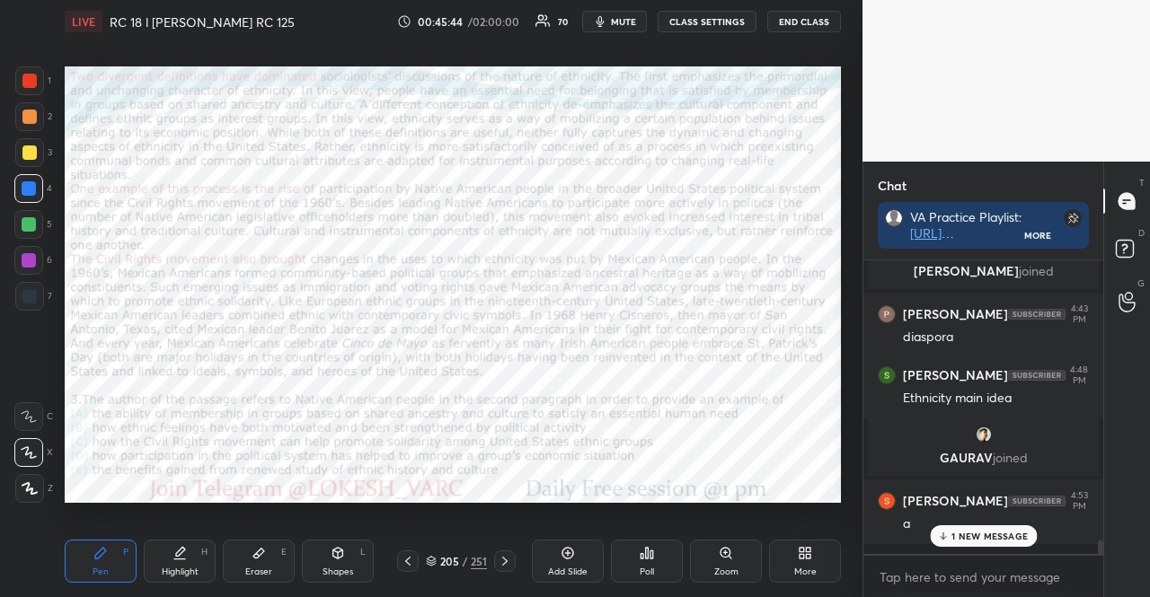
scroll to position [6343, 0]
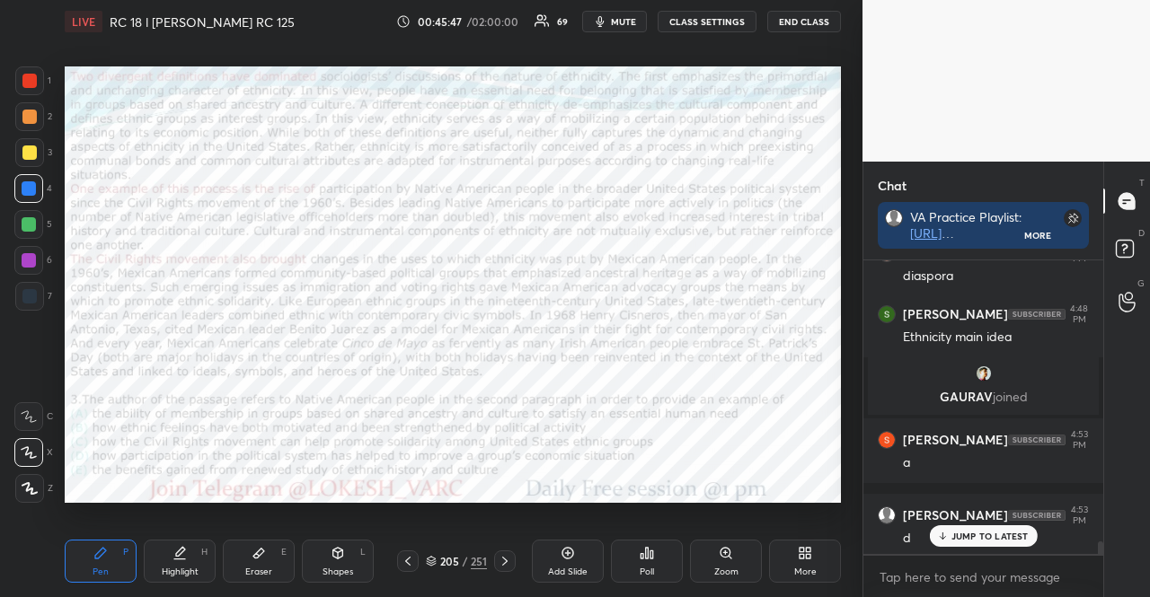
click at [21, 231] on div at bounding box center [28, 224] width 29 height 29
click at [358, 560] on div "Shapes L" at bounding box center [338, 561] width 72 height 43
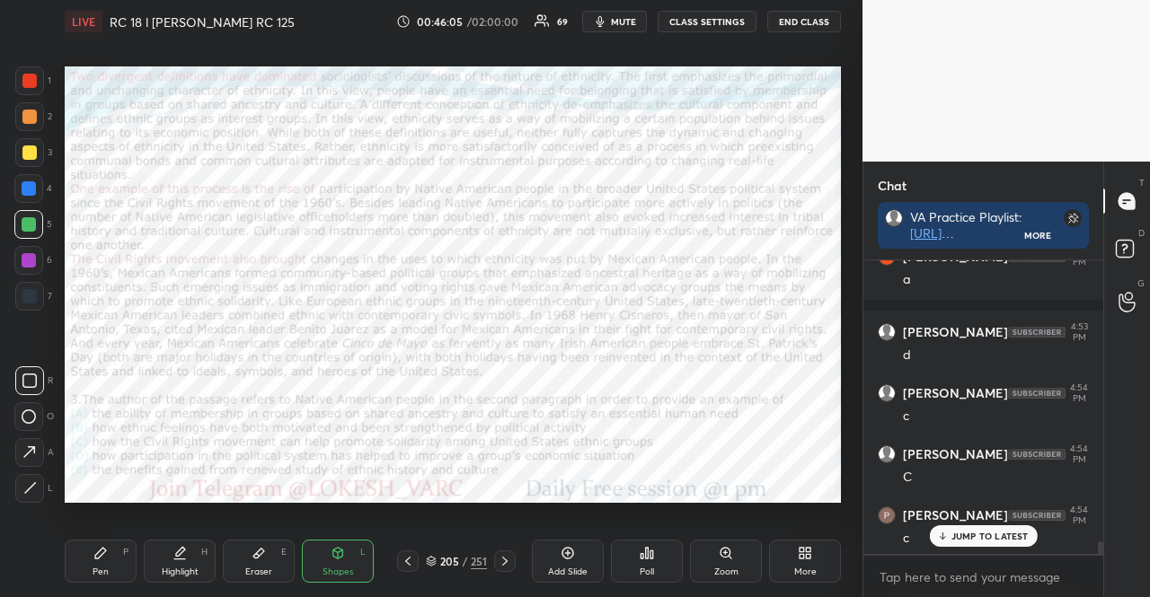
scroll to position [6591, 0]
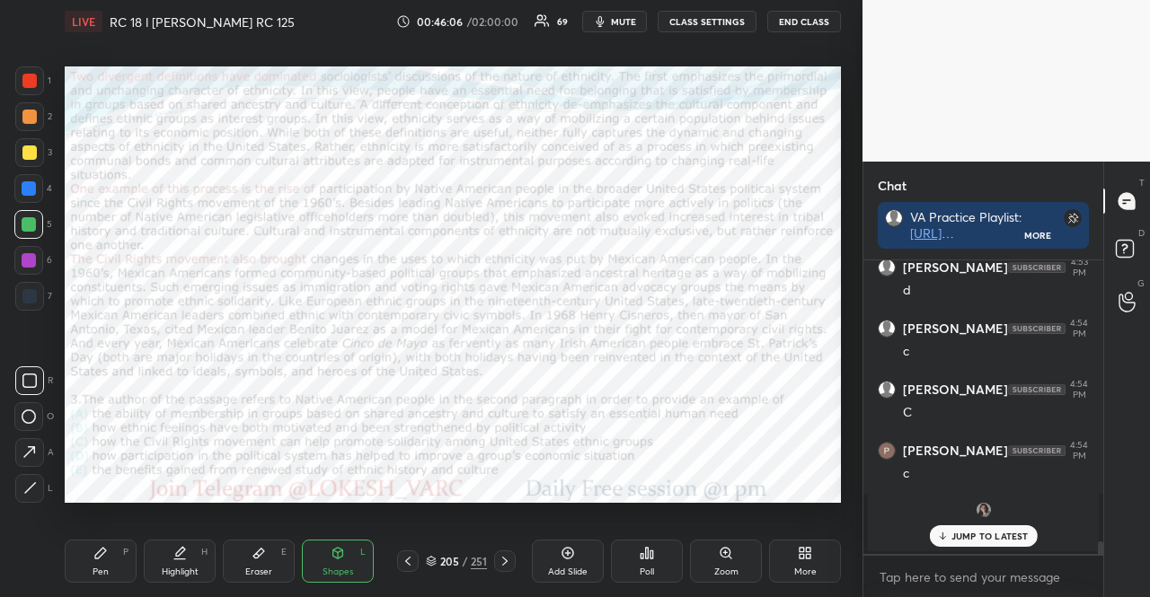
click at [117, 556] on div "Pen P" at bounding box center [101, 561] width 72 height 43
click at [105, 560] on div "Pen P" at bounding box center [101, 561] width 72 height 43
drag, startPoint x: 8, startPoint y: 194, endPoint x: 22, endPoint y: 180, distance: 20.3
click at [11, 192] on div "1 2 3 4 5 6 7 R O A L C X Z Erase all C X Z" at bounding box center [28, 284] width 57 height 437
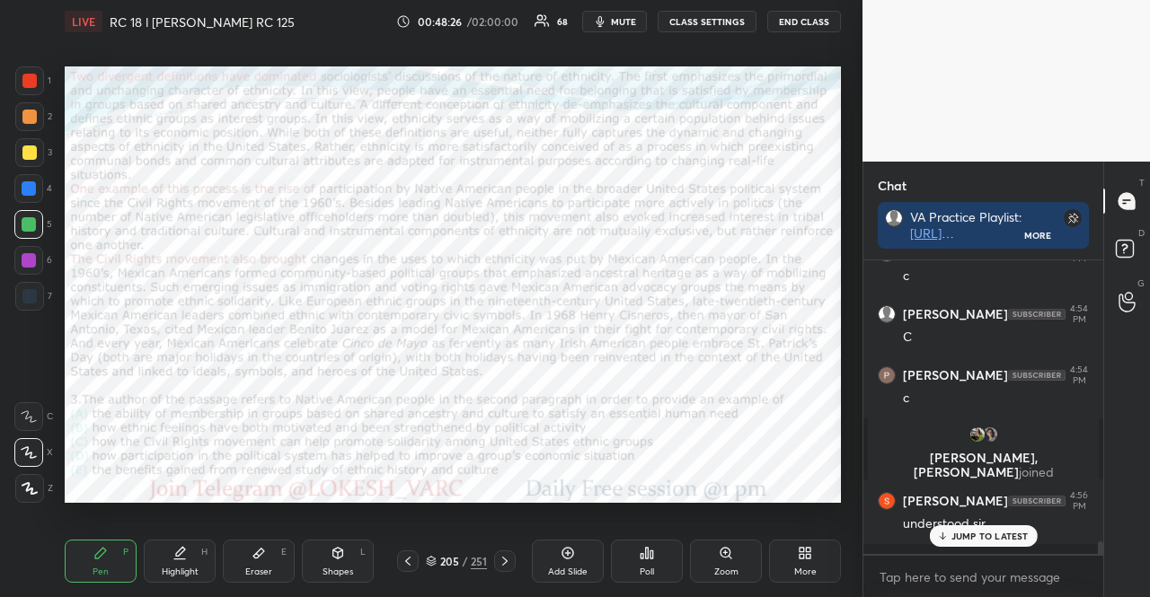
scroll to position [6727, 0]
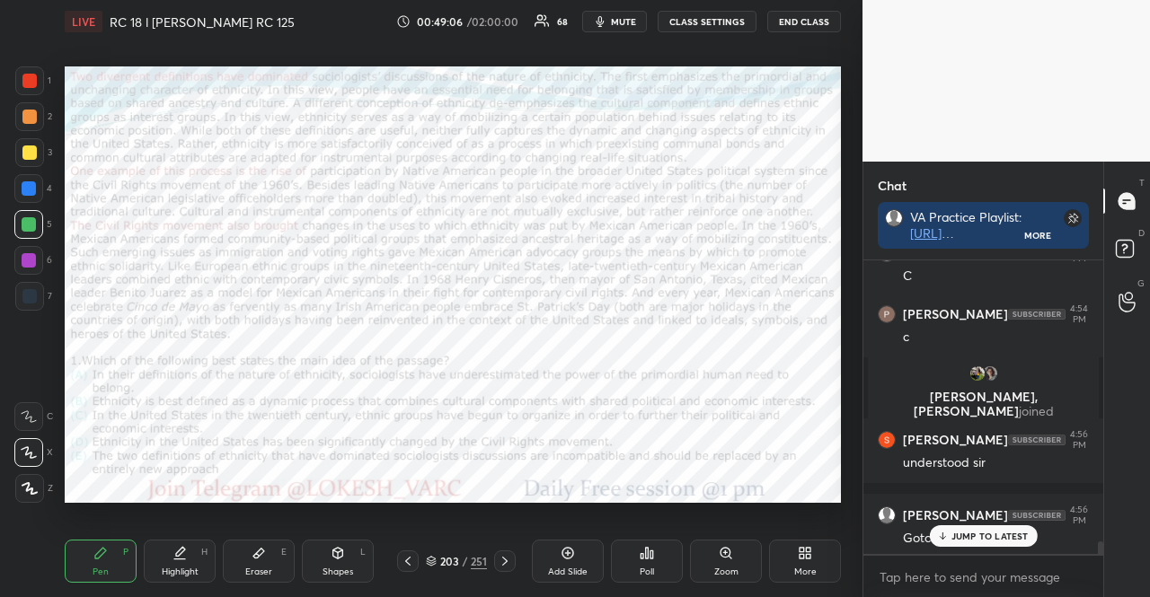
click at [32, 75] on div at bounding box center [29, 81] width 14 height 14
click at [367, 564] on div "Shapes L" at bounding box center [338, 561] width 72 height 43
click at [34, 299] on div at bounding box center [29, 296] width 14 height 14
click at [848, 344] on div "1 2 3 4 5 6 7 R O A L C X Z Erase all C X Z LIVE RC 18 l [PERSON_NAME] RC 125 0…" at bounding box center [431, 298] width 862 height 597
click at [23, 107] on div at bounding box center [29, 116] width 29 height 29
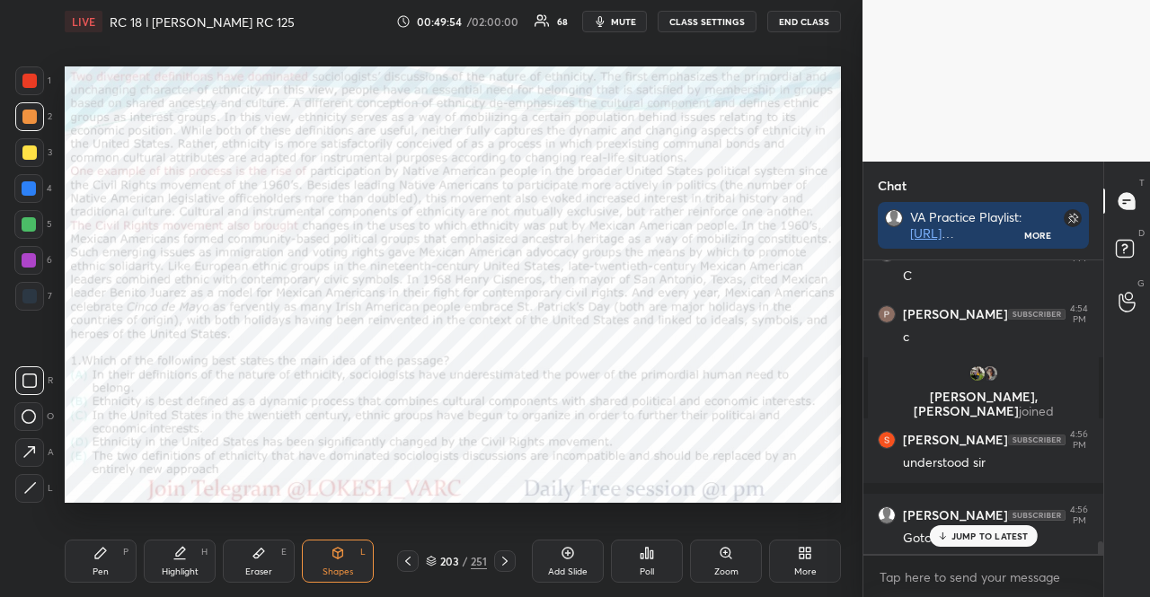
click at [117, 561] on div "Pen P" at bounding box center [101, 561] width 72 height 43
click at [36, 84] on div at bounding box center [29, 80] width 29 height 29
click at [31, 82] on div at bounding box center [29, 81] width 14 height 14
click at [336, 559] on icon at bounding box center [338, 553] width 14 height 14
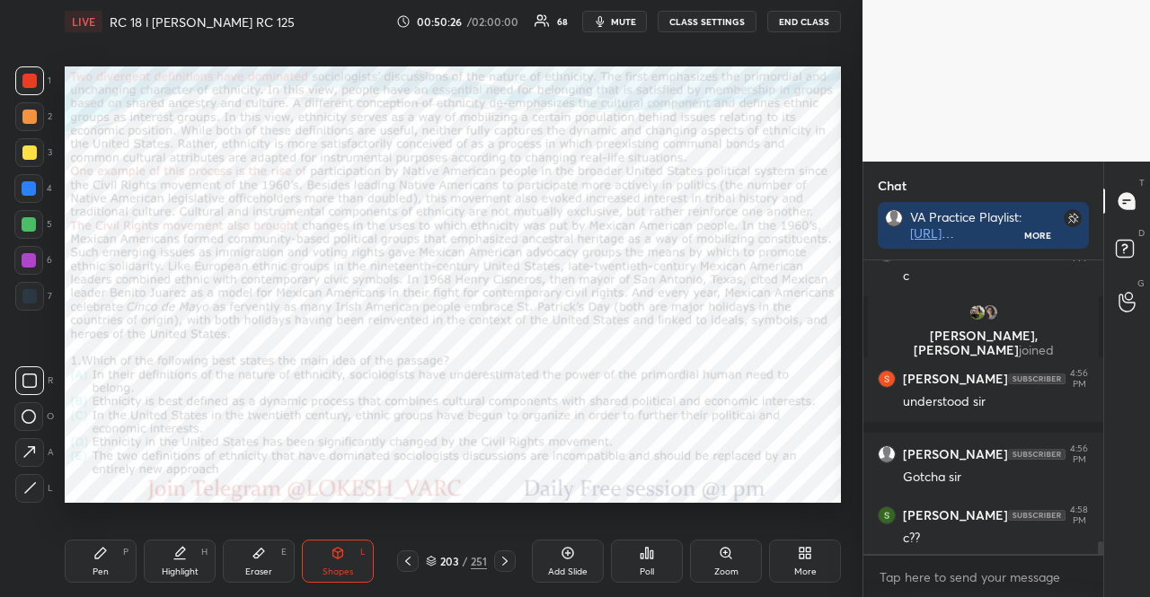
scroll to position [6864, 0]
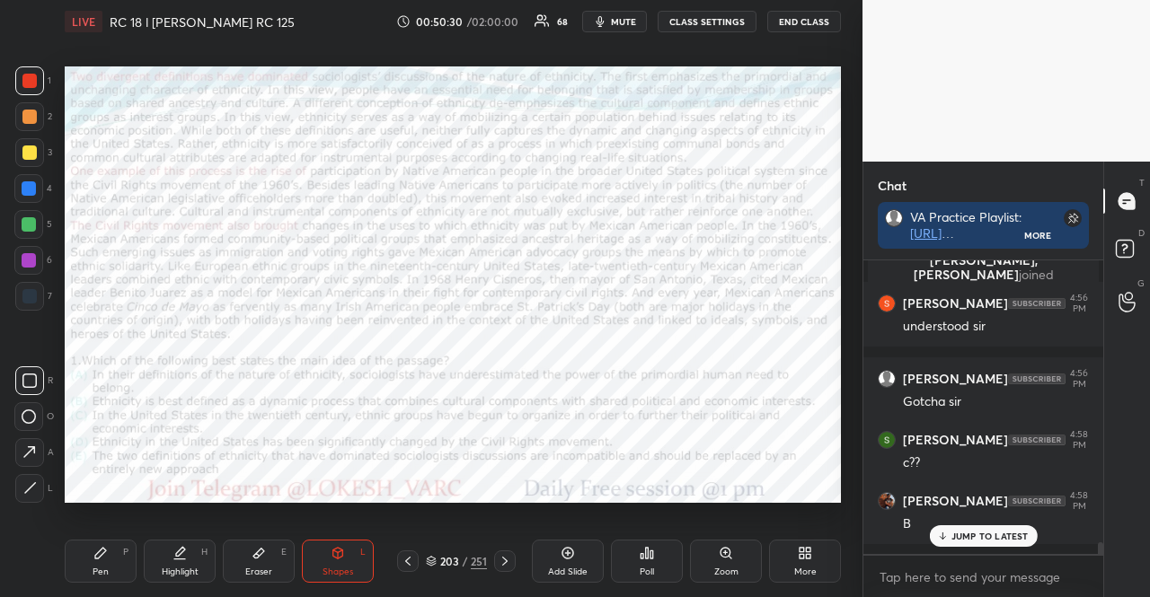
drag, startPoint x: 102, startPoint y: 554, endPoint x: 101, endPoint y: 545, distance: 9.2
click at [101, 554] on icon at bounding box center [100, 553] width 11 height 11
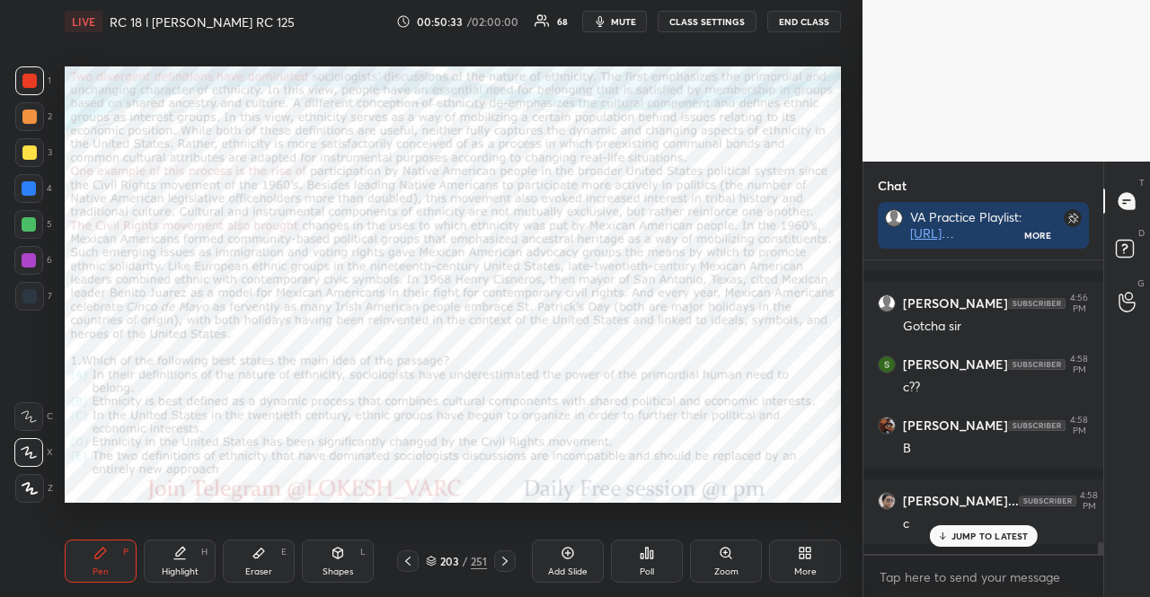
scroll to position [5, 5]
click at [17, 178] on div at bounding box center [28, 188] width 29 height 29
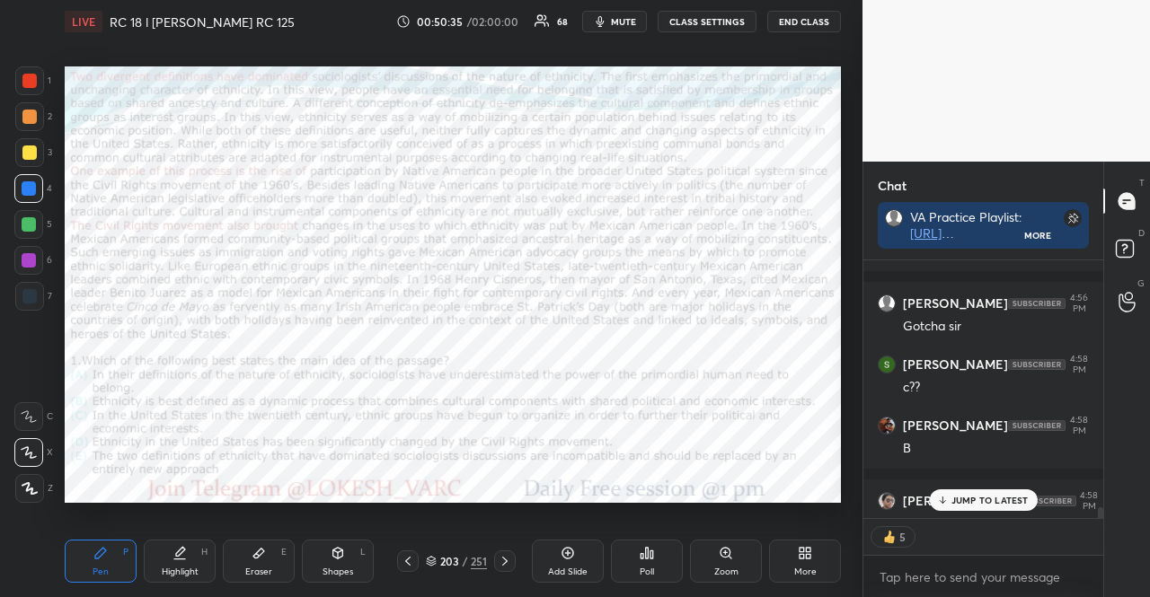
click at [338, 562] on div "Shapes L" at bounding box center [338, 561] width 72 height 43
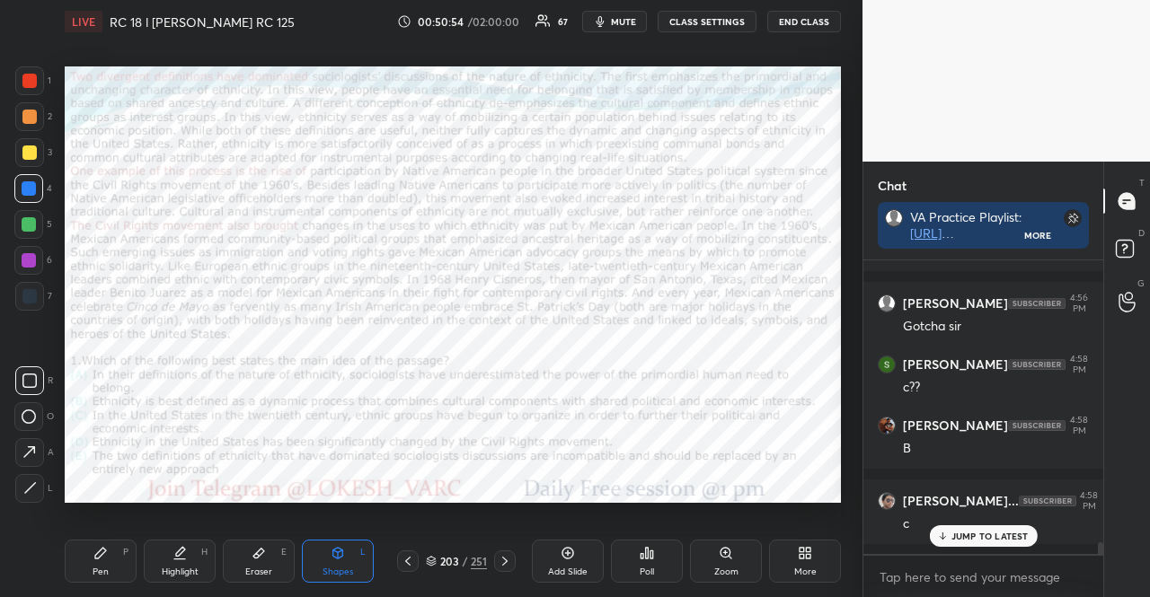
scroll to position [6940, 0]
click at [32, 113] on div at bounding box center [29, 117] width 14 height 14
click at [328, 568] on div "Shapes" at bounding box center [338, 572] width 31 height 9
click at [39, 186] on div at bounding box center [28, 188] width 29 height 29
click at [31, 190] on div at bounding box center [29, 188] width 14 height 14
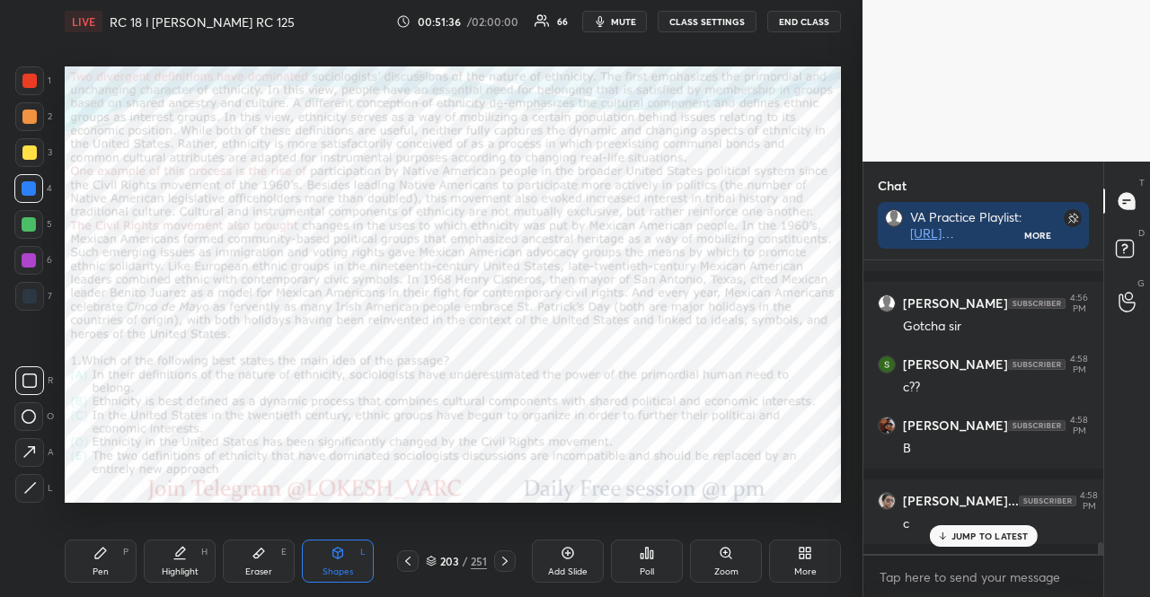
click at [104, 562] on div "Pen P" at bounding box center [101, 561] width 72 height 43
click at [99, 562] on div "Pen P" at bounding box center [101, 561] width 72 height 43
click at [34, 461] on div at bounding box center [28, 452] width 29 height 29
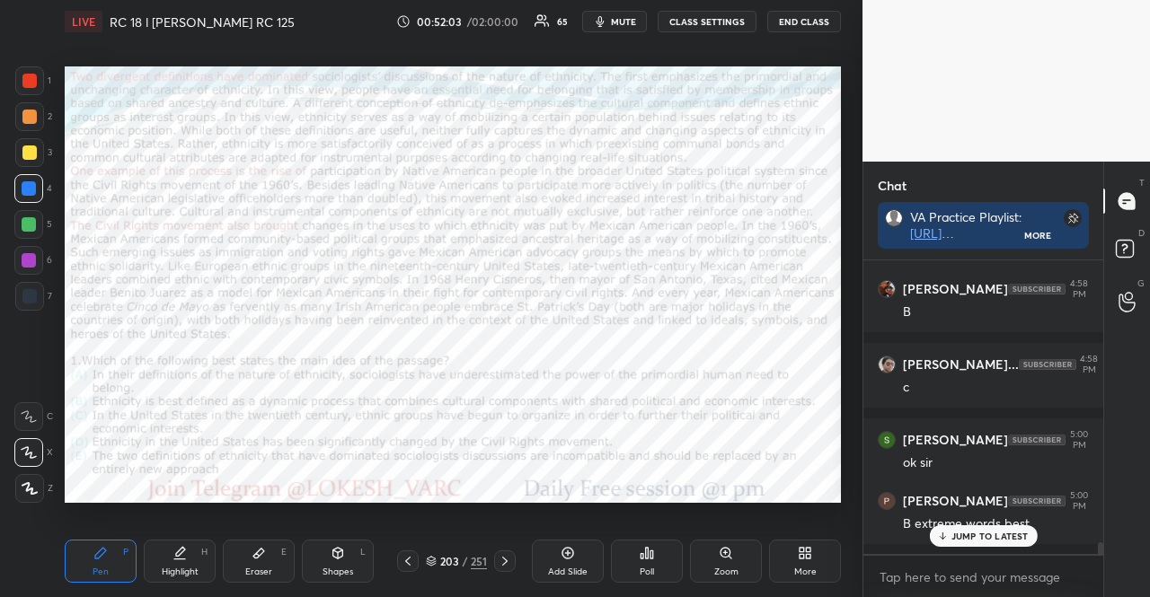
scroll to position [288, 234]
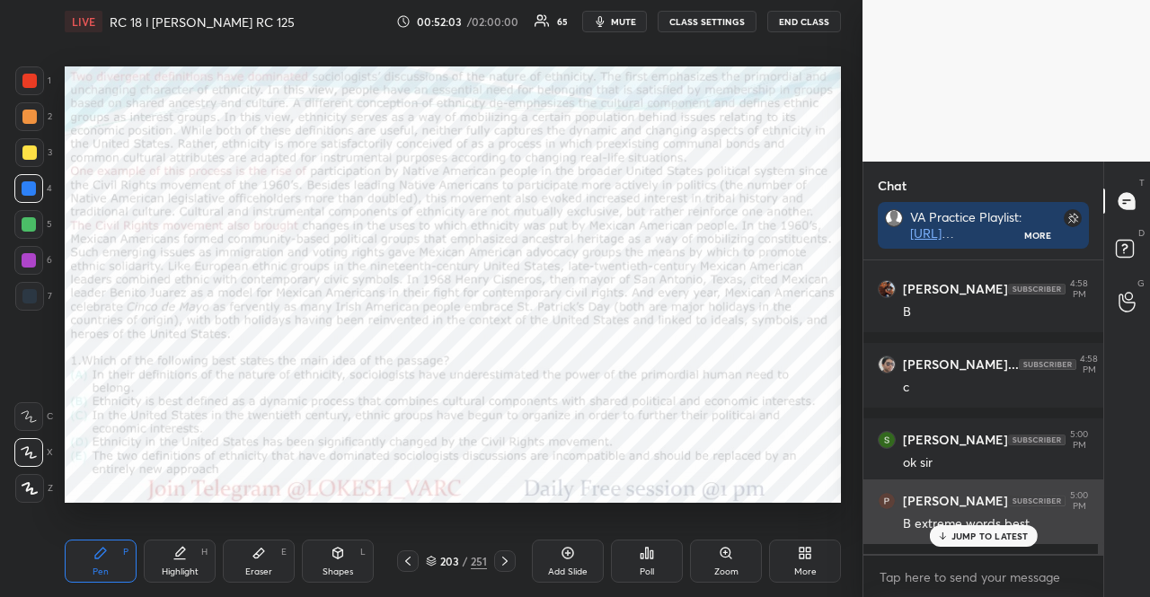
click at [943, 535] on icon at bounding box center [942, 536] width 12 height 11
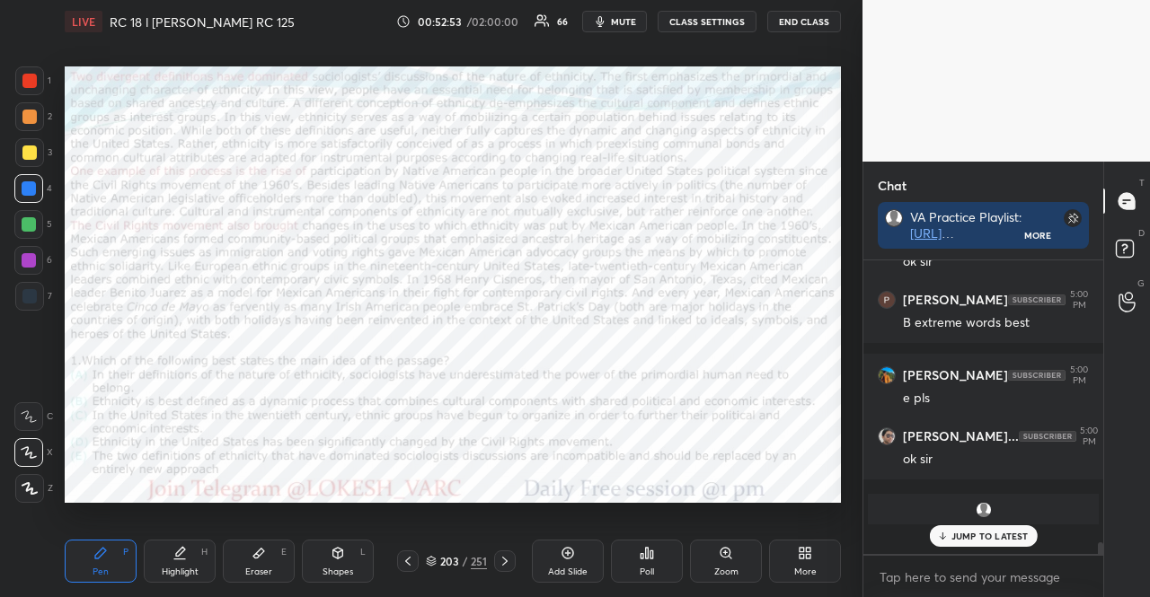
scroll to position [7277, 0]
click at [509, 558] on icon at bounding box center [505, 561] width 14 height 14
click at [509, 562] on icon at bounding box center [505, 561] width 14 height 14
click at [509, 564] on icon at bounding box center [505, 561] width 14 height 14
click at [30, 217] on div at bounding box center [28, 224] width 29 height 29
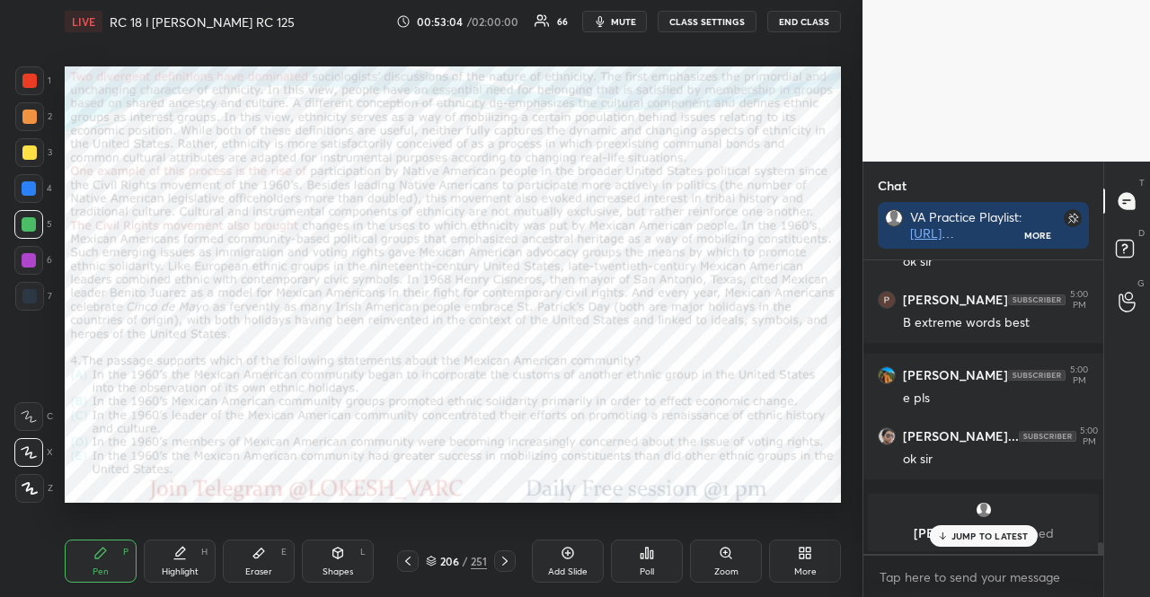
click at [343, 574] on div "Shapes" at bounding box center [338, 572] width 31 height 9
click at [13, 187] on div "1 2 3 4 5 6 7 R O A L C X Z Erase all C X Z" at bounding box center [28, 284] width 57 height 437
click at [24, 190] on div at bounding box center [29, 188] width 14 height 14
click at [329, 556] on div "Shapes L" at bounding box center [338, 561] width 72 height 43
click at [92, 555] on div "Pen P" at bounding box center [101, 561] width 72 height 43
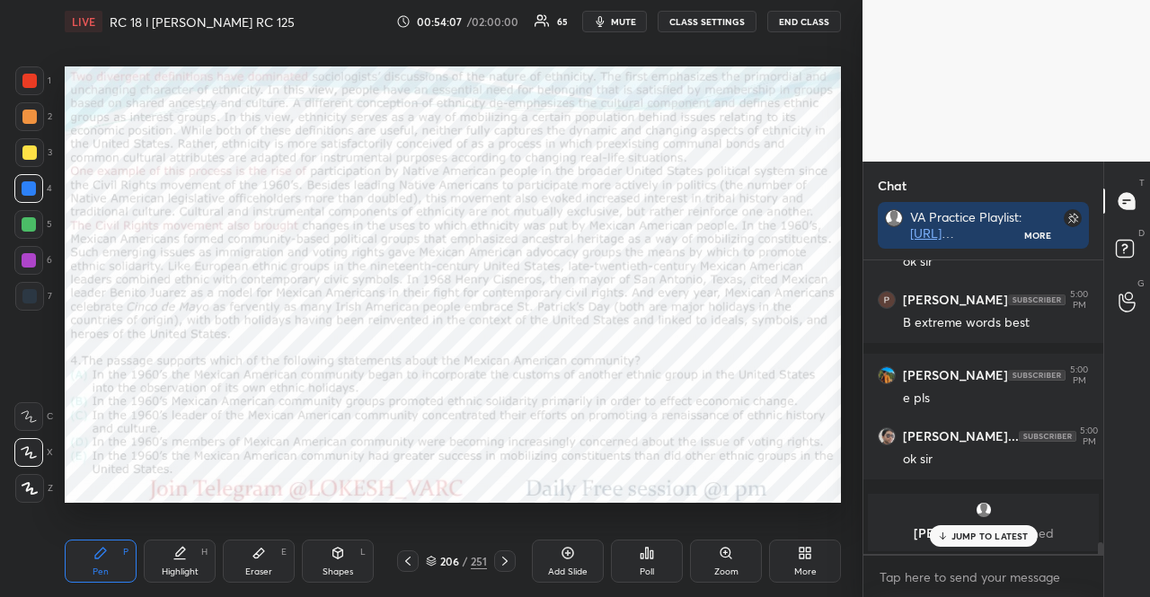
click at [39, 225] on div at bounding box center [28, 224] width 29 height 29
click at [359, 571] on div "Shapes L" at bounding box center [338, 561] width 72 height 43
click at [34, 121] on div at bounding box center [29, 117] width 14 height 14
click at [119, 563] on div "Pen P" at bounding box center [101, 561] width 72 height 43
click at [23, 250] on div at bounding box center [28, 260] width 29 height 29
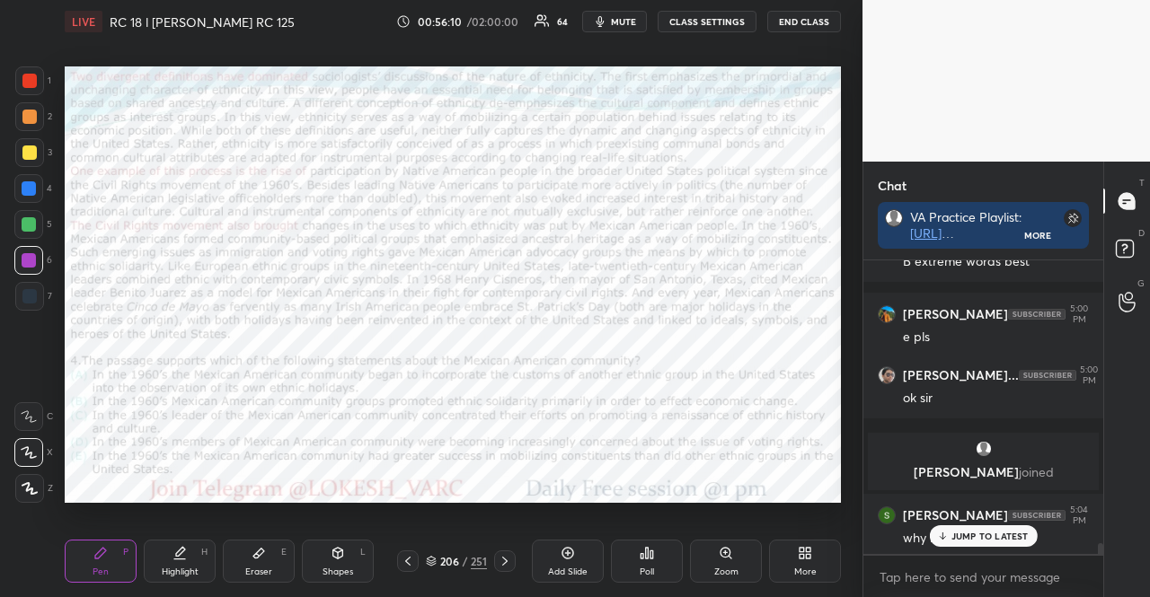
scroll to position [7400, 0]
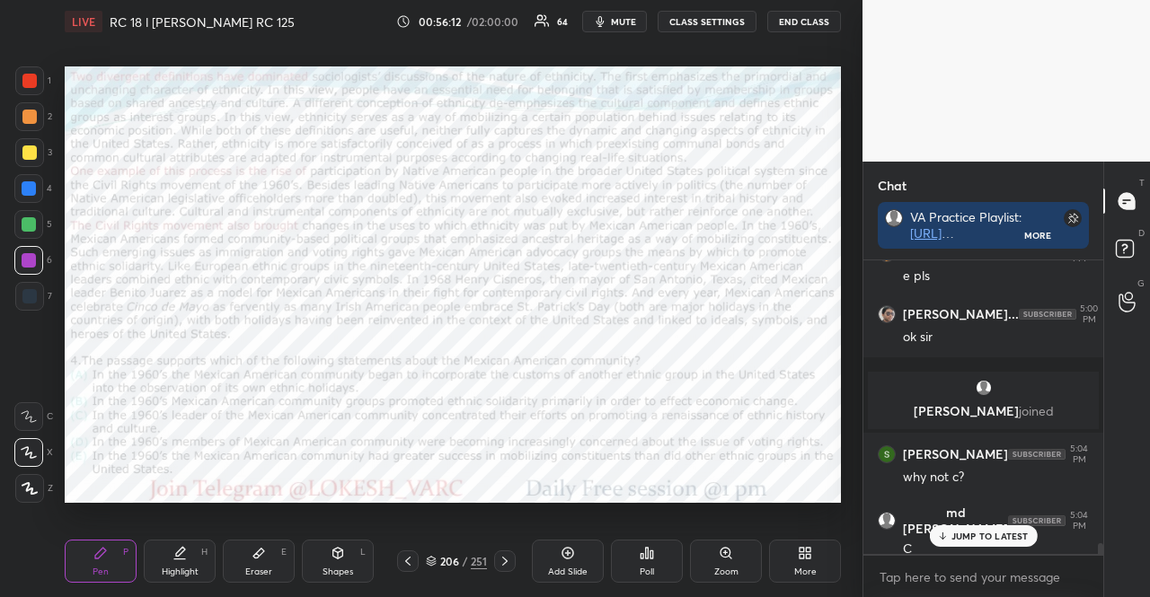
click at [23, 175] on div at bounding box center [28, 188] width 29 height 29
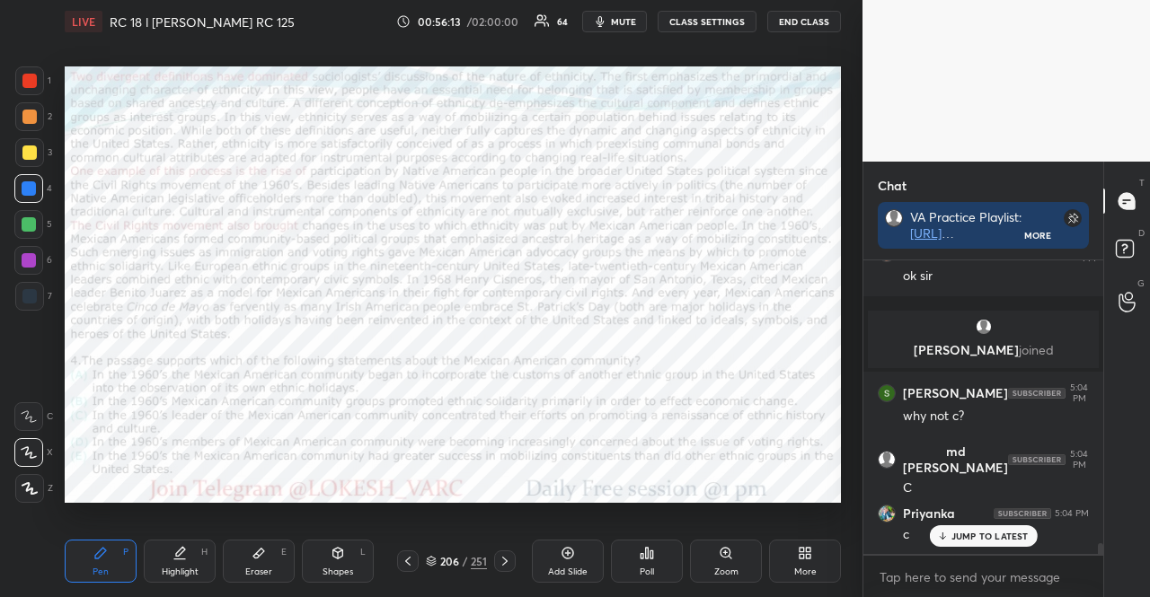
click at [325, 558] on div "Shapes L" at bounding box center [338, 561] width 72 height 43
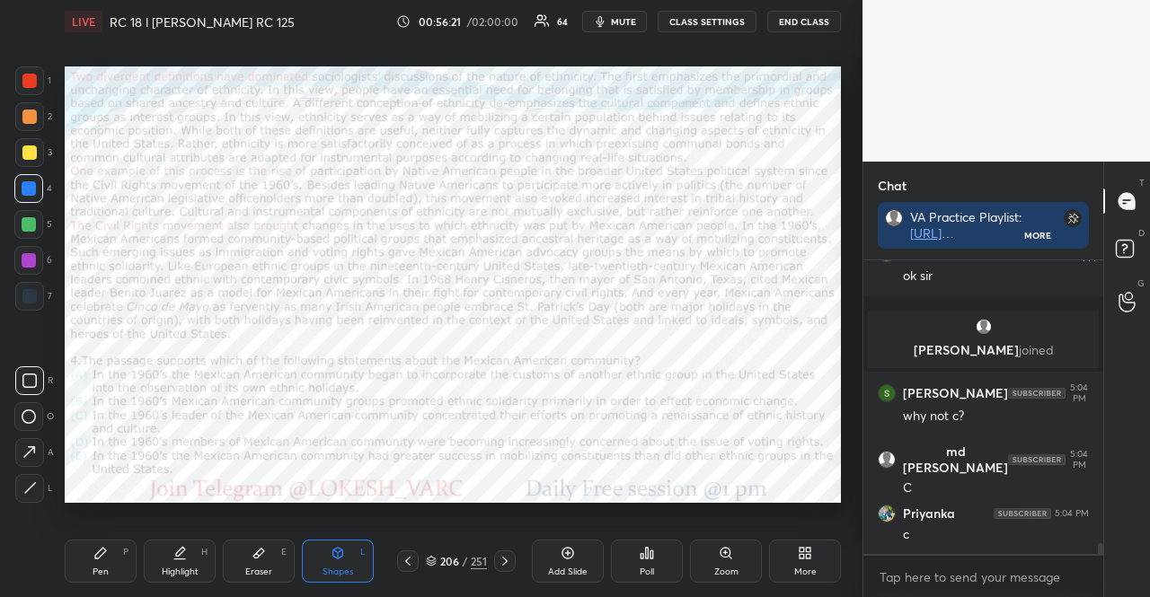
scroll to position [7522, 0]
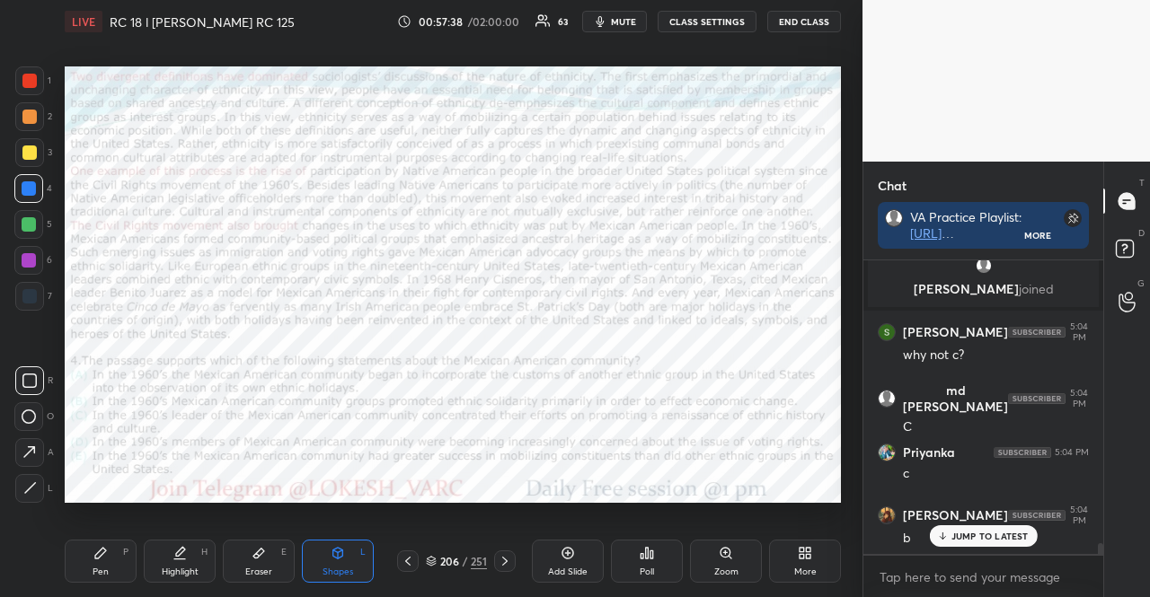
click at [15, 116] on div at bounding box center [29, 116] width 29 height 29
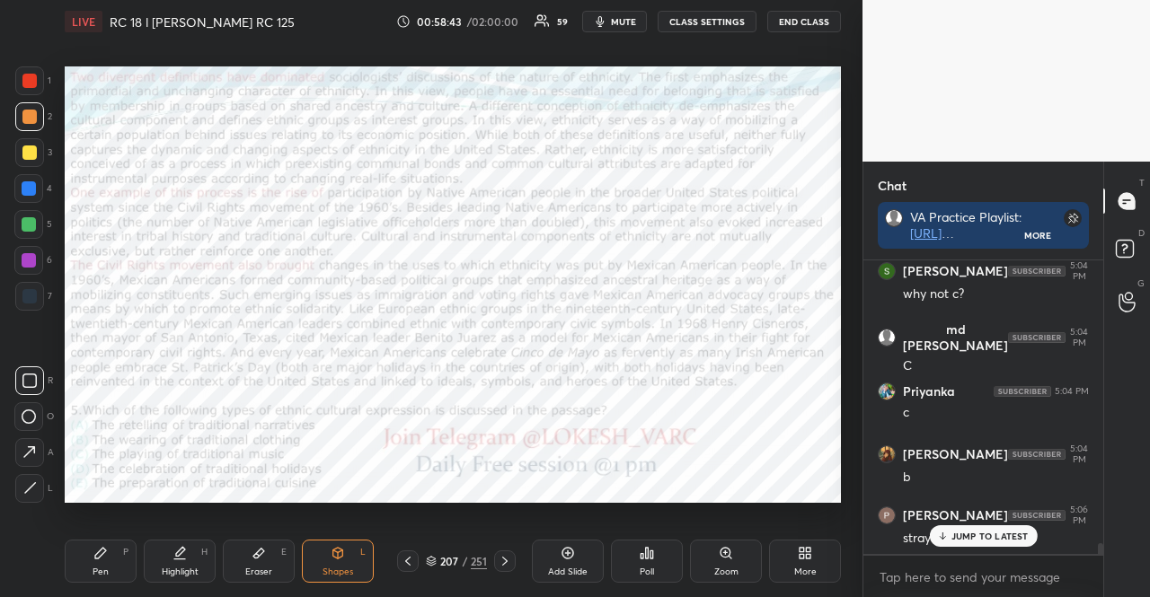
scroll to position [7644, 0]
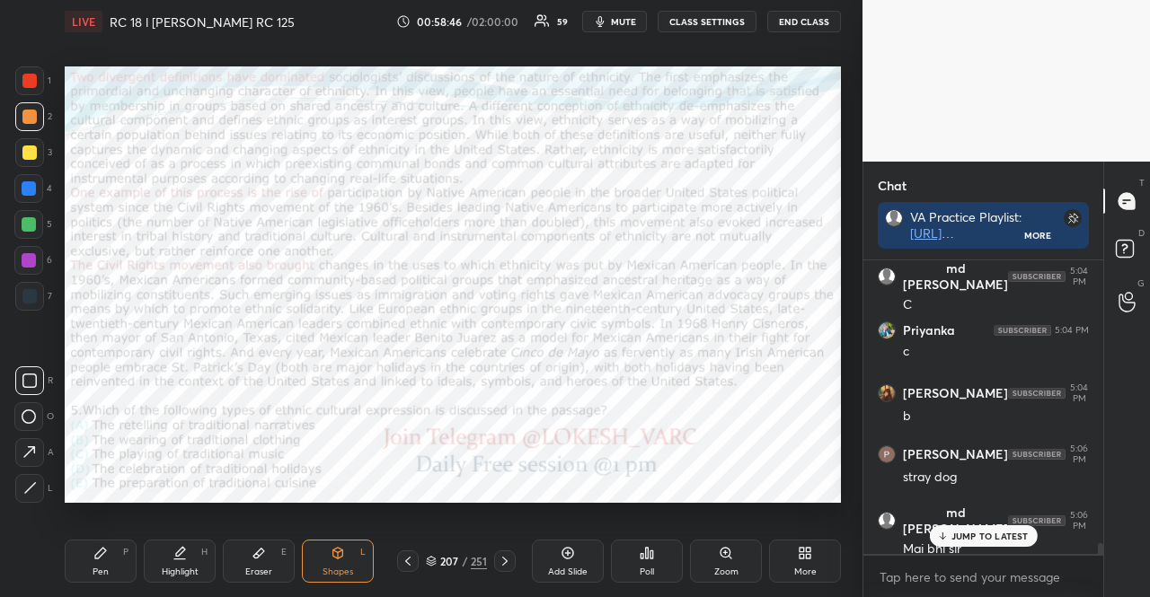
click at [1003, 545] on div "JUMP TO LATEST" at bounding box center [983, 537] width 108 height 22
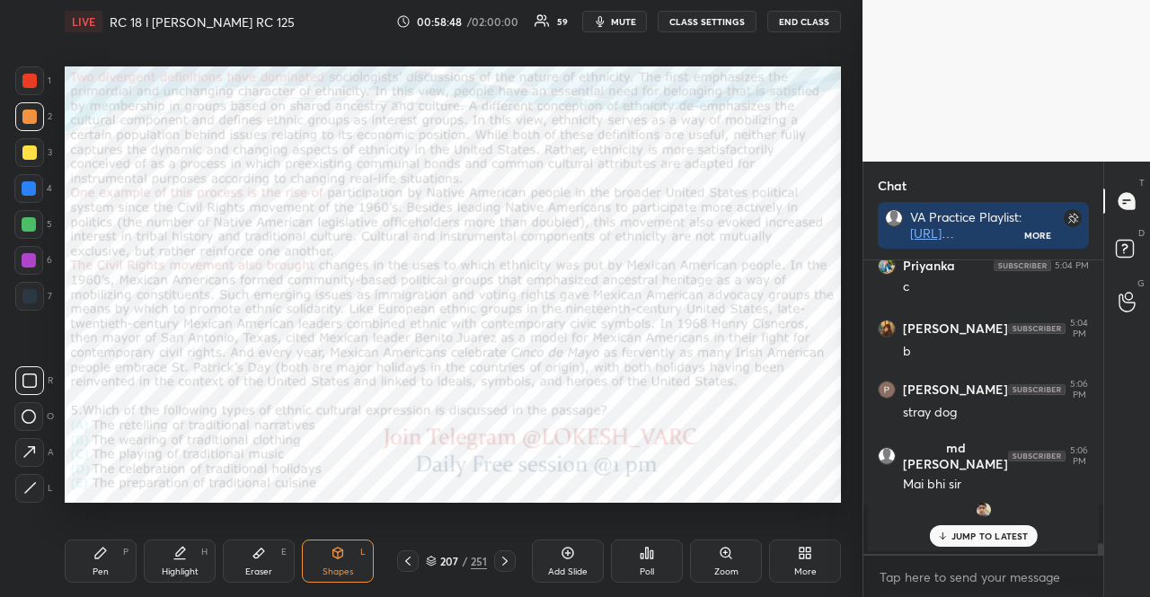
click at [20, 218] on div at bounding box center [28, 224] width 29 height 29
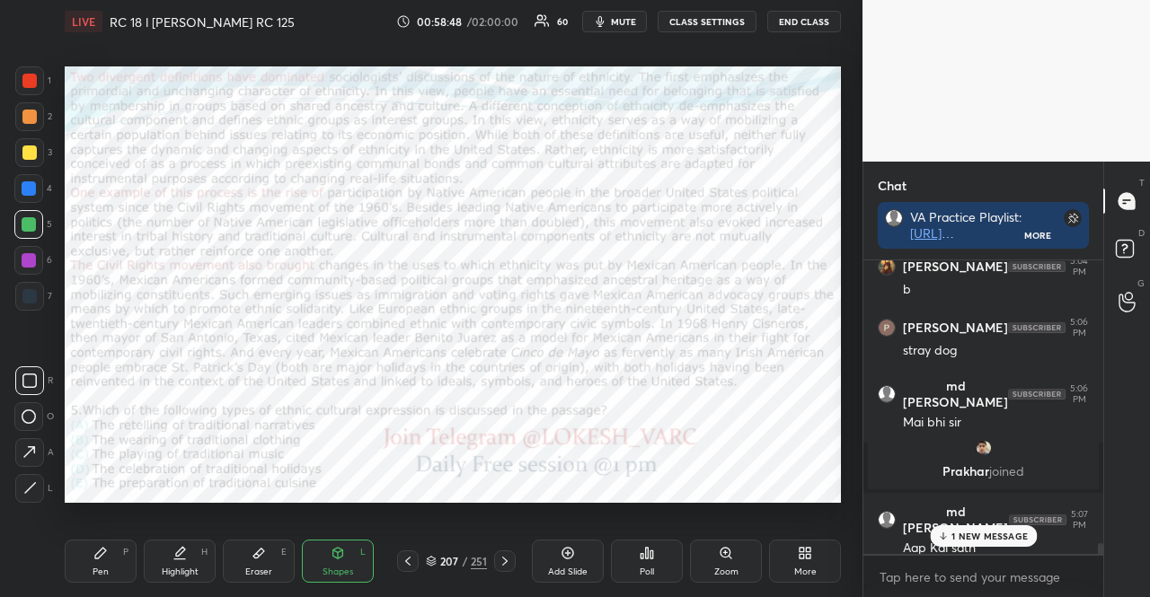
scroll to position [6947, 0]
click at [110, 564] on div "Pen P" at bounding box center [101, 561] width 72 height 43
click at [35, 483] on icon at bounding box center [30, 488] width 16 height 13
click at [338, 553] on icon at bounding box center [338, 556] width 0 height 6
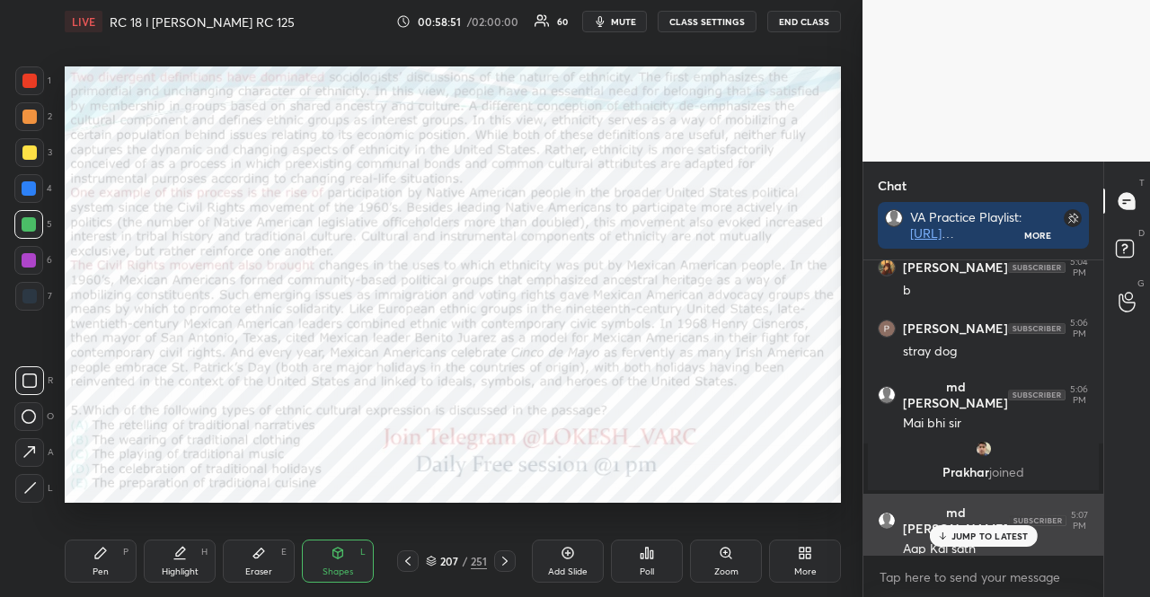
drag, startPoint x: 992, startPoint y: 534, endPoint x: 925, endPoint y: 522, distance: 67.5
click at [990, 534] on p "JUMP TO LATEST" at bounding box center [989, 536] width 77 height 11
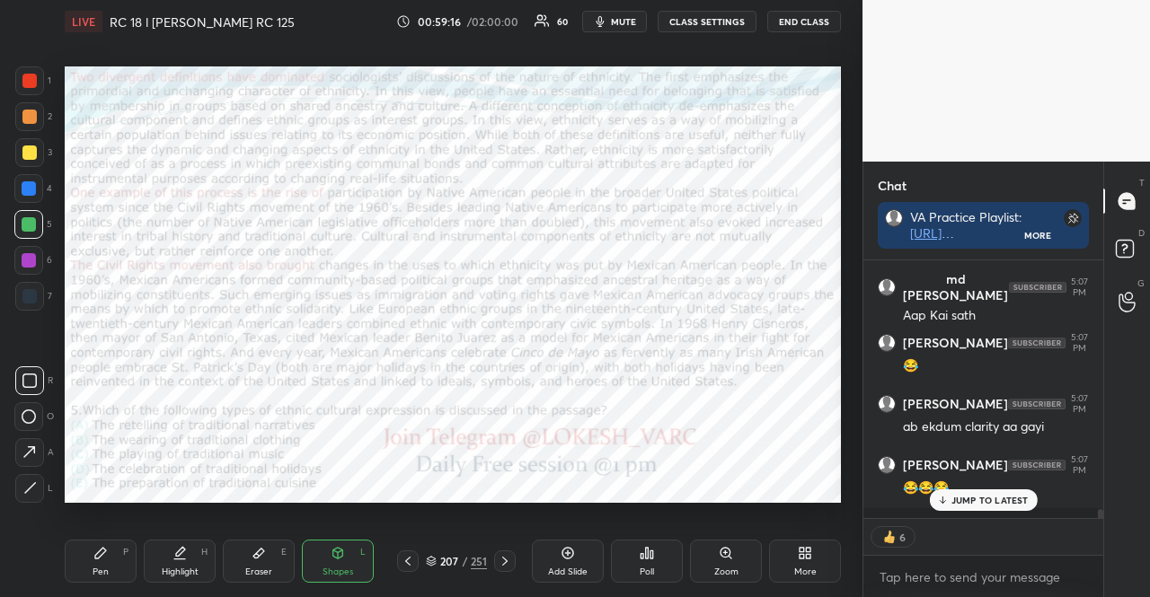
scroll to position [7241, 0]
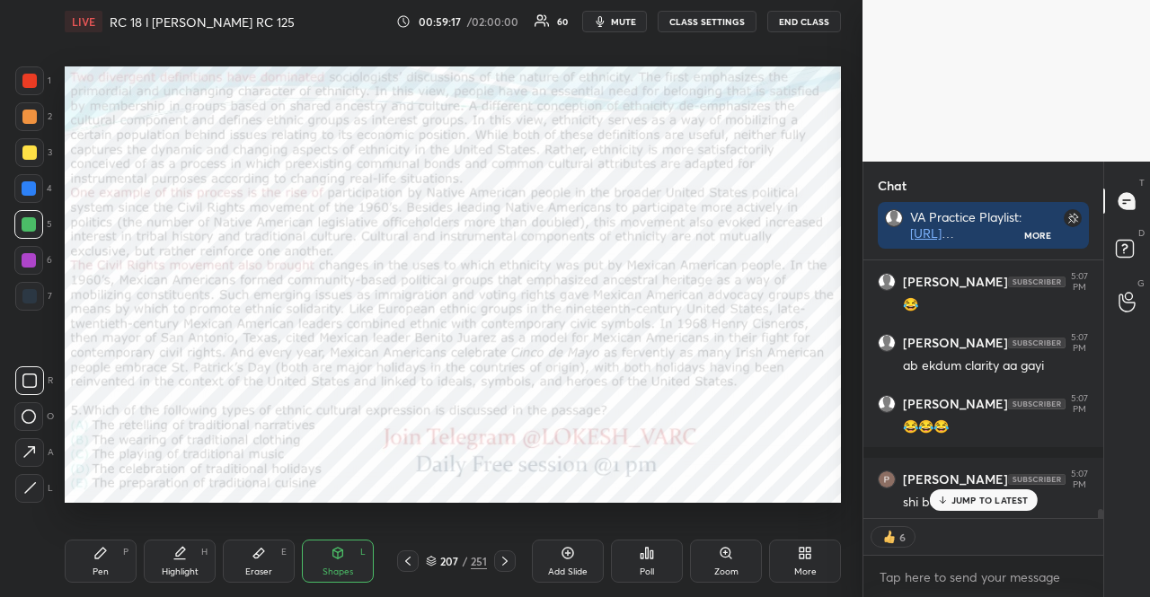
click at [954, 503] on p "JUMP TO LATEST" at bounding box center [989, 500] width 77 height 11
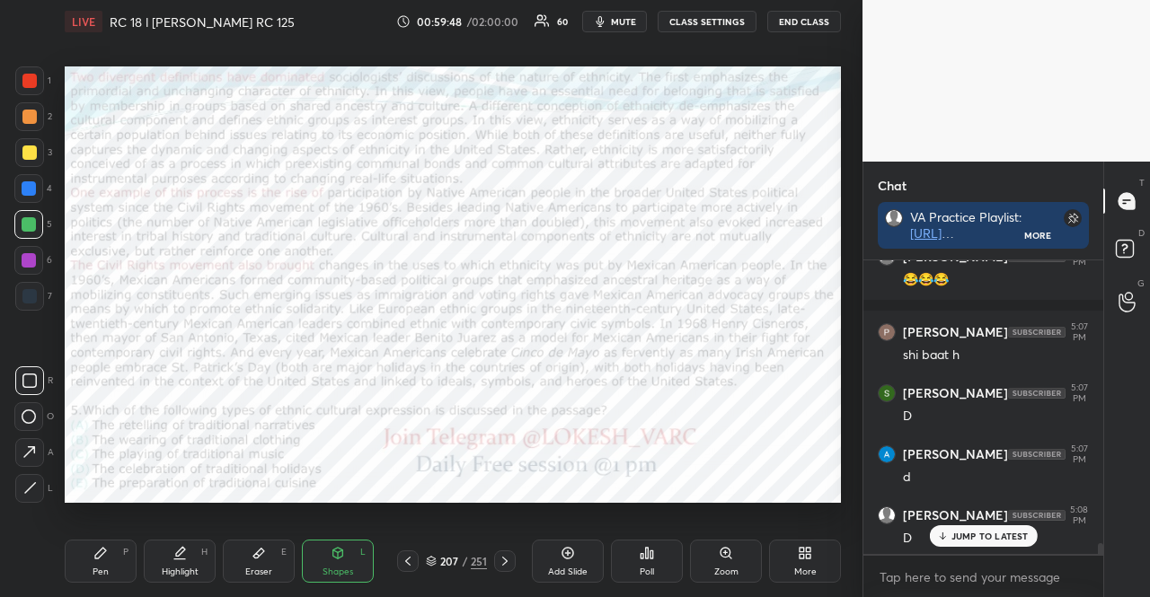
scroll to position [7466, 0]
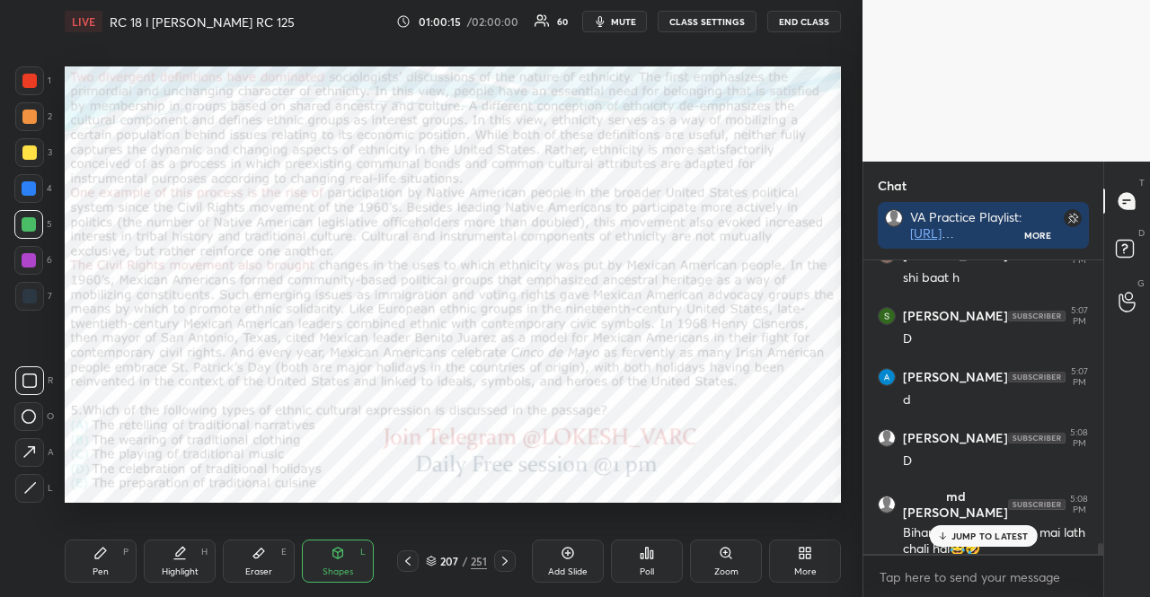
drag, startPoint x: 109, startPoint y: 565, endPoint x: 126, endPoint y: 553, distance: 21.2
click at [110, 565] on div "Pen P" at bounding box center [101, 561] width 72 height 43
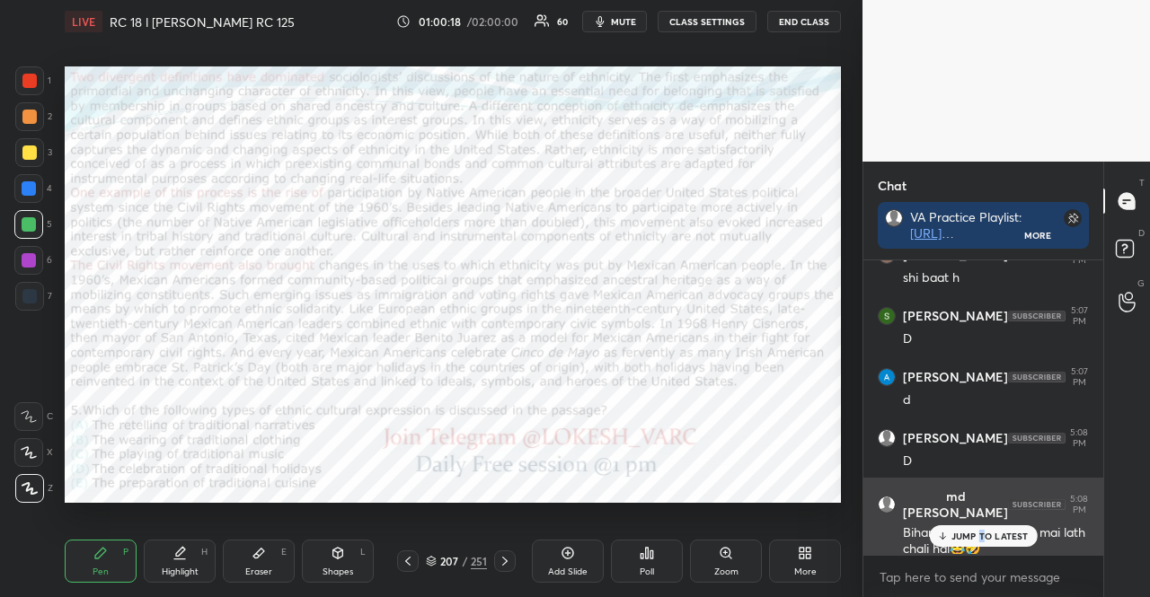
click at [980, 535] on p "JUMP TO LATEST" at bounding box center [989, 536] width 77 height 11
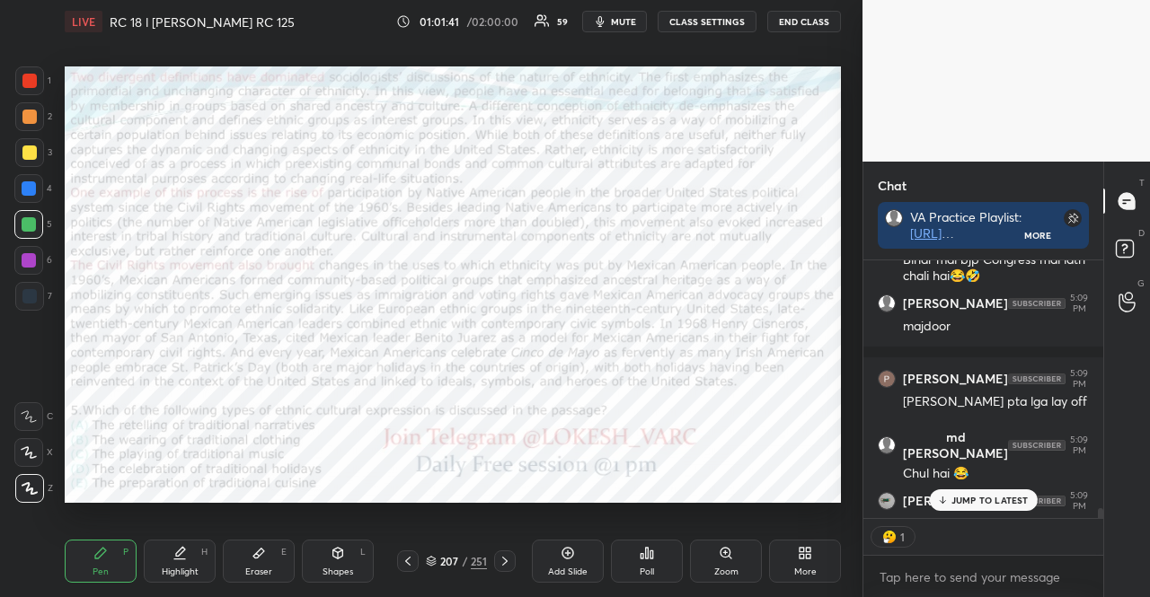
scroll to position [7836, 0]
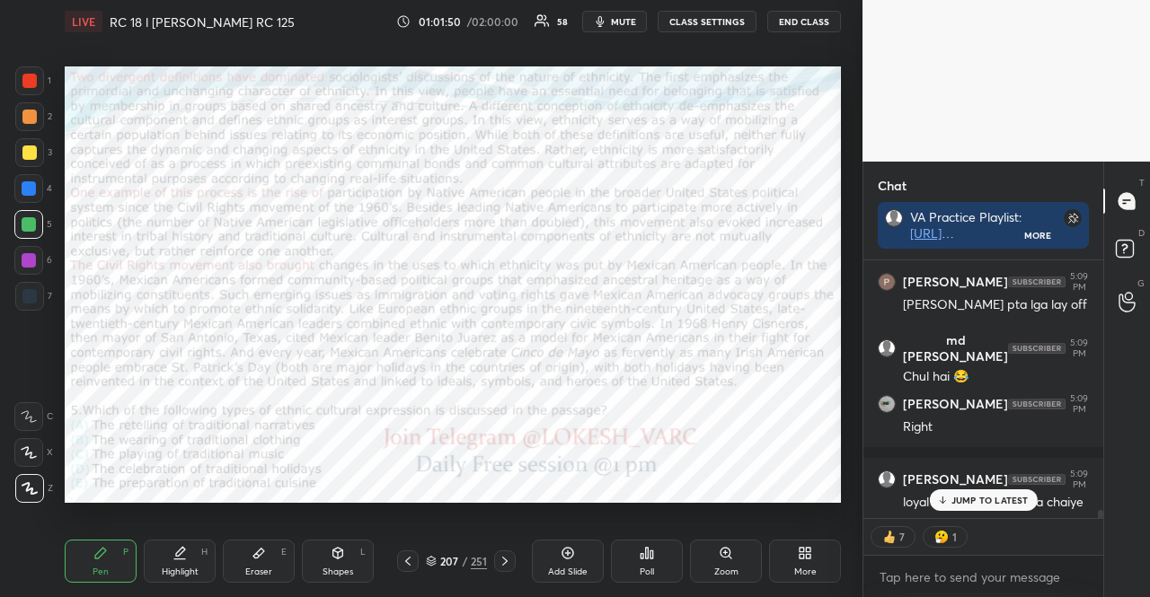
click at [960, 502] on p "JUMP TO LATEST" at bounding box center [989, 500] width 77 height 11
click at [508, 561] on icon at bounding box center [505, 561] width 14 height 14
click at [14, 191] on div at bounding box center [28, 188] width 29 height 29
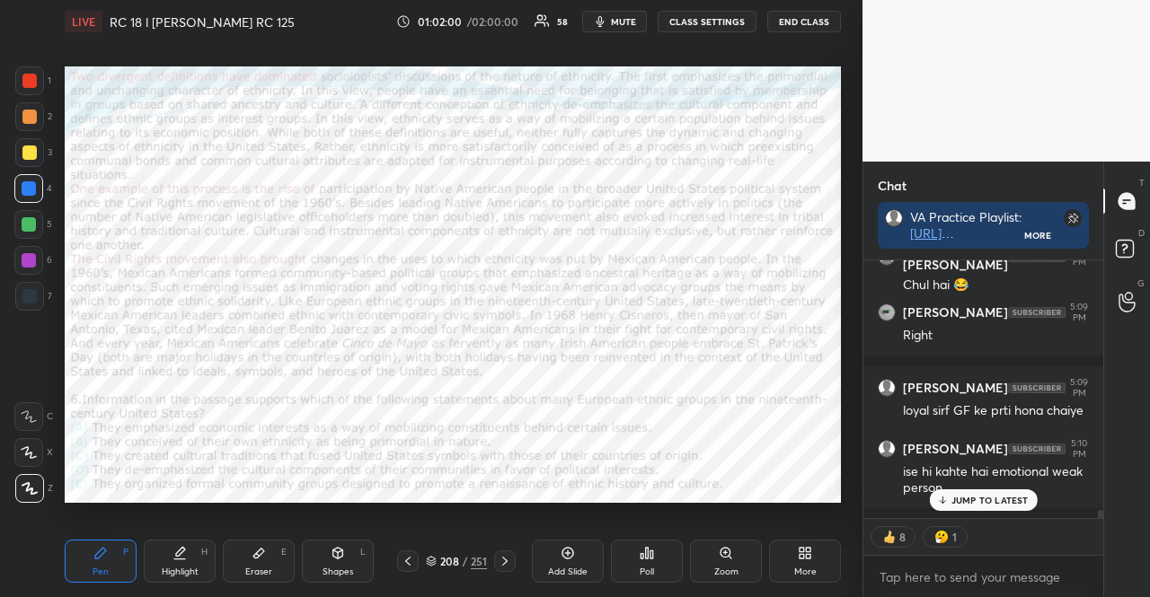
click at [332, 558] on icon at bounding box center [338, 553] width 14 height 14
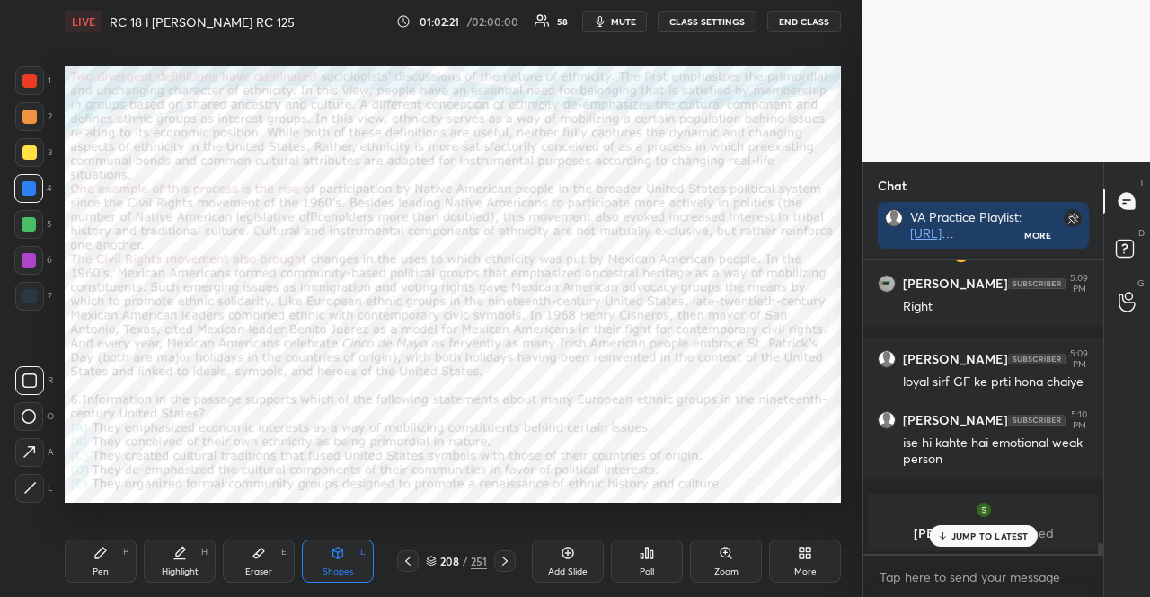
scroll to position [8048, 0]
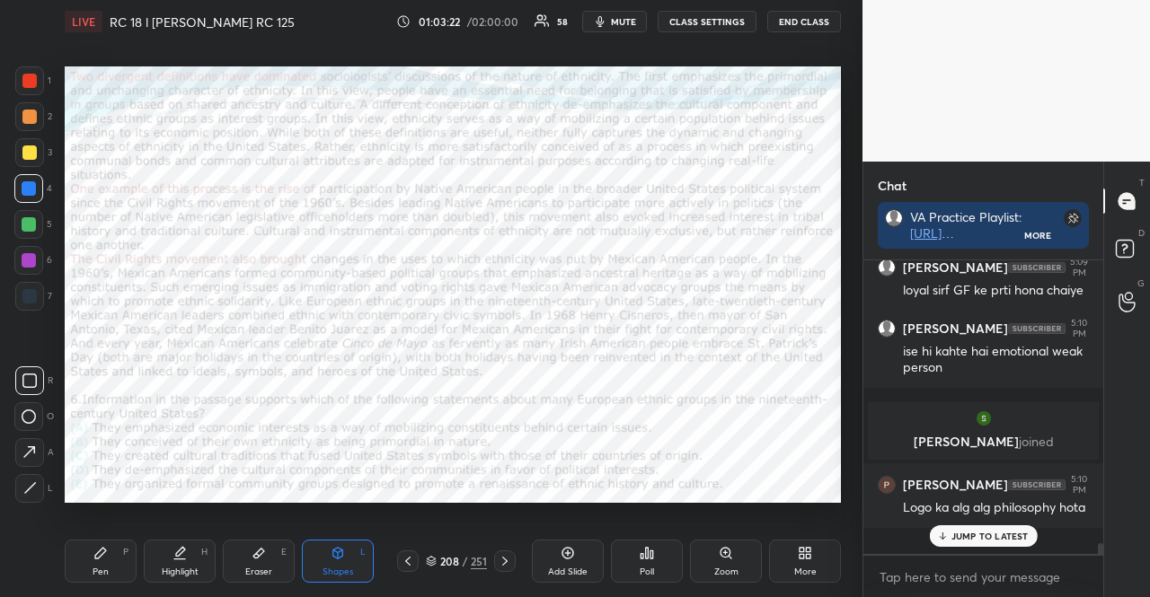
click at [19, 256] on div at bounding box center [28, 260] width 29 height 29
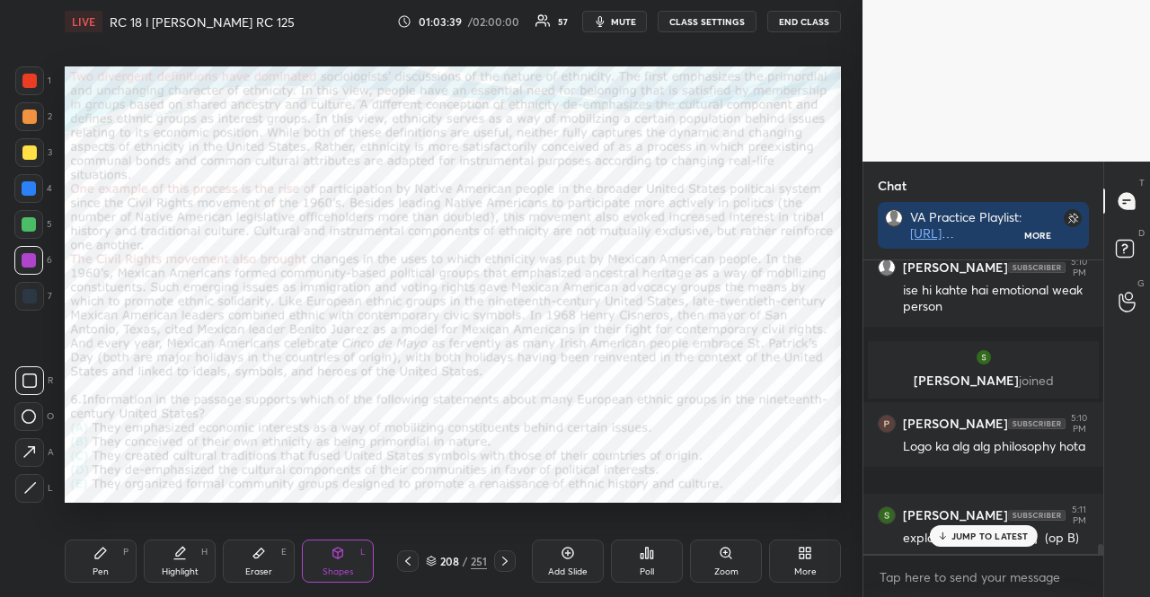
click at [90, 553] on div "Pen P" at bounding box center [101, 561] width 72 height 43
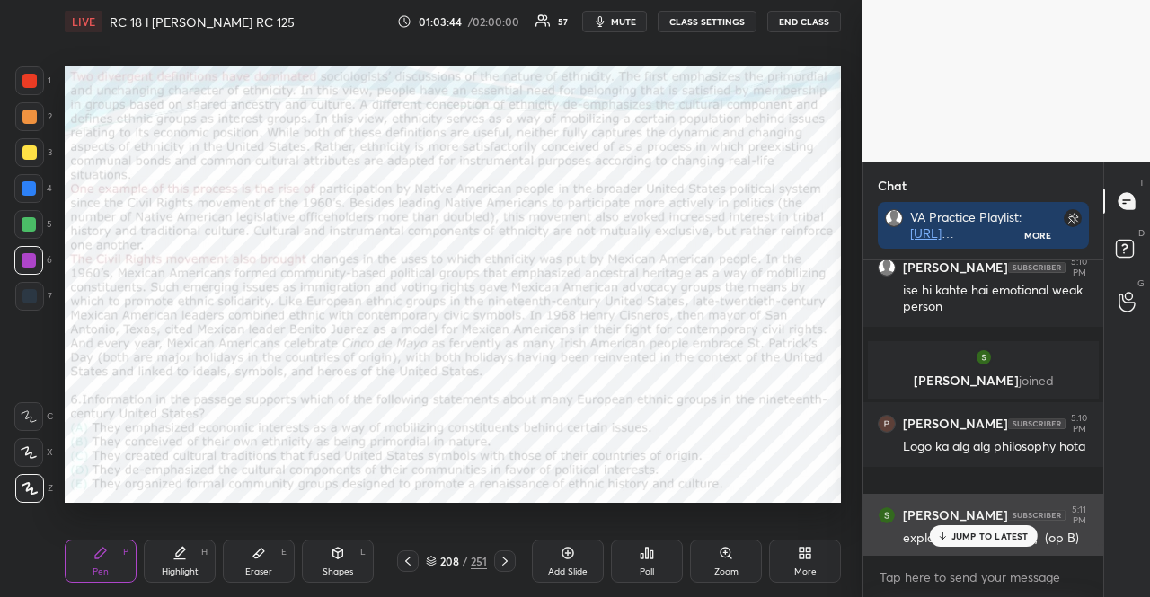
click at [952, 538] on p "JUMP TO LATEST" at bounding box center [989, 536] width 77 height 11
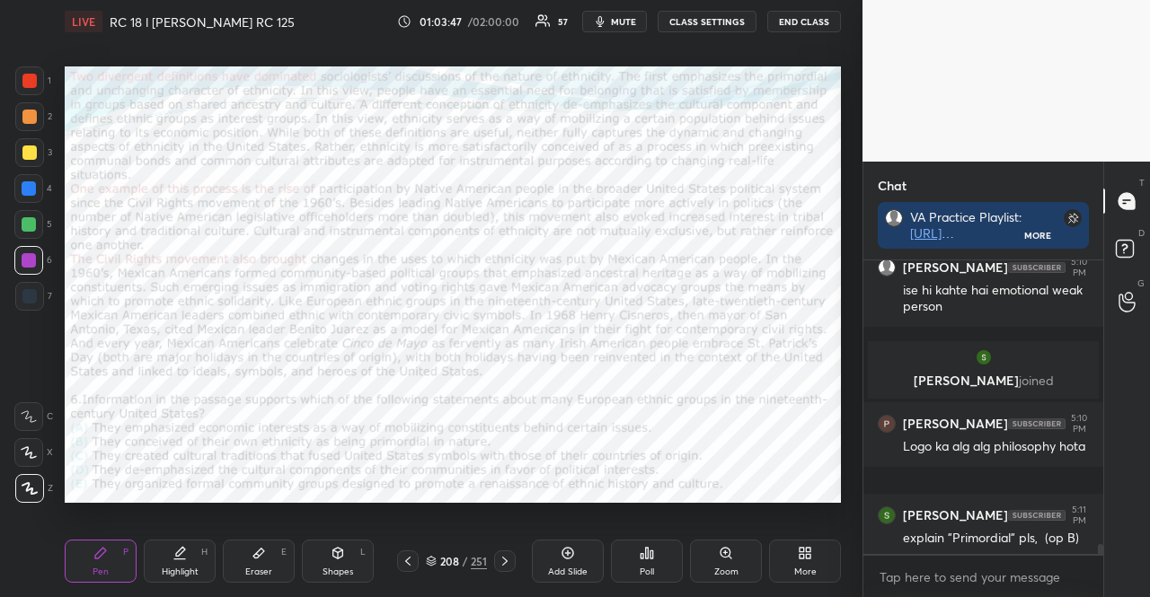
click at [27, 195] on div at bounding box center [29, 188] width 14 height 14
click at [27, 452] on icon at bounding box center [29, 452] width 14 height 11
click at [319, 555] on div "Shapes L" at bounding box center [338, 561] width 72 height 43
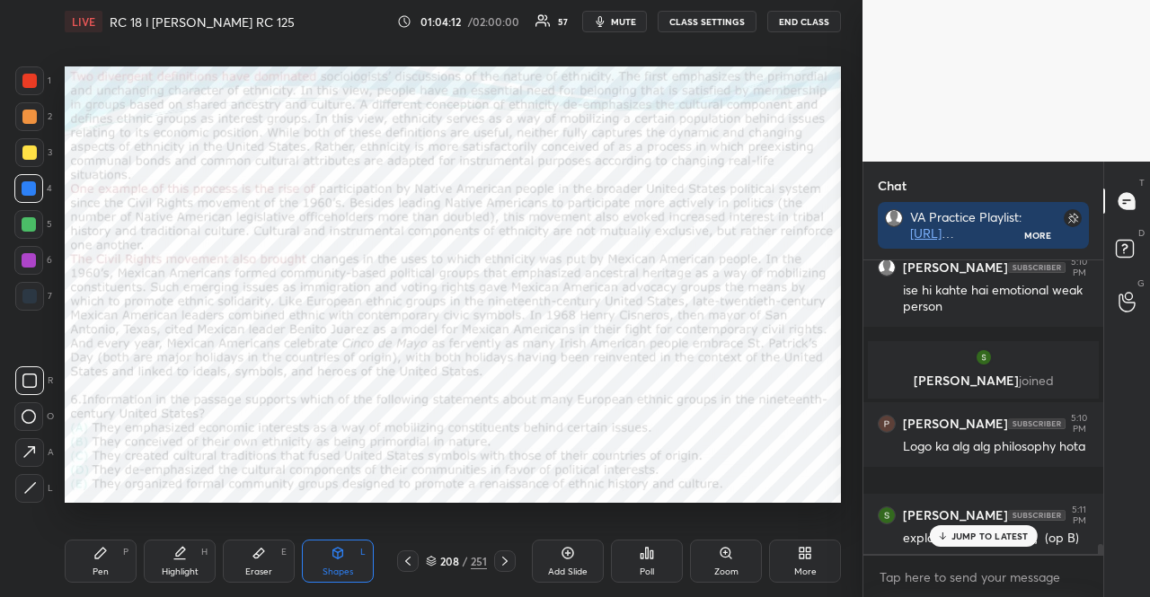
scroll to position [8170, 0]
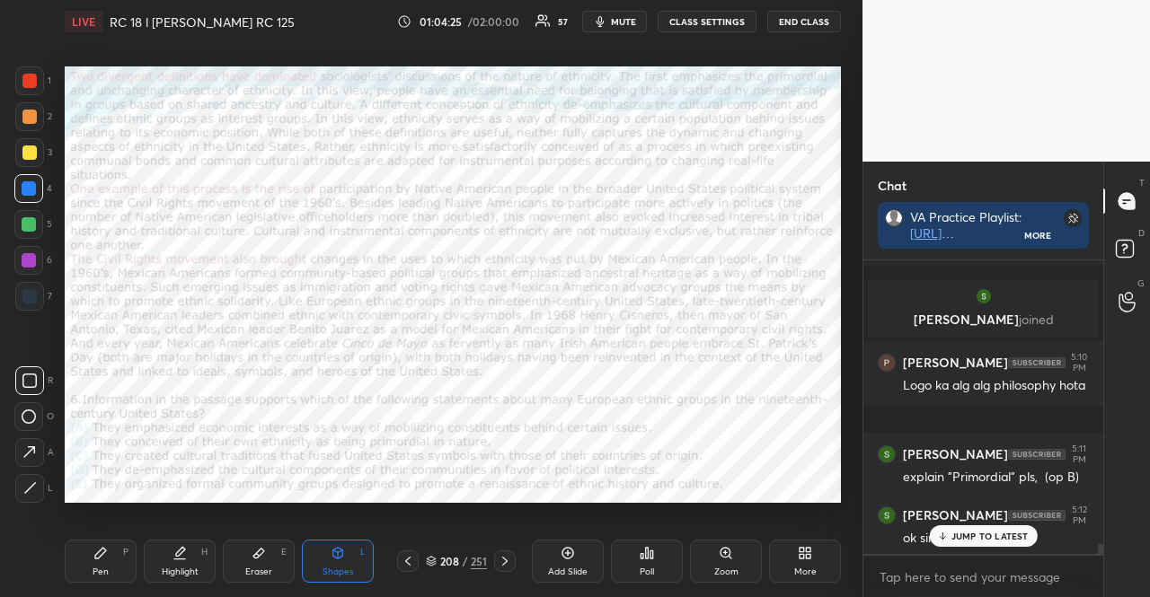
click at [86, 566] on div "Pen P" at bounding box center [101, 561] width 72 height 43
click at [43, 487] on div "Z" at bounding box center [34, 488] width 38 height 29
click at [30, 488] on icon at bounding box center [29, 488] width 14 height 11
click at [952, 531] on p "JUMP TO LATEST" at bounding box center [989, 536] width 77 height 11
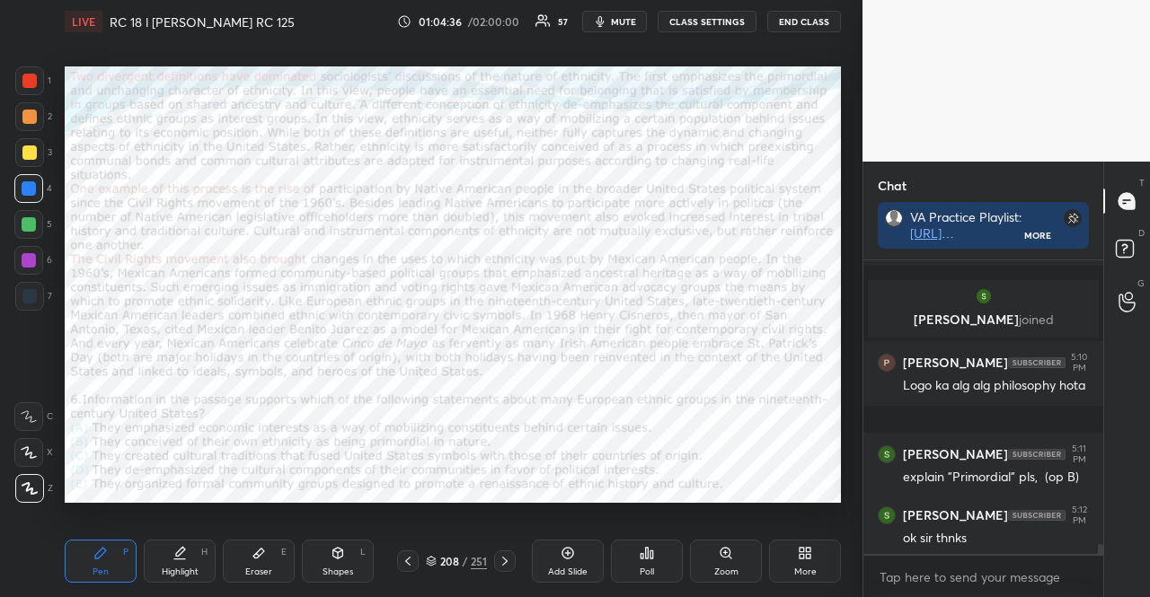
click at [498, 558] on icon at bounding box center [505, 561] width 14 height 14
click at [338, 571] on div "Shapes" at bounding box center [338, 572] width 31 height 9
click at [314, 574] on div "Shapes L" at bounding box center [338, 561] width 72 height 43
click at [339, 569] on div "Shapes" at bounding box center [338, 572] width 31 height 9
click at [88, 542] on div "Pen P" at bounding box center [101, 561] width 72 height 43
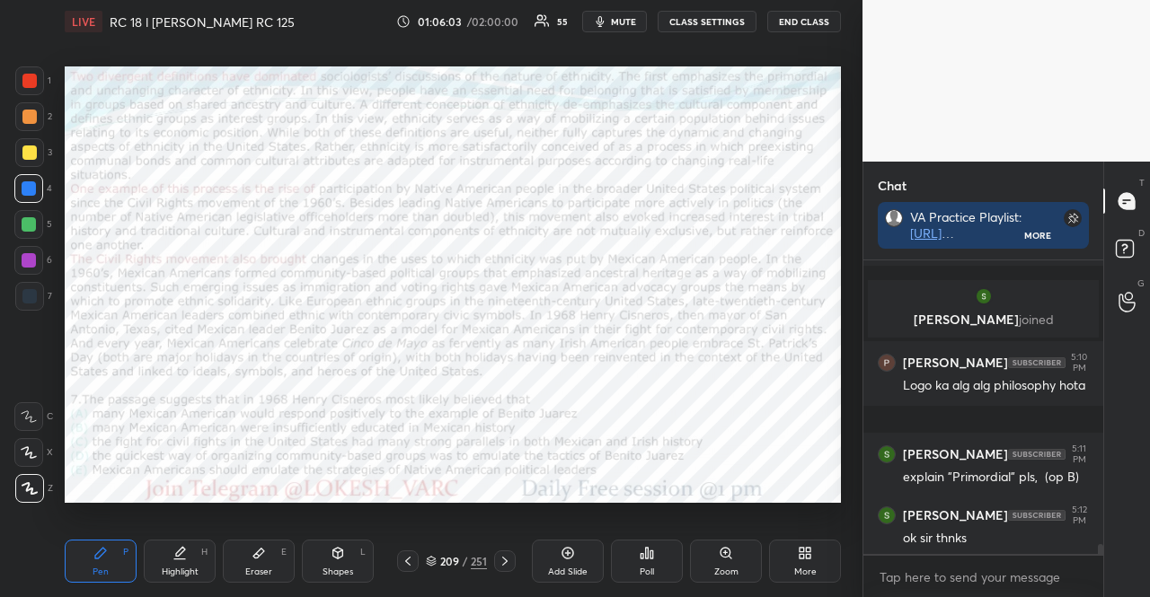
click at [101, 552] on icon at bounding box center [100, 553] width 11 height 11
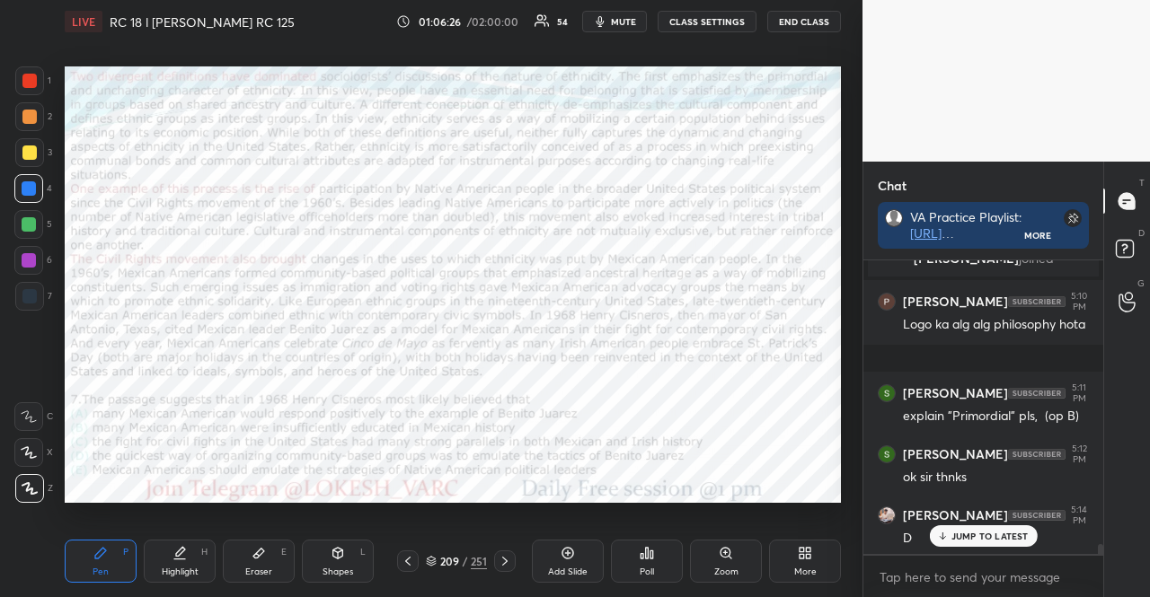
click at [38, 252] on div at bounding box center [28, 260] width 29 height 29
click at [336, 549] on icon at bounding box center [338, 553] width 10 height 11
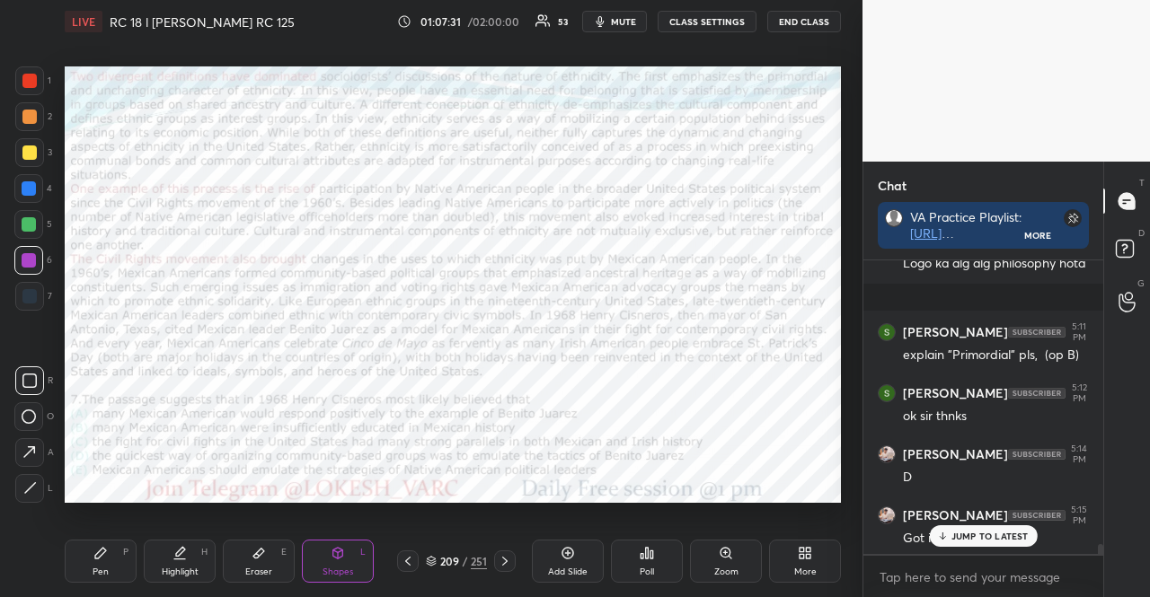
scroll to position [8368, 0]
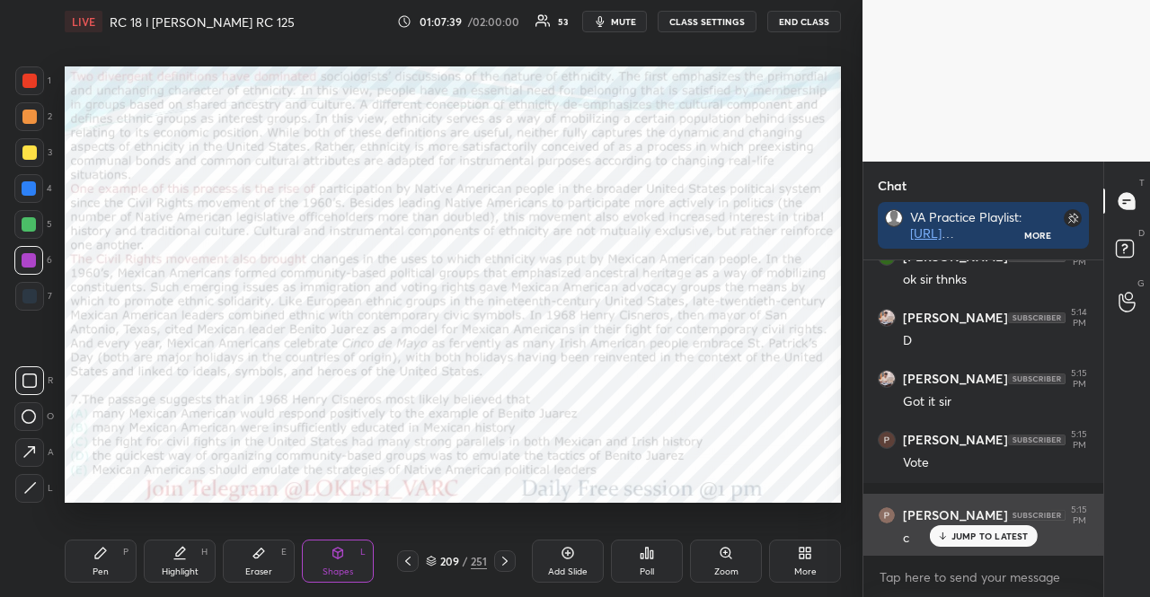
click at [954, 537] on p "JUMP TO LATEST" at bounding box center [989, 536] width 77 height 11
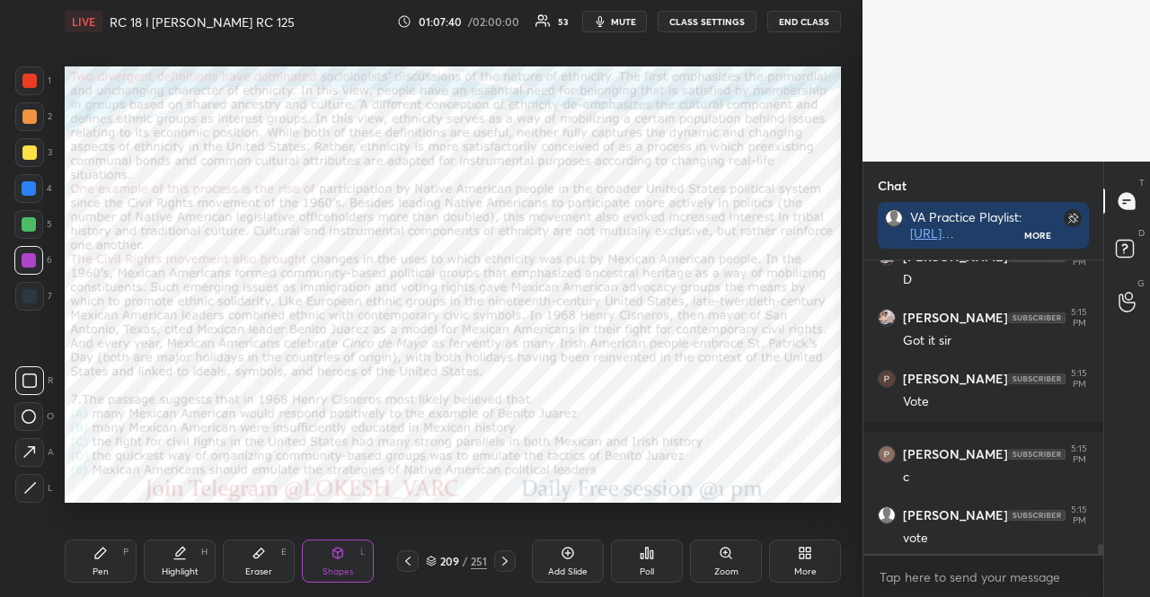
scroll to position [8551, 0]
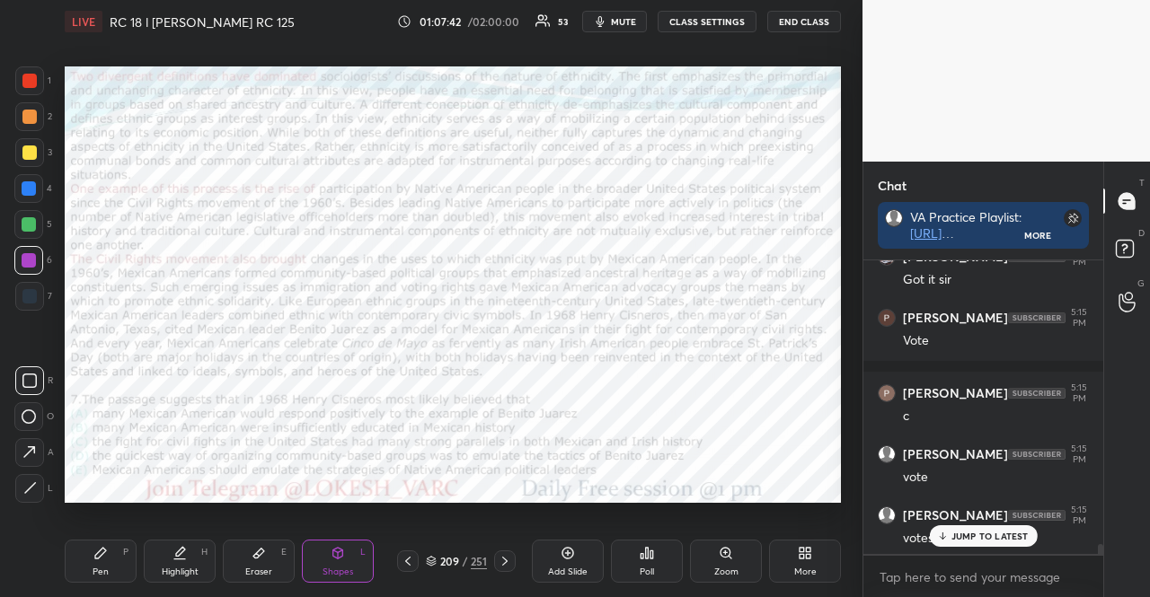
click at [509, 556] on icon at bounding box center [505, 561] width 14 height 14
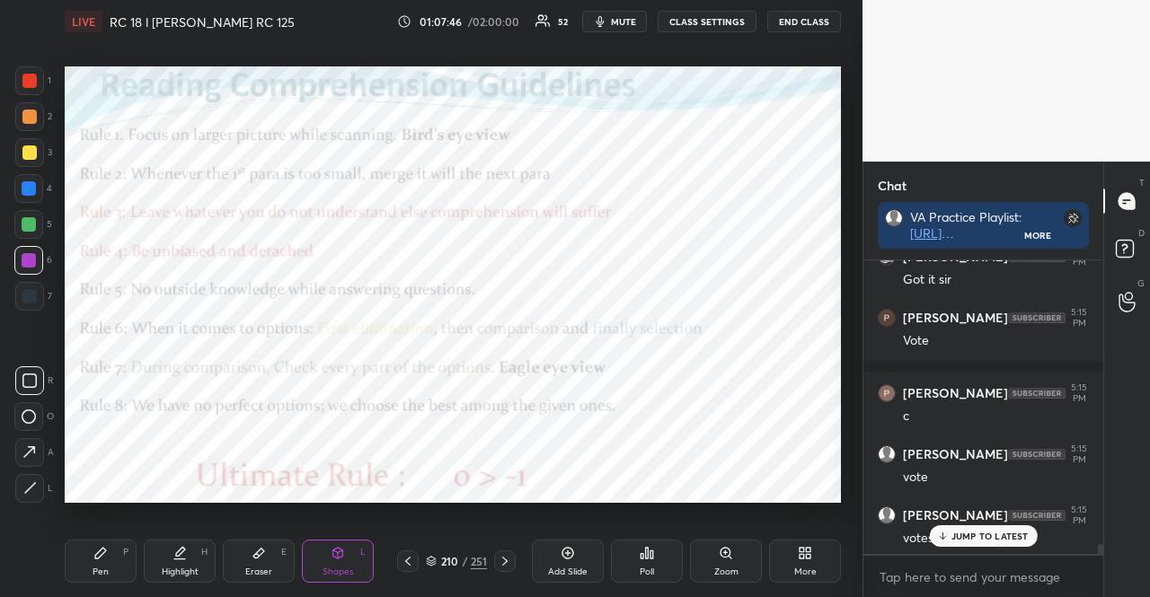
drag, startPoint x: 119, startPoint y: 549, endPoint x: 158, endPoint y: 522, distance: 47.1
click at [120, 549] on div "Pen P" at bounding box center [101, 561] width 72 height 43
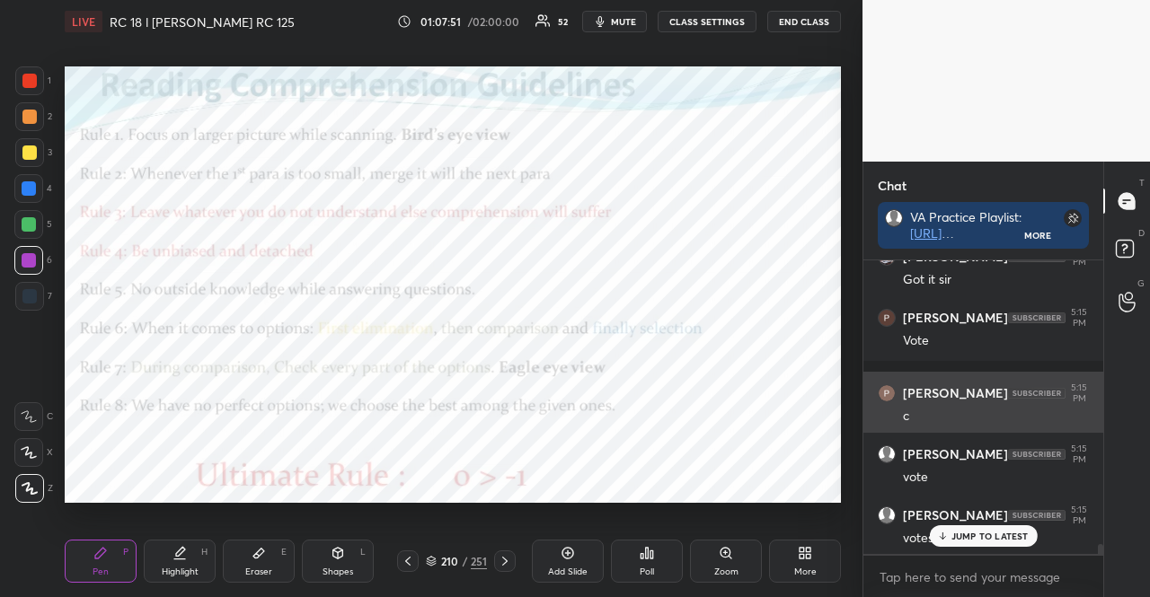
scroll to position [5, 5]
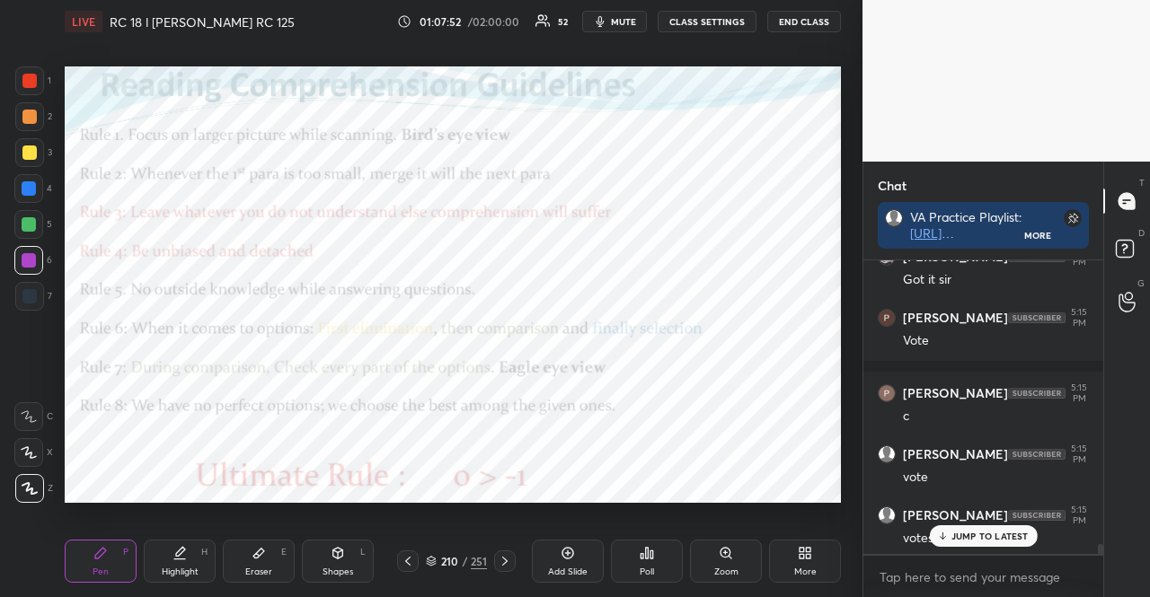
click at [658, 554] on div "Poll" at bounding box center [647, 561] width 72 height 43
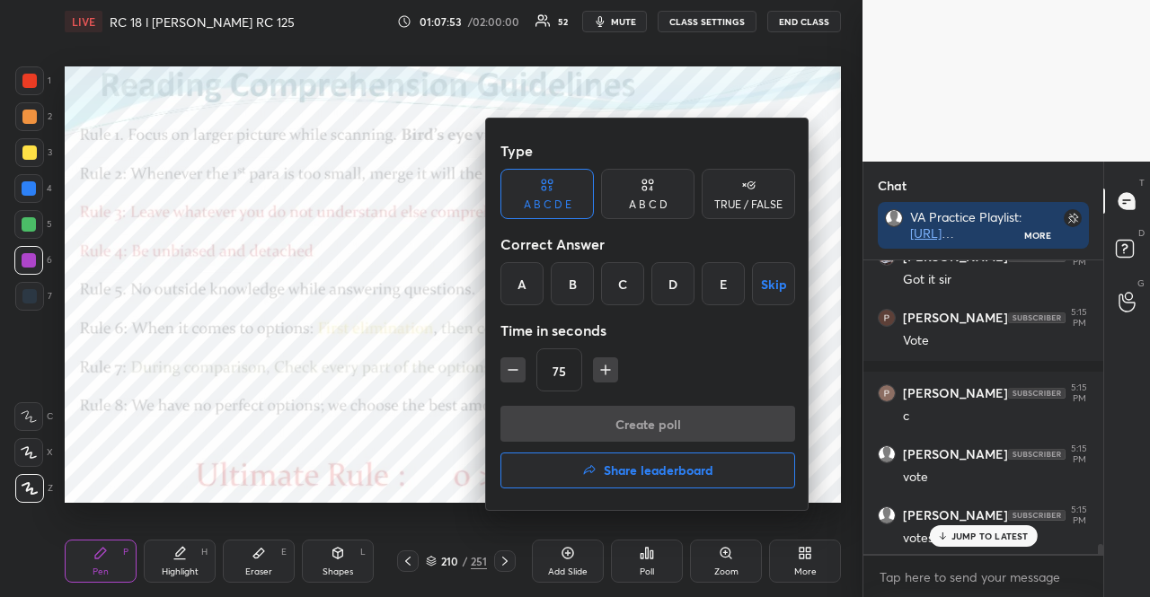
click at [770, 188] on div "TRUE / FALSE" at bounding box center [748, 194] width 93 height 50
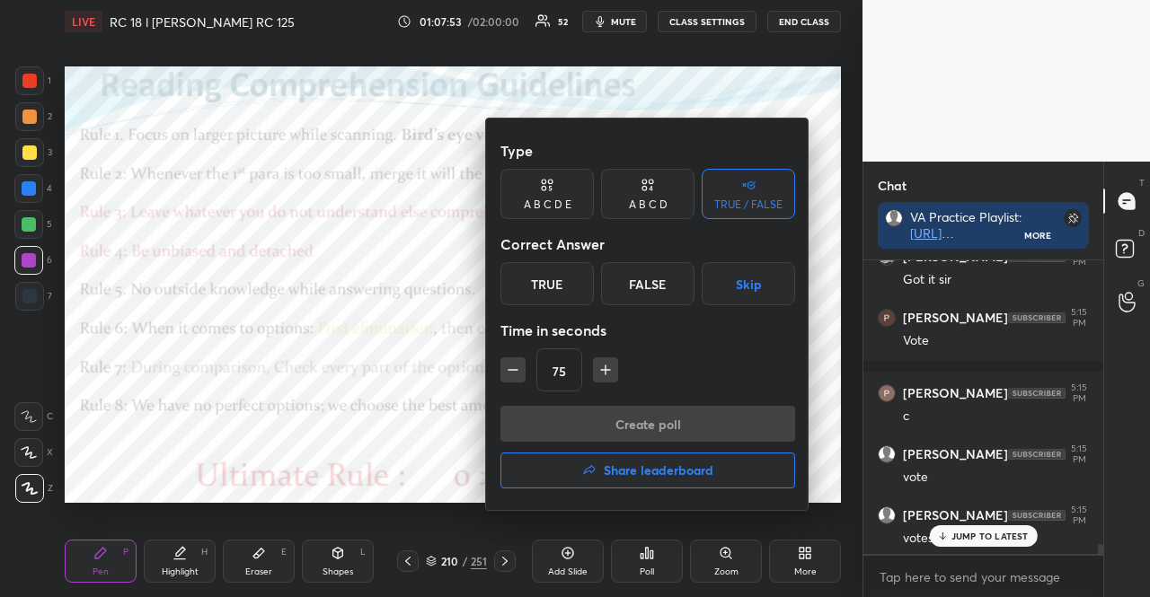
click at [758, 271] on button "Skip" at bounding box center [748, 283] width 93 height 43
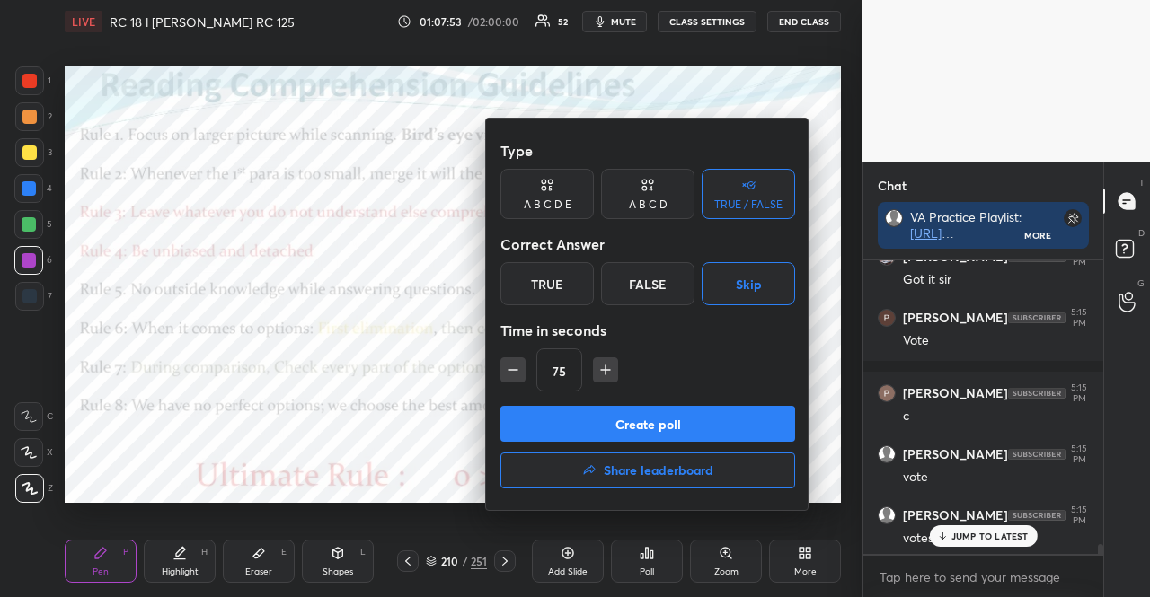
scroll to position [8675, 0]
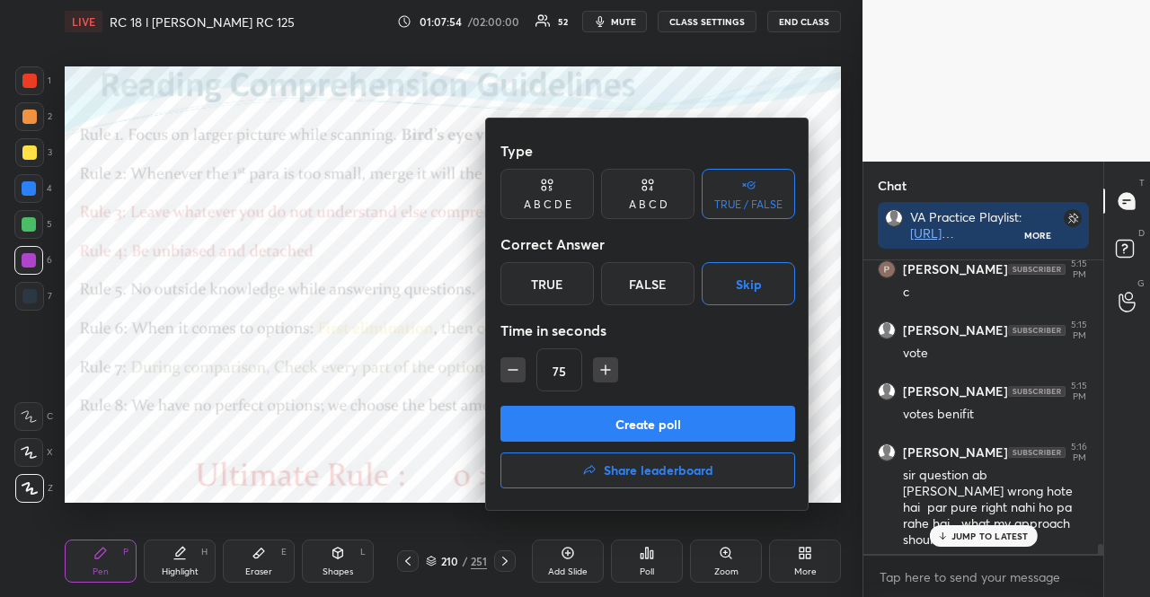
click at [511, 369] on icon "button" at bounding box center [513, 370] width 18 height 18
type input "15"
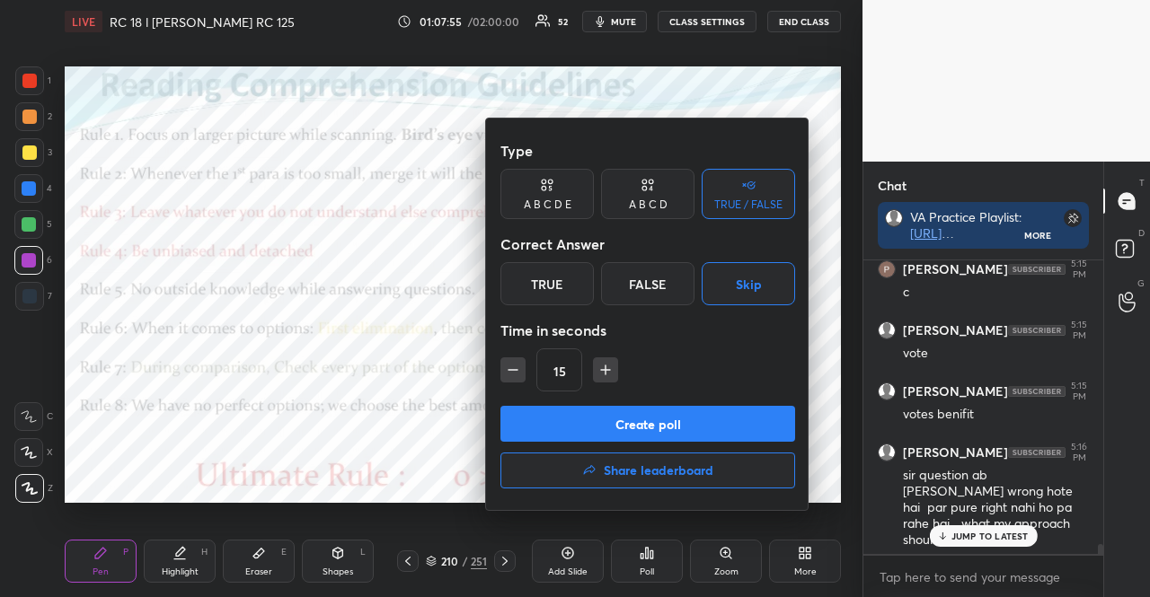
click at [511, 369] on div "15" at bounding box center [647, 370] width 295 height 43
click at [550, 424] on button "Create poll" at bounding box center [647, 424] width 295 height 36
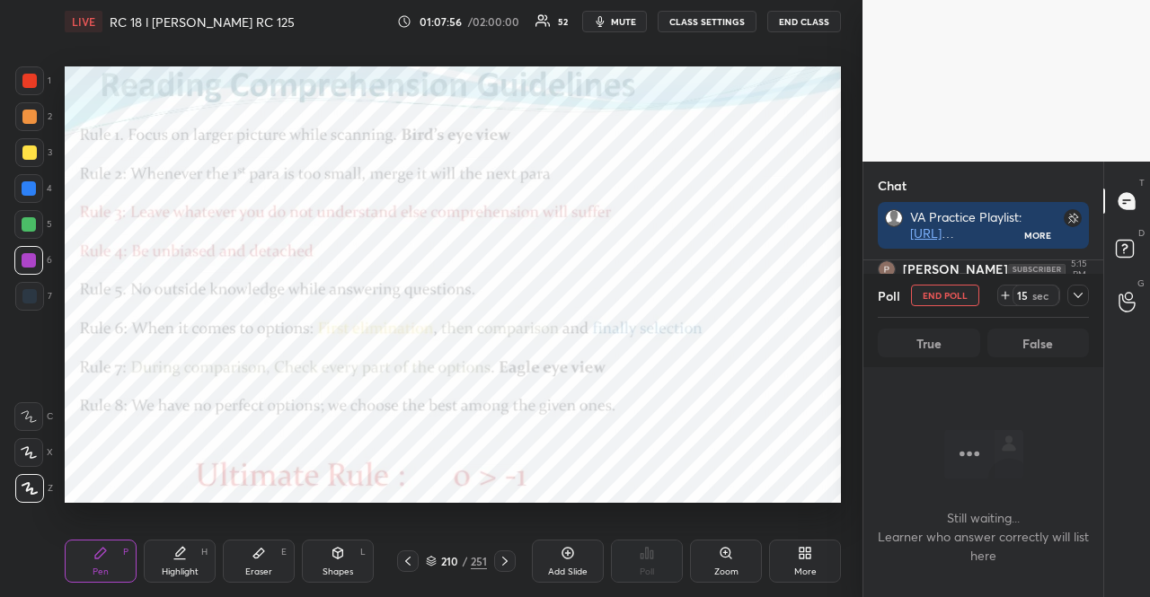
scroll to position [5, 5]
click at [1078, 295] on icon at bounding box center [1078, 295] width 14 height 14
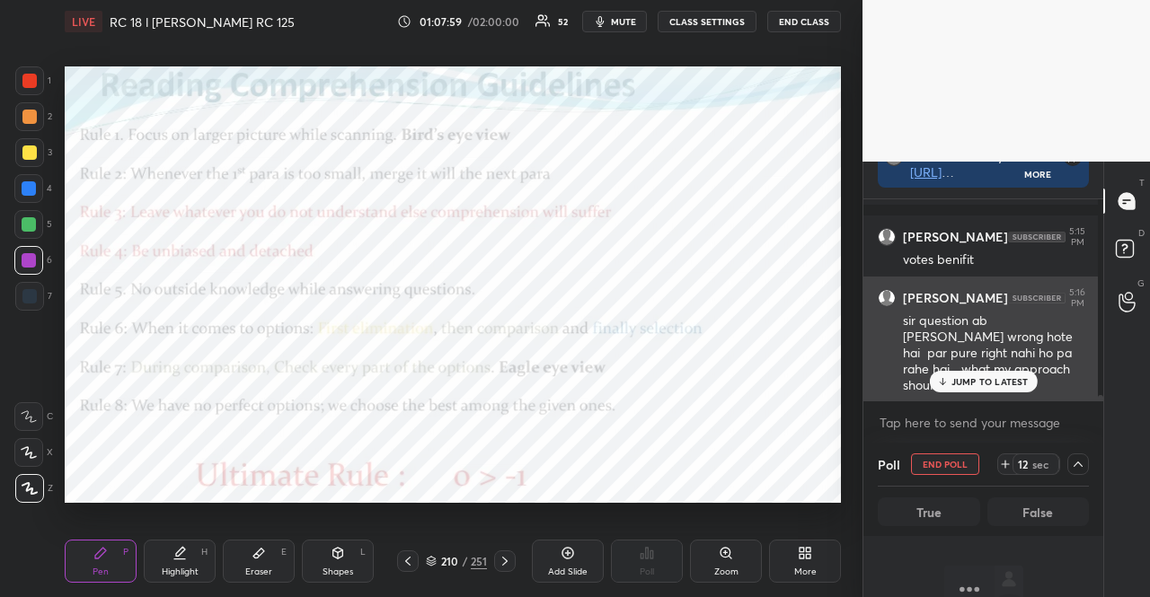
scroll to position [90, 0]
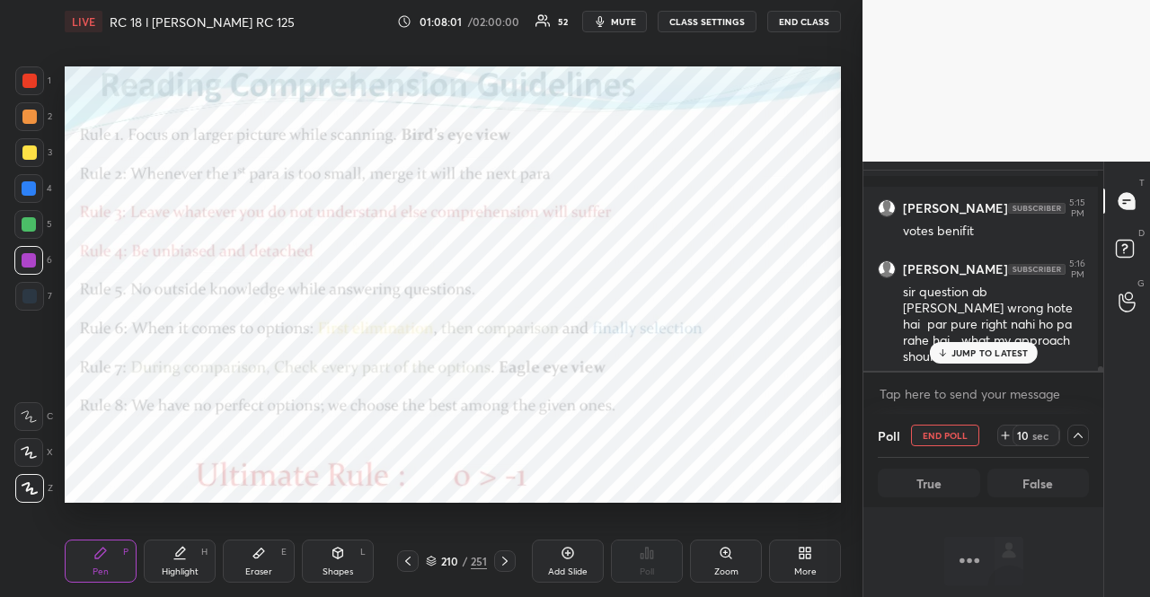
click at [974, 352] on p "JUMP TO LATEST" at bounding box center [989, 353] width 77 height 11
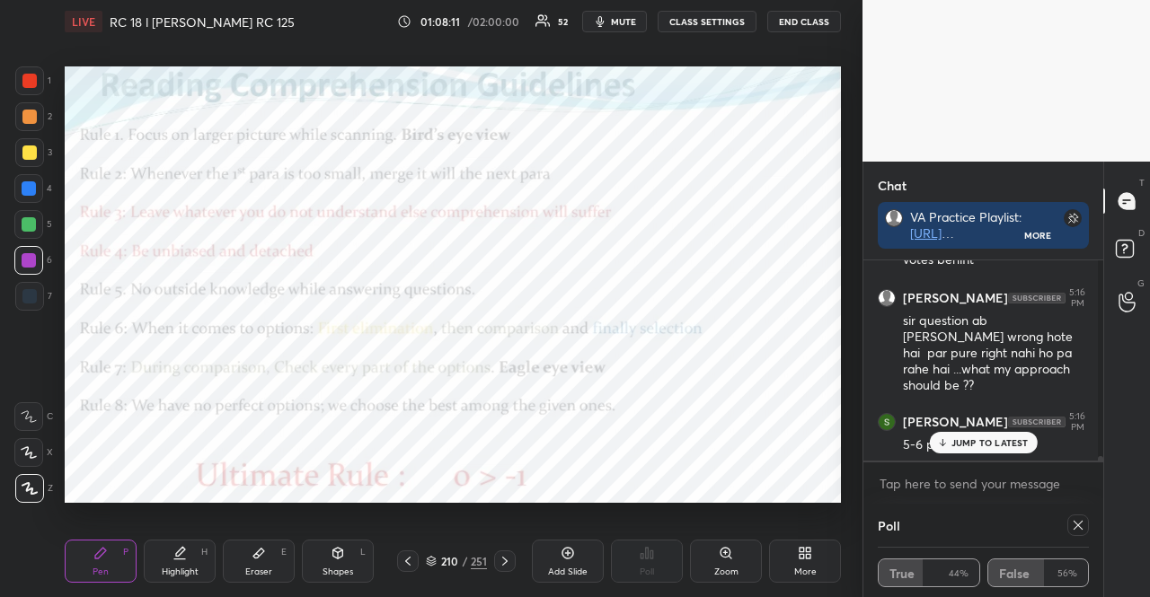
scroll to position [5, 5]
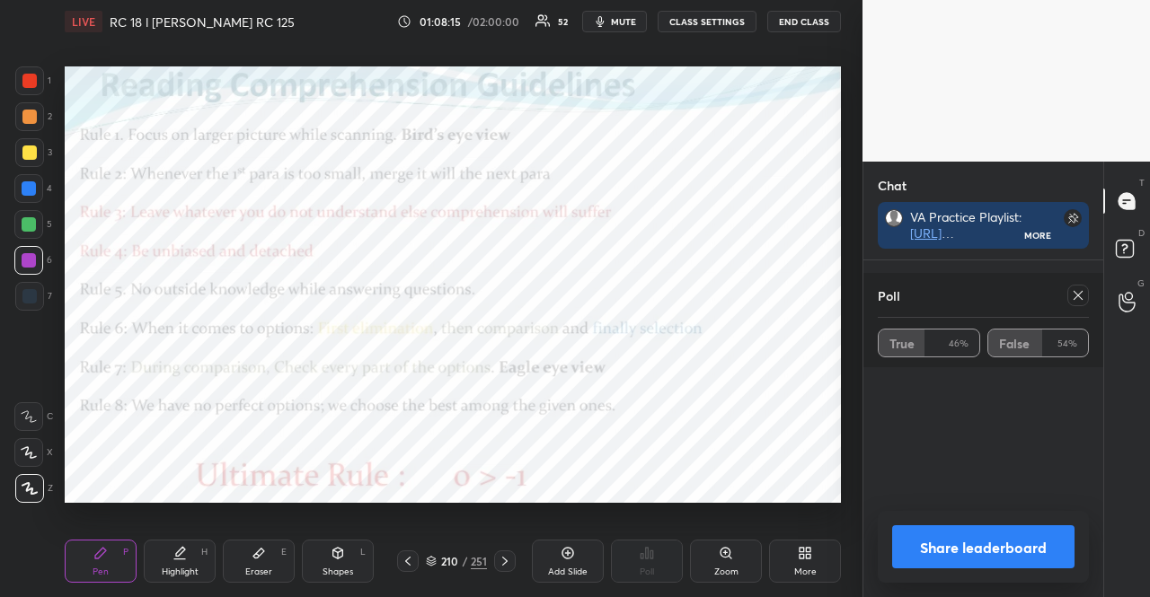
click at [508, 553] on div at bounding box center [505, 562] width 22 height 22
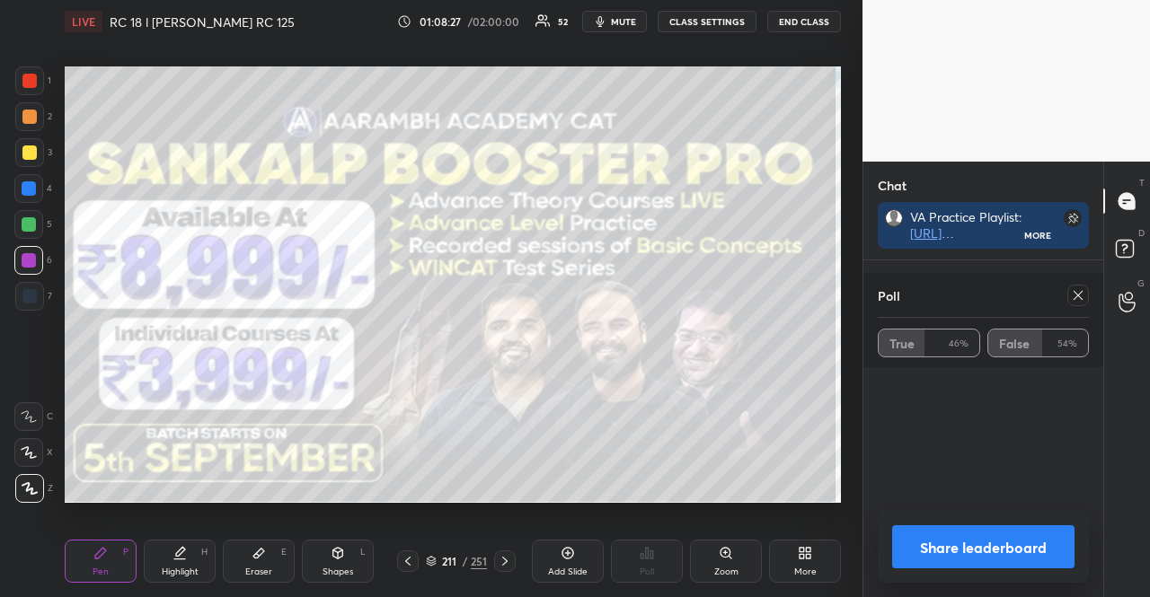
click at [500, 560] on icon at bounding box center [505, 561] width 14 height 14
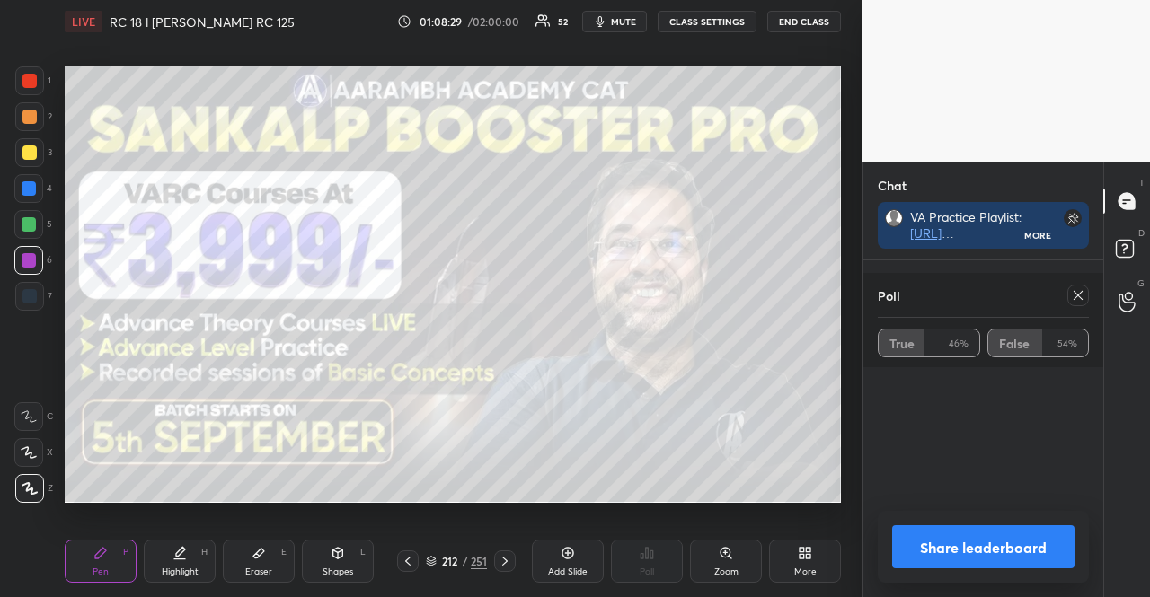
click at [433, 558] on icon at bounding box center [431, 559] width 9 height 4
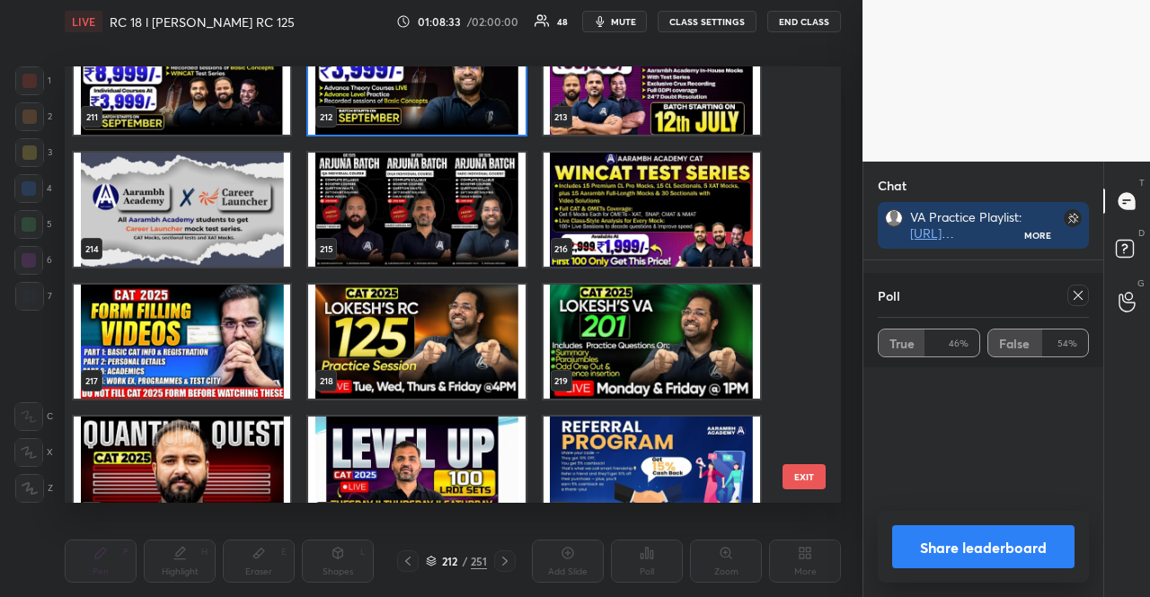
click at [376, 303] on img "grid" at bounding box center [416, 342] width 217 height 114
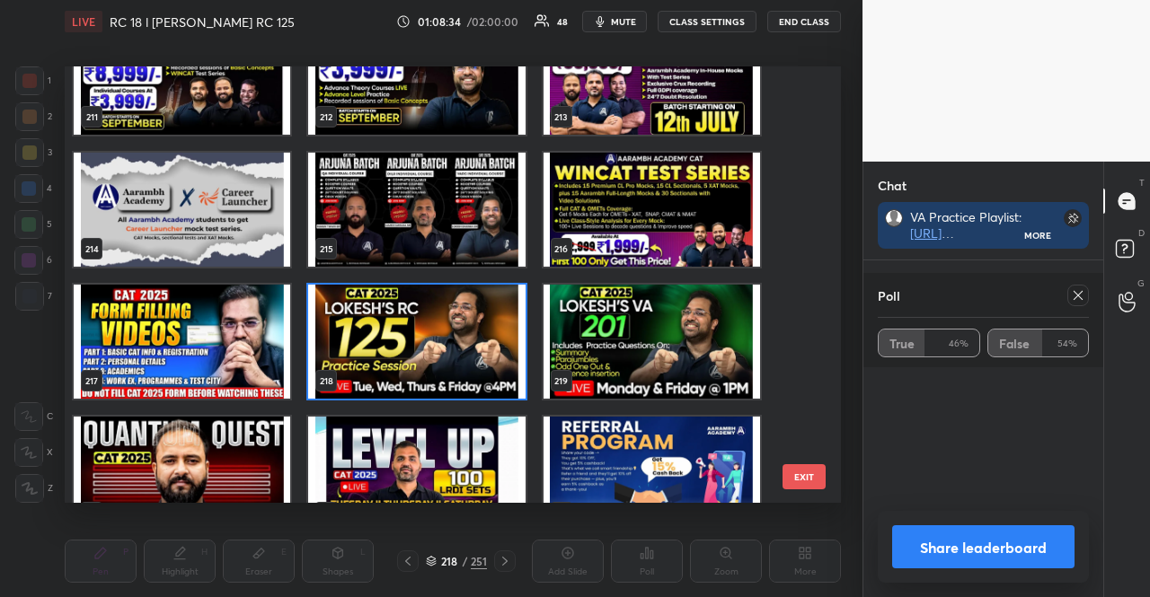
click at [376, 303] on img "grid" at bounding box center [416, 342] width 217 height 114
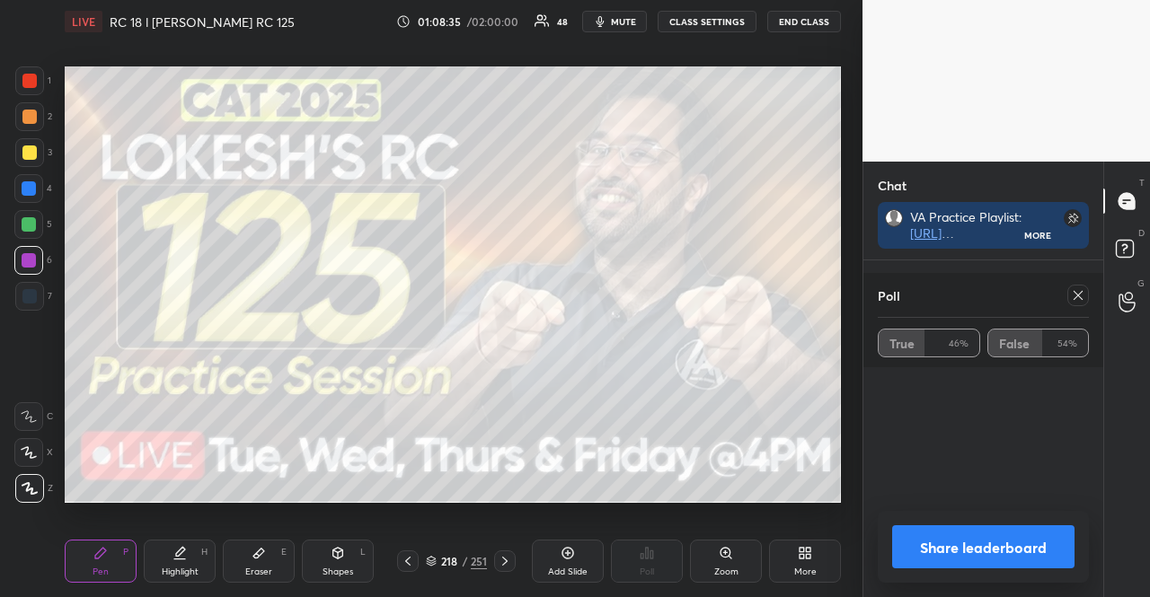
click at [510, 565] on icon at bounding box center [505, 561] width 14 height 14
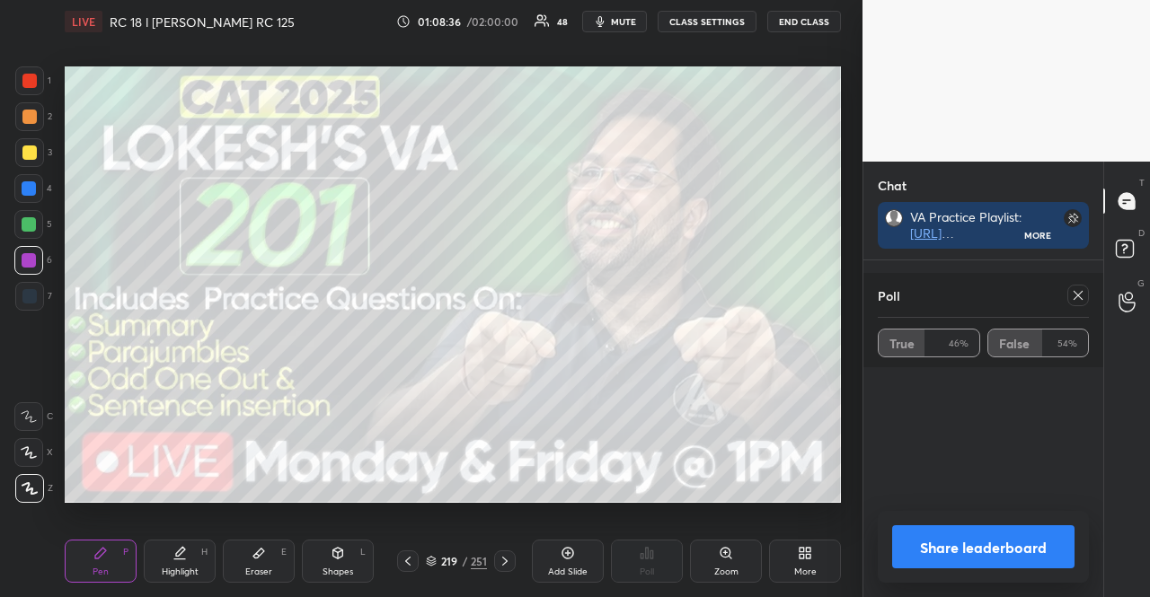
click at [434, 557] on icon at bounding box center [431, 561] width 11 height 11
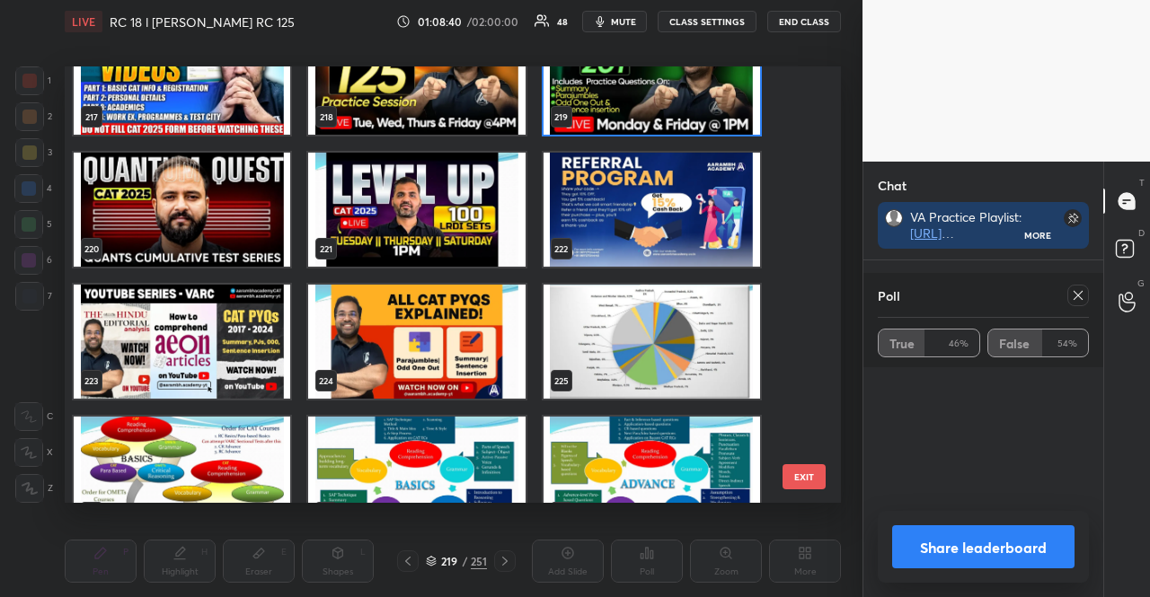
click at [227, 317] on img "grid" at bounding box center [182, 342] width 217 height 114
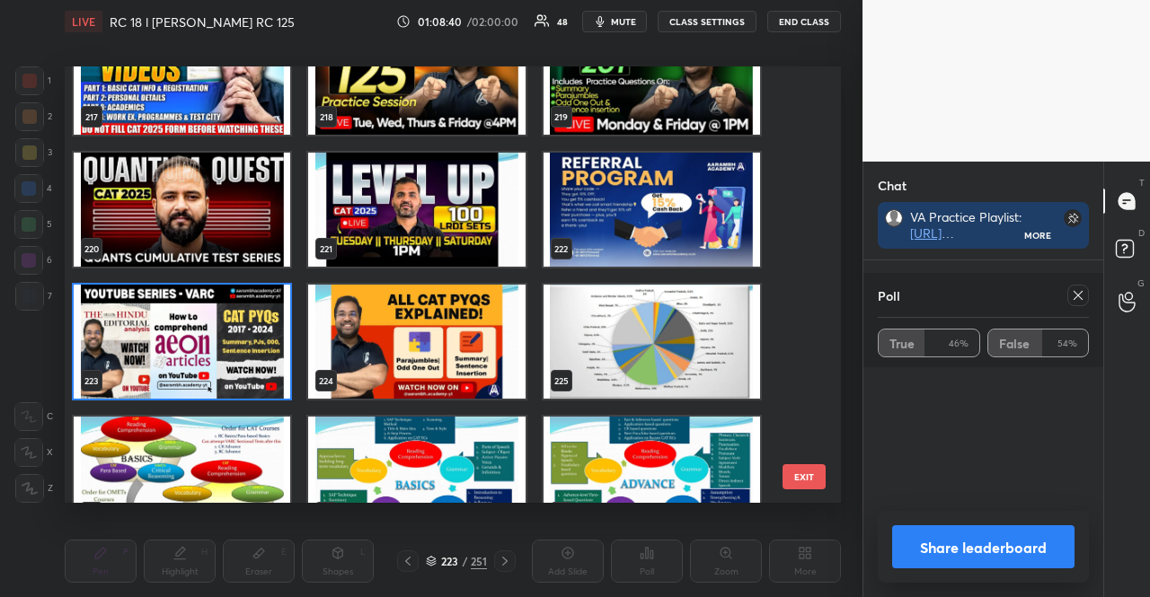
click at [227, 317] on img "grid" at bounding box center [182, 342] width 217 height 114
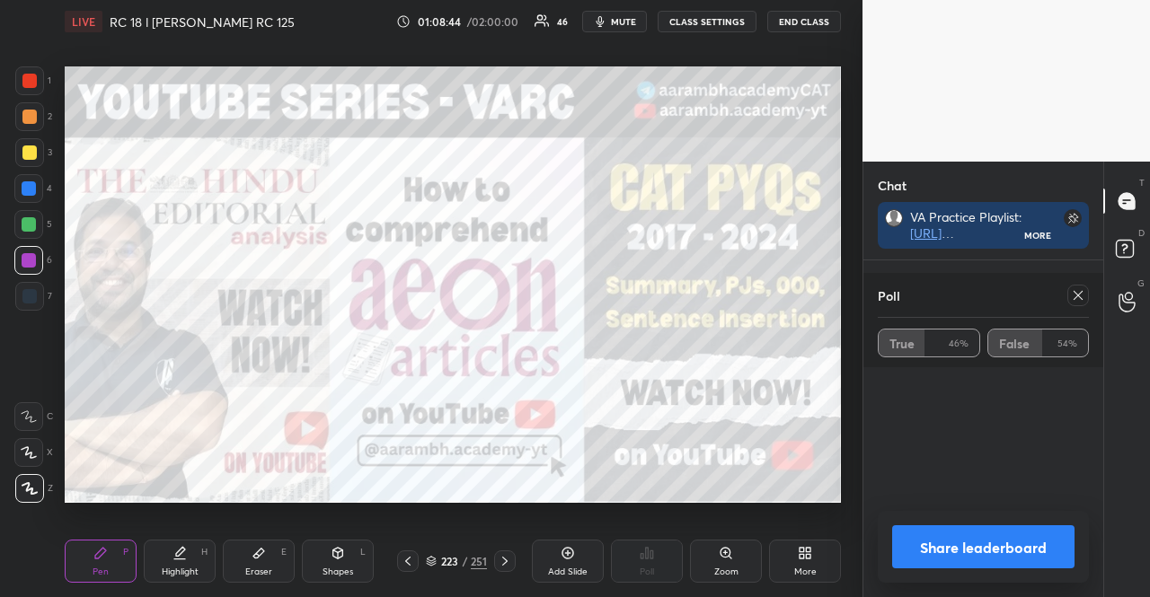
click at [511, 559] on icon at bounding box center [505, 561] width 14 height 14
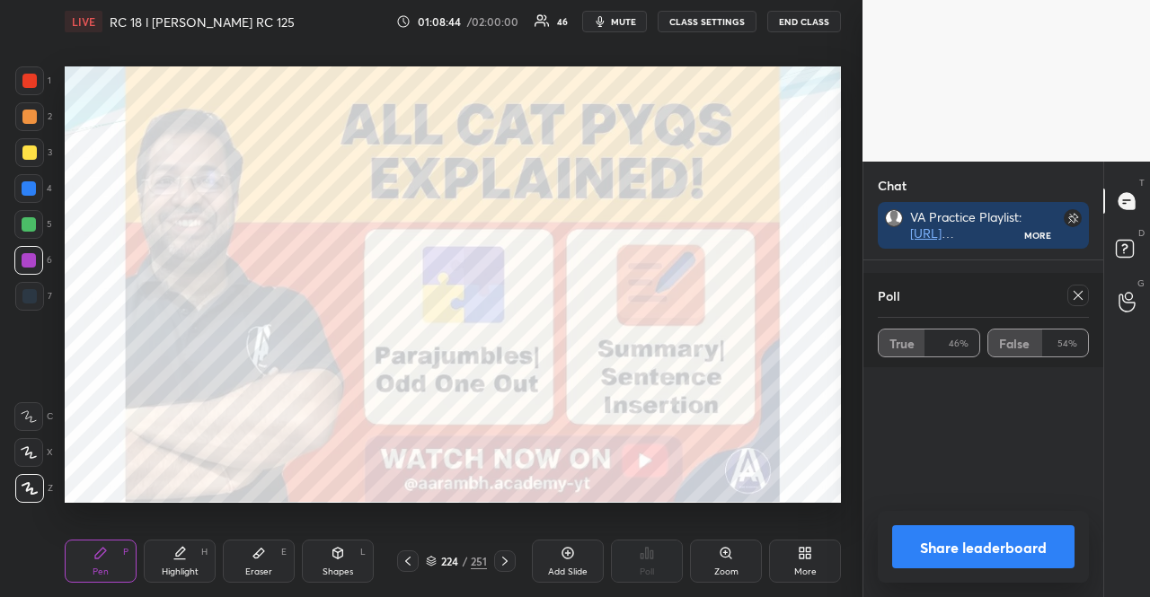
click at [511, 559] on icon at bounding box center [505, 561] width 14 height 14
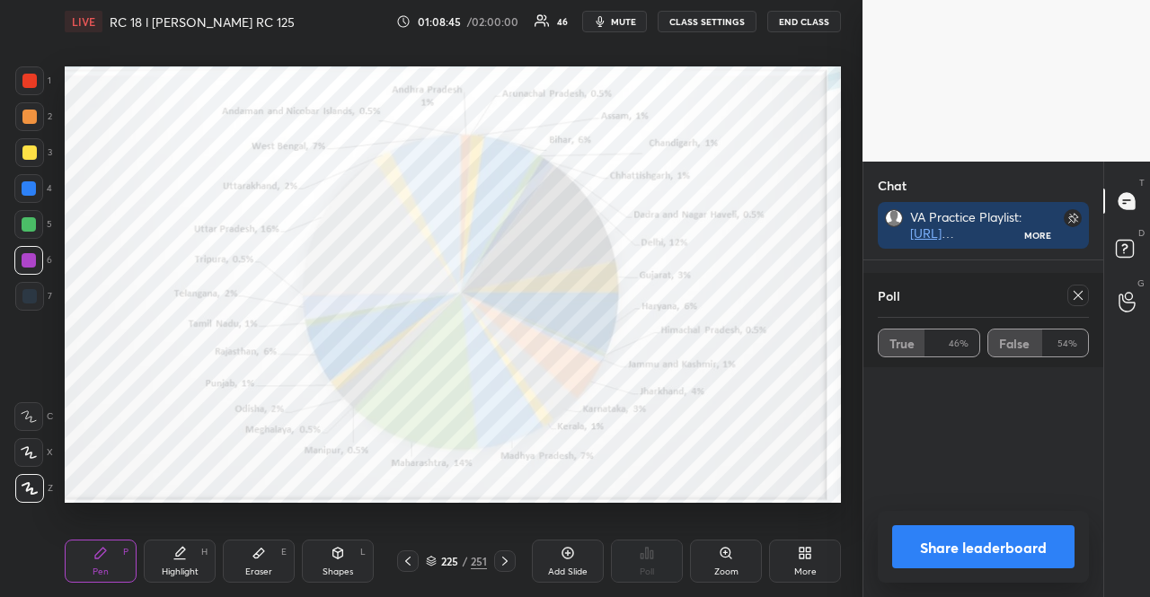
click at [510, 559] on icon at bounding box center [505, 561] width 14 height 14
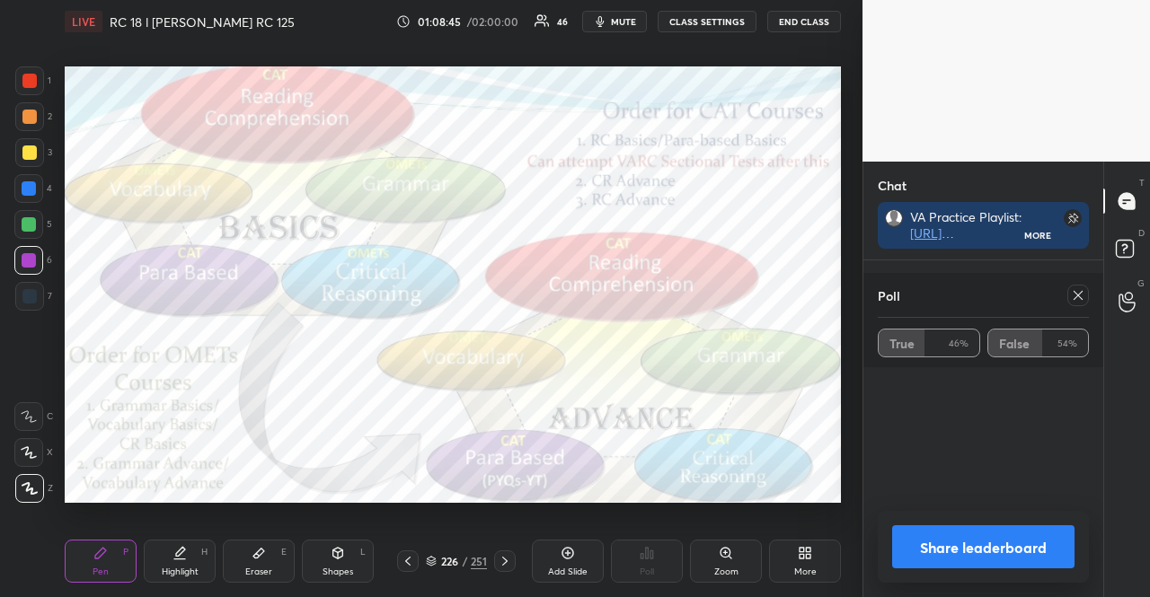
click at [510, 559] on icon at bounding box center [505, 561] width 14 height 14
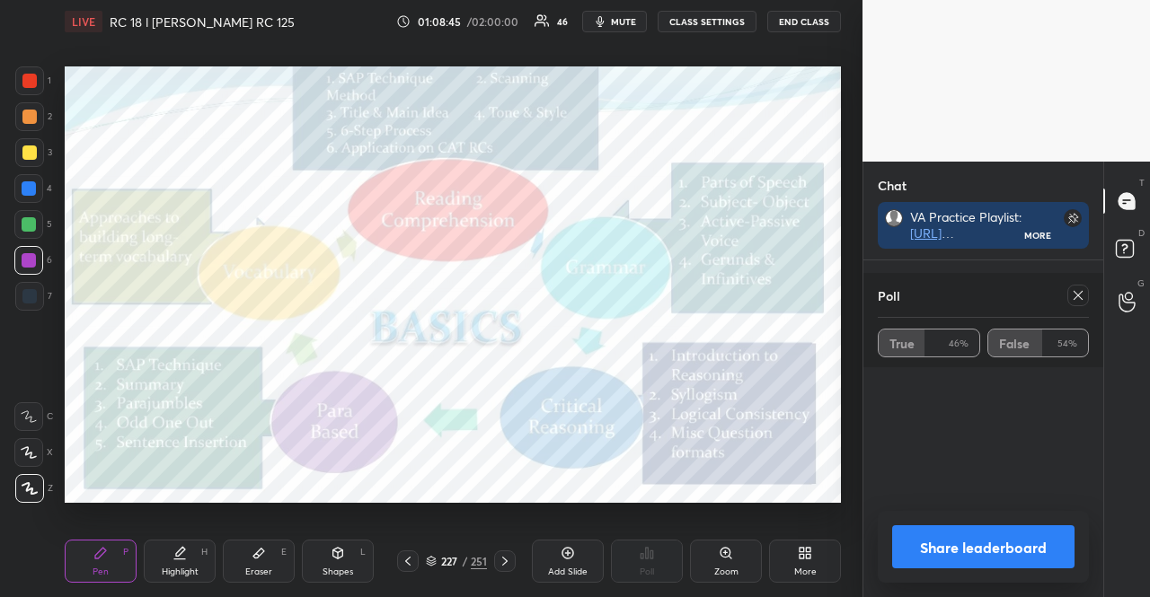
click at [509, 558] on icon at bounding box center [505, 561] width 14 height 14
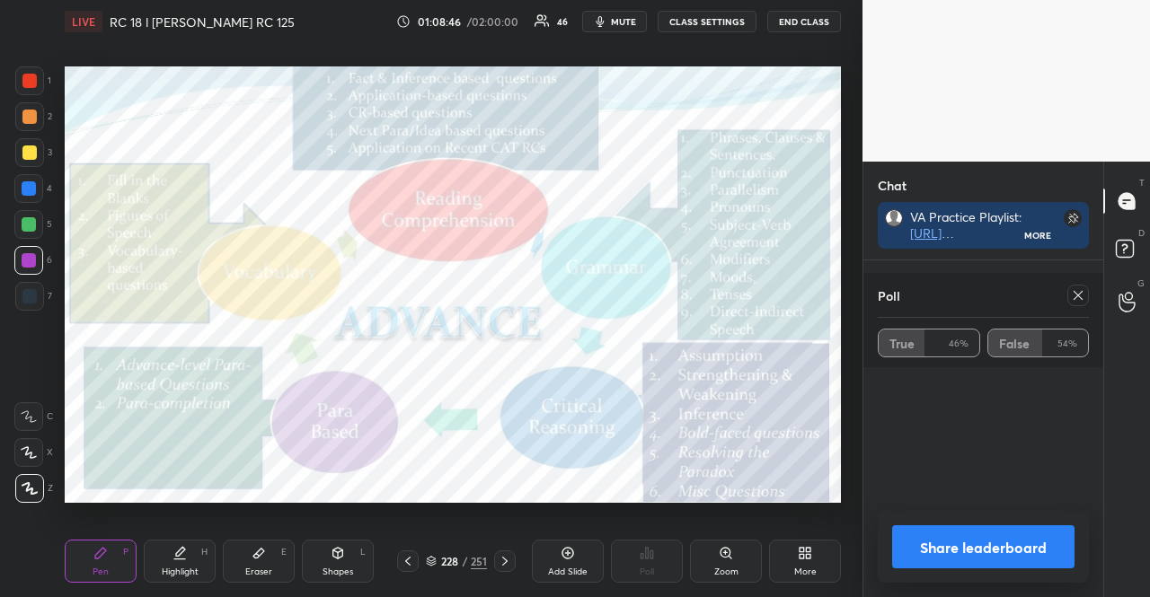
click at [509, 558] on icon at bounding box center [505, 561] width 14 height 14
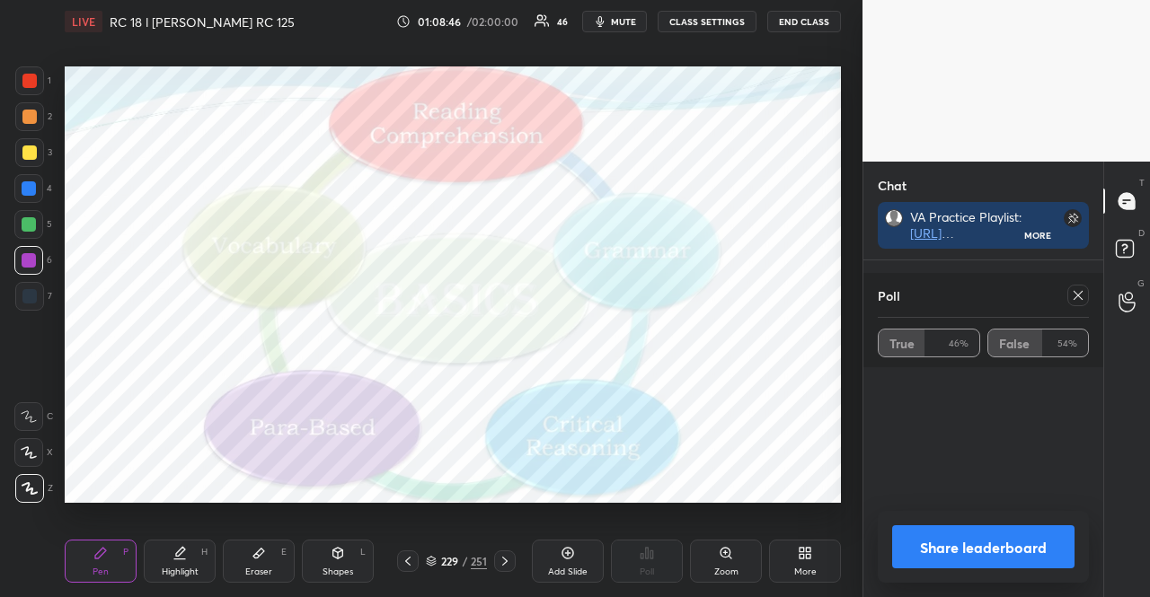
click at [509, 558] on icon at bounding box center [505, 561] width 14 height 14
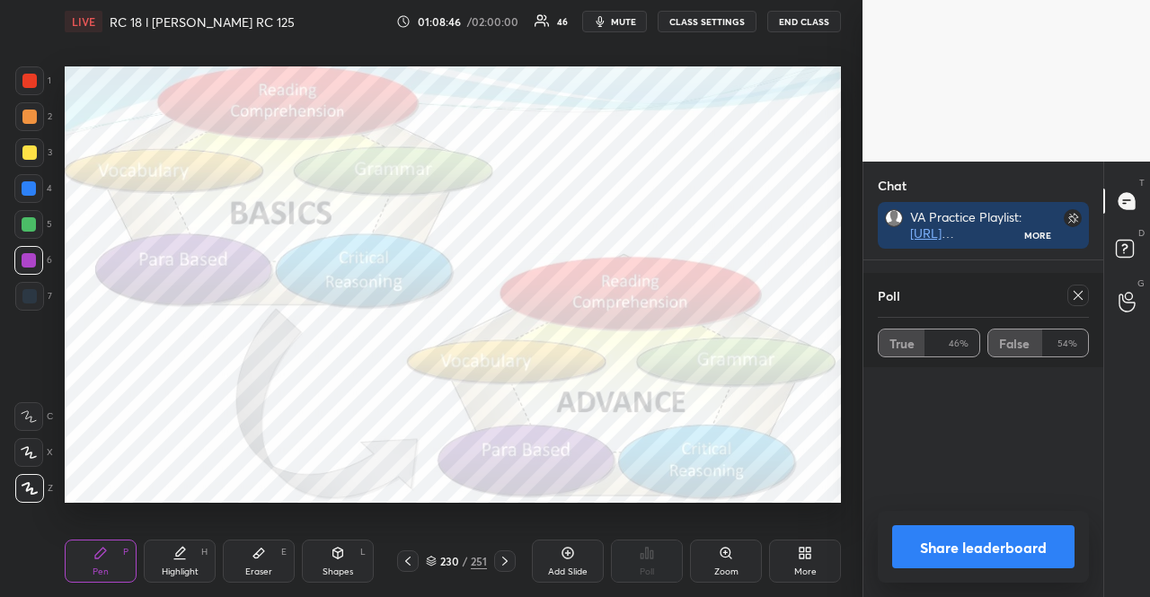
click at [509, 558] on icon at bounding box center [505, 561] width 14 height 14
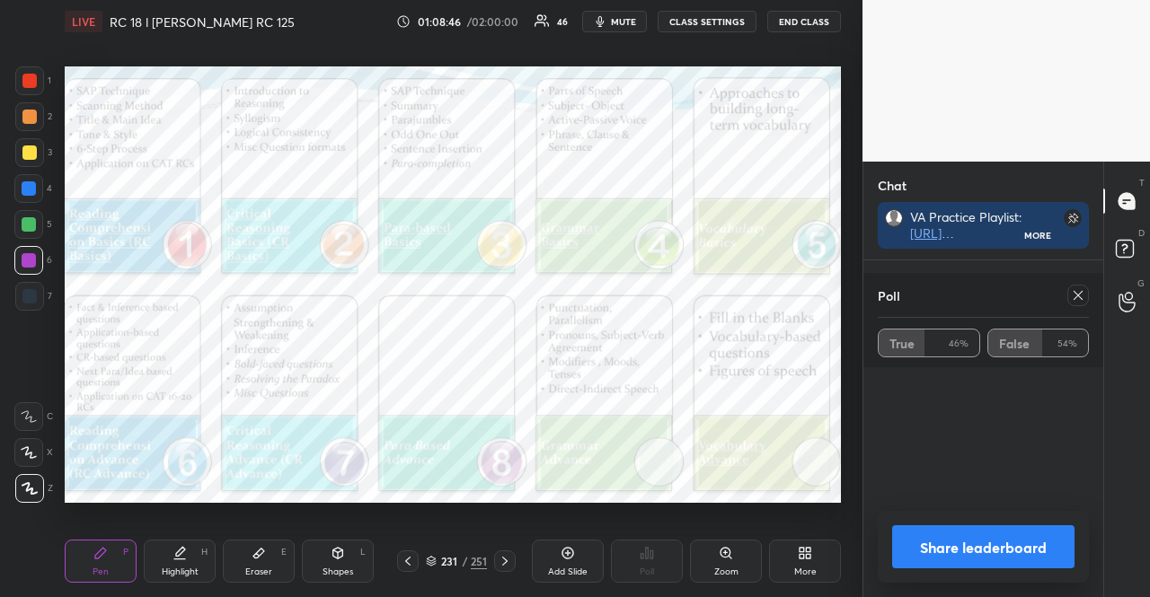
click at [509, 558] on icon at bounding box center [505, 561] width 14 height 14
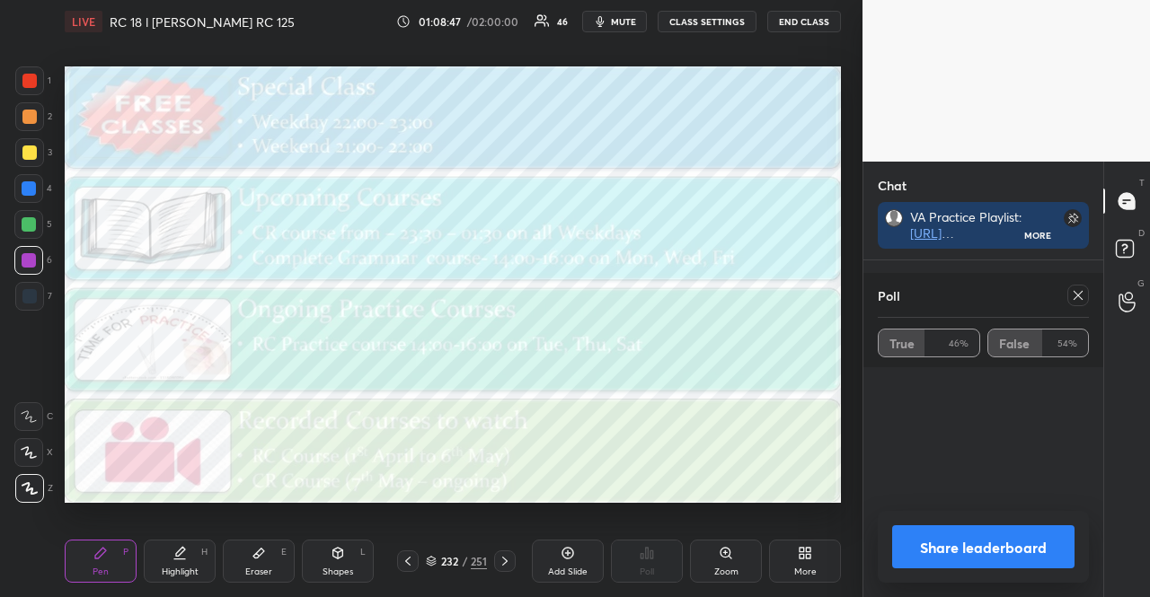
click at [509, 558] on icon at bounding box center [505, 561] width 14 height 14
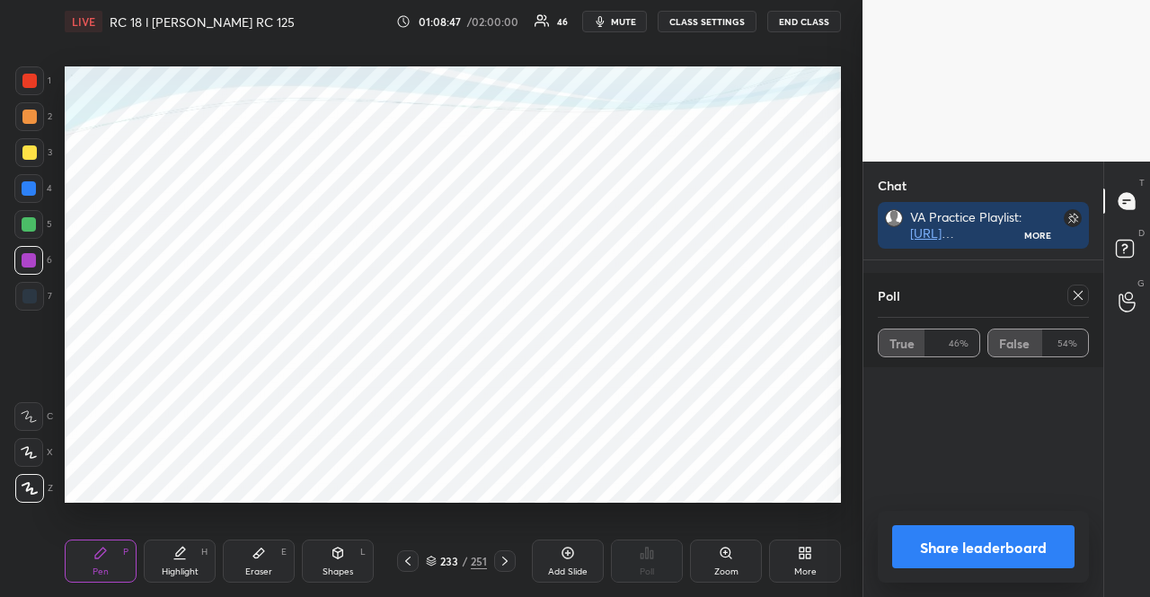
click at [509, 558] on icon at bounding box center [505, 561] width 14 height 14
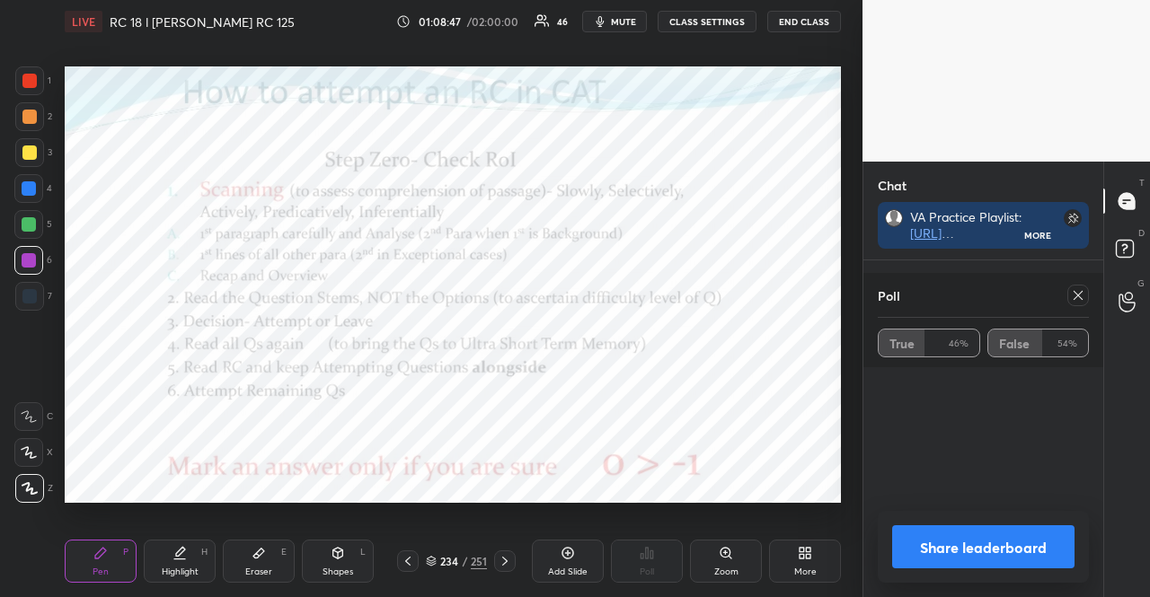
click at [509, 558] on icon at bounding box center [505, 561] width 14 height 14
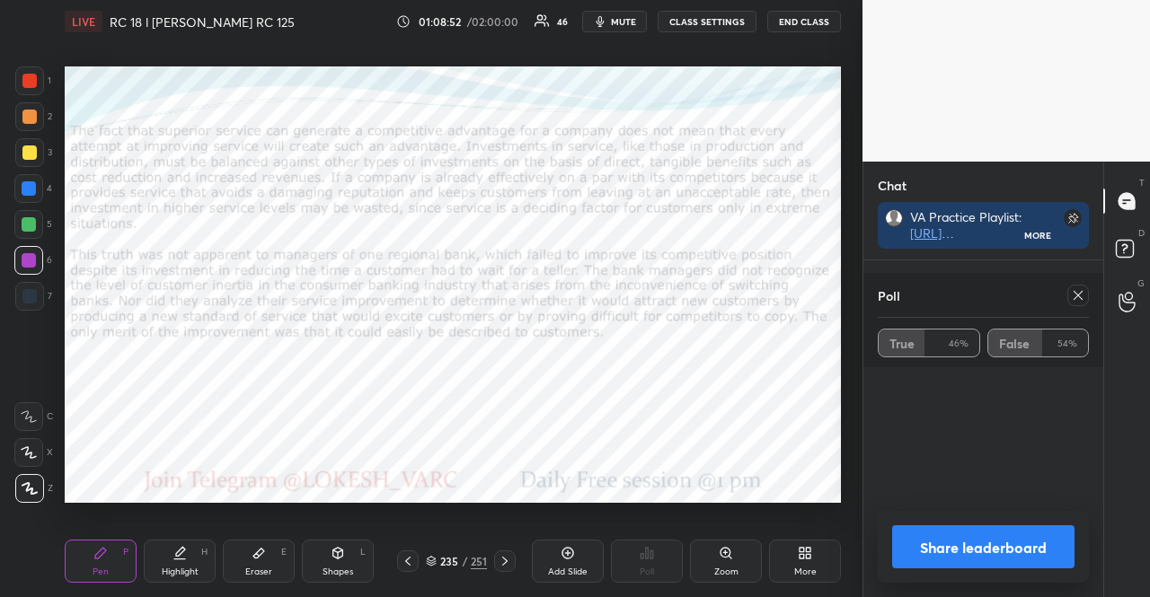
drag, startPoint x: 429, startPoint y: 562, endPoint x: 426, endPoint y: 505, distance: 57.6
click at [429, 562] on icon at bounding box center [431, 561] width 11 height 11
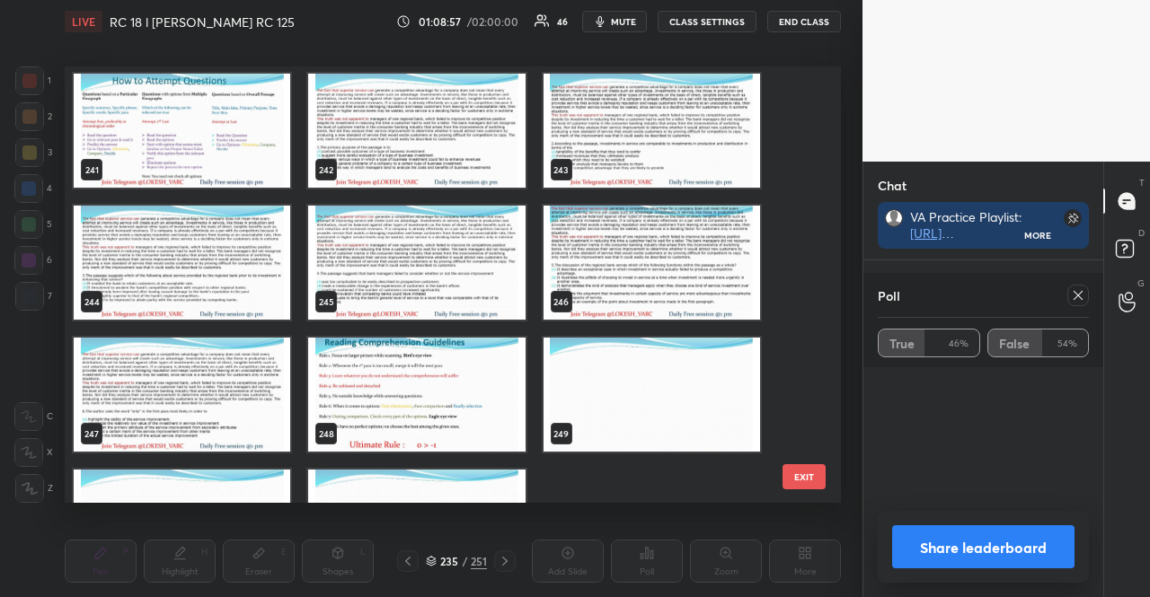
scroll to position [10298, 0]
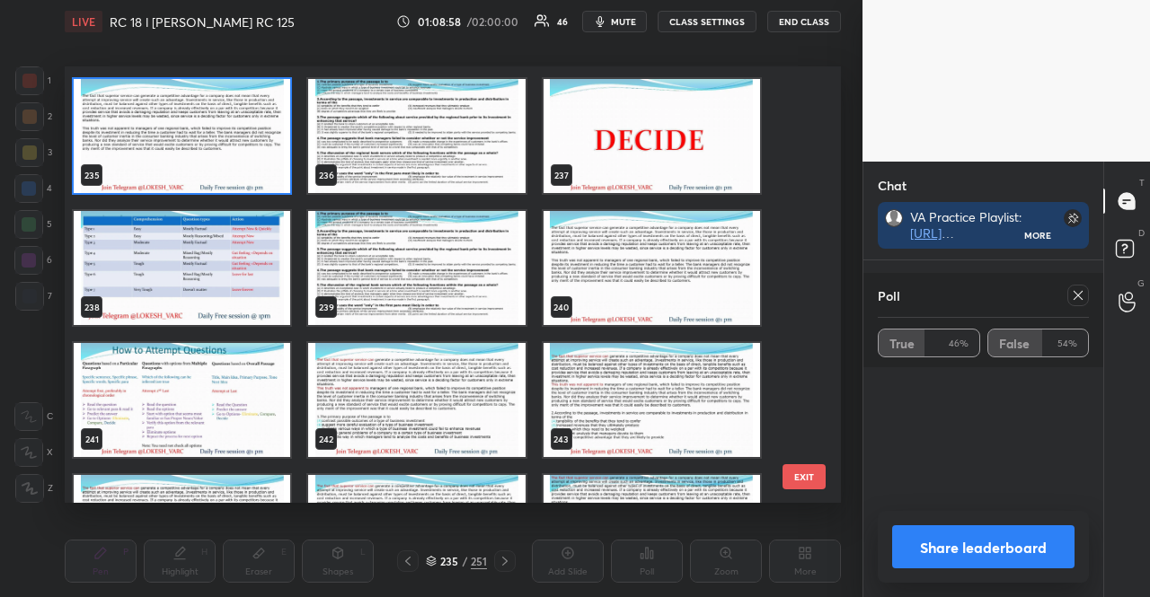
click at [615, 254] on img "grid" at bounding box center [652, 268] width 217 height 114
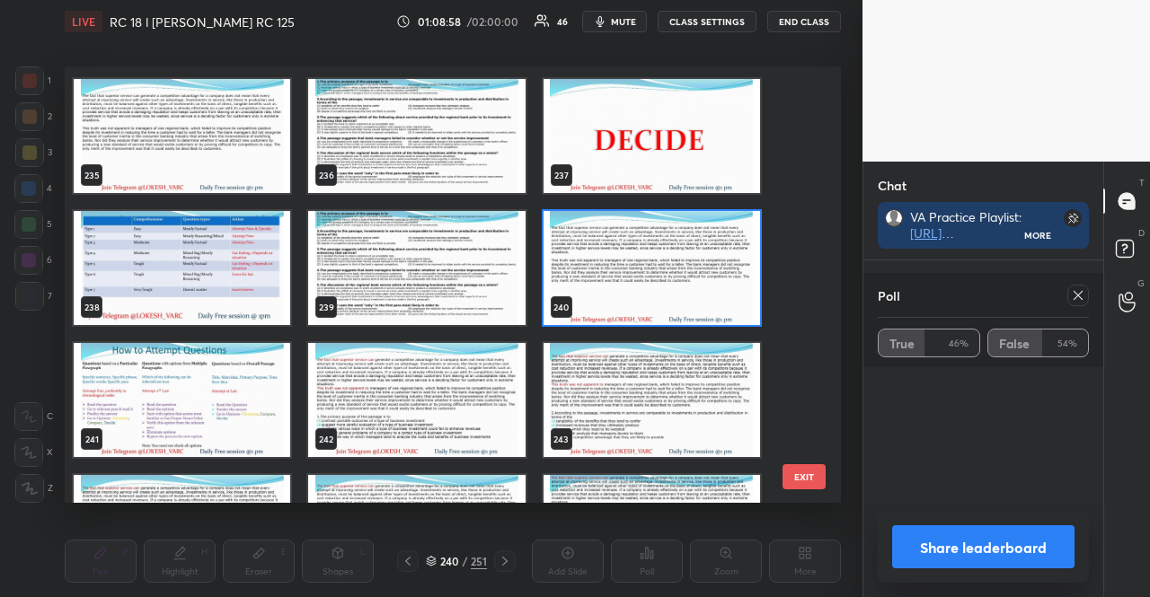
click at [615, 254] on img "grid" at bounding box center [652, 268] width 217 height 114
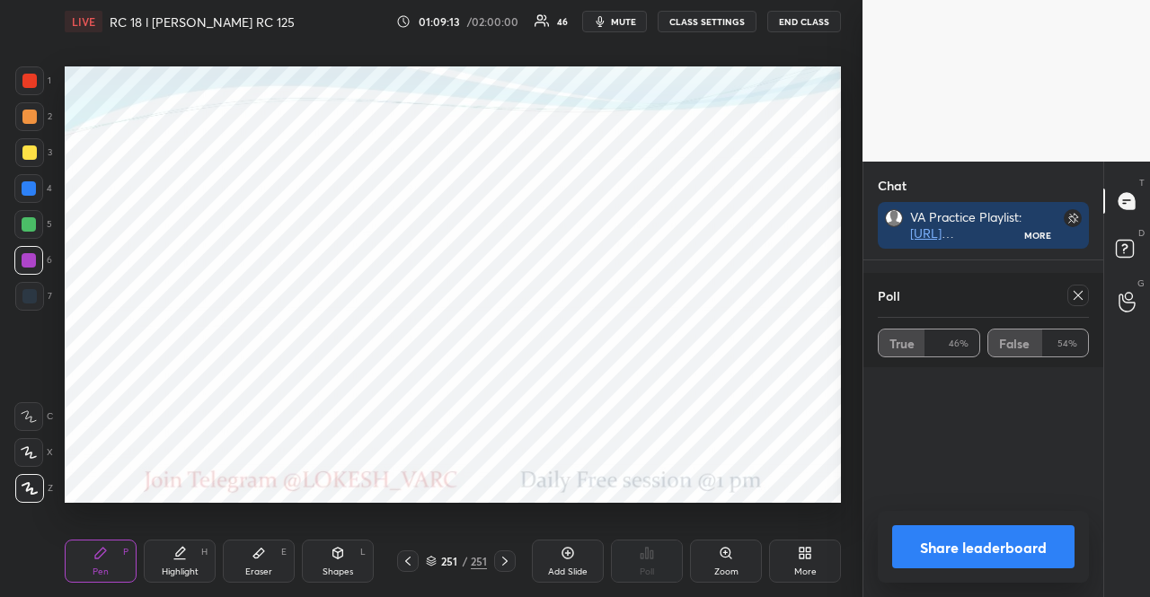
scroll to position [5, 5]
click at [1083, 296] on icon at bounding box center [1078, 295] width 14 height 14
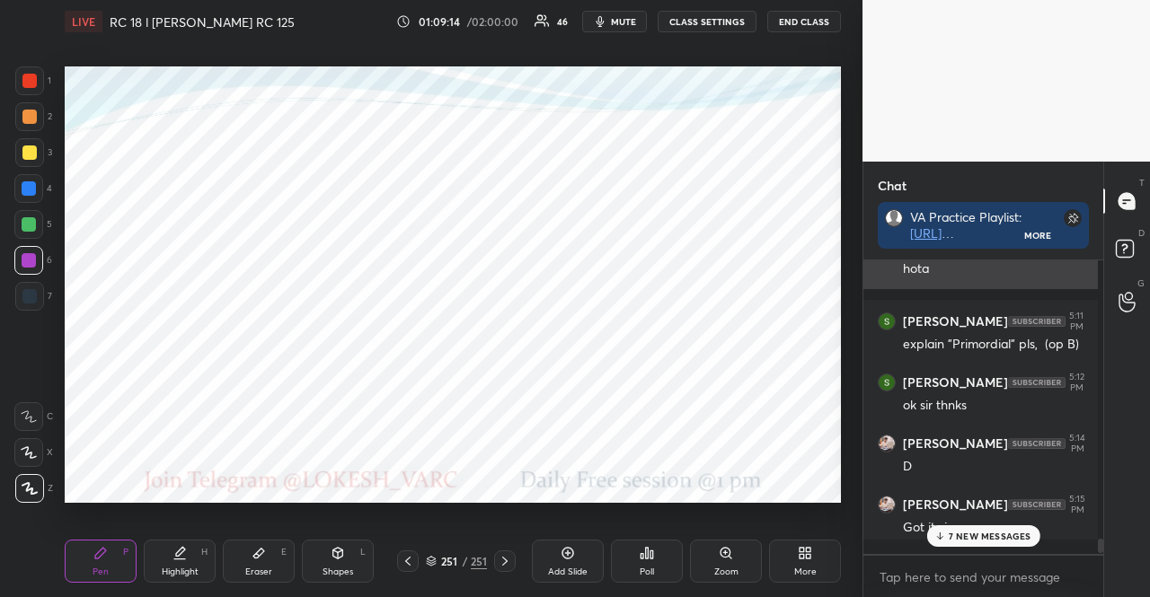
scroll to position [2, 5]
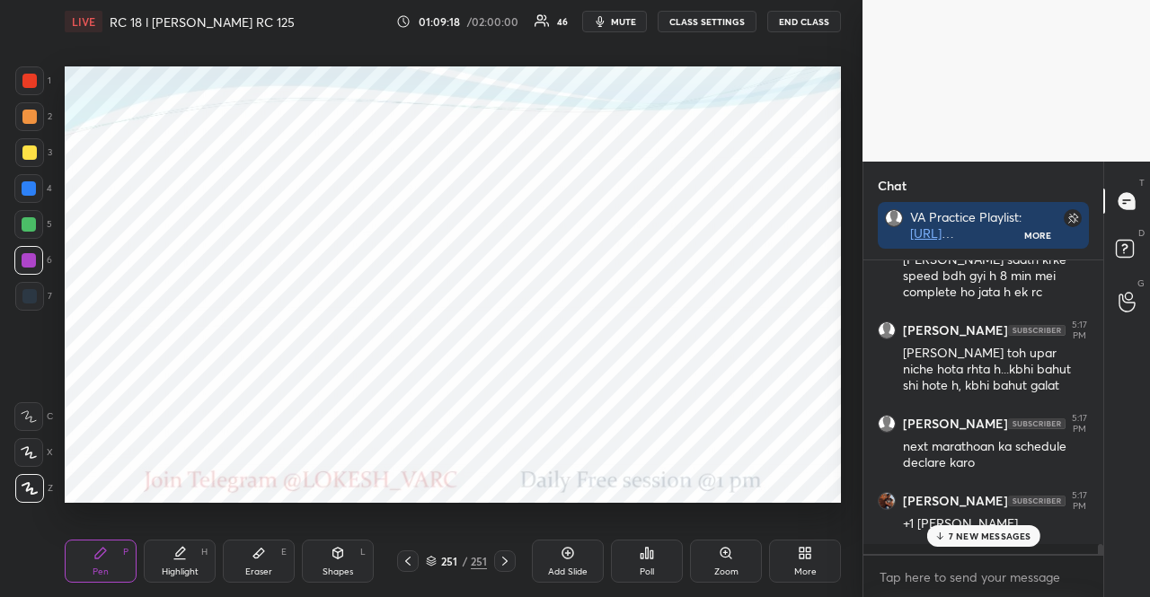
click at [1007, 540] on p "7 NEW MESSAGES" at bounding box center [990, 536] width 83 height 11
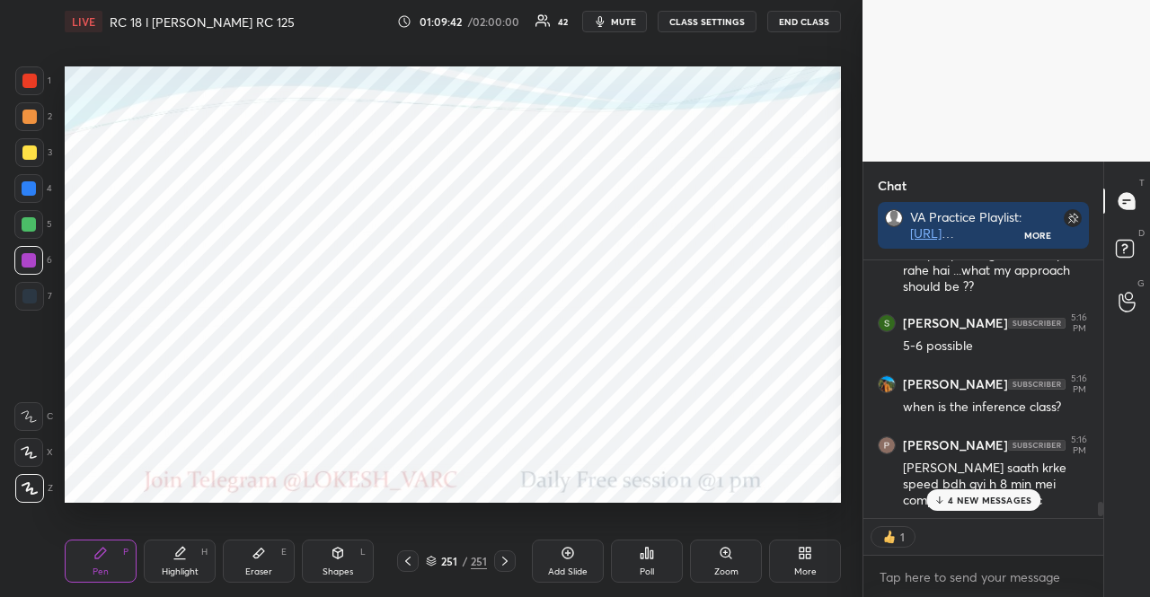
scroll to position [5, 5]
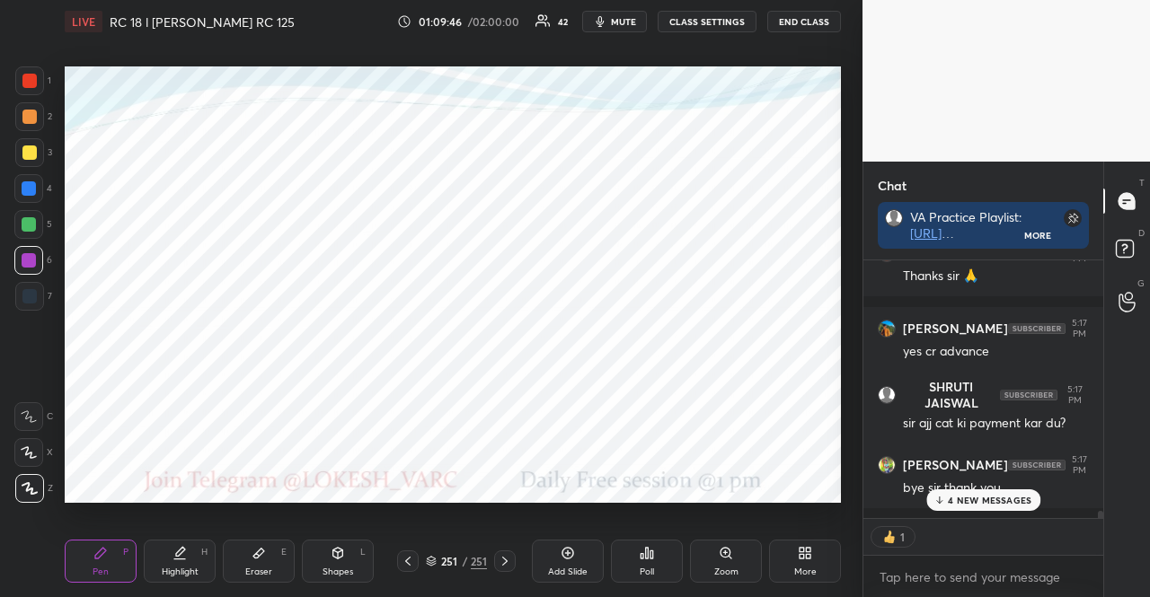
click at [981, 497] on p "4 NEW MESSAGES" at bounding box center [990, 500] width 84 height 11
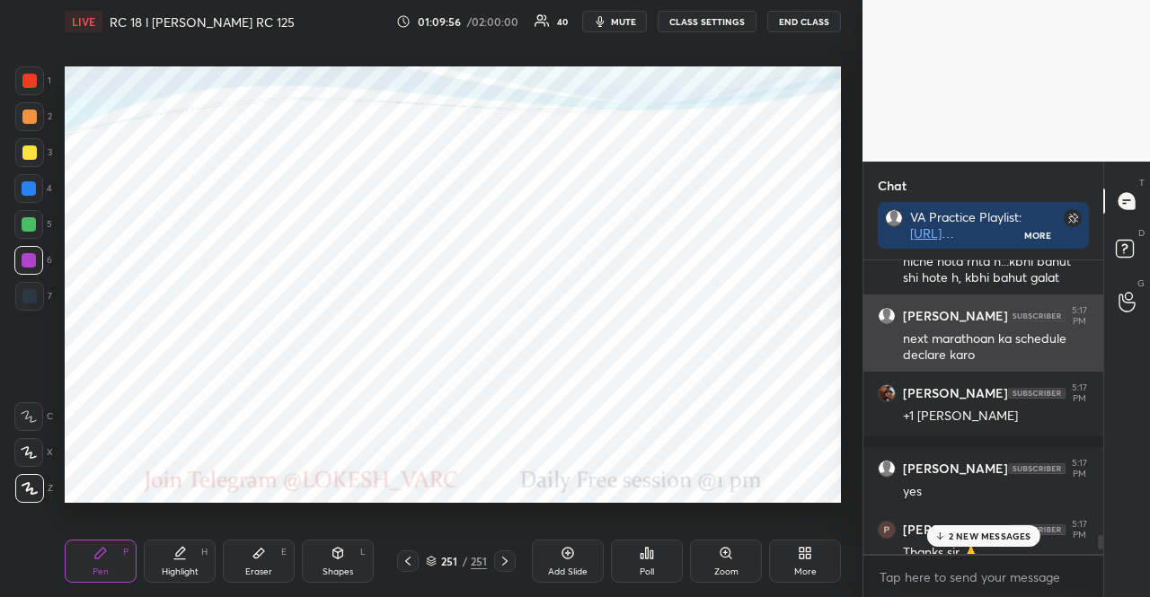
scroll to position [9033, 0]
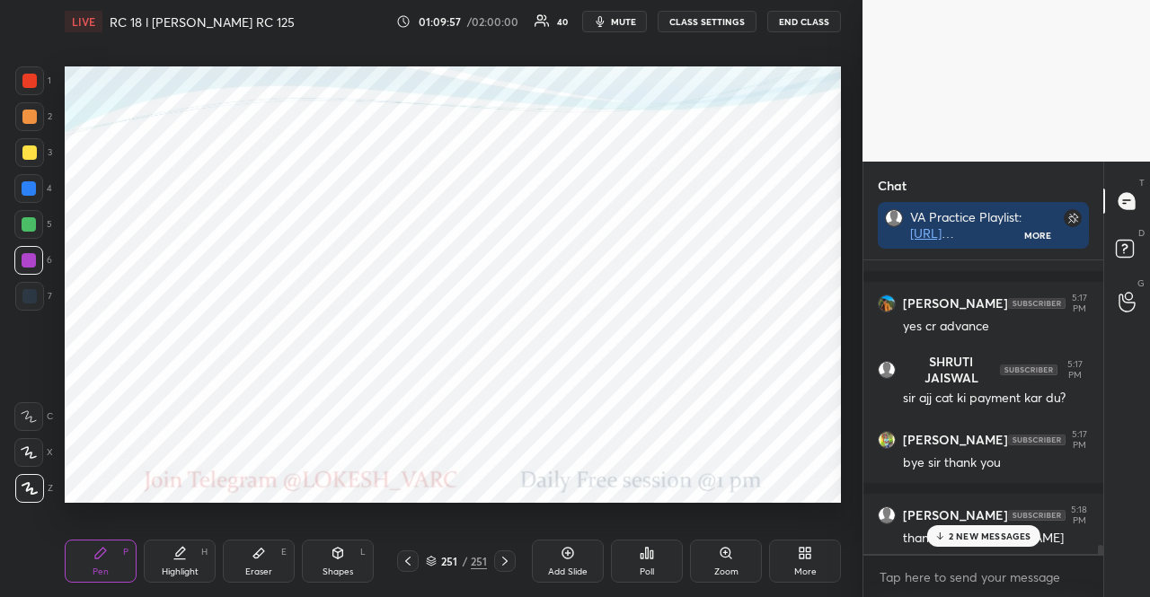
click at [979, 534] on p "2 NEW MESSAGES" at bounding box center [990, 536] width 83 height 11
click at [792, 17] on button "END CLASS" at bounding box center [804, 22] width 74 height 22
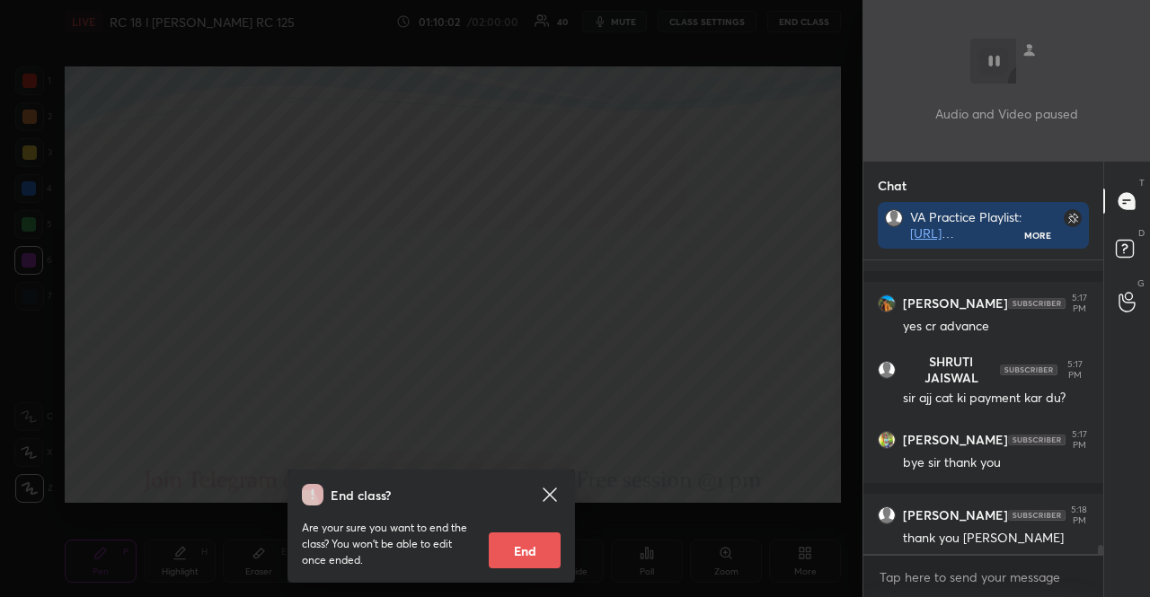
click at [548, 540] on button "End" at bounding box center [525, 551] width 72 height 36
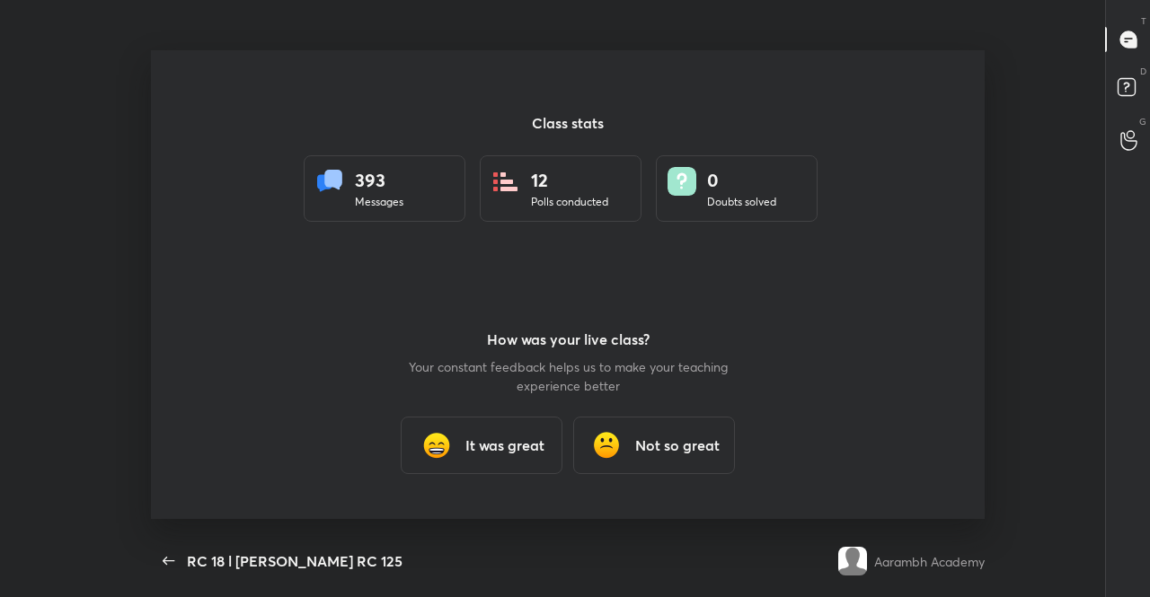
scroll to position [482, 848]
